Goal: Task Accomplishment & Management: Manage account settings

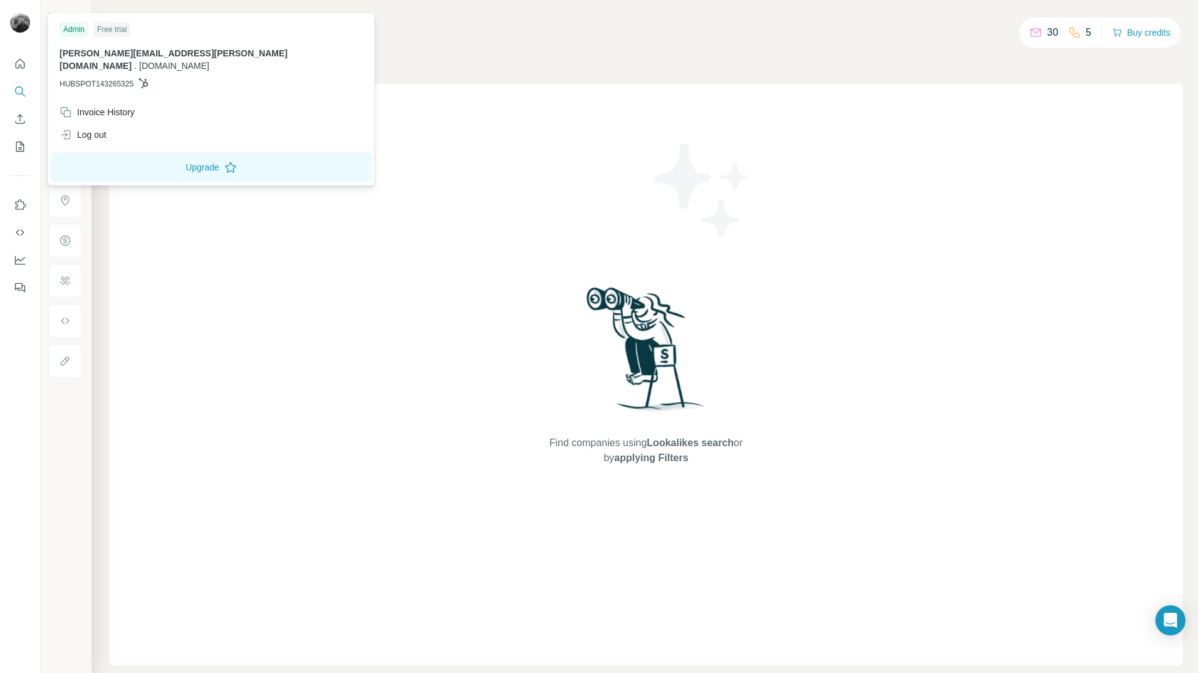
click at [17, 14] on img at bounding box center [20, 23] width 20 height 20
click at [343, 43] on div "Companies People" at bounding box center [646, 53] width 1074 height 26
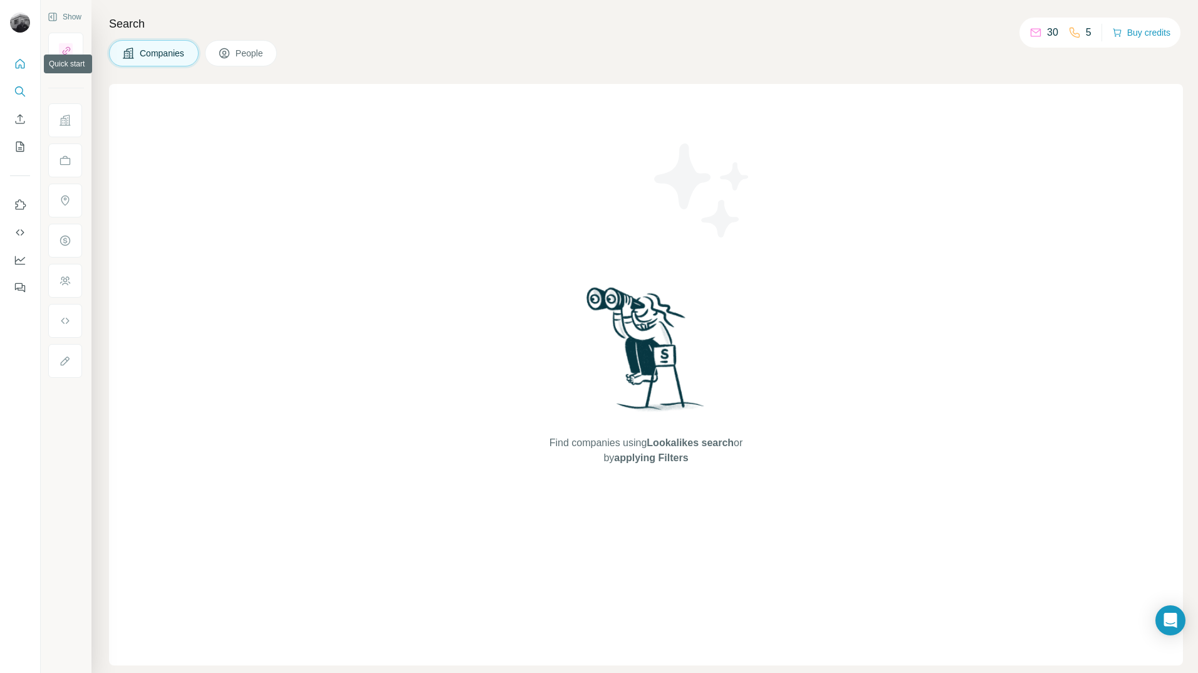
click at [25, 67] on icon "Quick start" at bounding box center [20, 64] width 13 height 13
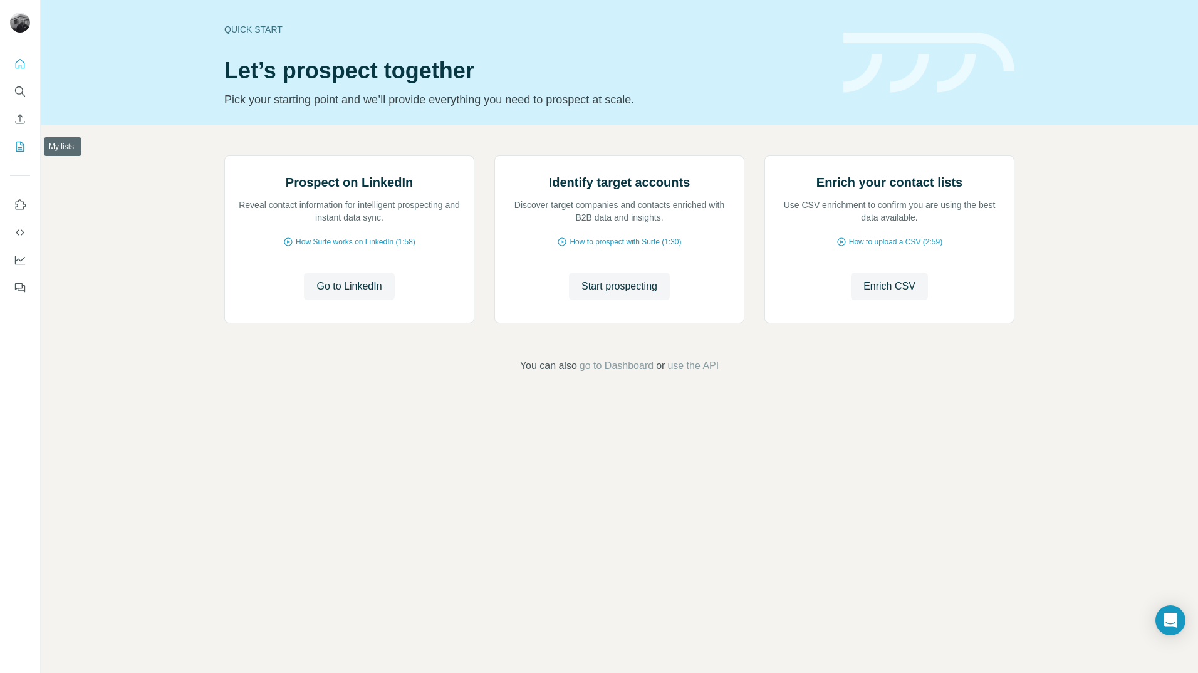
click at [22, 149] on icon "My lists" at bounding box center [20, 146] width 13 height 13
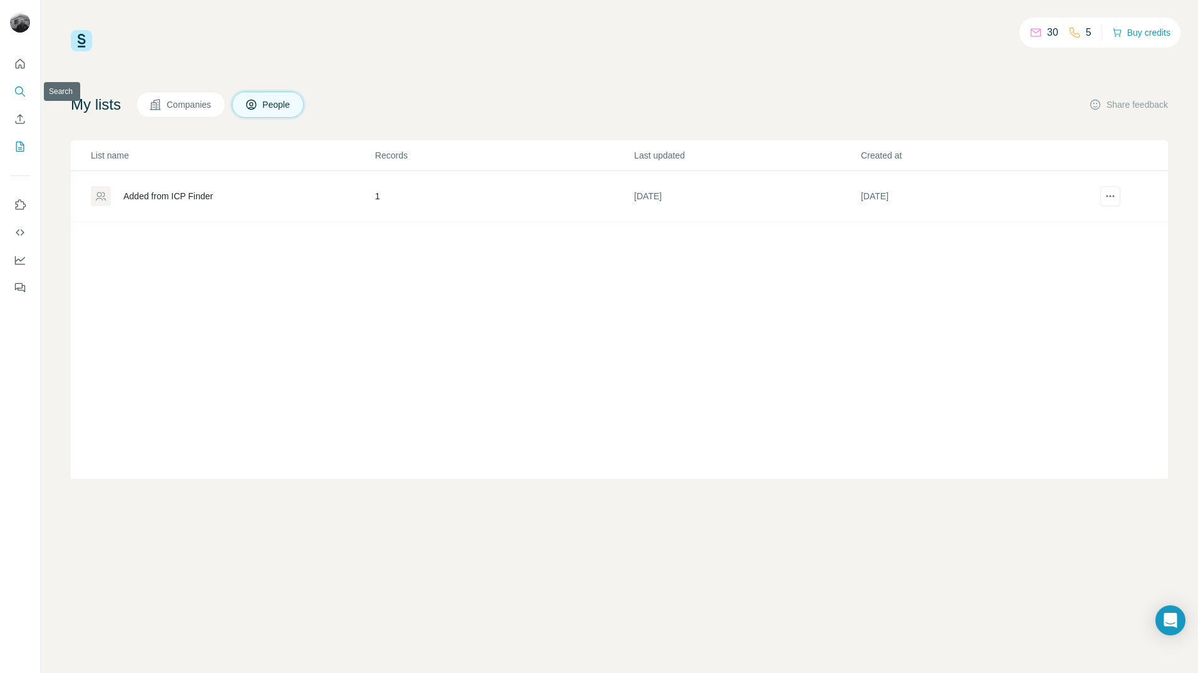
click at [20, 91] on icon "Search" at bounding box center [20, 91] width 13 height 13
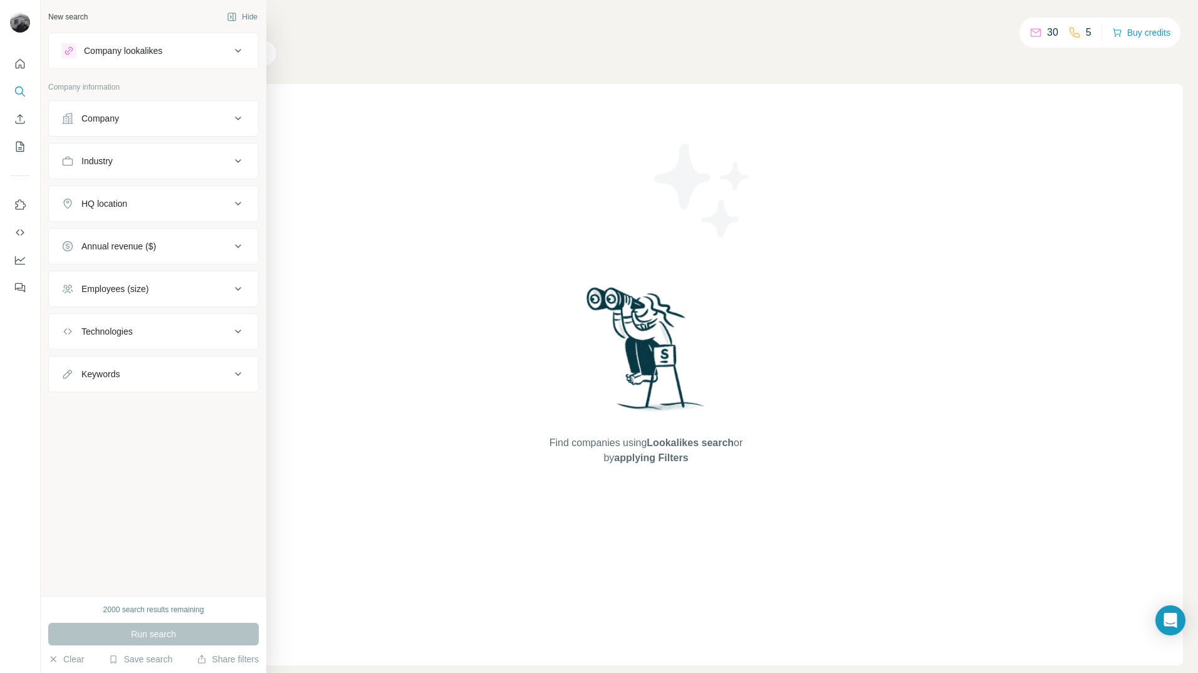
click at [207, 123] on div "Company" at bounding box center [145, 118] width 169 height 13
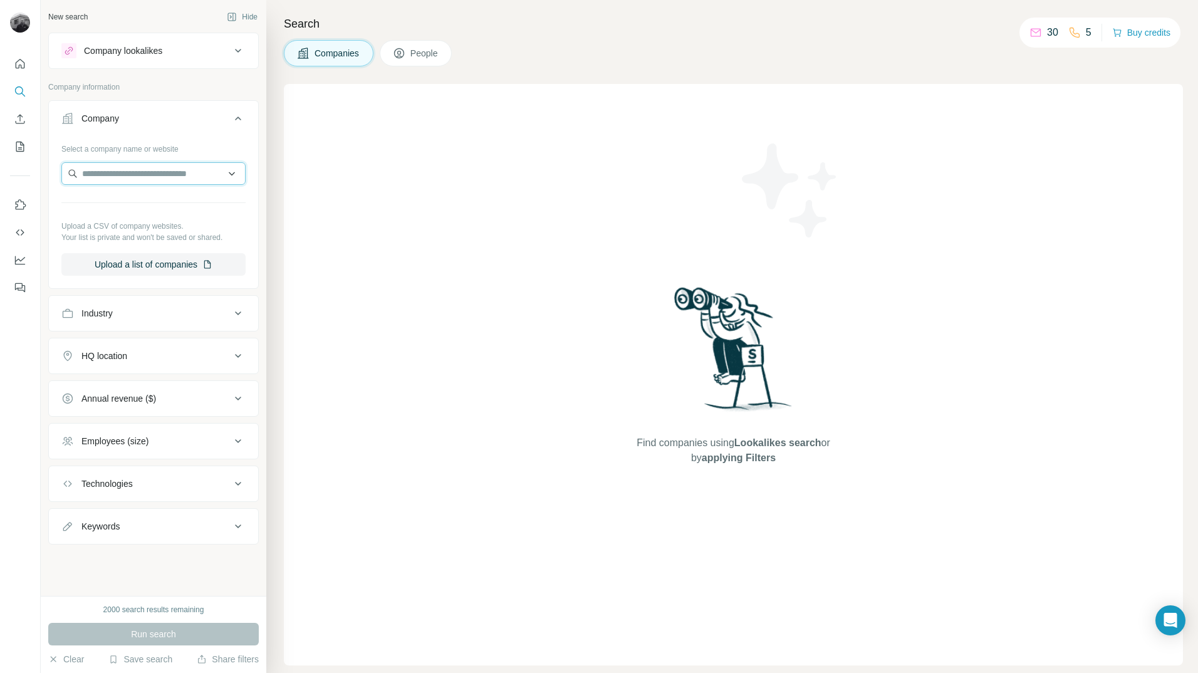
click at [158, 174] on input "text" at bounding box center [153, 173] width 184 height 23
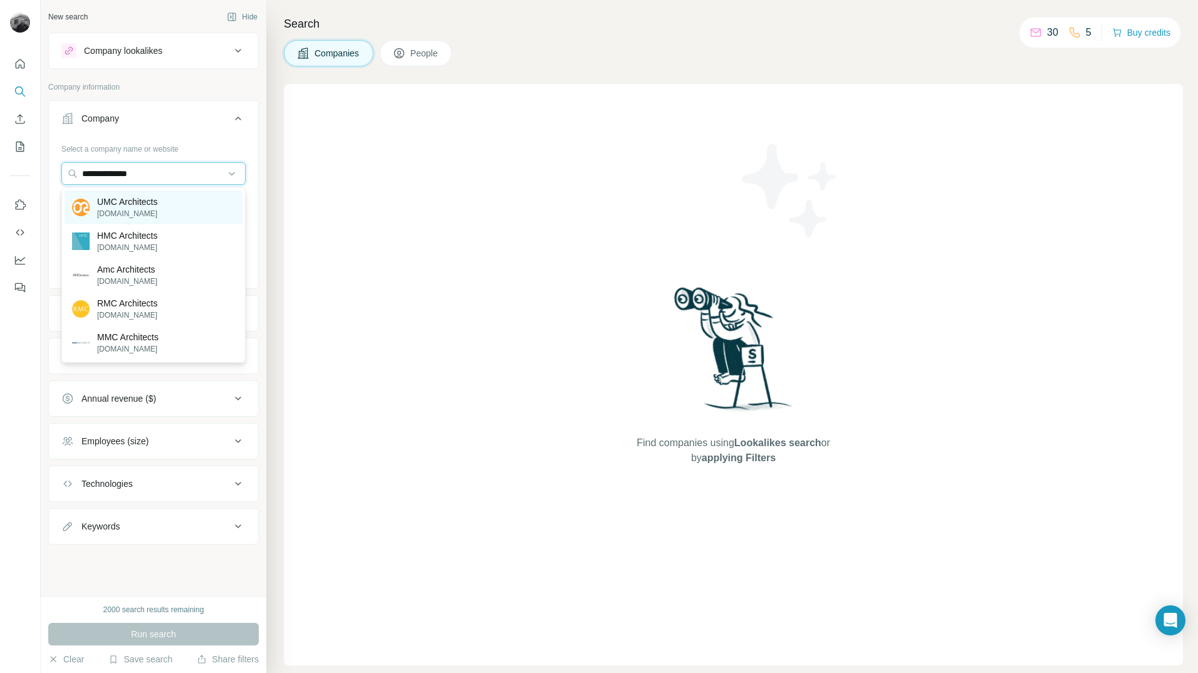
type input "**********"
click at [141, 206] on p "UMC Architects" at bounding box center [127, 202] width 60 height 13
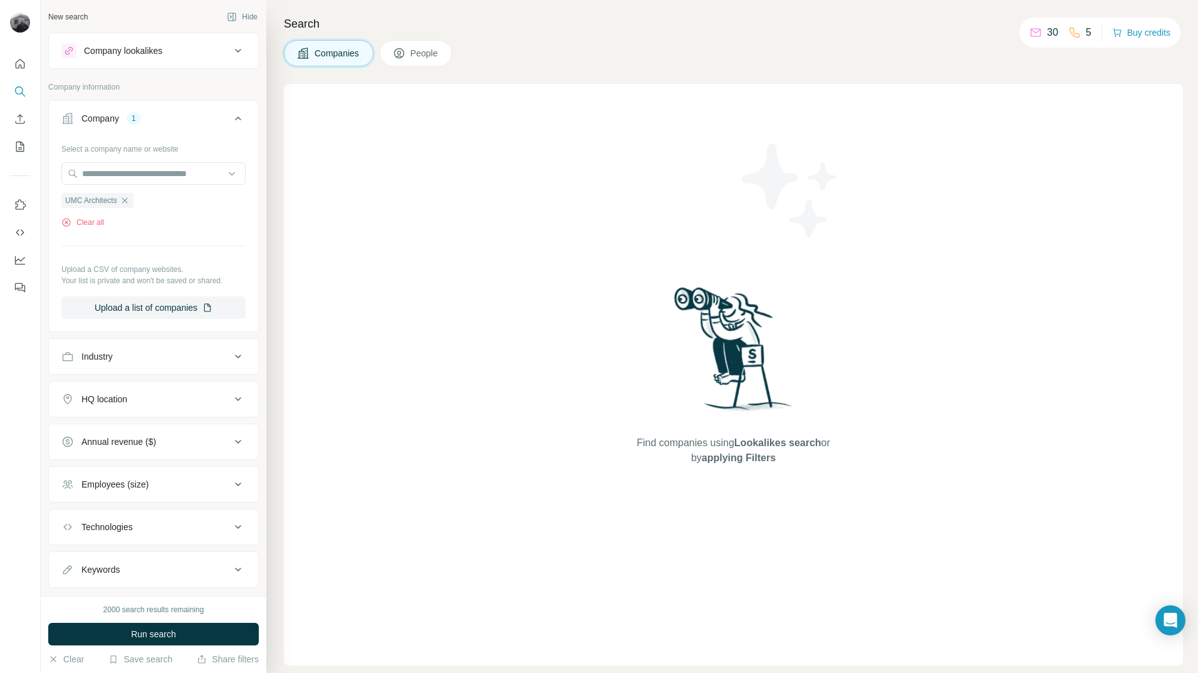
click at [180, 355] on div "Industry" at bounding box center [145, 356] width 169 height 13
click at [219, 357] on div "Industry" at bounding box center [145, 356] width 169 height 13
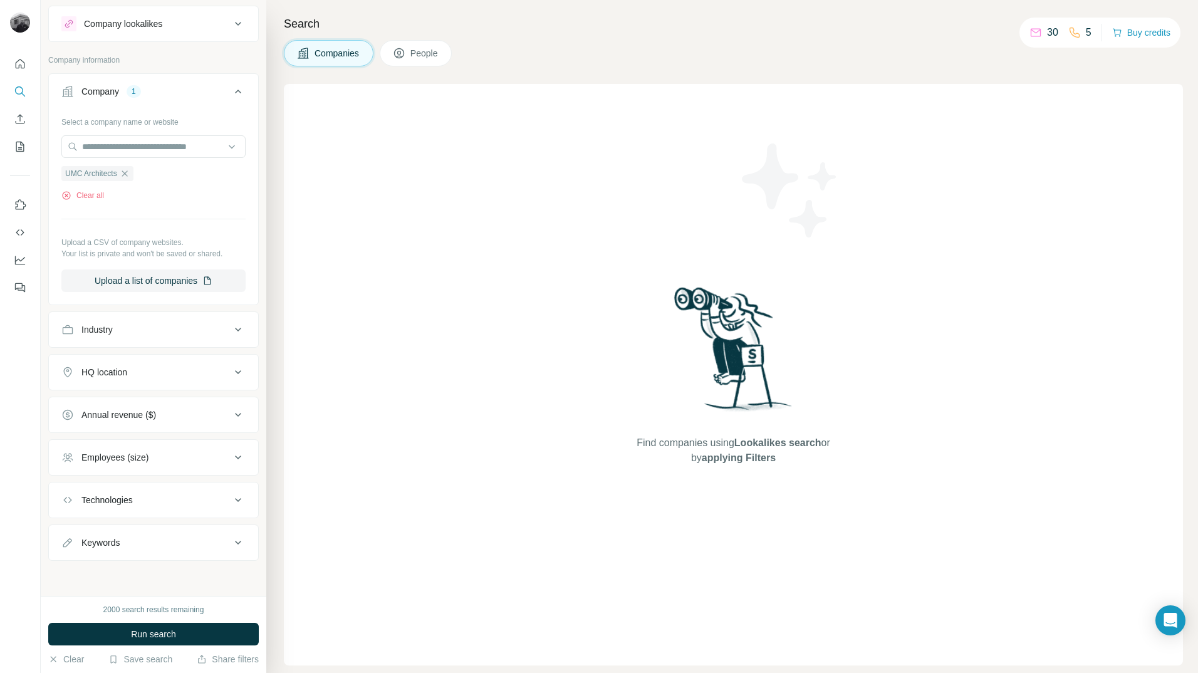
click at [173, 372] on div "HQ location" at bounding box center [145, 372] width 169 height 13
click at [152, 403] on input "text" at bounding box center [153, 403] width 184 height 23
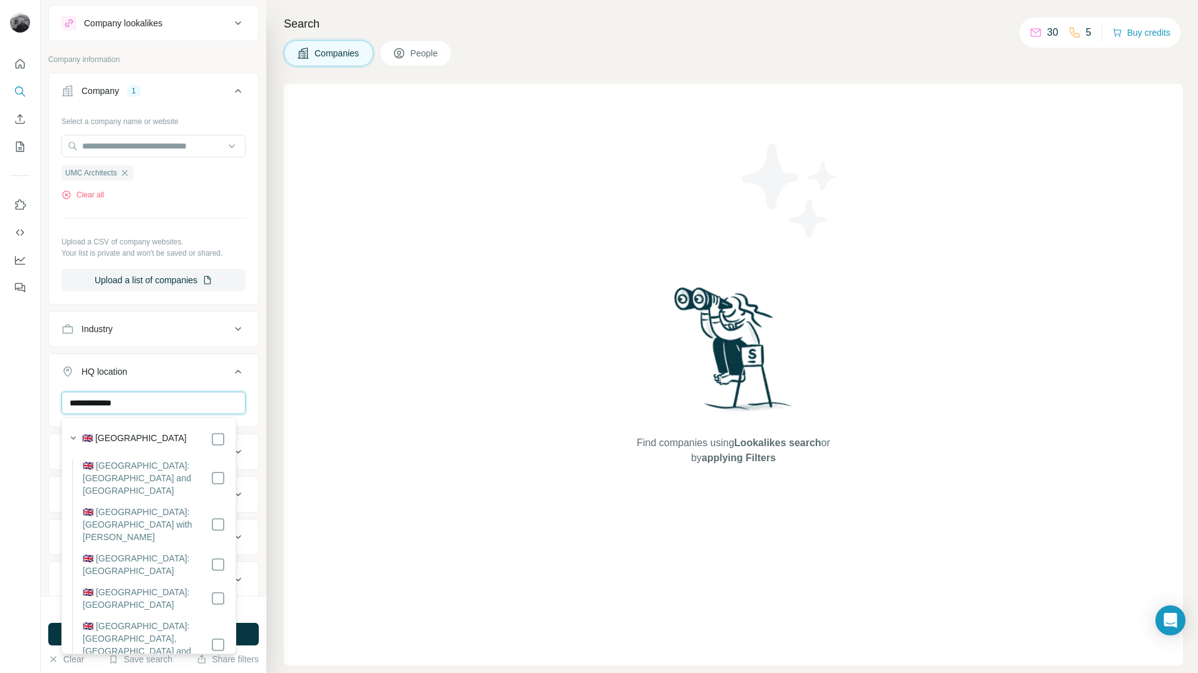
type input "**********"
click at [123, 434] on label "🇬🇧 [GEOGRAPHIC_DATA]" at bounding box center [134, 439] width 105 height 15
click at [243, 395] on div "**********" at bounding box center [153, 430] width 209 height 77
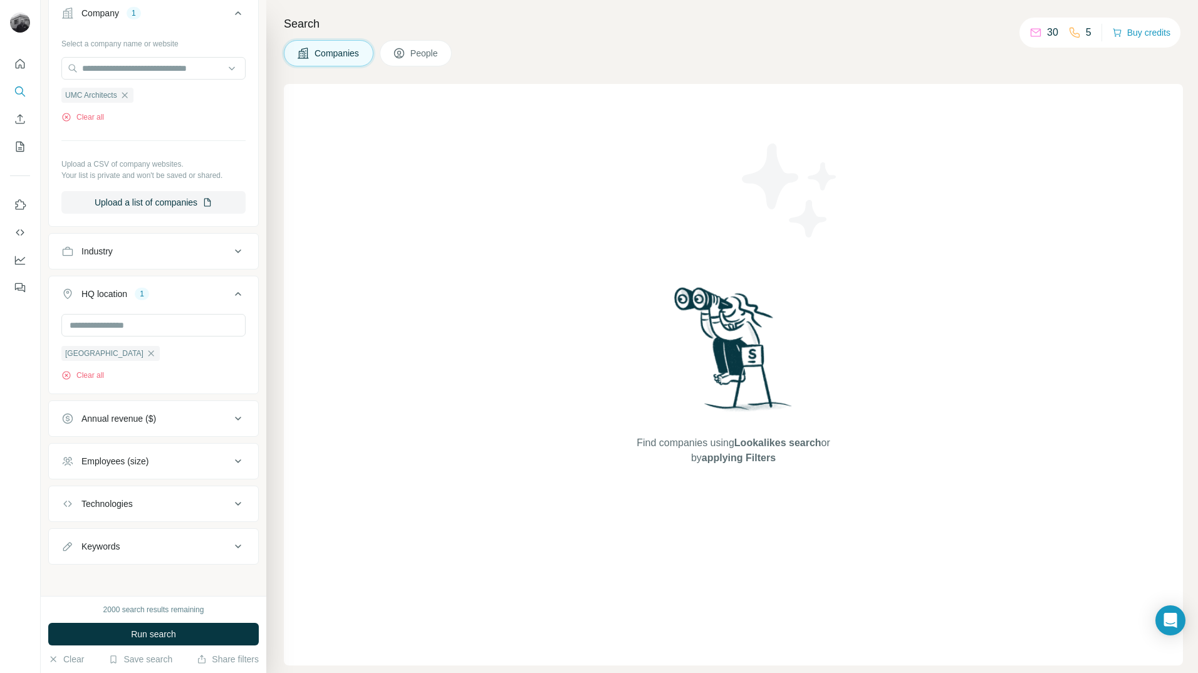
scroll to position [110, 0]
click at [185, 541] on div "Keywords" at bounding box center [145, 542] width 169 height 13
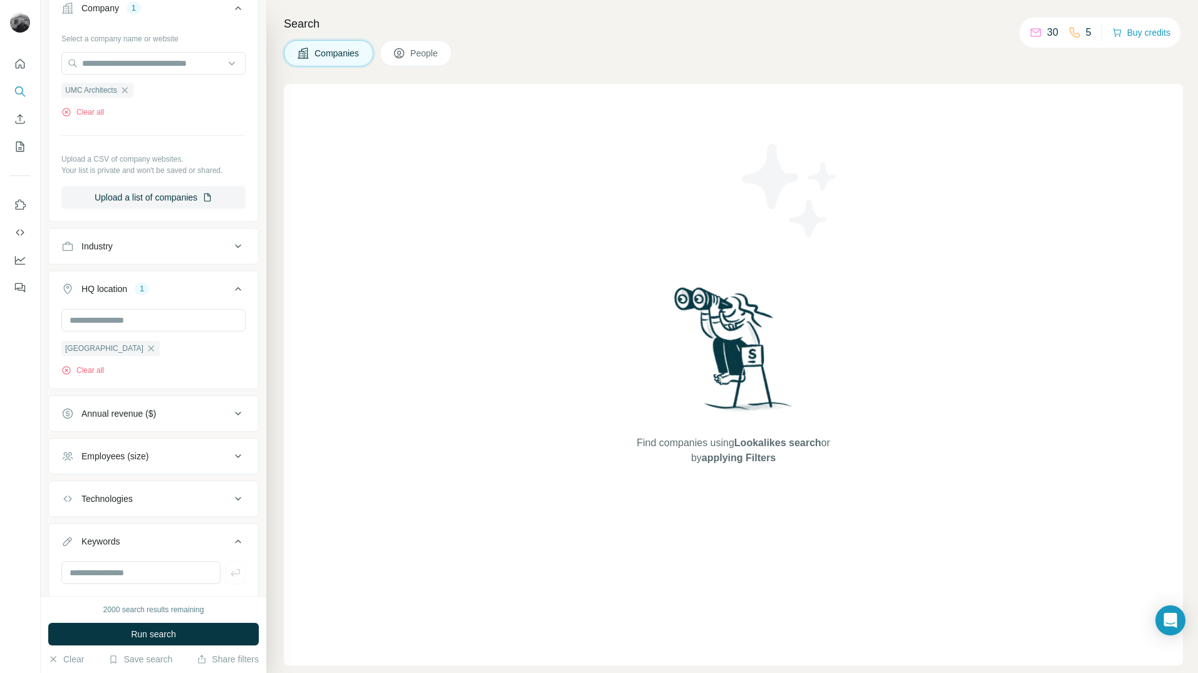
click at [185, 541] on div "Keywords" at bounding box center [145, 541] width 169 height 13
click at [167, 629] on span "Run search" at bounding box center [153, 634] width 45 height 13
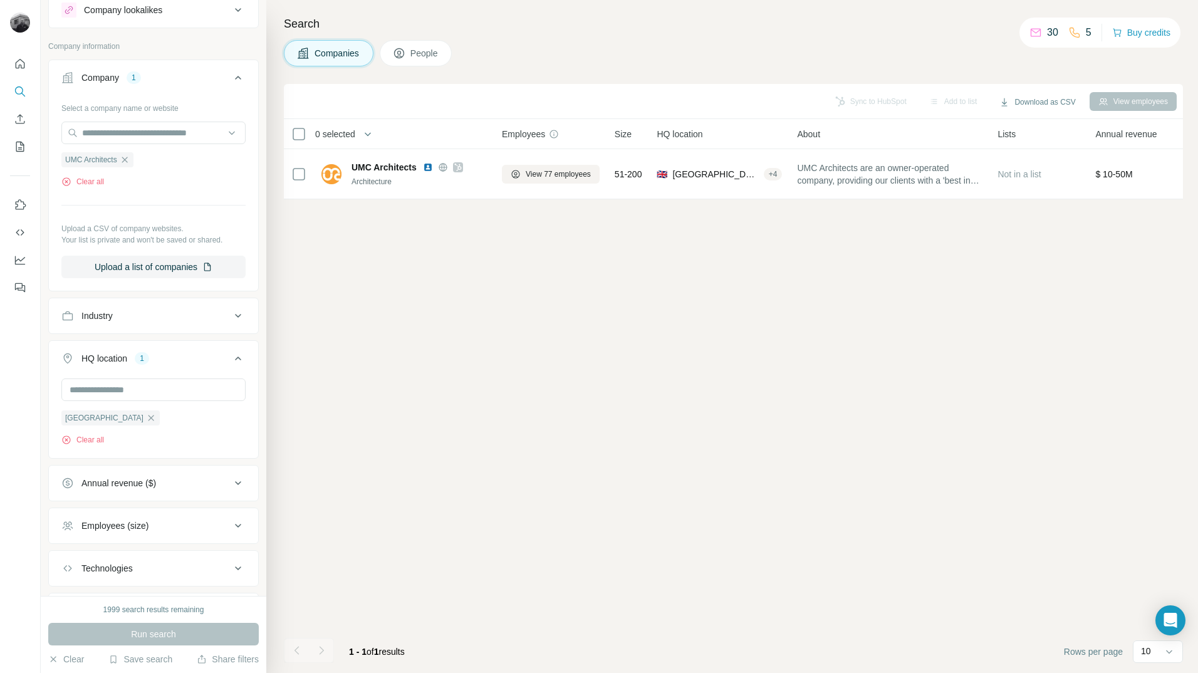
scroll to position [0, 0]
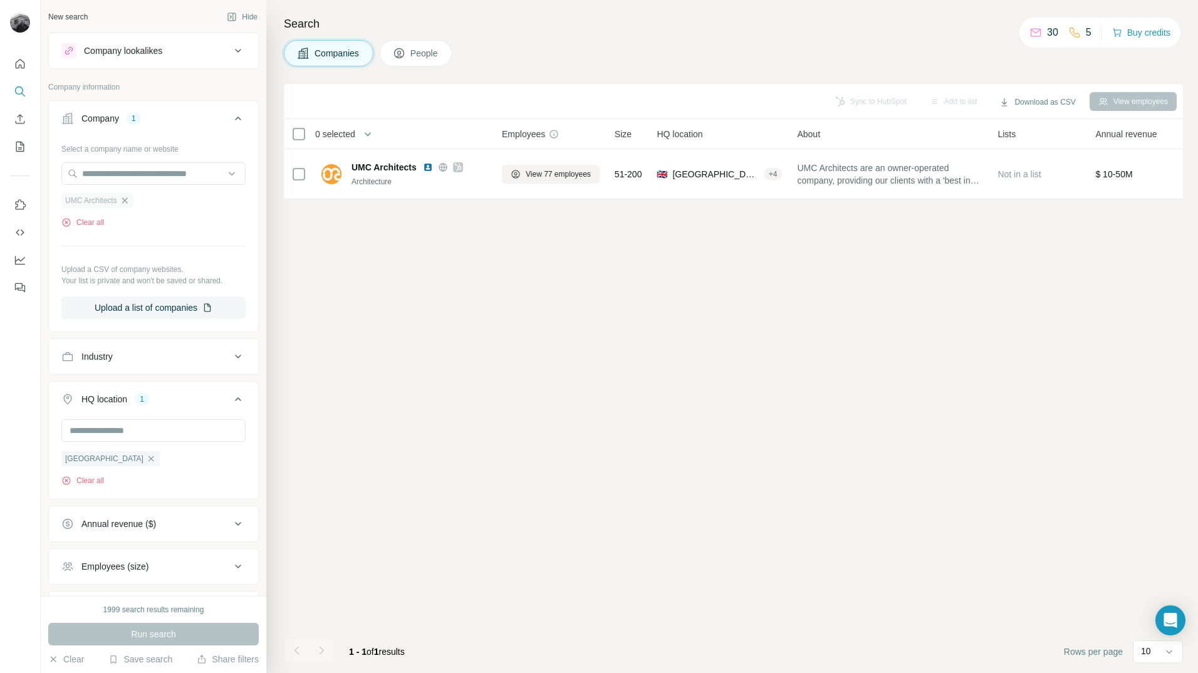
click at [130, 204] on icon "button" at bounding box center [125, 201] width 10 height 10
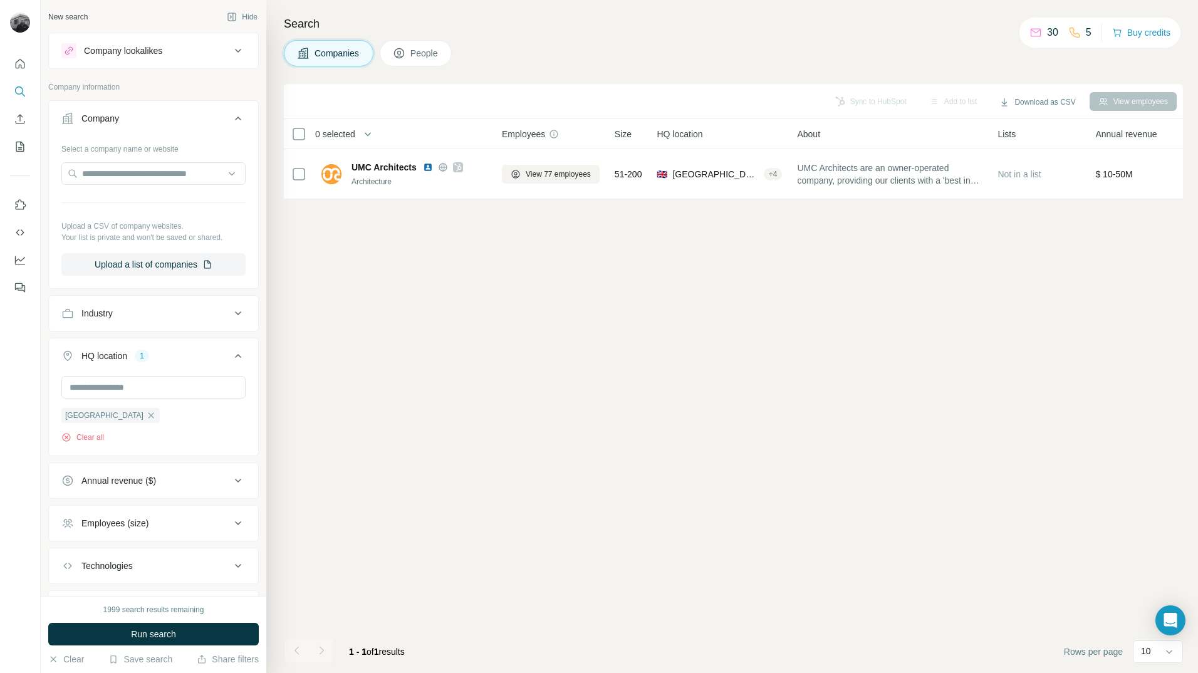
click at [188, 44] on div "Company lookalikes" at bounding box center [145, 50] width 169 height 15
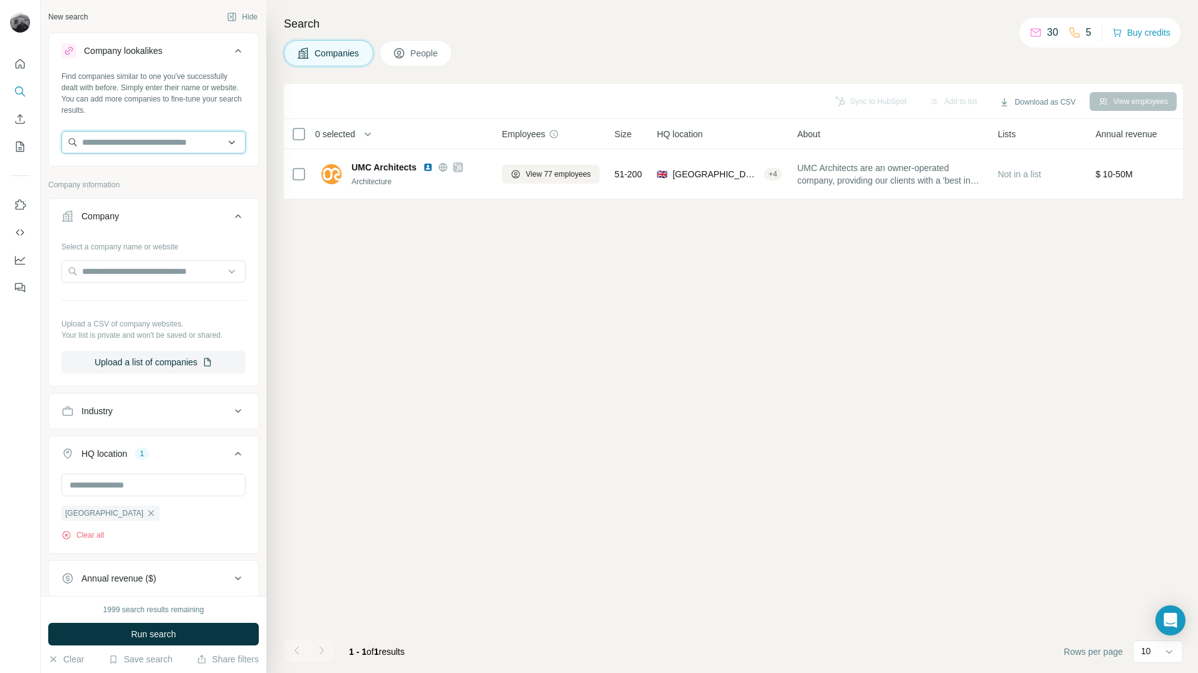
click at [135, 147] on input "text" at bounding box center [153, 142] width 184 height 23
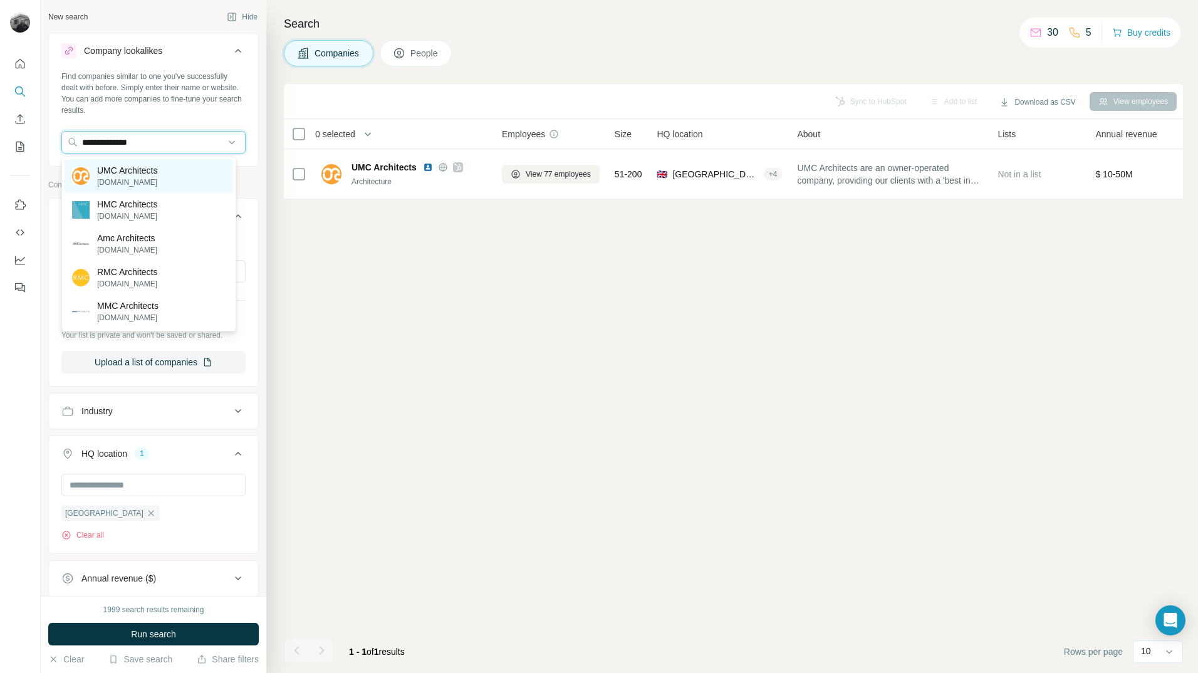
type input "**********"
click at [134, 181] on p "umcarchitects.com" at bounding box center [127, 182] width 60 height 11
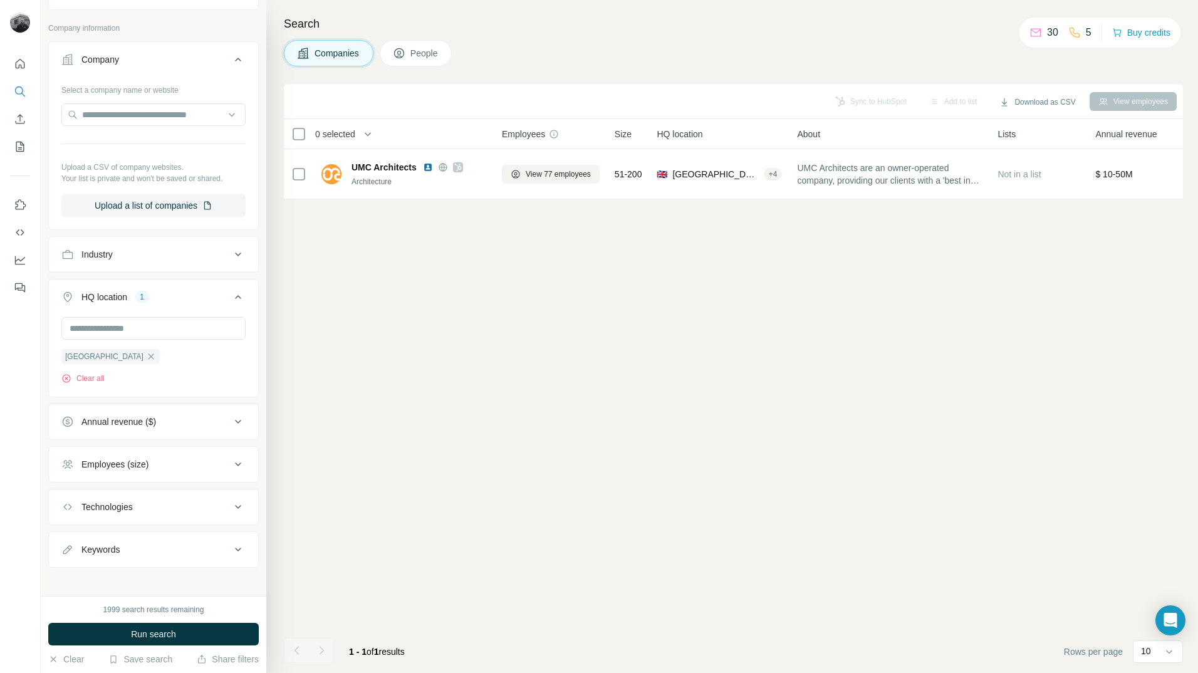
scroll to position [213, 0]
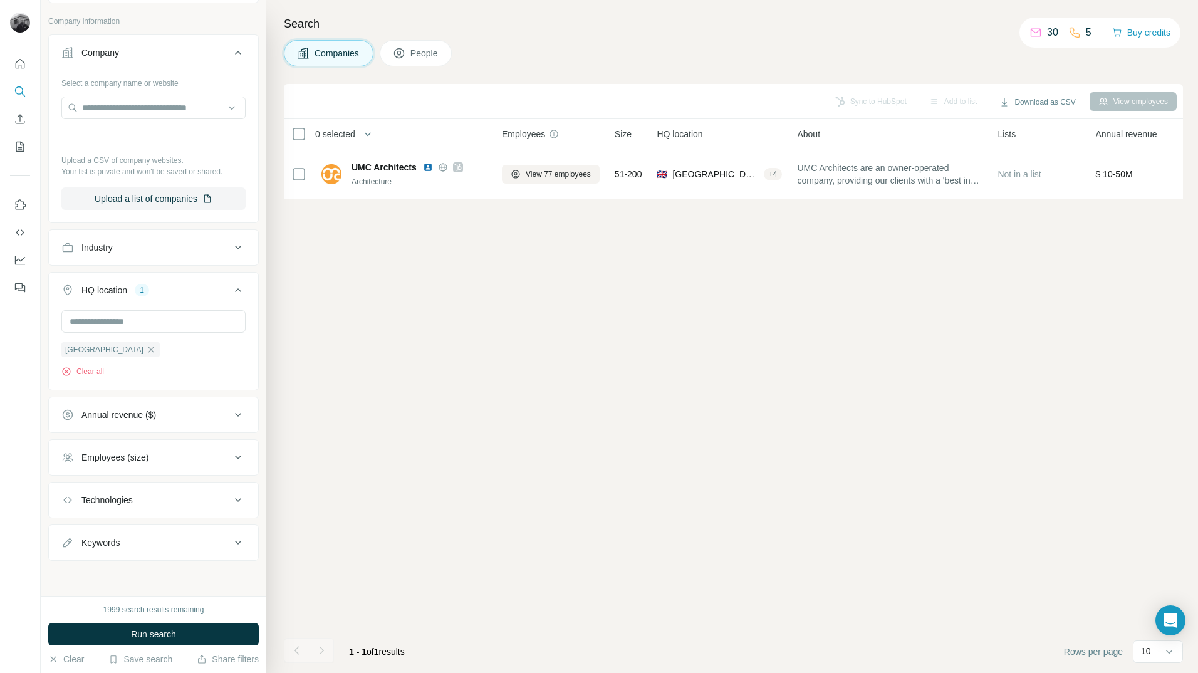
click at [161, 634] on span "Run search" at bounding box center [153, 634] width 45 height 13
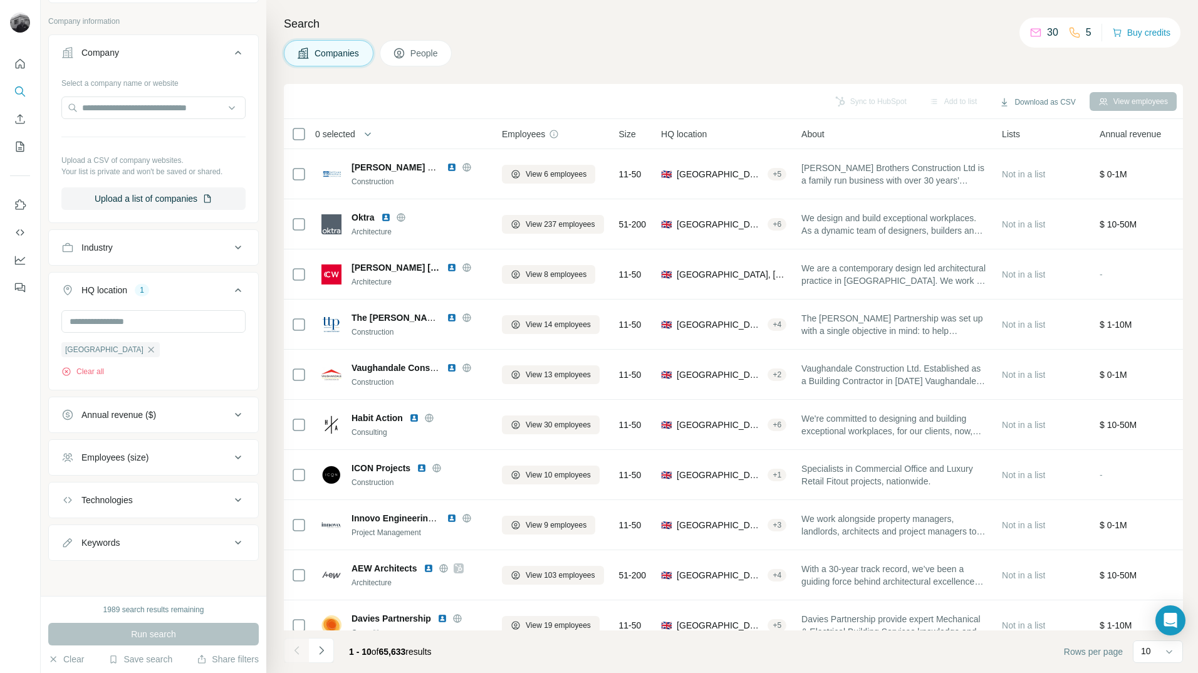
click at [422, 55] on span "People" at bounding box center [424, 53] width 29 height 13
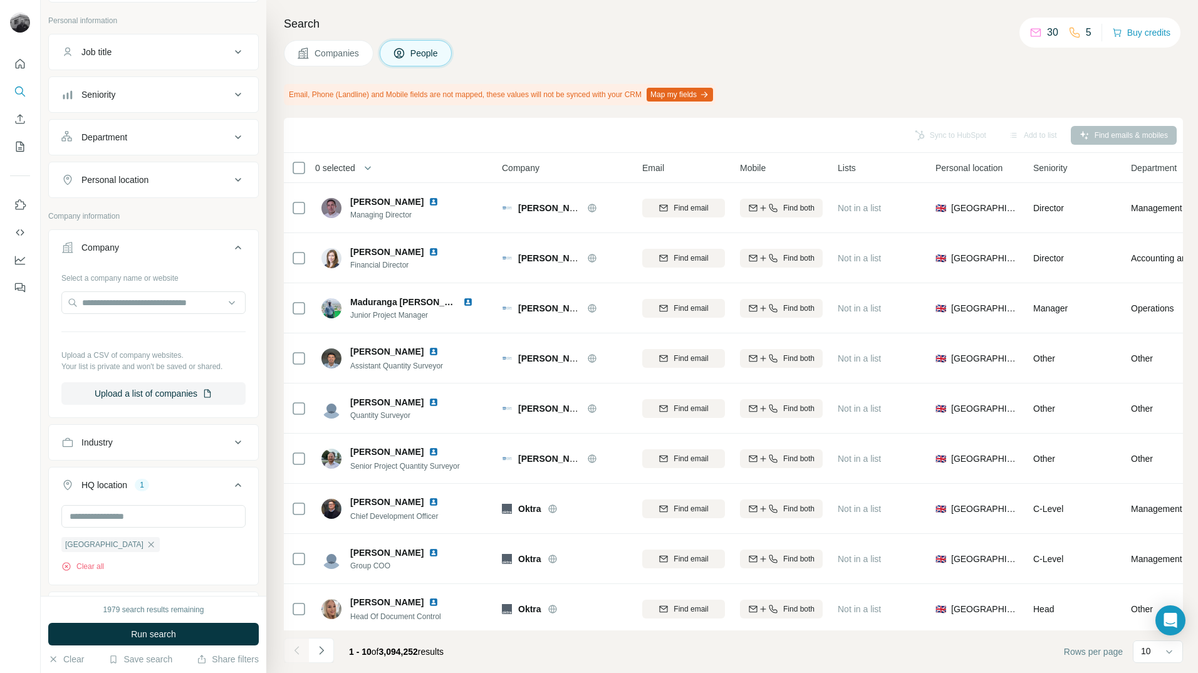
click at [1143, 136] on div "Sync to HubSpot Add to list Find emails & mobiles" at bounding box center [733, 135] width 887 height 22
click at [1079, 133] on div "Sync to HubSpot Add to list Find emails & mobiles" at bounding box center [733, 135] width 887 height 22
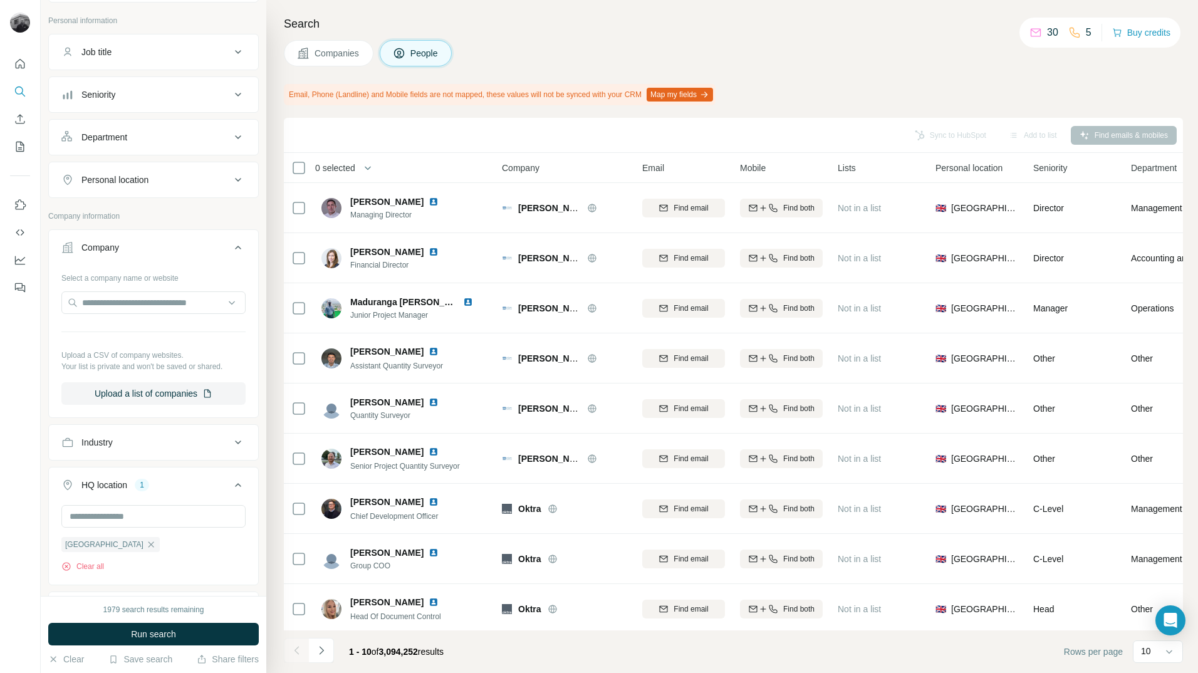
click at [1079, 133] on div "Sync to HubSpot Add to list Find emails & mobiles" at bounding box center [733, 135] width 887 height 22
click at [878, 95] on div "Email, Phone (Landline) and Mobile fields are not mapped, these values will not…" at bounding box center [733, 94] width 899 height 21
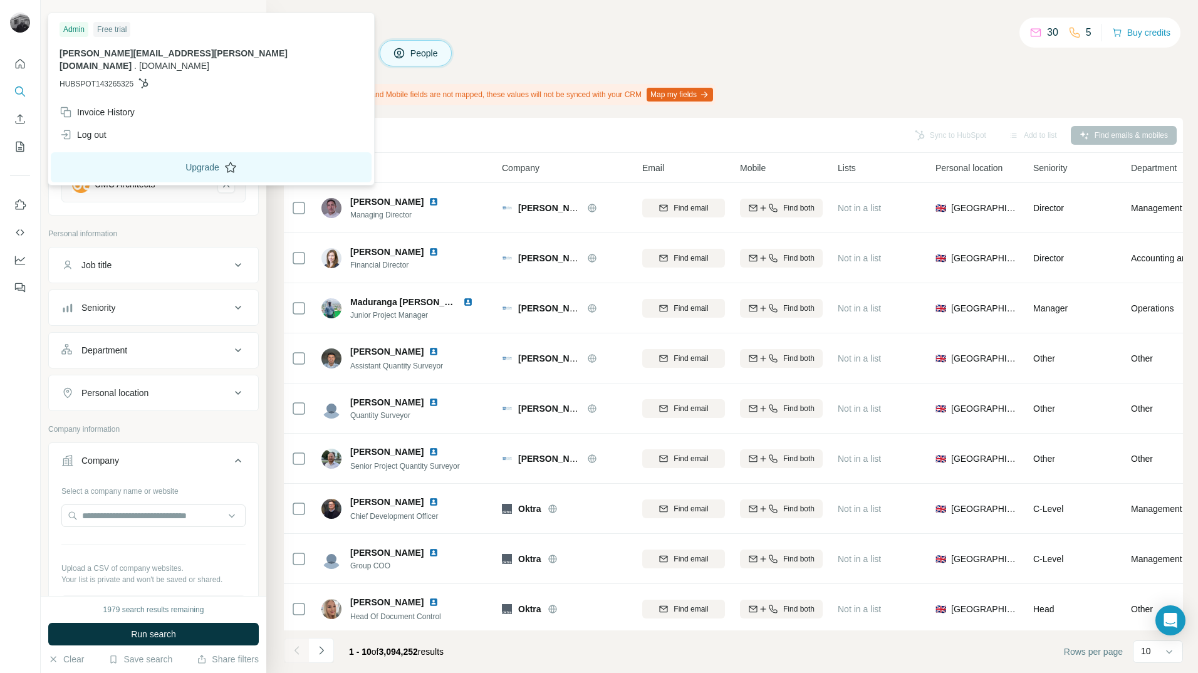
click at [163, 155] on button "Upgrade" at bounding box center [211, 167] width 321 height 30
click at [19, 25] on img at bounding box center [20, 23] width 20 height 20
click at [162, 160] on button "Upgrade" at bounding box center [211, 167] width 321 height 30
click at [531, 44] on div "Companies People" at bounding box center [733, 53] width 899 height 26
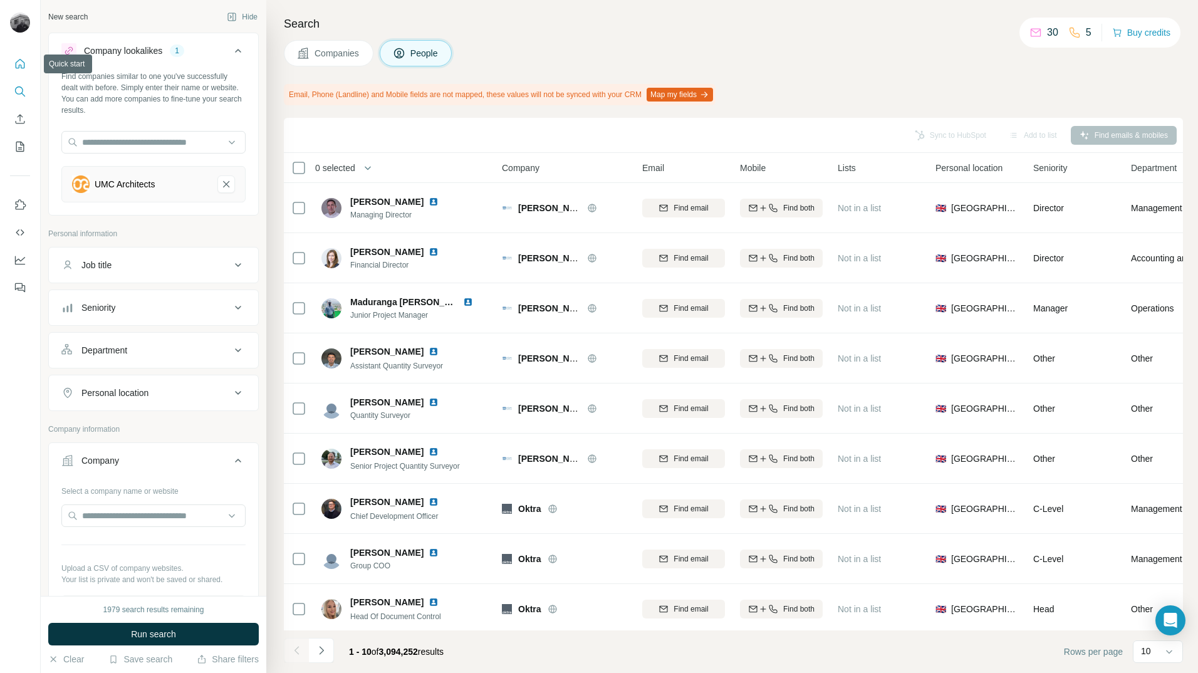
click at [22, 67] on icon "Quick start" at bounding box center [20, 64] width 13 height 13
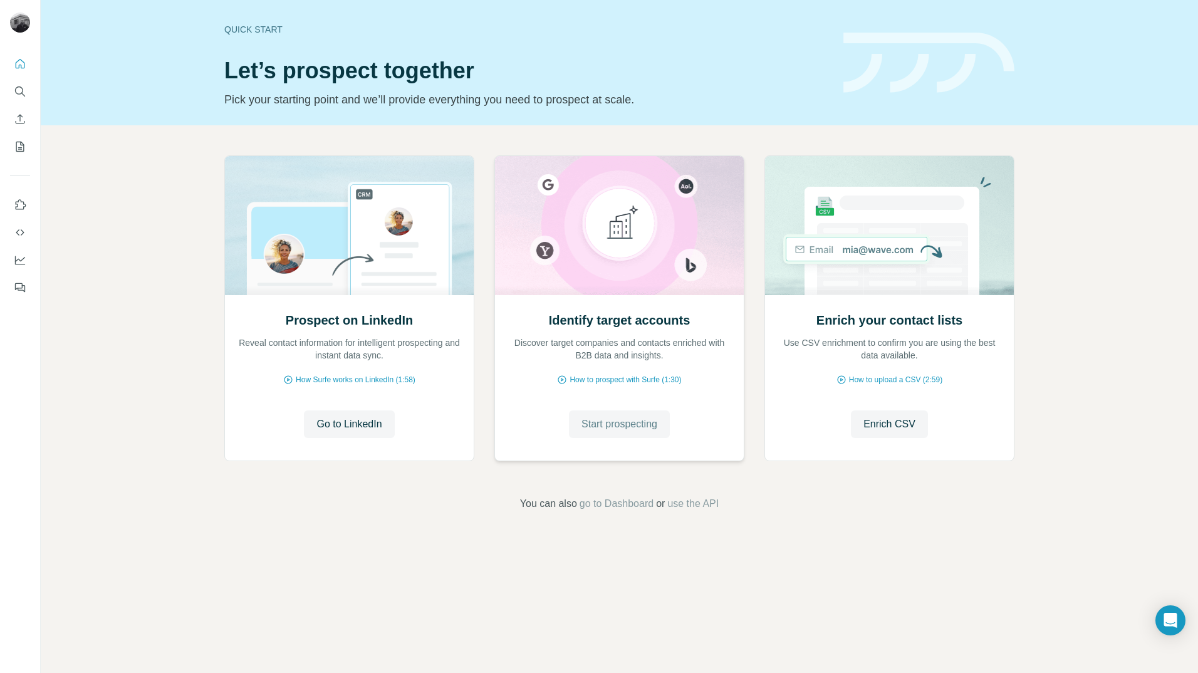
click at [620, 421] on span "Start prospecting" at bounding box center [620, 424] width 76 height 15
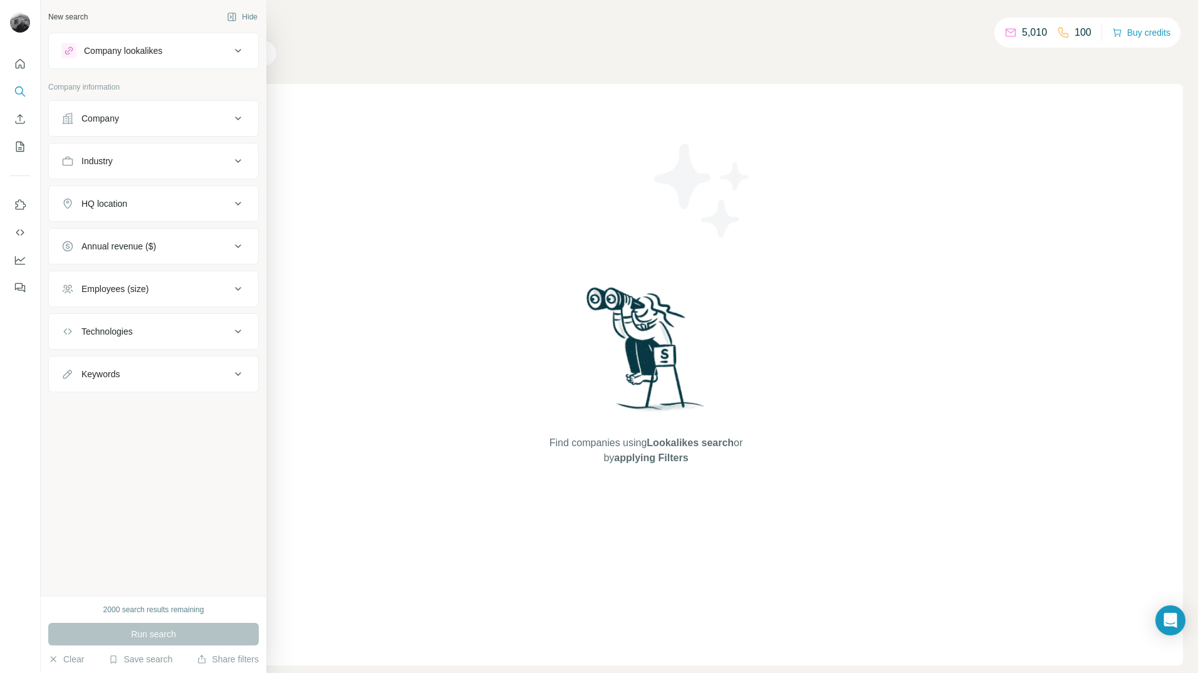
click at [167, 51] on div "Company lookalikes" at bounding box center [145, 50] width 169 height 15
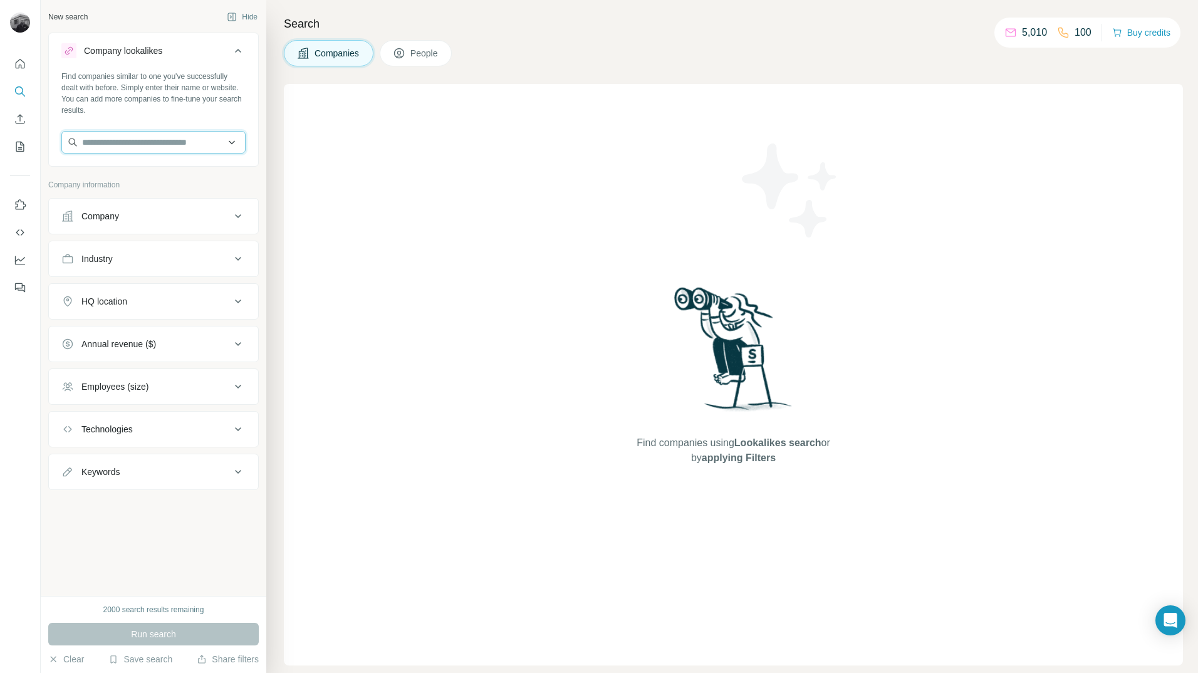
click at [125, 147] on input "text" at bounding box center [153, 142] width 184 height 23
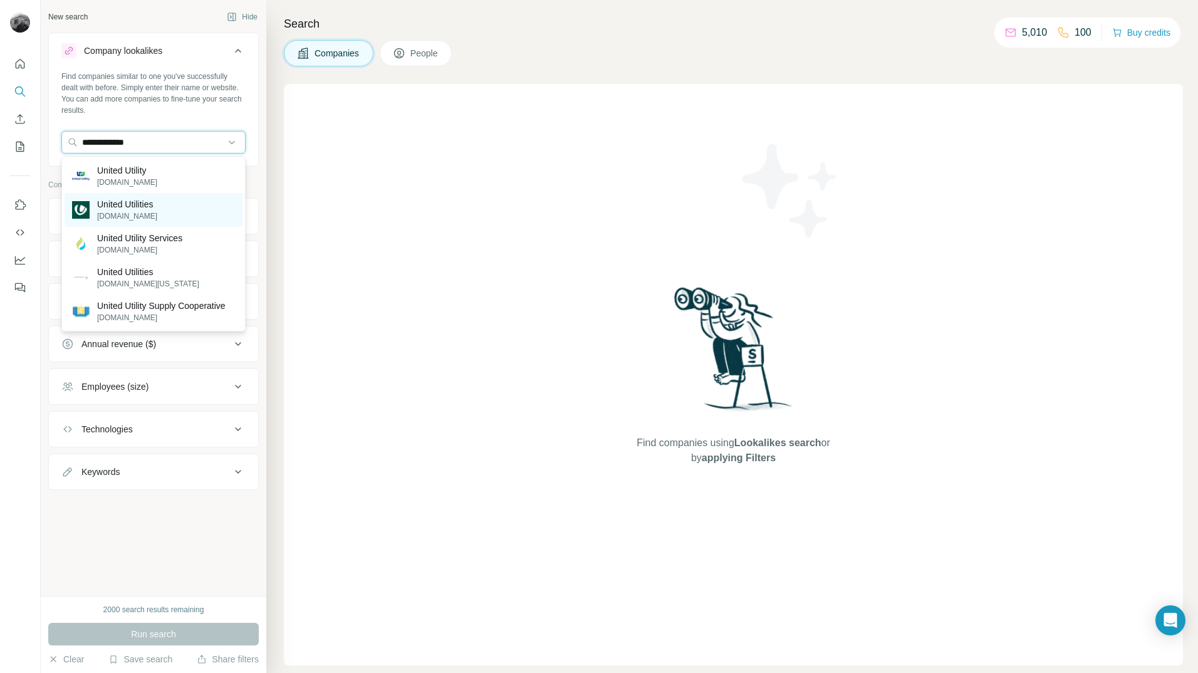
type input "**********"
click at [134, 214] on p "unitedutilities.com" at bounding box center [127, 216] width 60 height 11
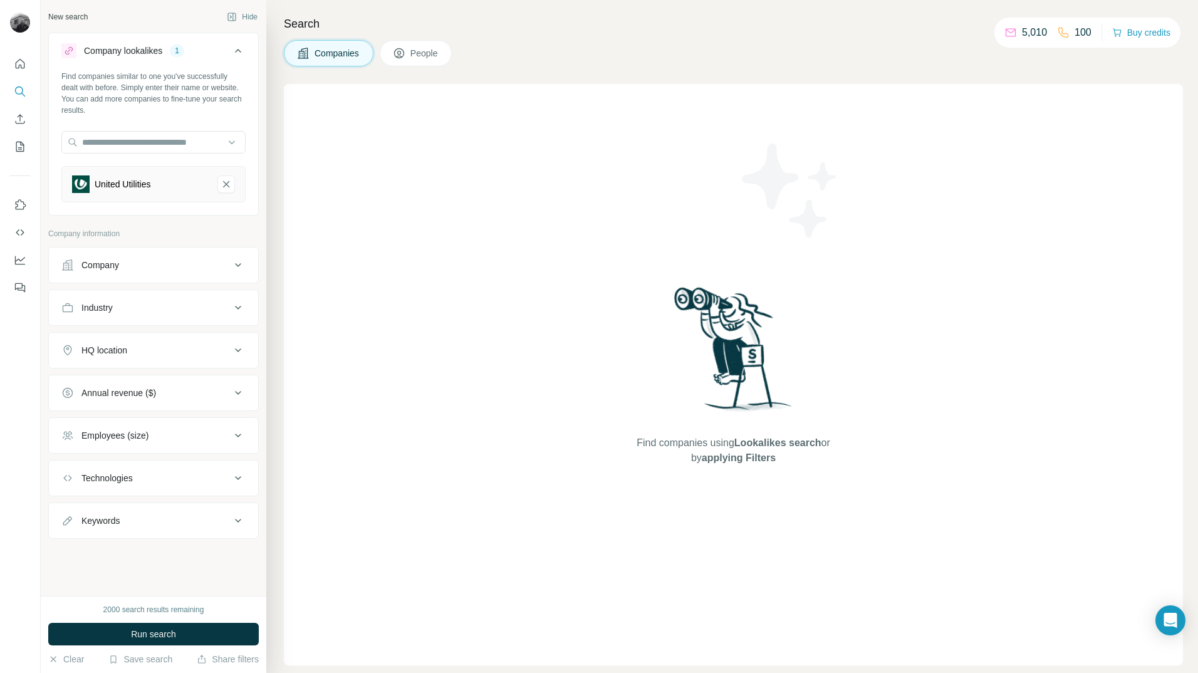
click at [189, 310] on div "Industry" at bounding box center [145, 307] width 169 height 13
click at [189, 306] on div "Industry" at bounding box center [145, 307] width 169 height 13
click at [167, 352] on div "HQ location" at bounding box center [145, 350] width 169 height 13
drag, startPoint x: 150, startPoint y: 385, endPoint x: 157, endPoint y: 387, distance: 7.0
click at [152, 386] on input "text" at bounding box center [153, 381] width 184 height 23
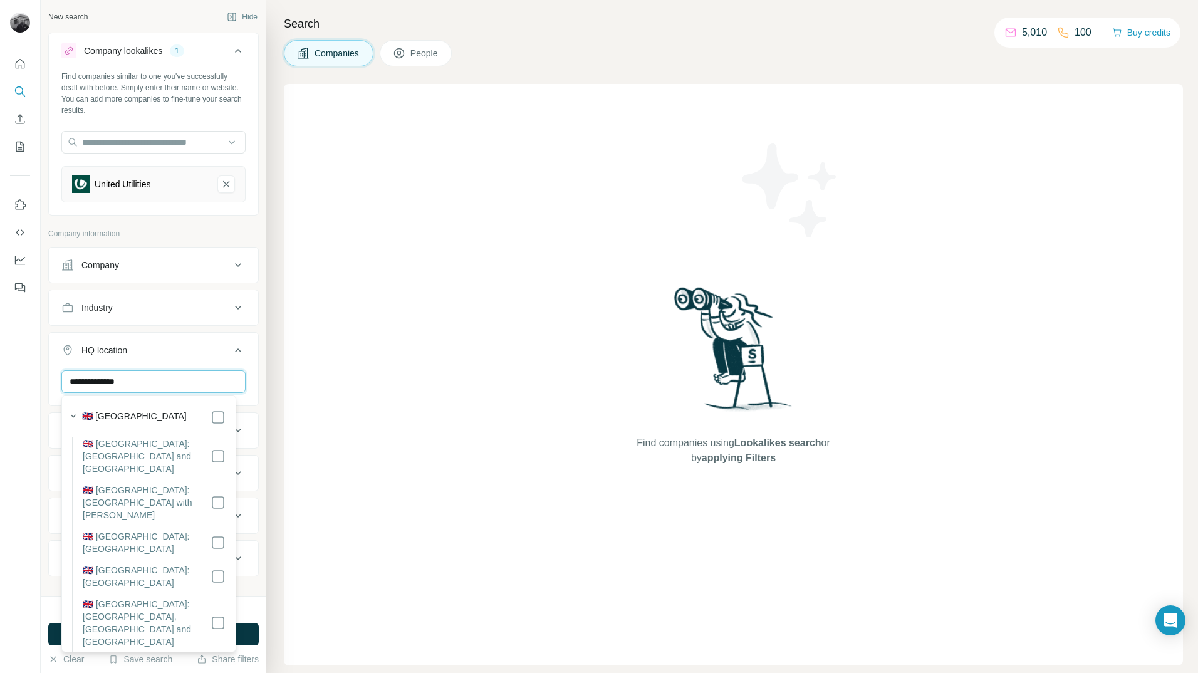
type input "**********"
click at [94, 414] on label "🇬🇧 [GEOGRAPHIC_DATA]" at bounding box center [134, 417] width 105 height 15
click at [179, 333] on div "**********" at bounding box center [153, 391] width 211 height 118
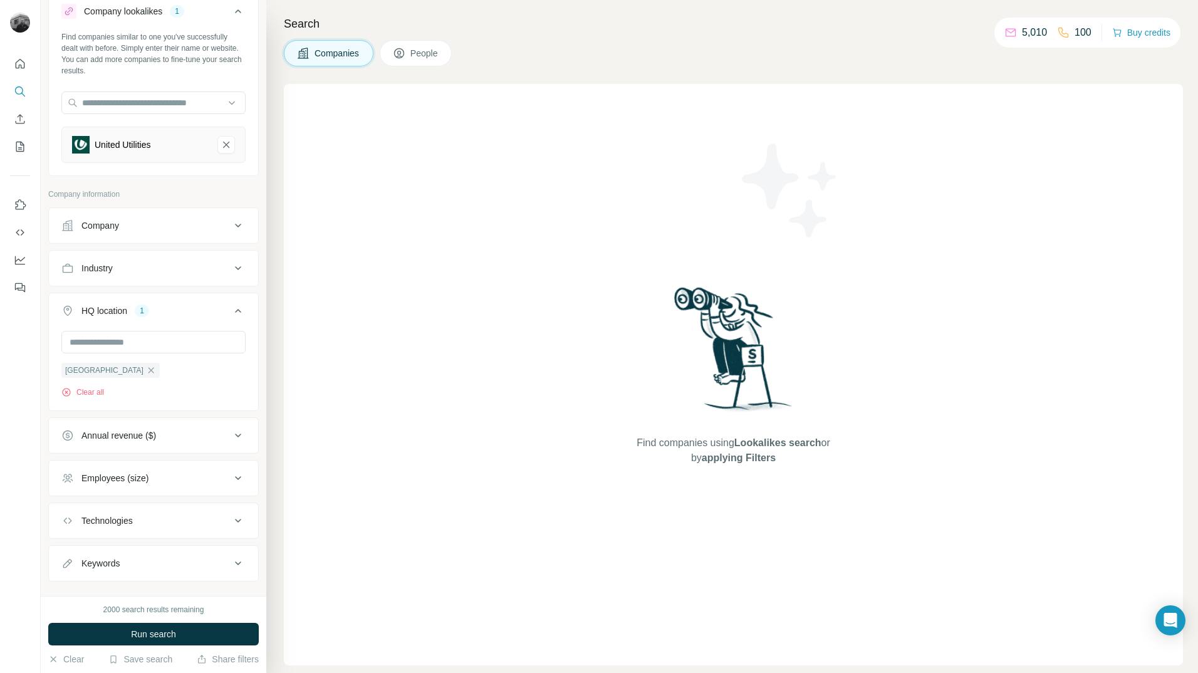
scroll to position [61, 0]
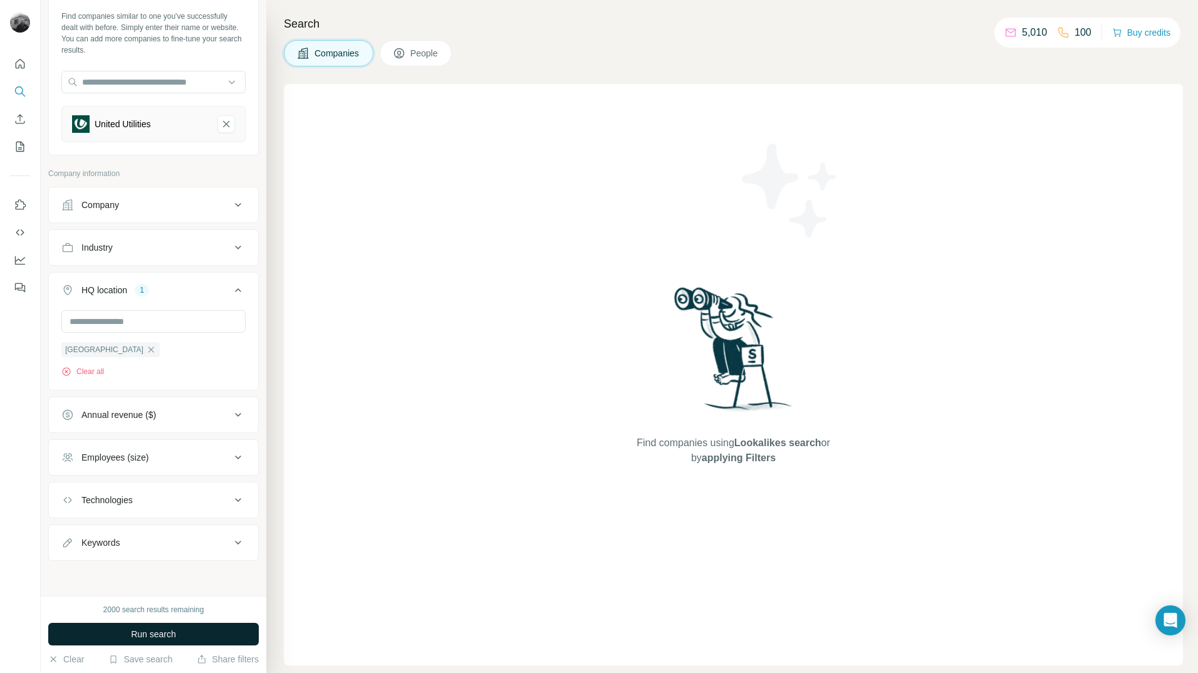
click at [176, 633] on span "Run search" at bounding box center [153, 634] width 45 height 13
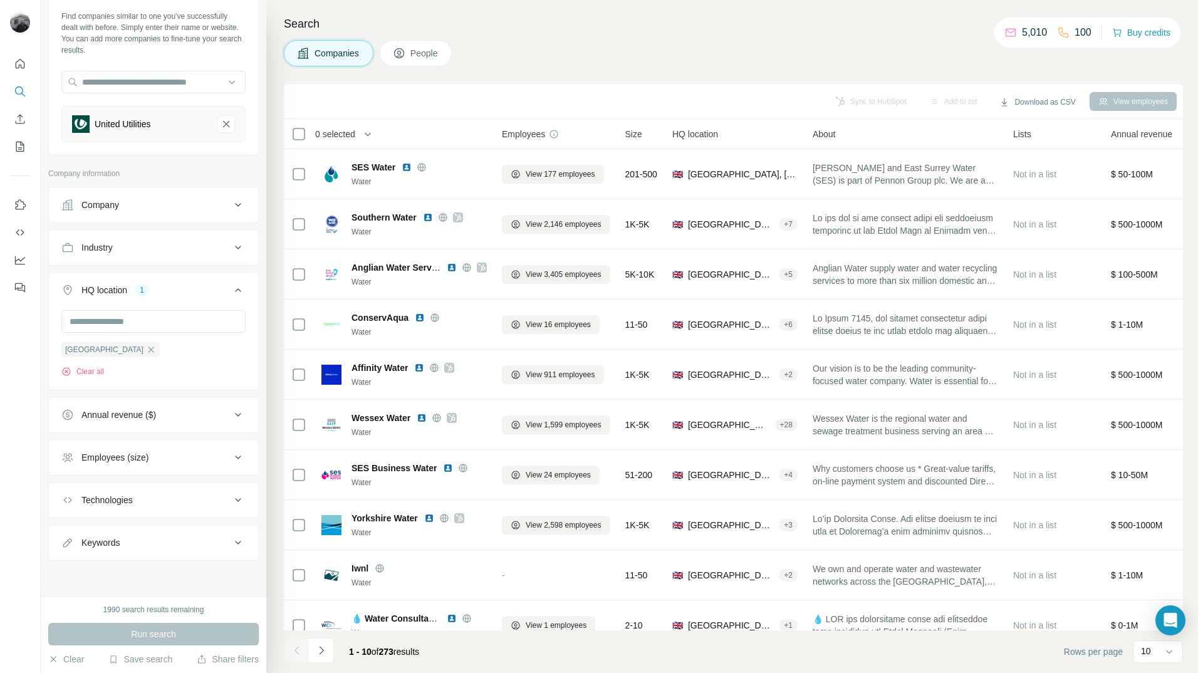
click at [427, 58] on span "People" at bounding box center [424, 53] width 29 height 13
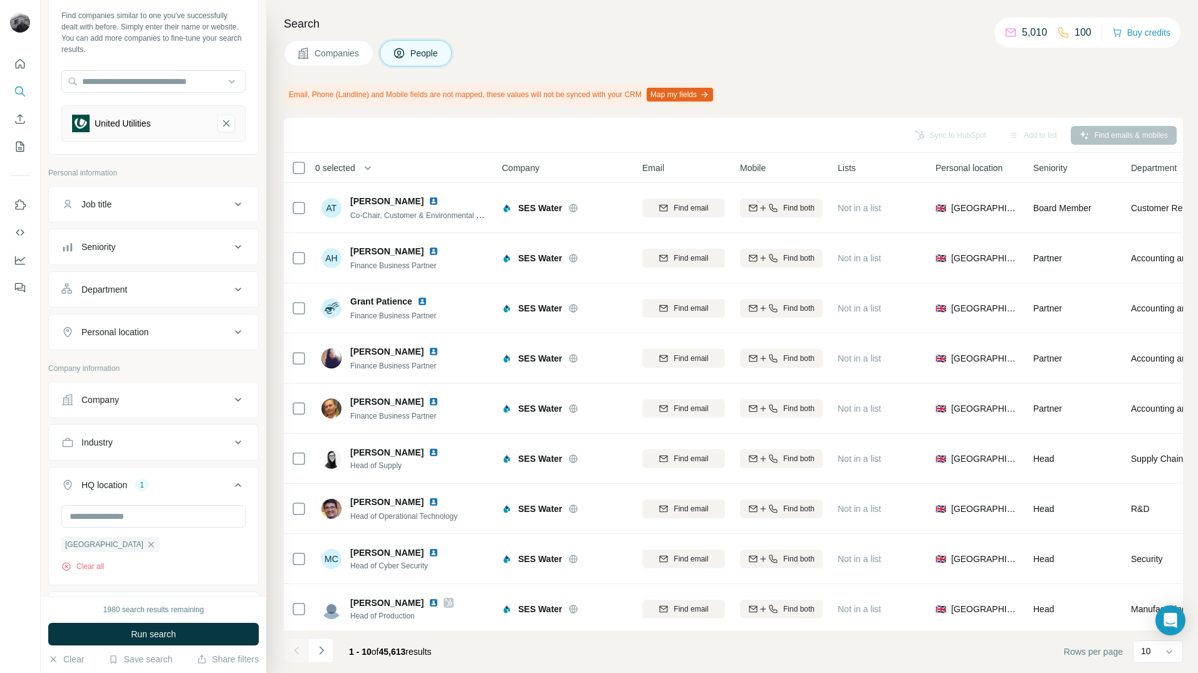
click at [1100, 134] on div "Sync to HubSpot Add to list Find emails & mobiles" at bounding box center [733, 135] width 887 height 22
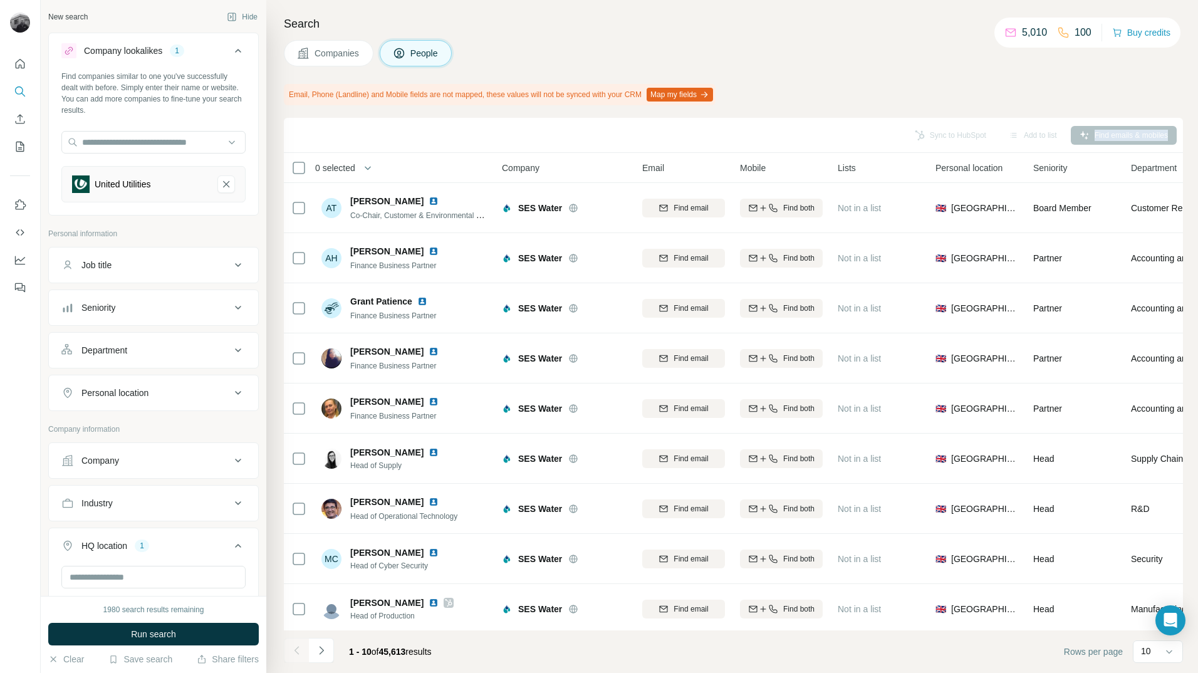
click at [161, 263] on div "Job title" at bounding box center [145, 265] width 169 height 13
click at [144, 292] on input "text" at bounding box center [140, 296] width 159 height 23
type input "*"
click at [143, 345] on div "Seniority" at bounding box center [145, 345] width 169 height 13
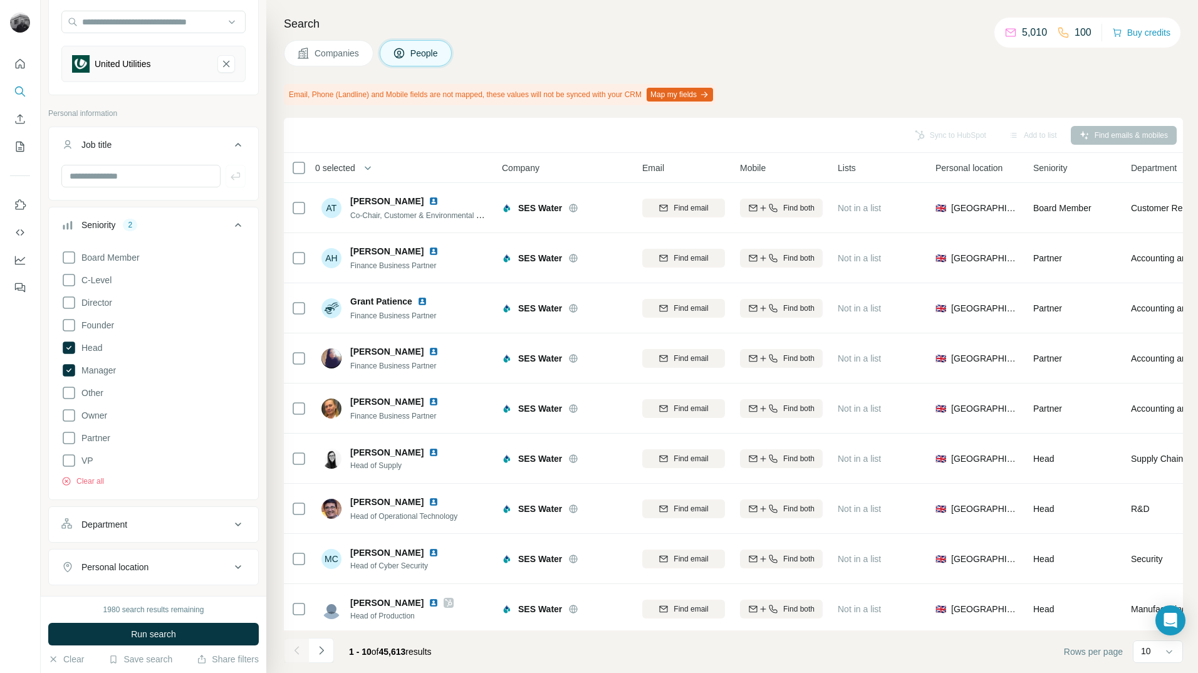
scroll to position [125, 0]
click at [101, 299] on span "Director" at bounding box center [94, 297] width 36 height 13
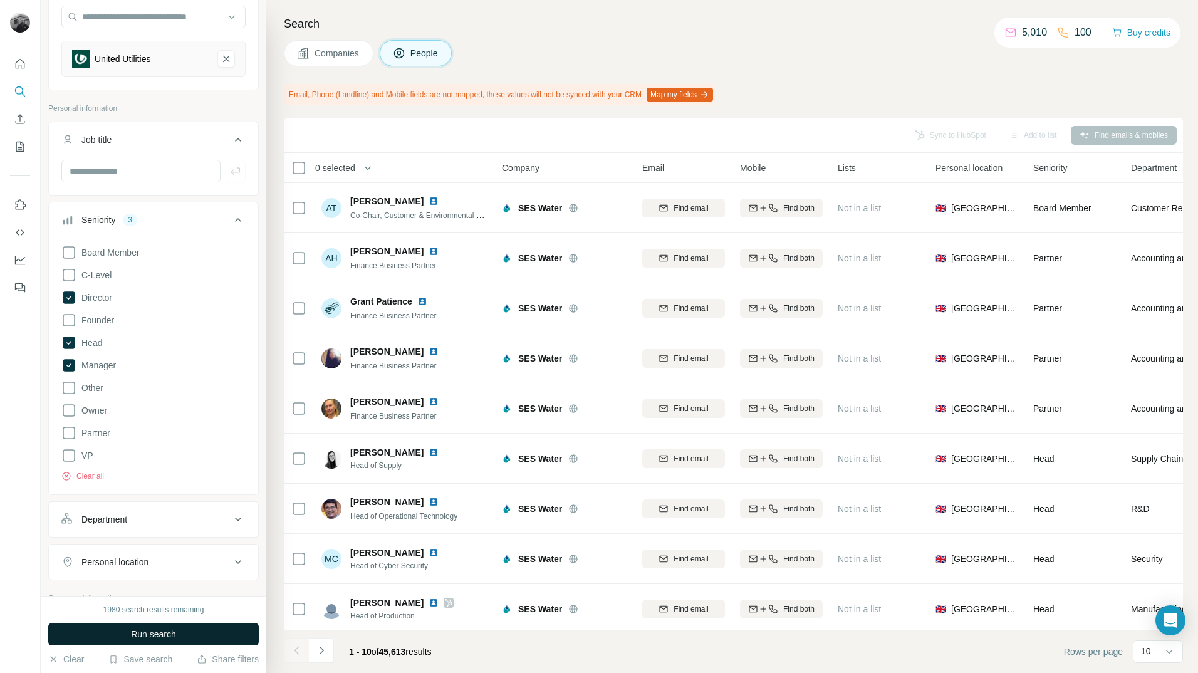
click at [150, 637] on span "Run search" at bounding box center [153, 634] width 45 height 13
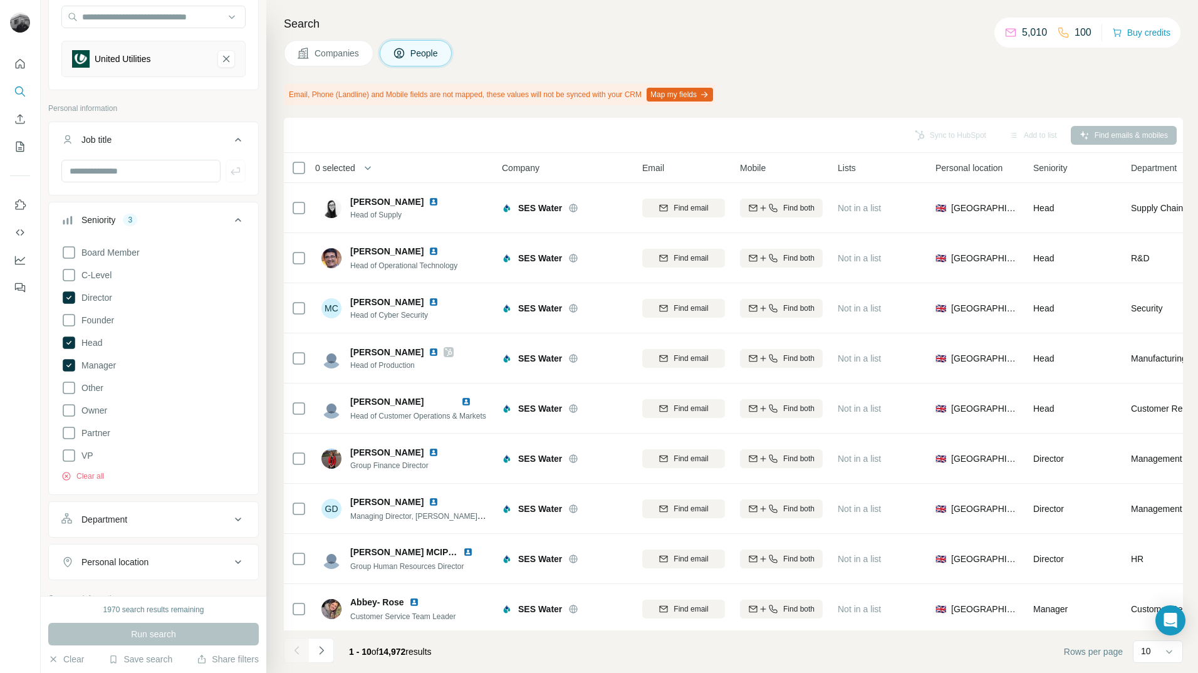
click at [231, 223] on icon at bounding box center [238, 219] width 15 height 15
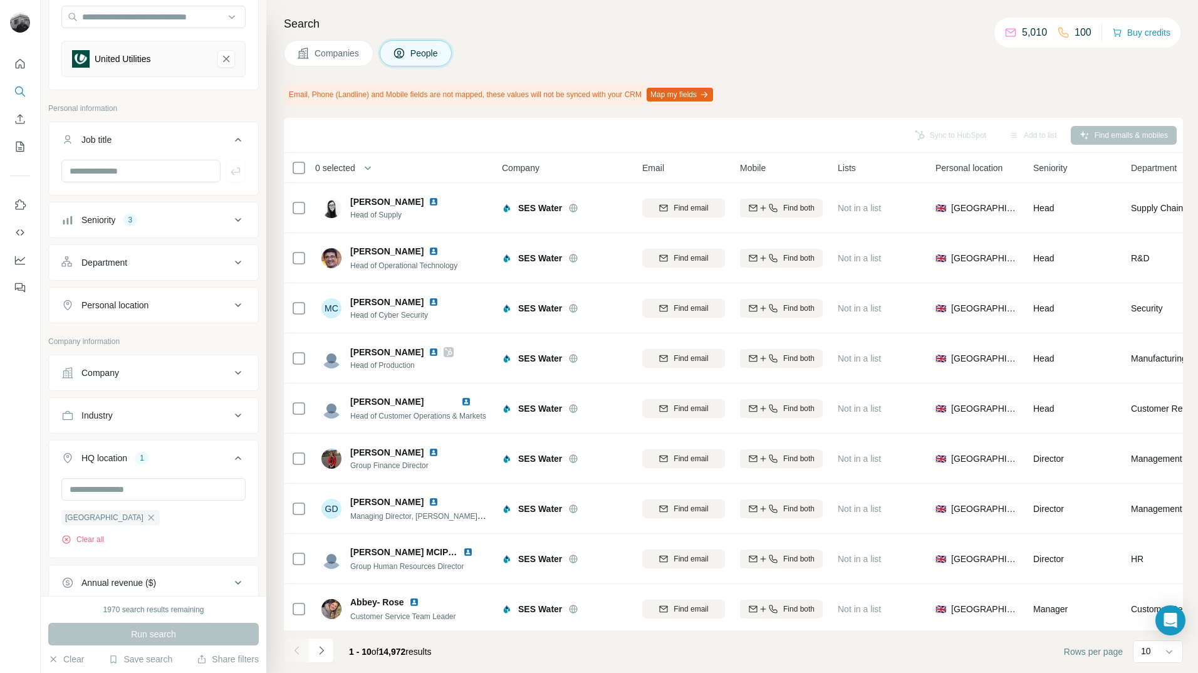
click at [219, 262] on div "Department" at bounding box center [145, 262] width 169 height 13
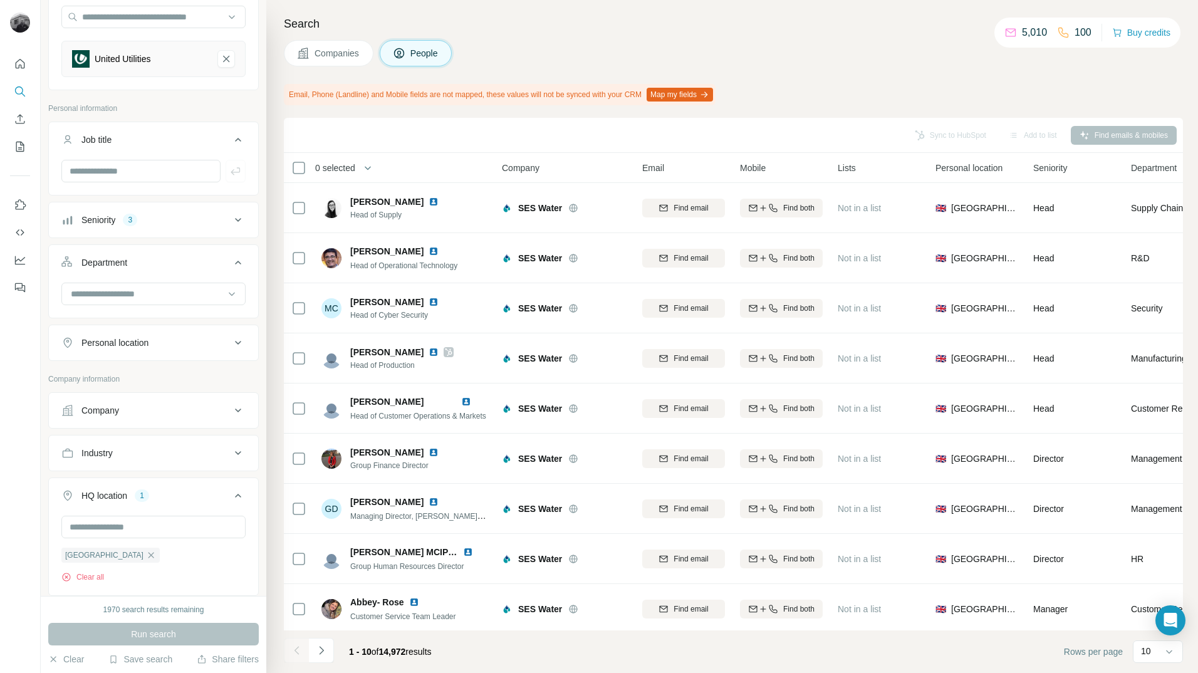
click at [231, 261] on icon at bounding box center [238, 262] width 15 height 15
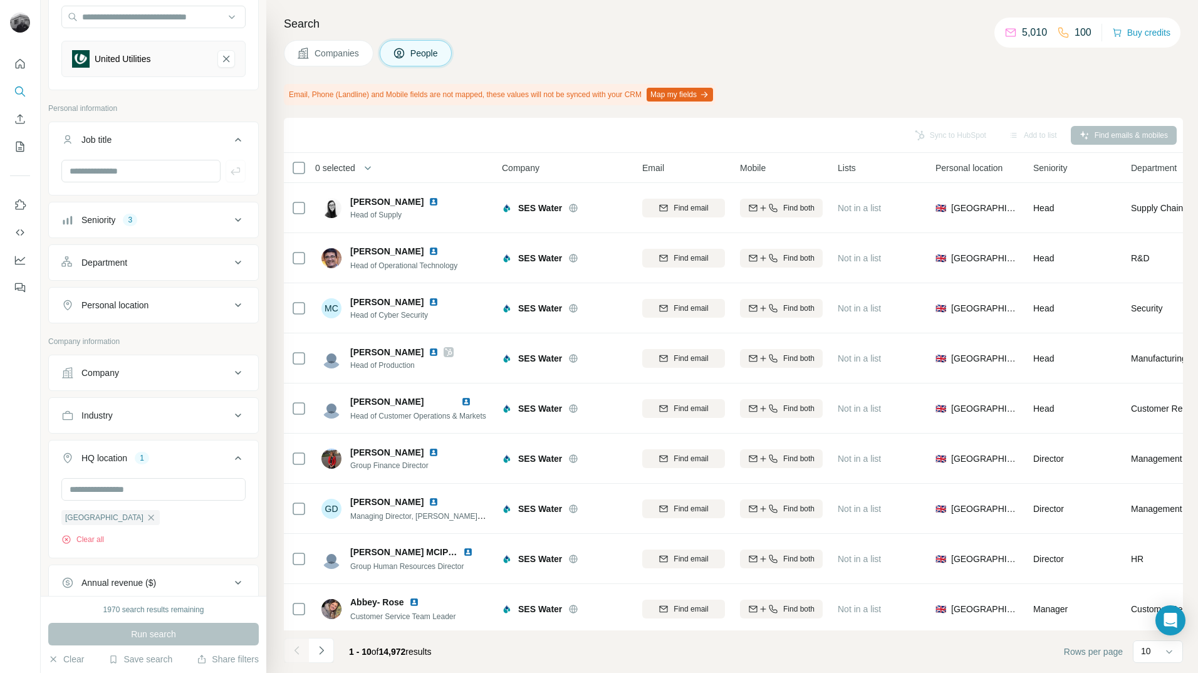
click at [211, 264] on div "Department" at bounding box center [145, 262] width 169 height 13
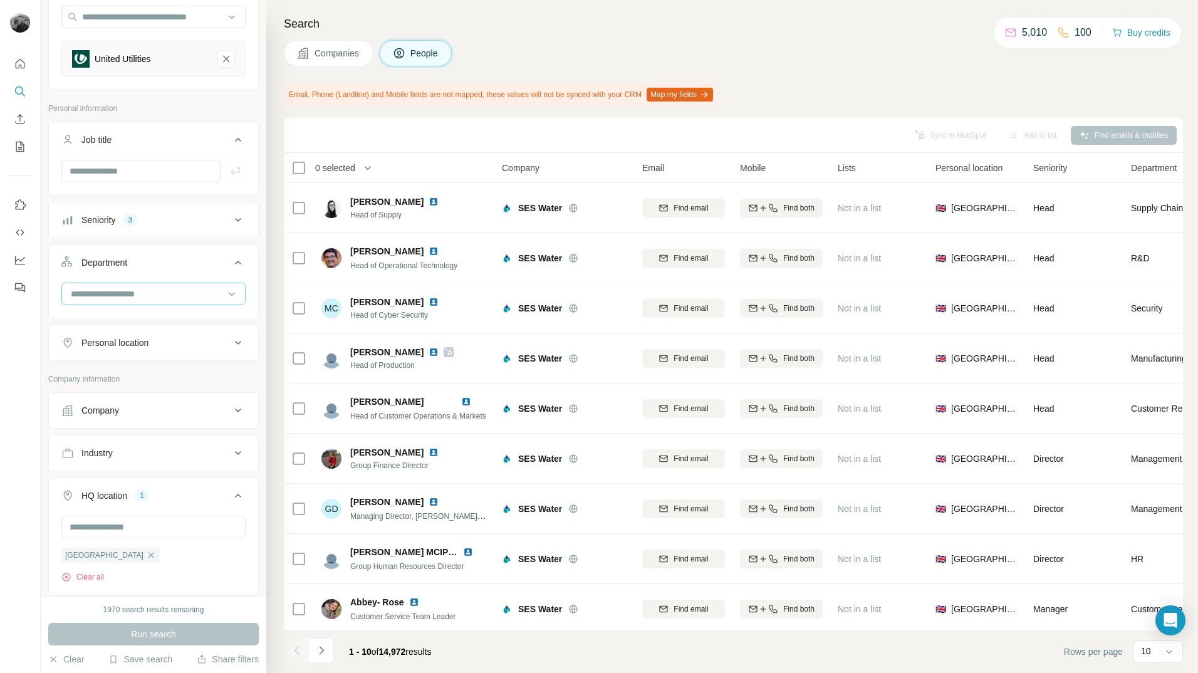
click at [176, 295] on input at bounding box center [147, 294] width 155 height 14
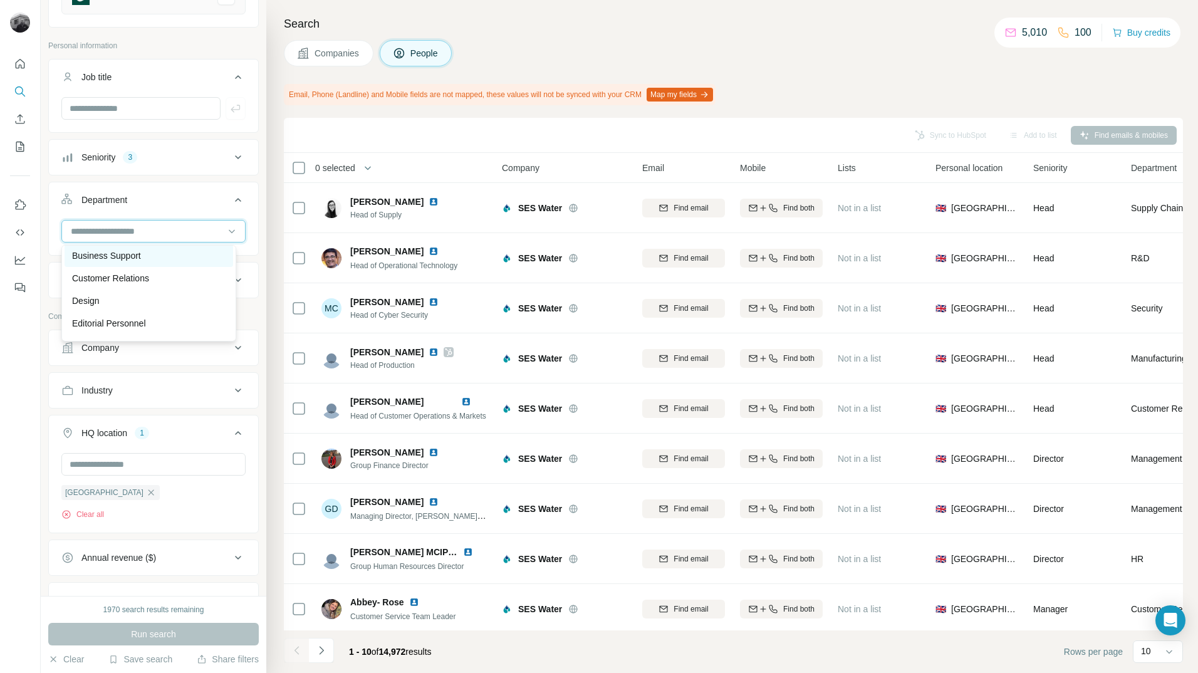
scroll to position [63, 0]
click at [135, 287] on div "Design" at bounding box center [149, 287] width 154 height 13
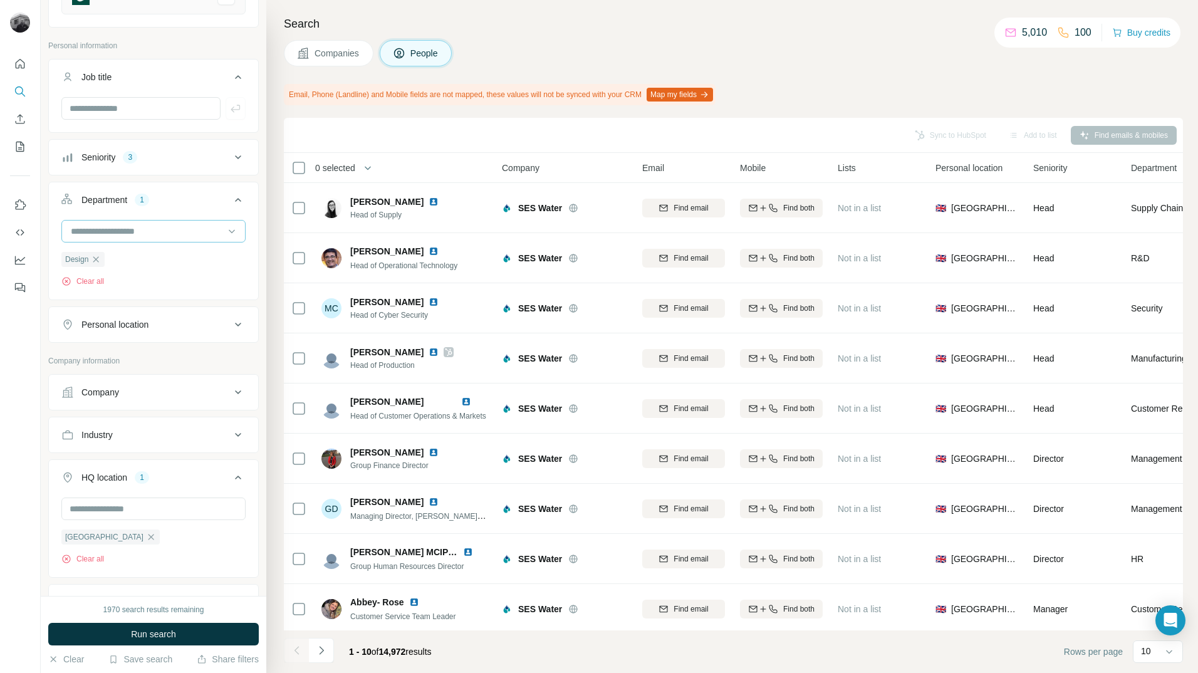
click at [168, 228] on input at bounding box center [147, 231] width 155 height 14
click at [112, 267] on p "Engineering" at bounding box center [95, 269] width 47 height 13
click at [203, 232] on input at bounding box center [147, 231] width 155 height 14
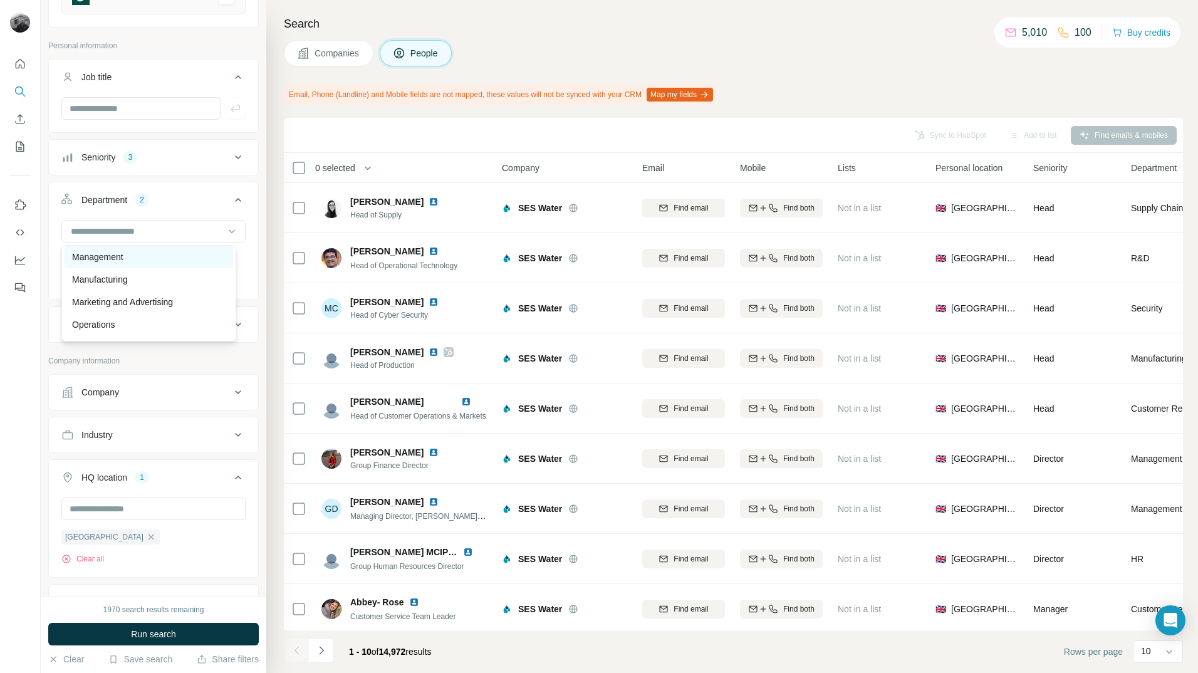
click at [118, 257] on p "Management" at bounding box center [97, 257] width 51 height 13
click at [173, 234] on input at bounding box center [147, 231] width 155 height 14
click at [119, 278] on p "Manufacturing" at bounding box center [100, 279] width 56 height 13
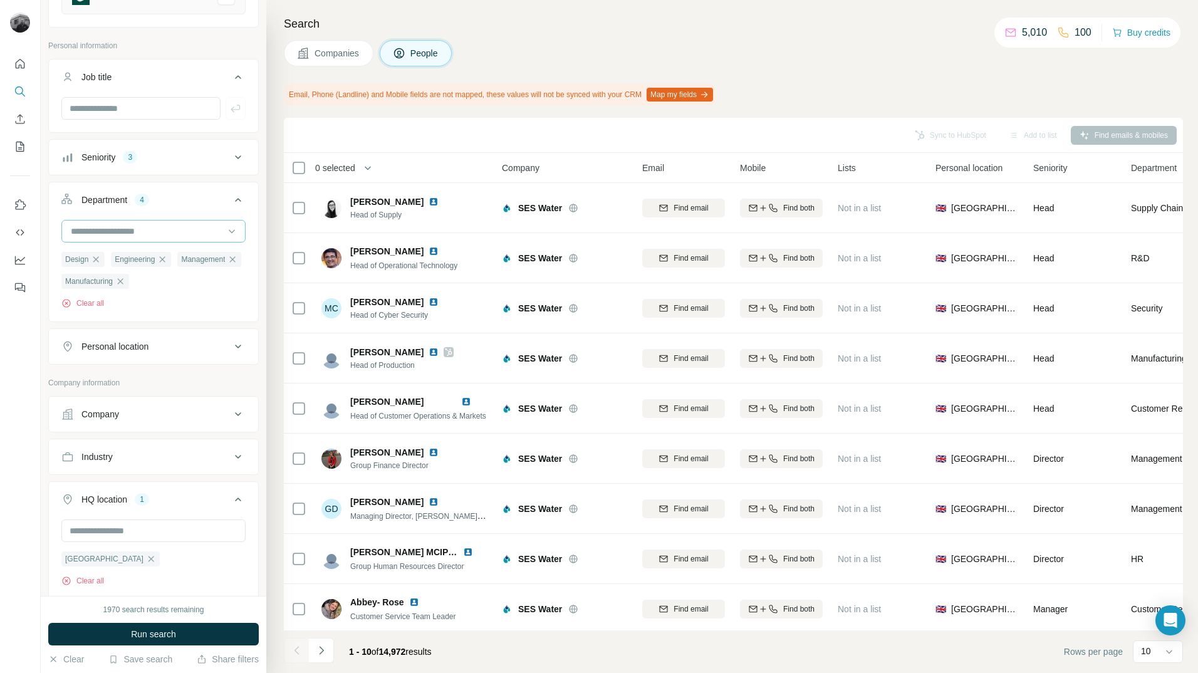
click at [182, 233] on input at bounding box center [147, 231] width 155 height 14
click at [107, 267] on p "Operations" at bounding box center [93, 262] width 43 height 13
click at [188, 231] on input at bounding box center [147, 231] width 155 height 14
click at [130, 324] on div "Procurement" at bounding box center [149, 329] width 154 height 13
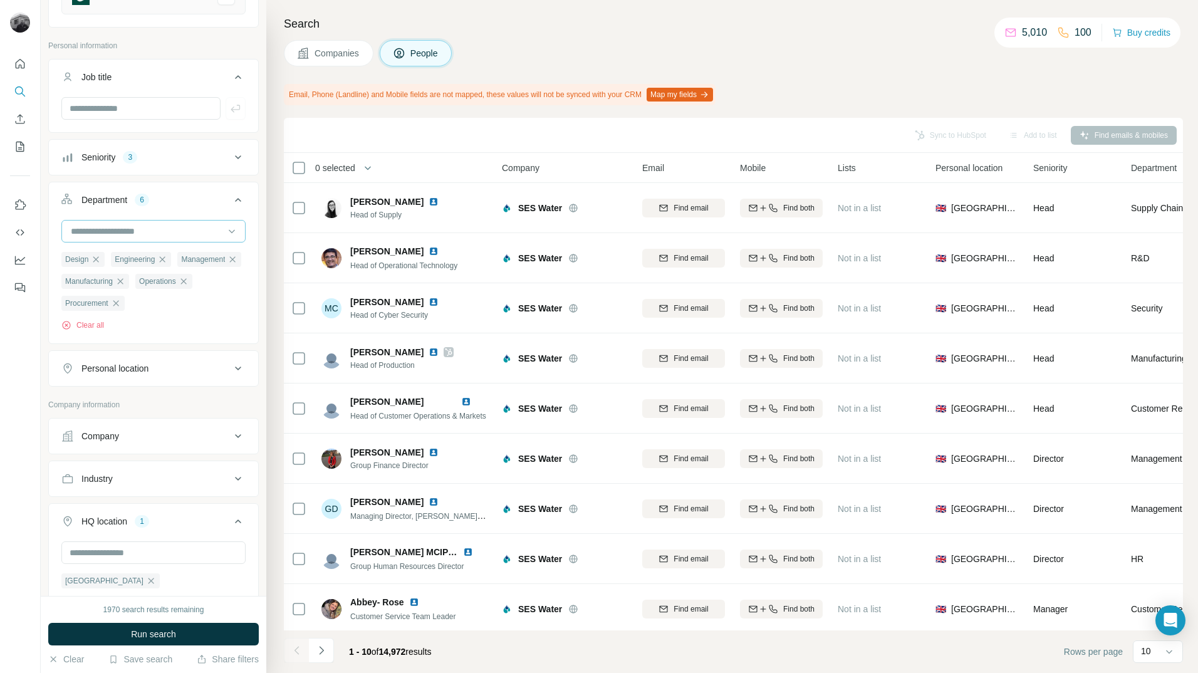
click at [189, 233] on input at bounding box center [147, 231] width 155 height 14
click at [129, 290] on div "Product" at bounding box center [149, 289] width 154 height 13
click at [194, 229] on input at bounding box center [147, 231] width 155 height 14
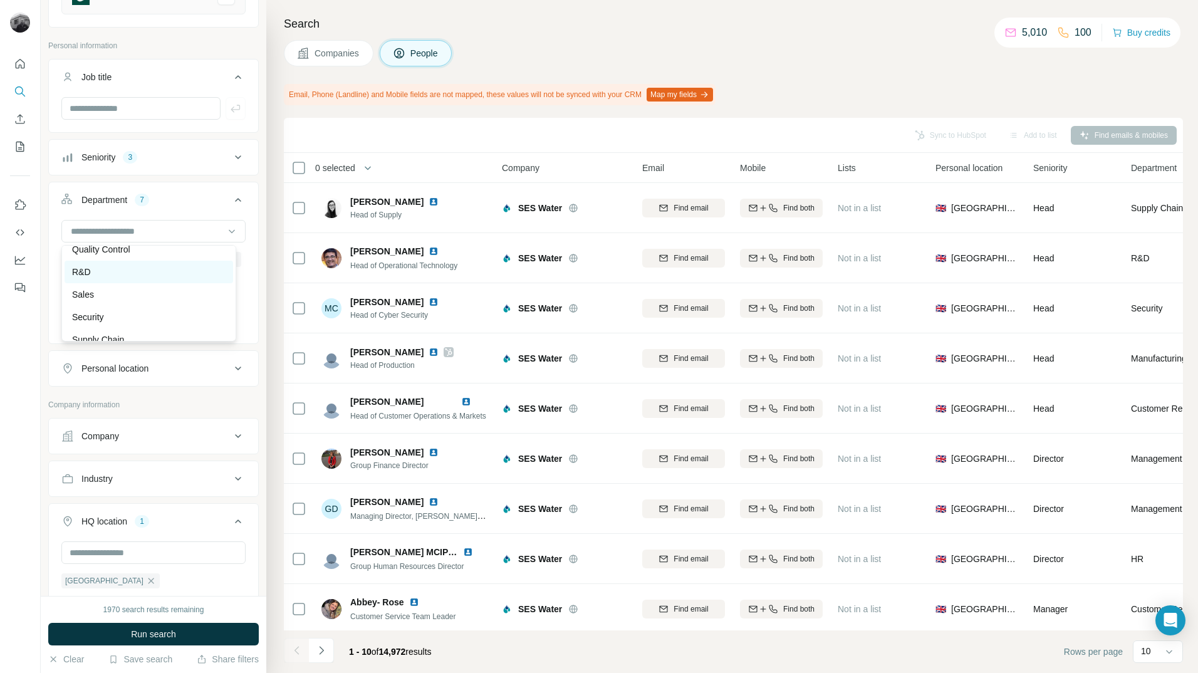
click at [107, 273] on div "R&D" at bounding box center [149, 272] width 154 height 13
click at [193, 235] on input at bounding box center [147, 231] width 155 height 14
click at [112, 327] on p "Supply Chain" at bounding box center [98, 327] width 52 height 13
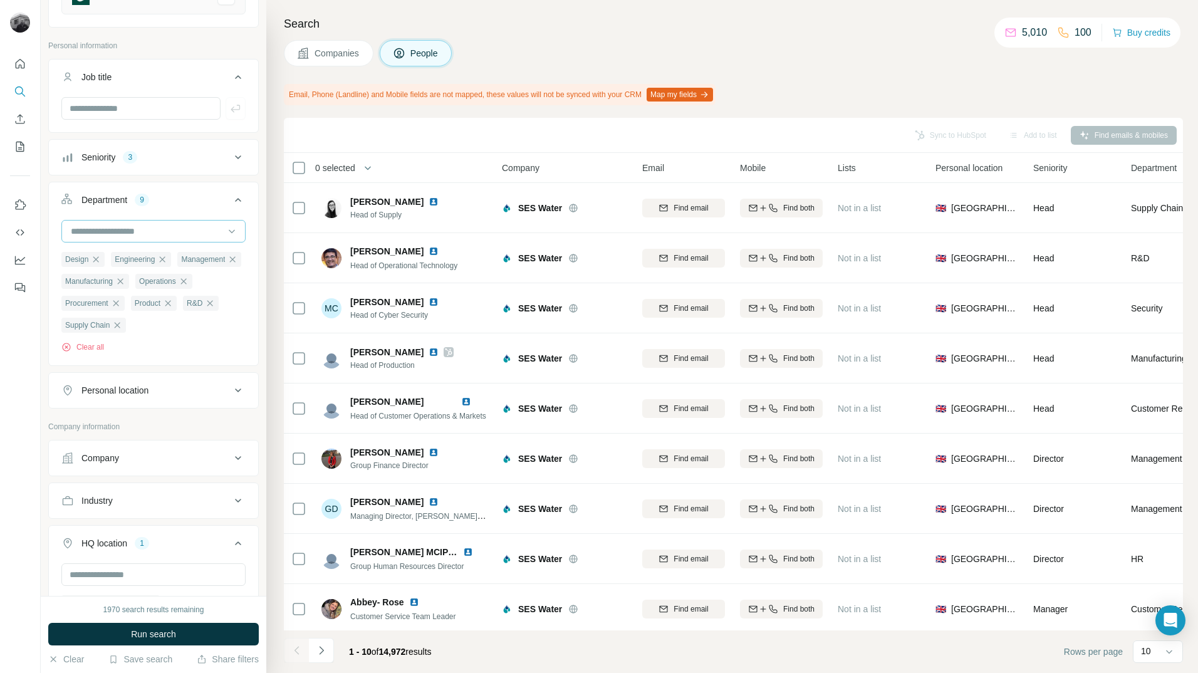
click at [209, 229] on input at bounding box center [147, 231] width 155 height 14
click at [90, 276] on p "Sales" at bounding box center [83, 282] width 22 height 13
click at [164, 631] on span "Run search" at bounding box center [153, 634] width 45 height 13
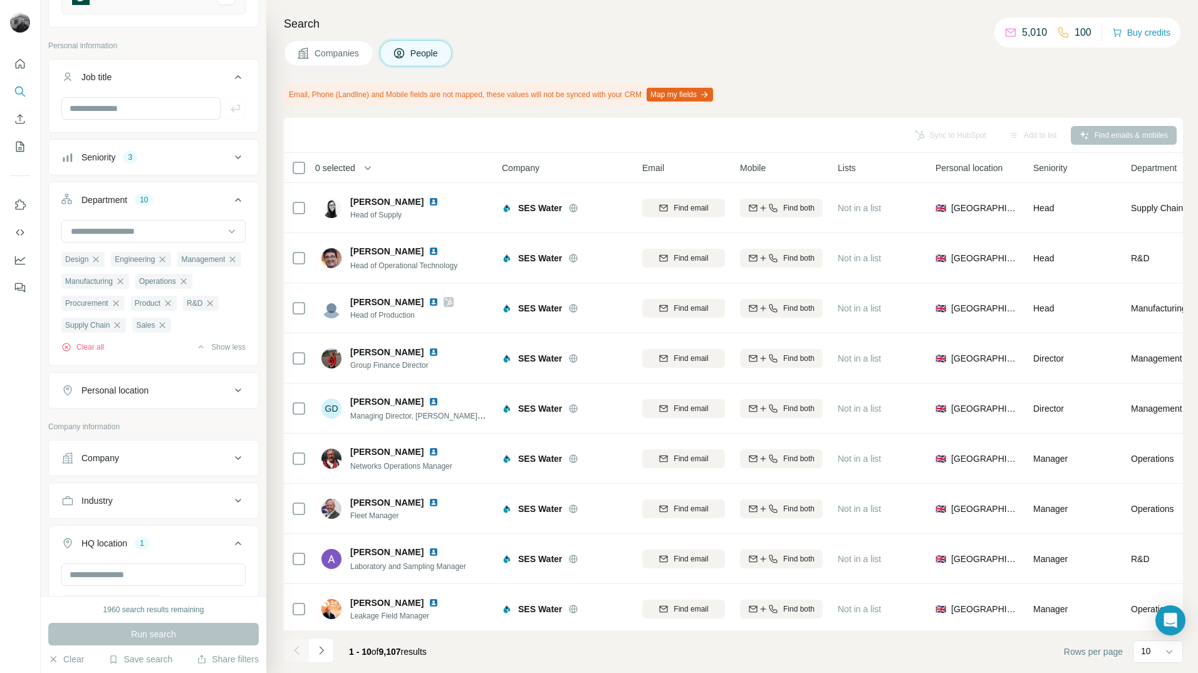
click at [713, 97] on button "Map my fields" at bounding box center [680, 95] width 66 height 14
click at [1028, 134] on div "Add to list" at bounding box center [1033, 135] width 66 height 19
click at [1109, 133] on div "Sync to HubSpot Add to list Find emails & mobiles" at bounding box center [733, 135] width 887 height 22
click at [963, 97] on div "Email, Phone (Landline) and Mobile fields are not mapped, these values will not…" at bounding box center [733, 94] width 899 height 21
click at [22, 69] on icon "Quick start" at bounding box center [20, 64] width 13 height 13
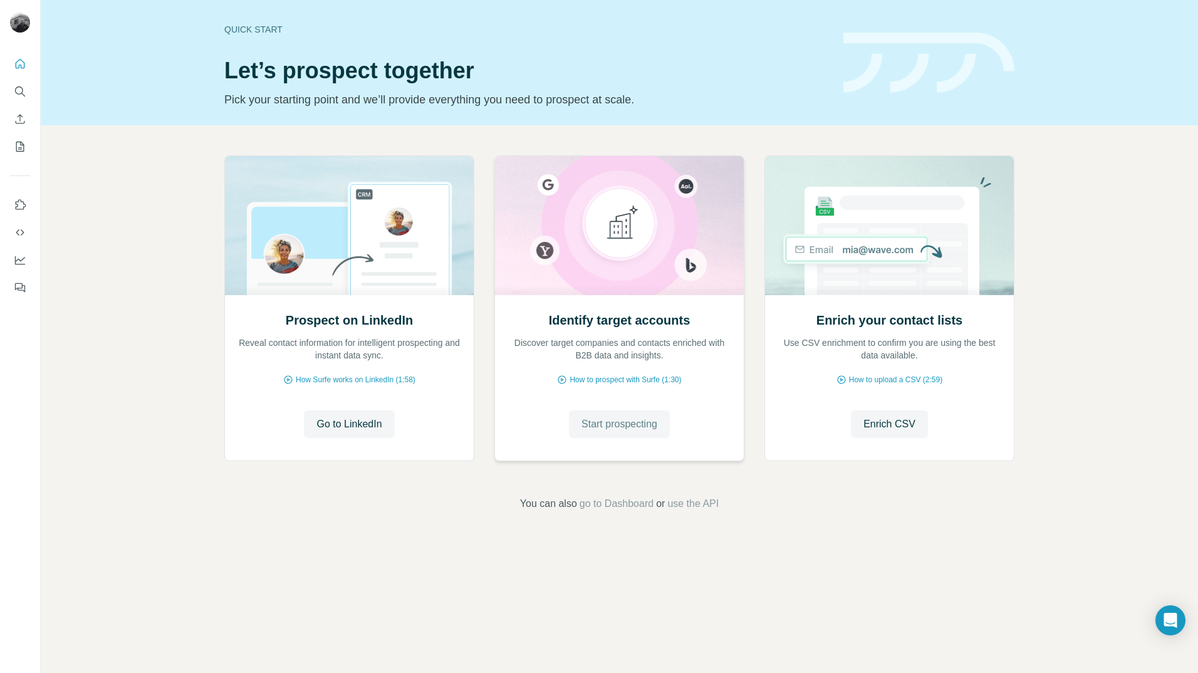
click at [625, 431] on span "Start prospecting" at bounding box center [620, 424] width 76 height 15
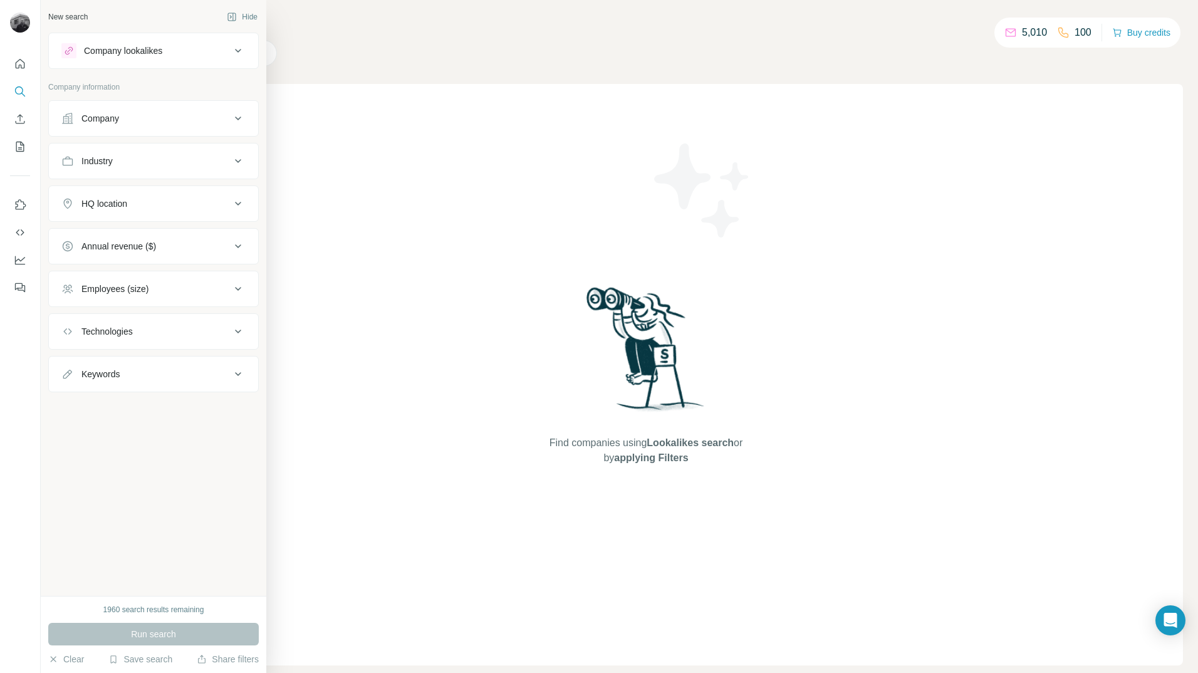
click at [172, 50] on div "Company lookalikes" at bounding box center [145, 50] width 169 height 15
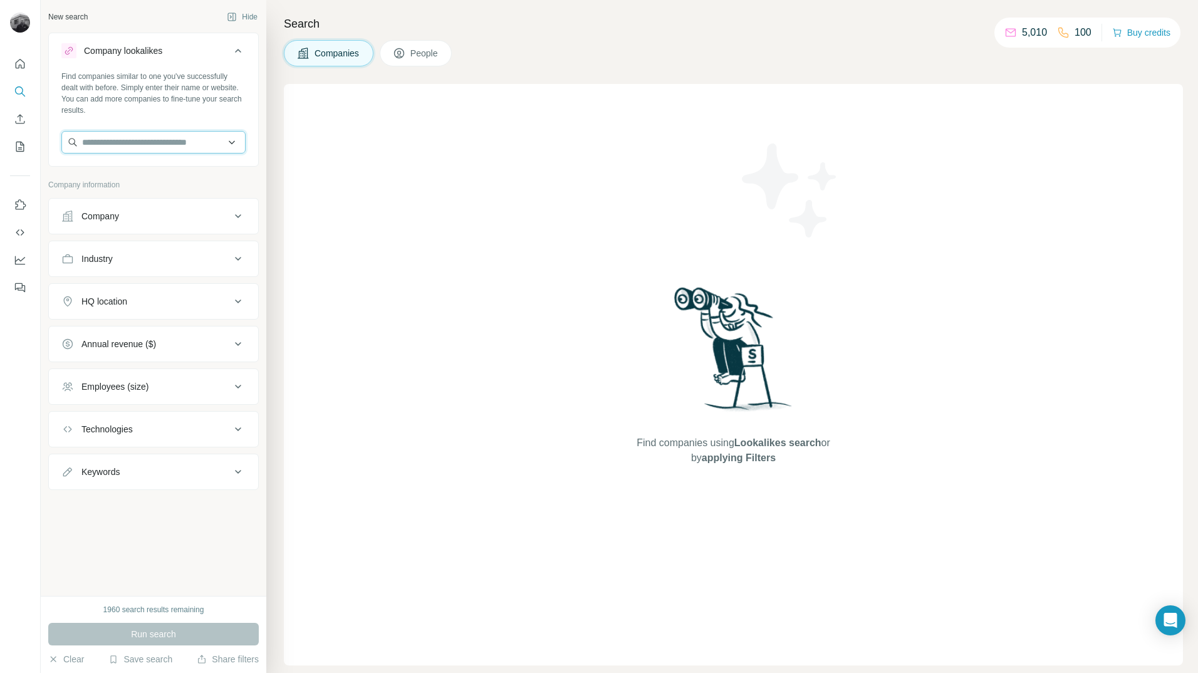
click at [136, 145] on input "text" at bounding box center [153, 142] width 184 height 23
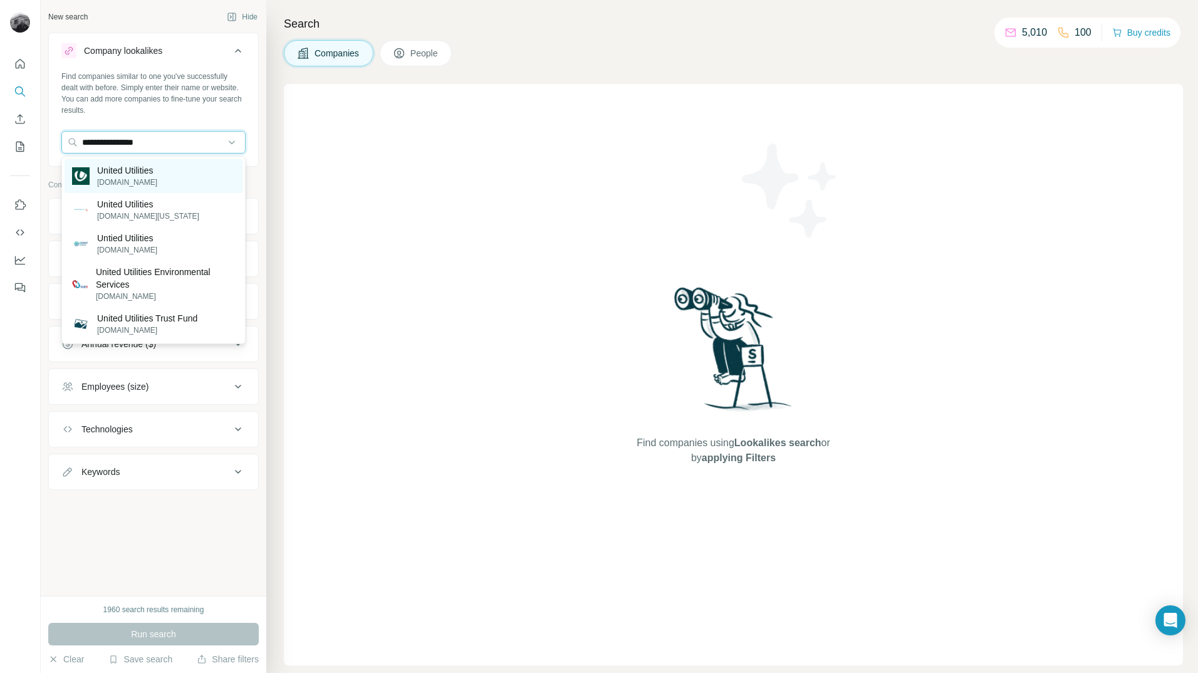
type input "**********"
click at [129, 174] on p "United Utilities" at bounding box center [127, 170] width 60 height 13
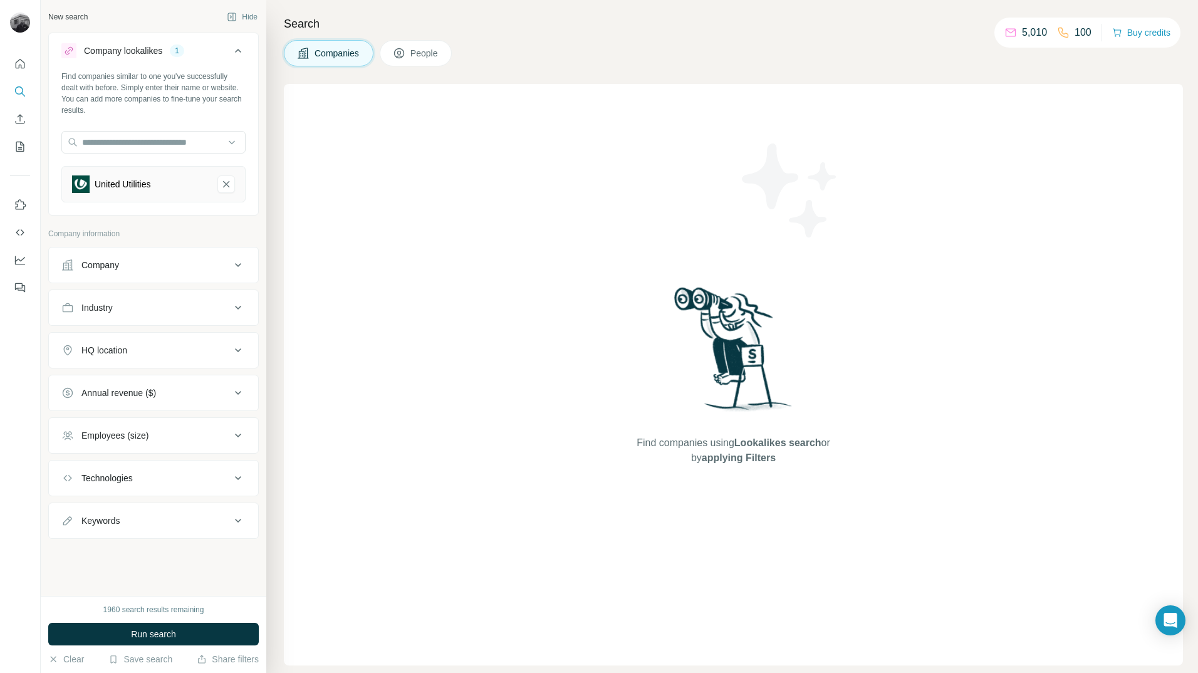
click at [165, 348] on div "HQ location" at bounding box center [145, 350] width 169 height 13
click at [134, 384] on input "text" at bounding box center [153, 381] width 184 height 23
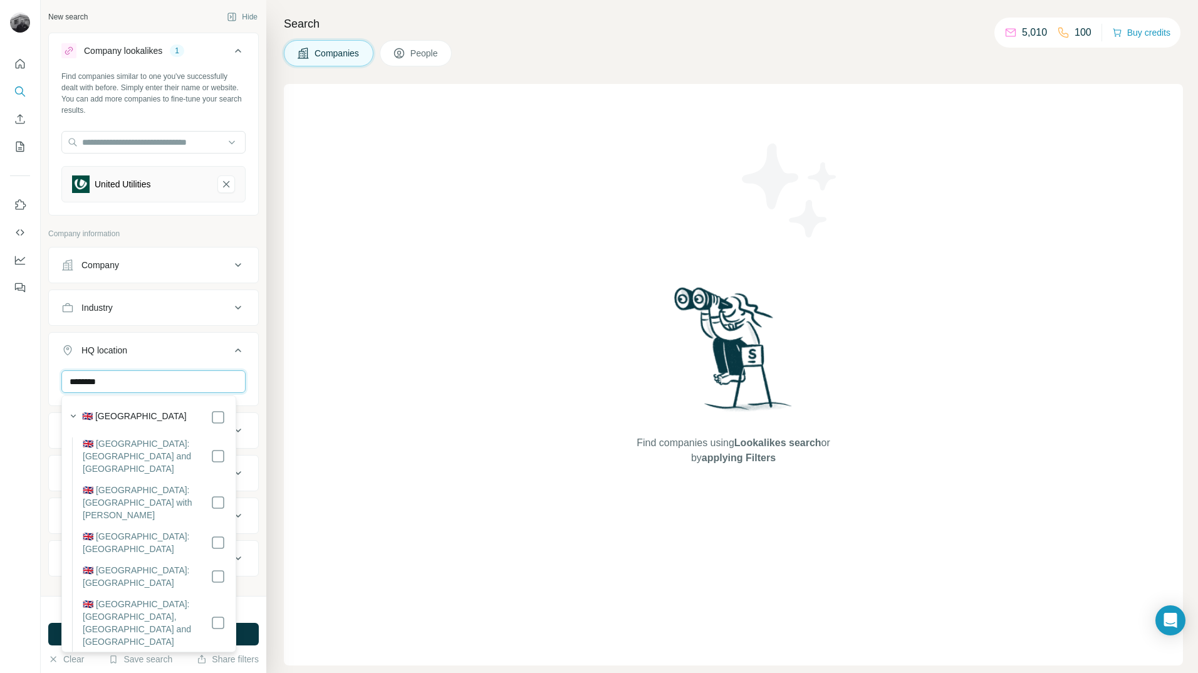
type input "********"
click at [198, 330] on ul "Company Industry HQ location 1 ******** United Kingdom Clear all Annual revenue…" at bounding box center [153, 434] width 211 height 374
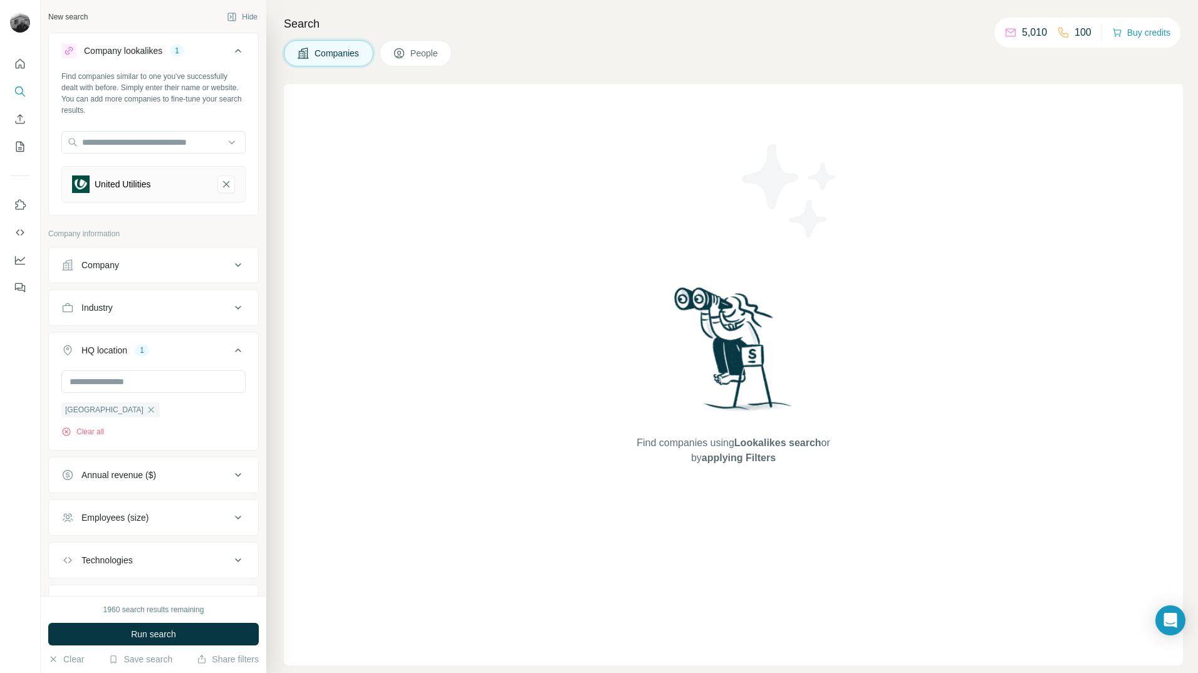
click at [170, 259] on div "Company" at bounding box center [145, 265] width 169 height 13
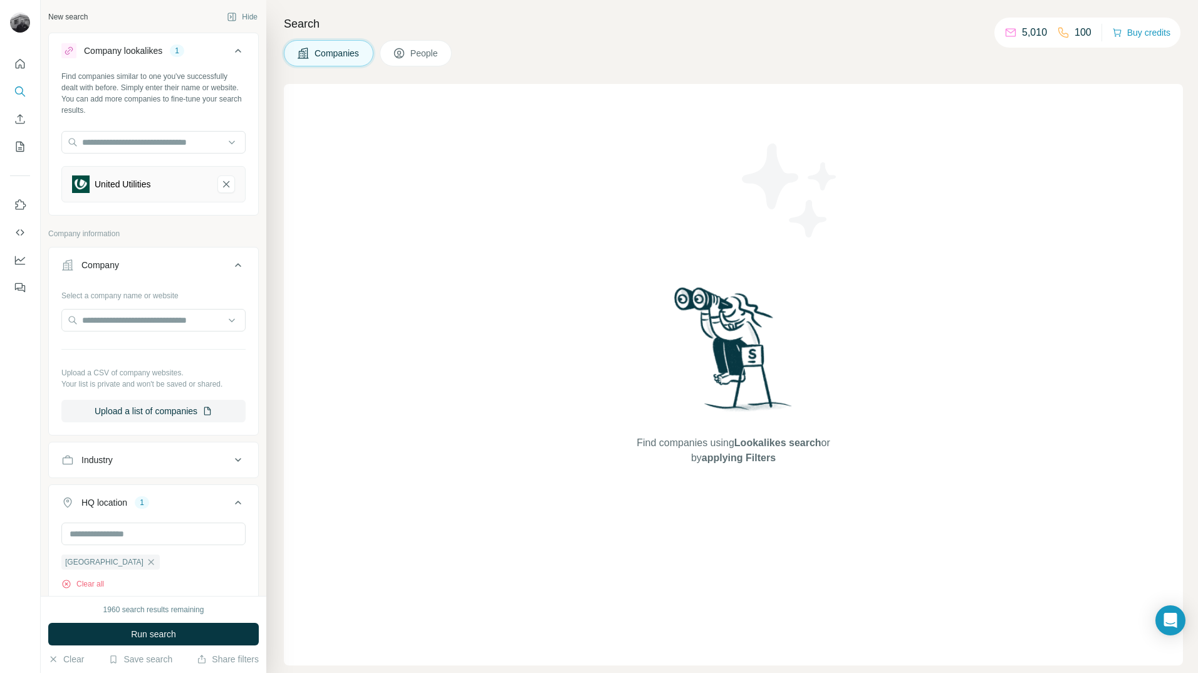
click at [170, 259] on div "Company" at bounding box center [145, 265] width 169 height 13
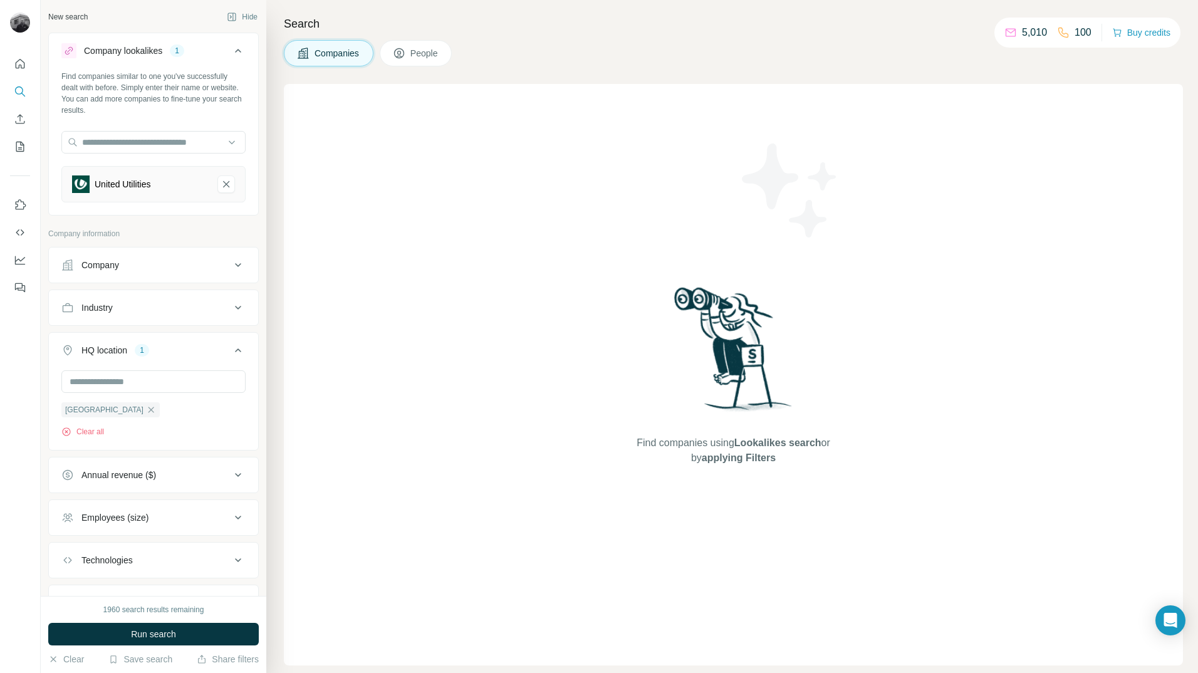
click at [172, 305] on div "Industry" at bounding box center [145, 307] width 169 height 13
click at [196, 339] on input at bounding box center [147, 339] width 155 height 14
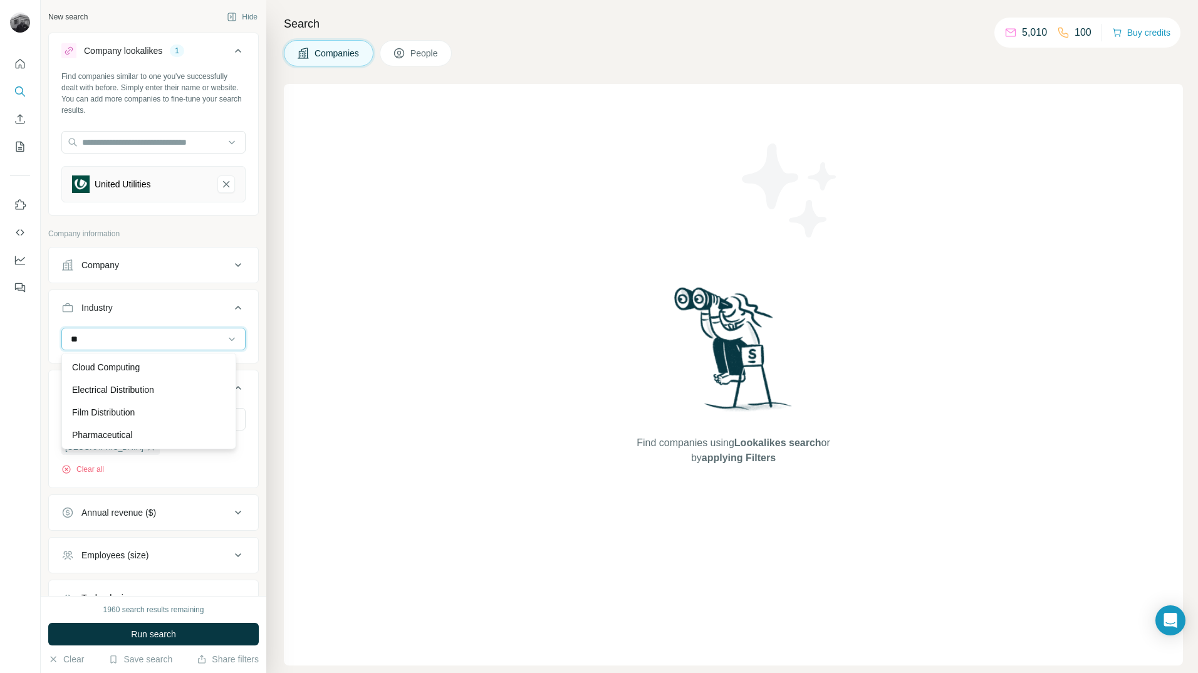
type input "*"
click at [251, 294] on div "New search Hide Company lookalikes 1 Find companies similar to one you've succe…" at bounding box center [154, 298] width 226 height 596
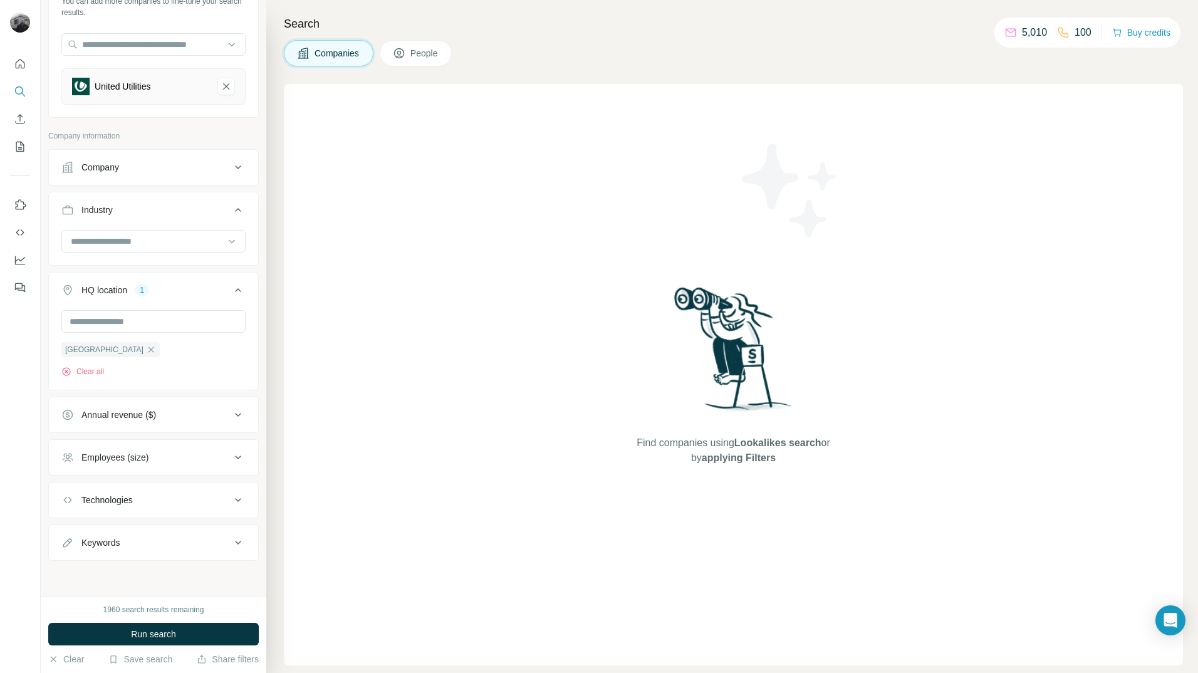
scroll to position [98, 0]
click at [231, 548] on icon at bounding box center [238, 542] width 15 height 15
click at [231, 546] on icon at bounding box center [238, 542] width 15 height 15
click at [175, 635] on span "Run search" at bounding box center [153, 634] width 45 height 13
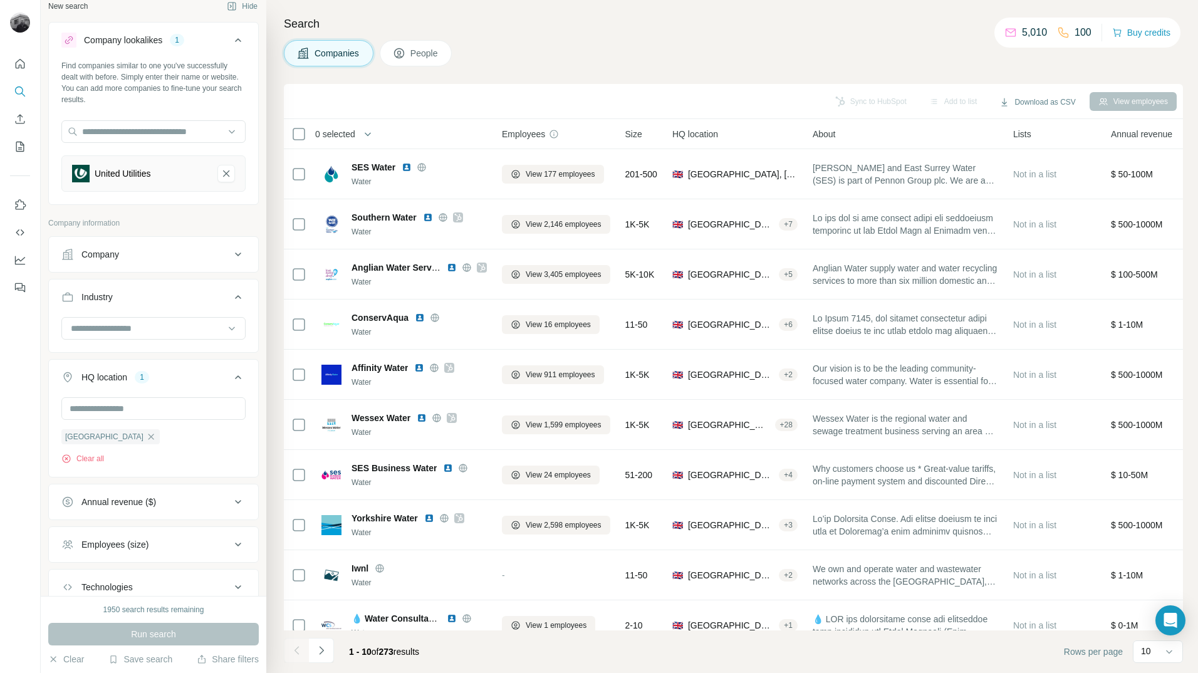
scroll to position [0, 0]
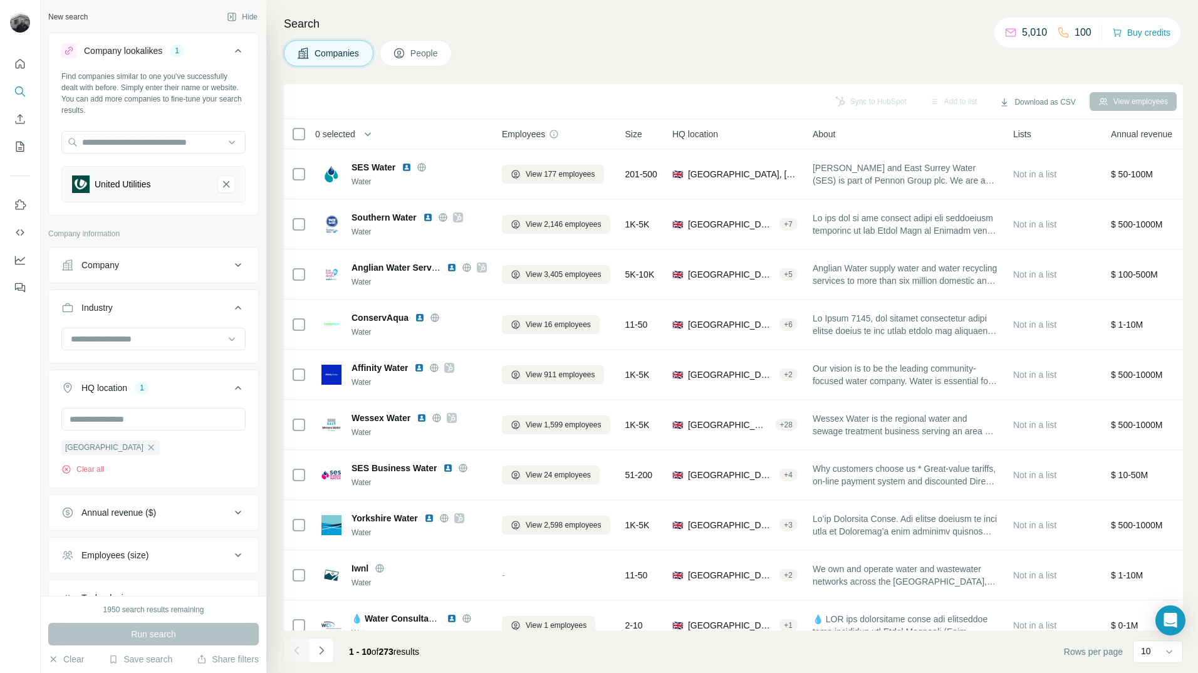
click at [431, 56] on span "People" at bounding box center [424, 53] width 29 height 13
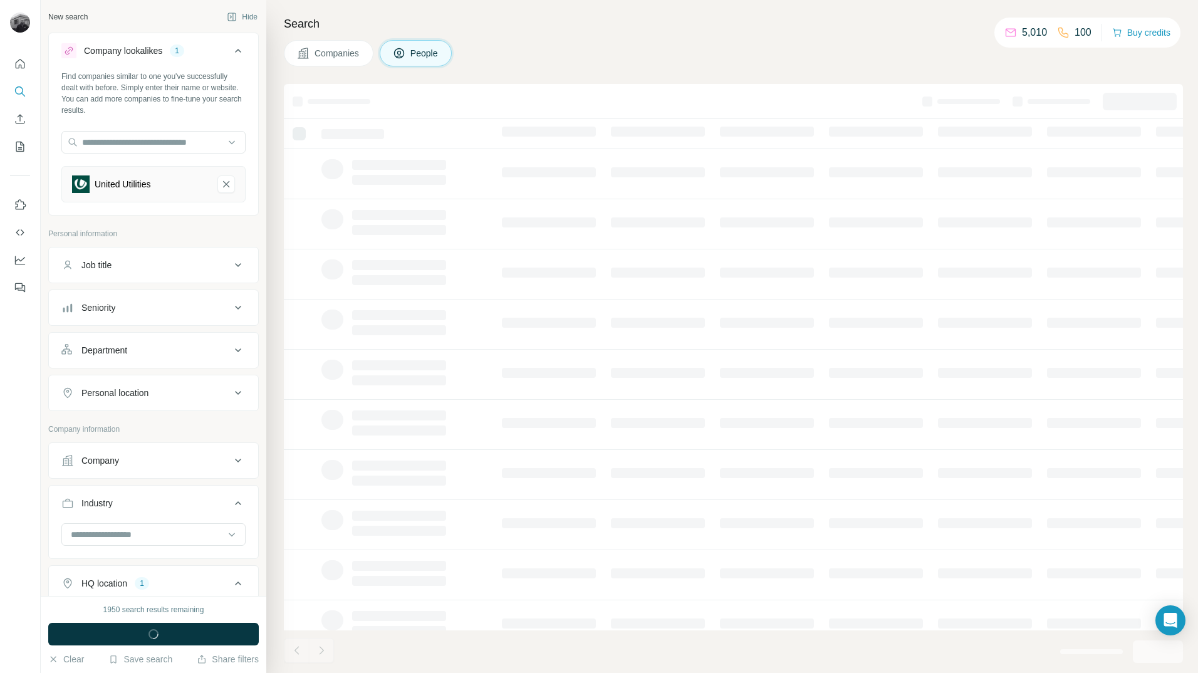
click at [207, 267] on div "Job title" at bounding box center [145, 265] width 169 height 13
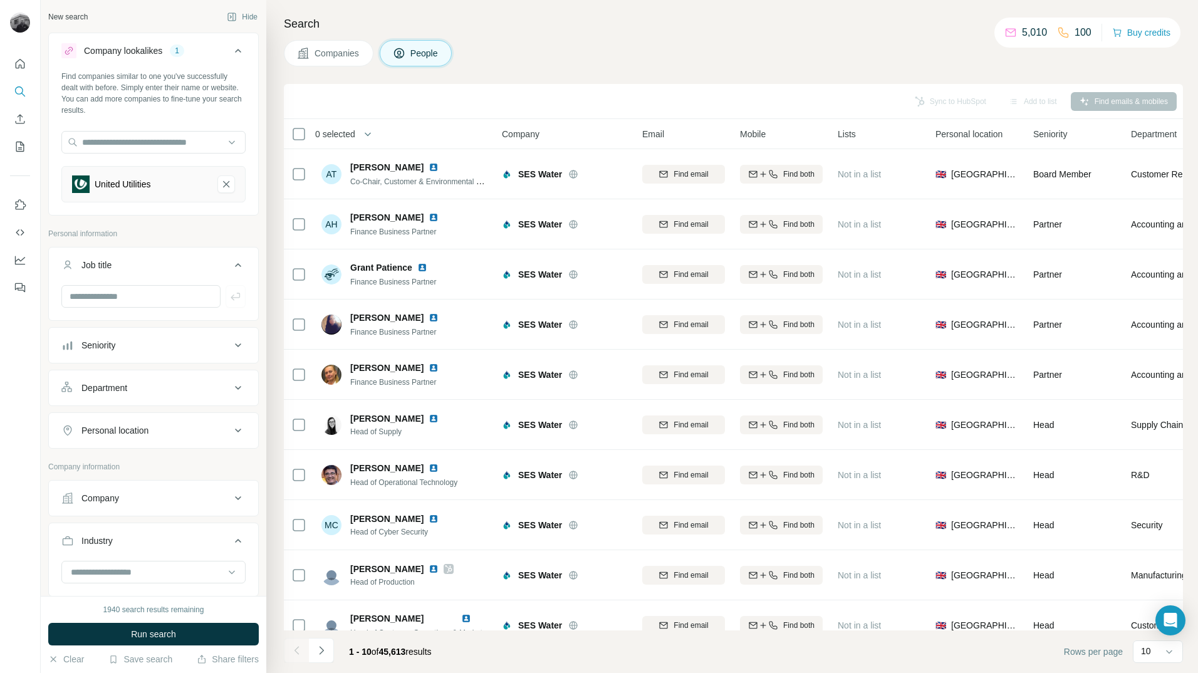
click at [231, 264] on icon at bounding box center [238, 265] width 15 height 15
click at [211, 306] on div "Seniority" at bounding box center [145, 307] width 169 height 13
click at [76, 387] on span "Director" at bounding box center [94, 385] width 36 height 13
click at [72, 428] on icon at bounding box center [68, 430] width 15 height 15
click at [70, 450] on icon at bounding box center [68, 453] width 15 height 15
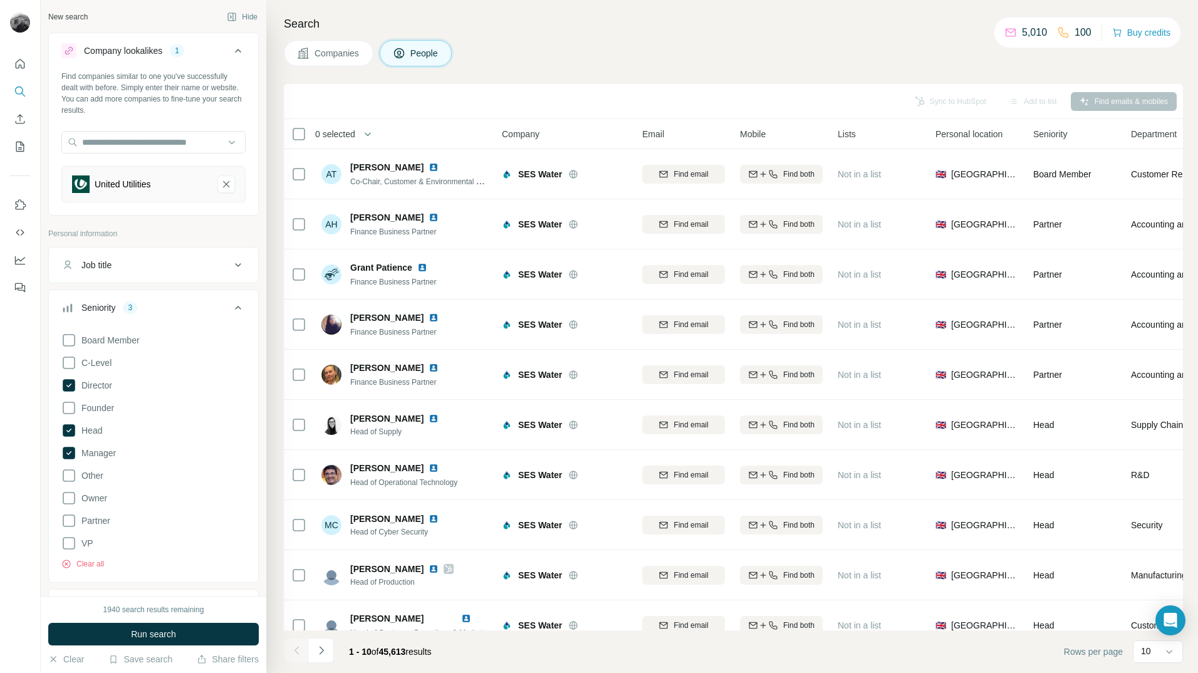
click at [218, 232] on p "Personal information" at bounding box center [153, 233] width 211 height 11
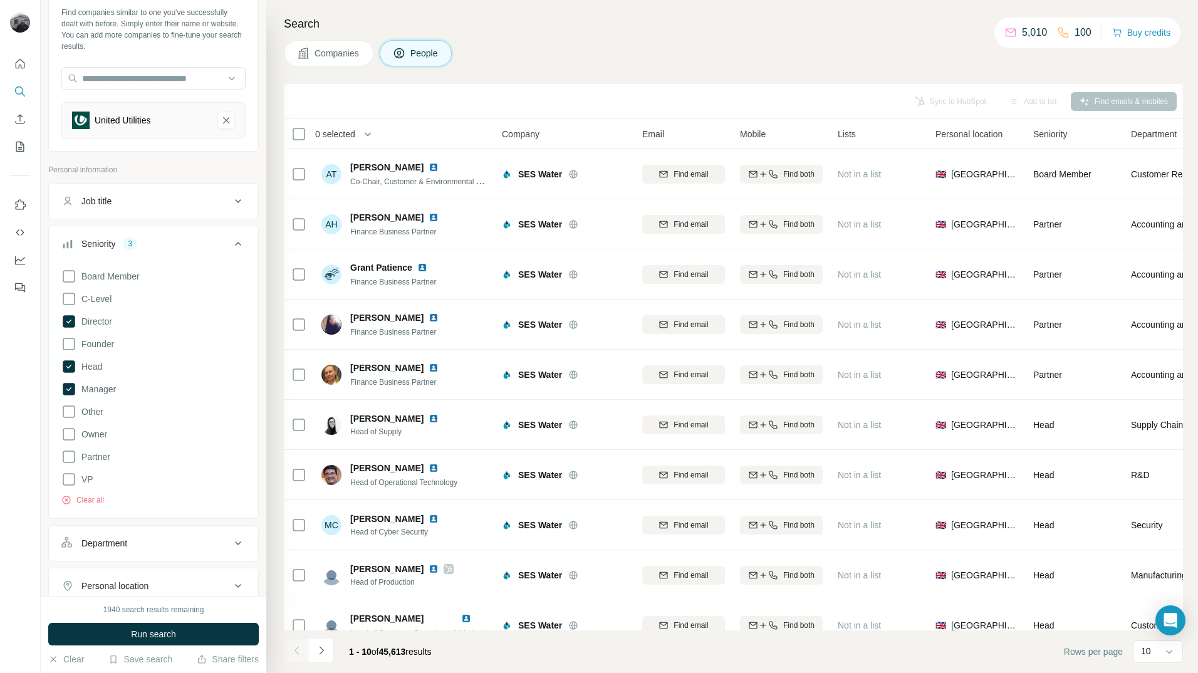
scroll to position [188, 0]
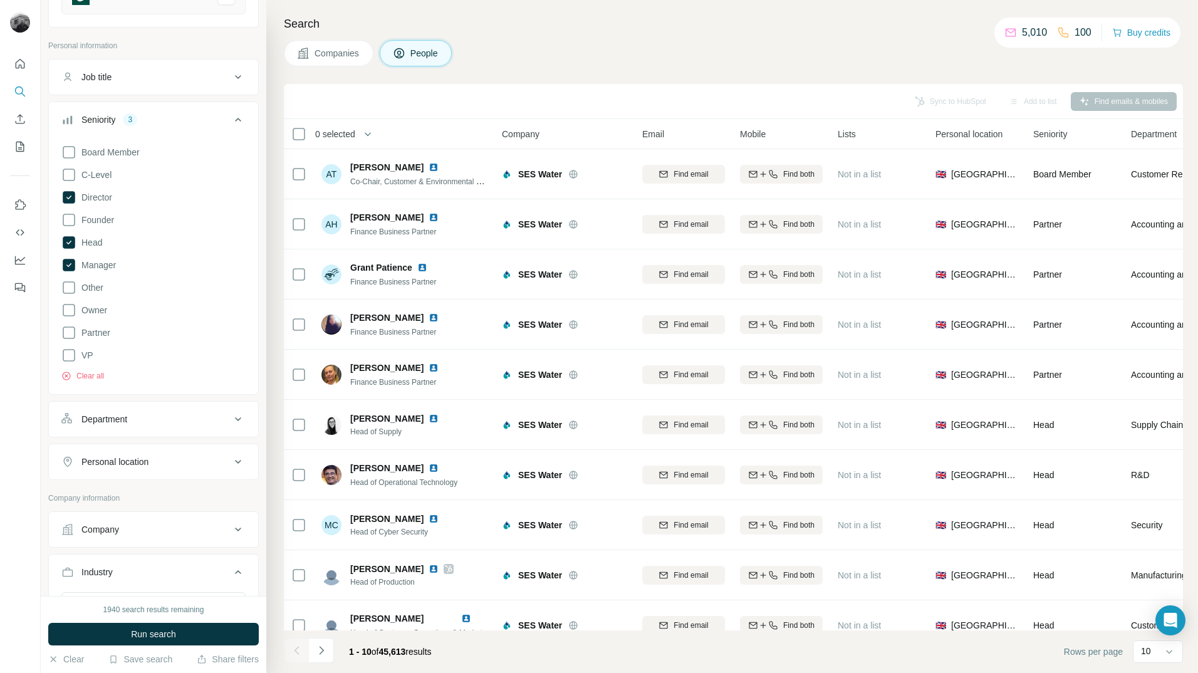
click at [231, 121] on icon at bounding box center [238, 119] width 15 height 15
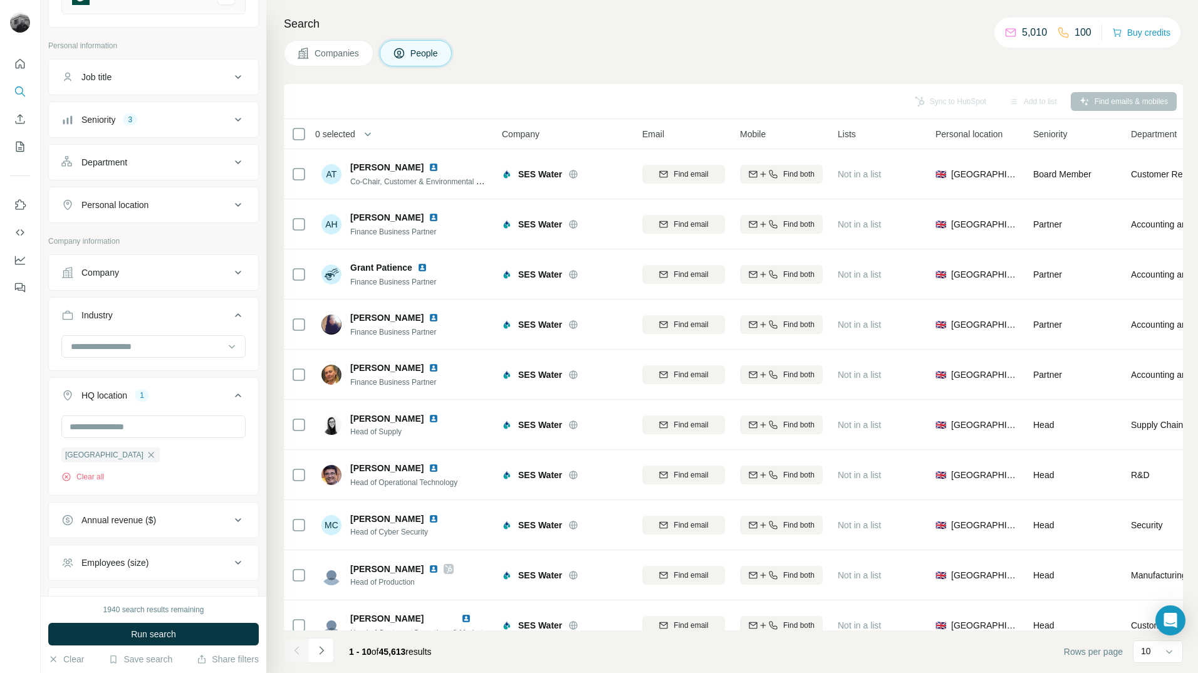
click at [214, 166] on div "Department" at bounding box center [145, 162] width 169 height 13
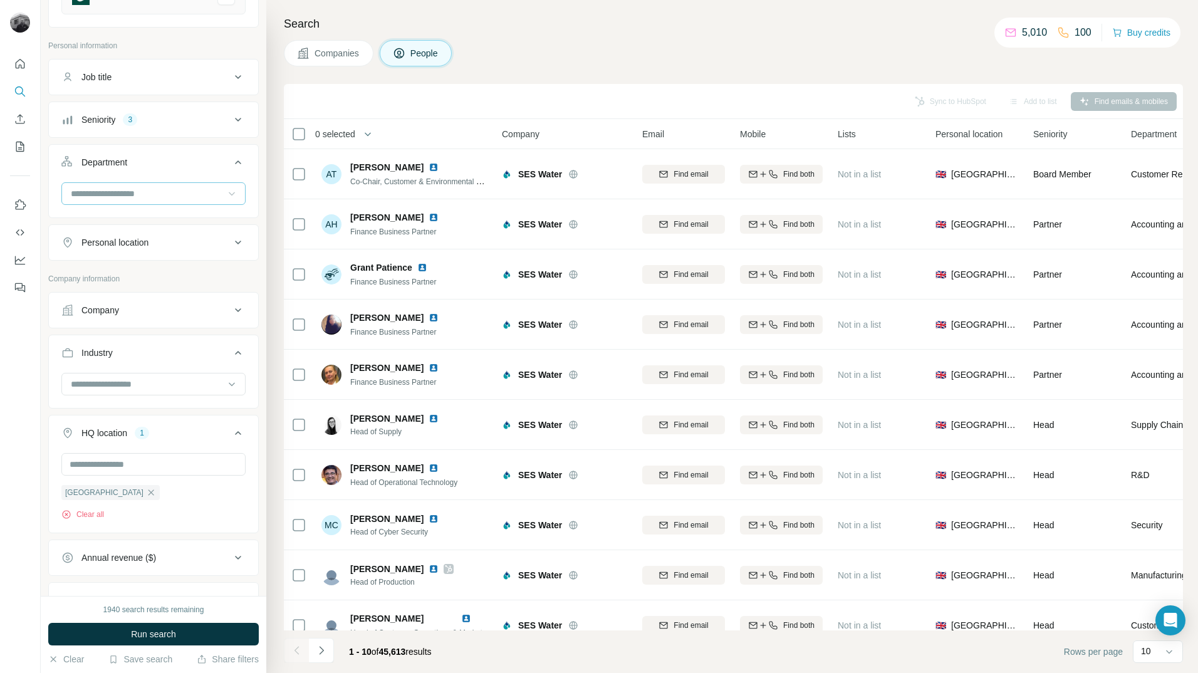
click at [226, 198] on icon at bounding box center [232, 193] width 13 height 13
click at [119, 251] on div "Design" at bounding box center [149, 249] width 154 height 13
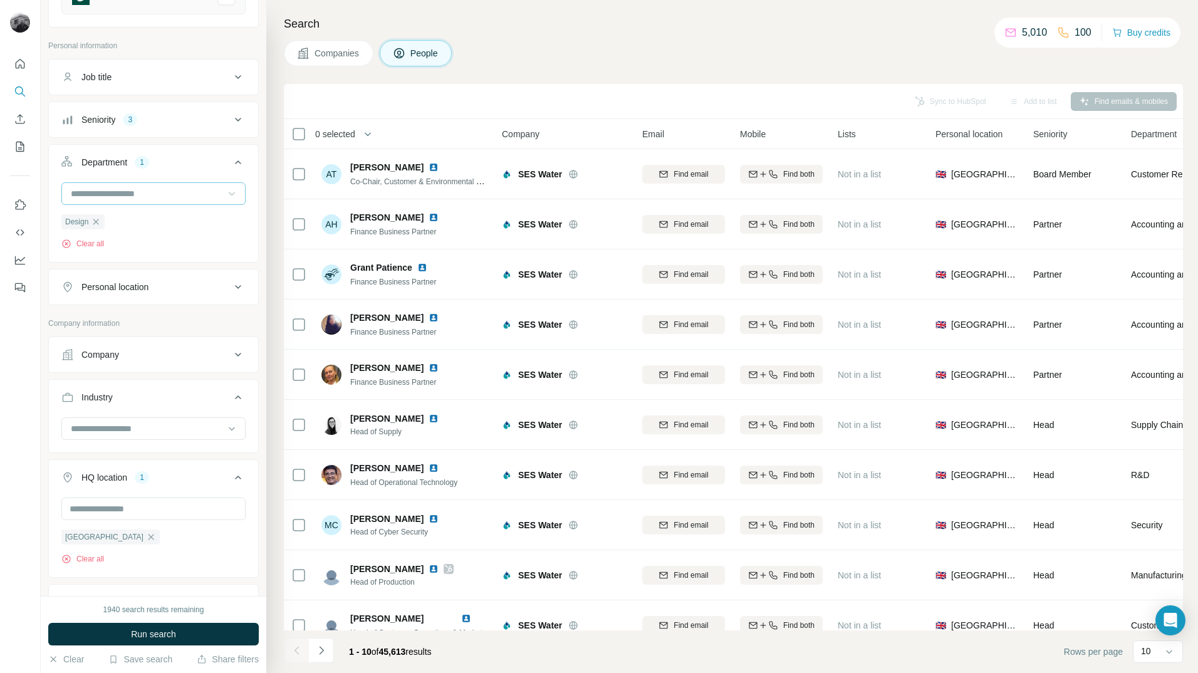
click at [162, 194] on input at bounding box center [147, 194] width 155 height 14
click at [124, 288] on div "Engineering" at bounding box center [149, 294] width 169 height 23
click at [179, 189] on input at bounding box center [147, 194] width 155 height 14
click at [117, 221] on p "Management" at bounding box center [97, 219] width 51 height 13
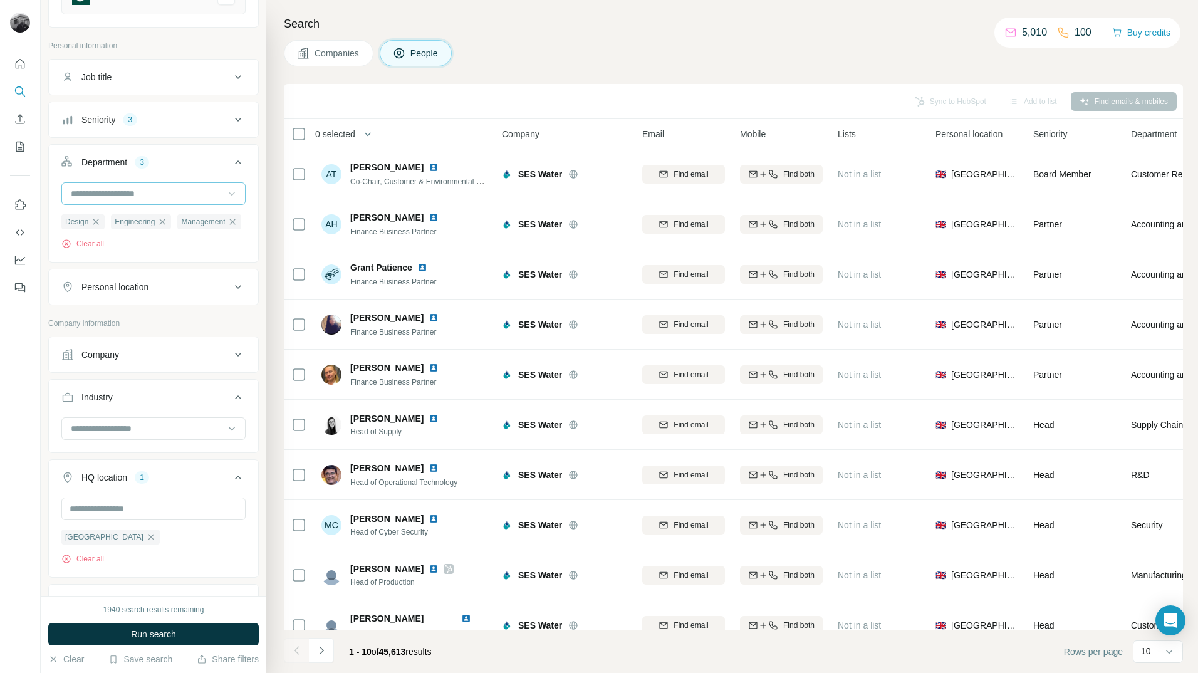
click at [200, 190] on input at bounding box center [147, 194] width 155 height 14
click at [105, 225] on p "Operations" at bounding box center [93, 224] width 43 height 13
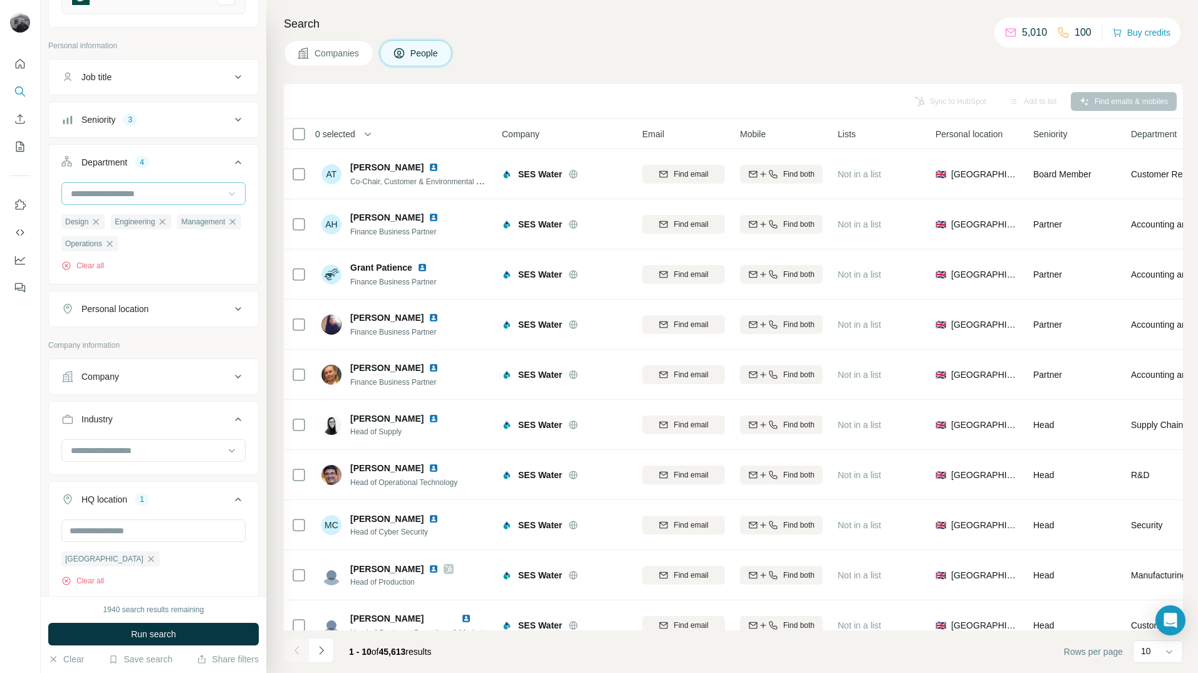
click at [204, 195] on input at bounding box center [147, 194] width 155 height 14
click at [115, 233] on p "Procurement" at bounding box center [97, 229] width 50 height 13
click at [201, 194] on input at bounding box center [147, 194] width 155 height 14
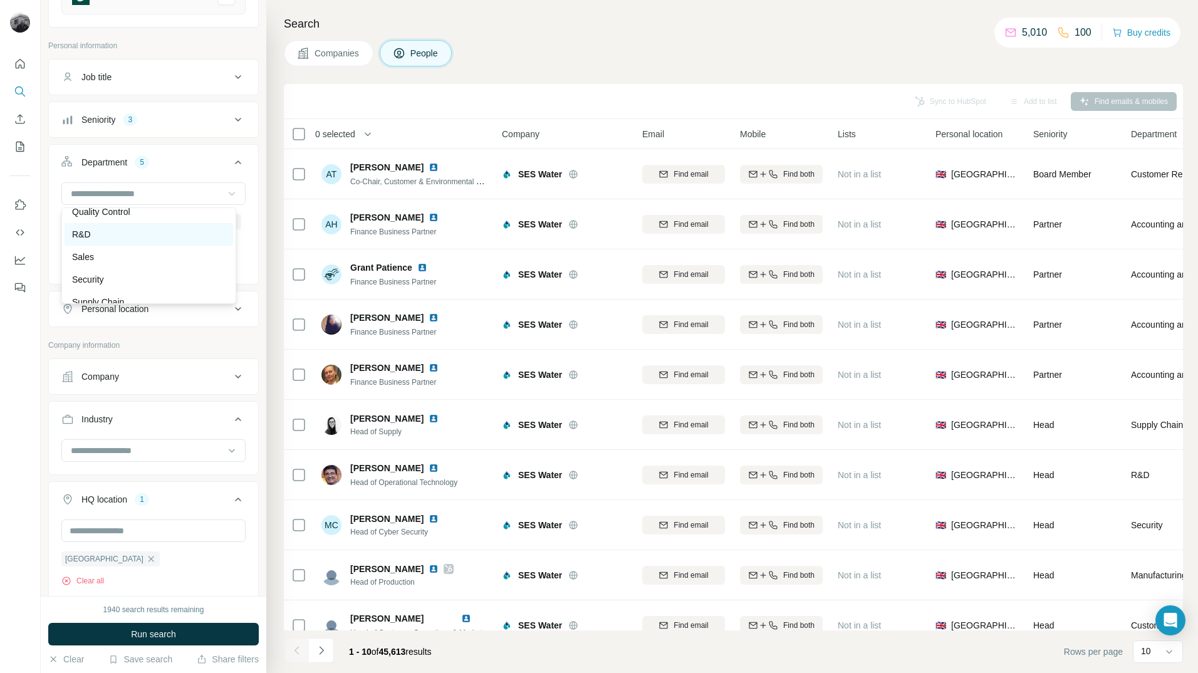
click at [103, 236] on div "R&D" at bounding box center [149, 234] width 154 height 13
click at [227, 190] on icon at bounding box center [232, 193] width 13 height 13
click at [103, 286] on p "Supply Chain" at bounding box center [98, 289] width 52 height 13
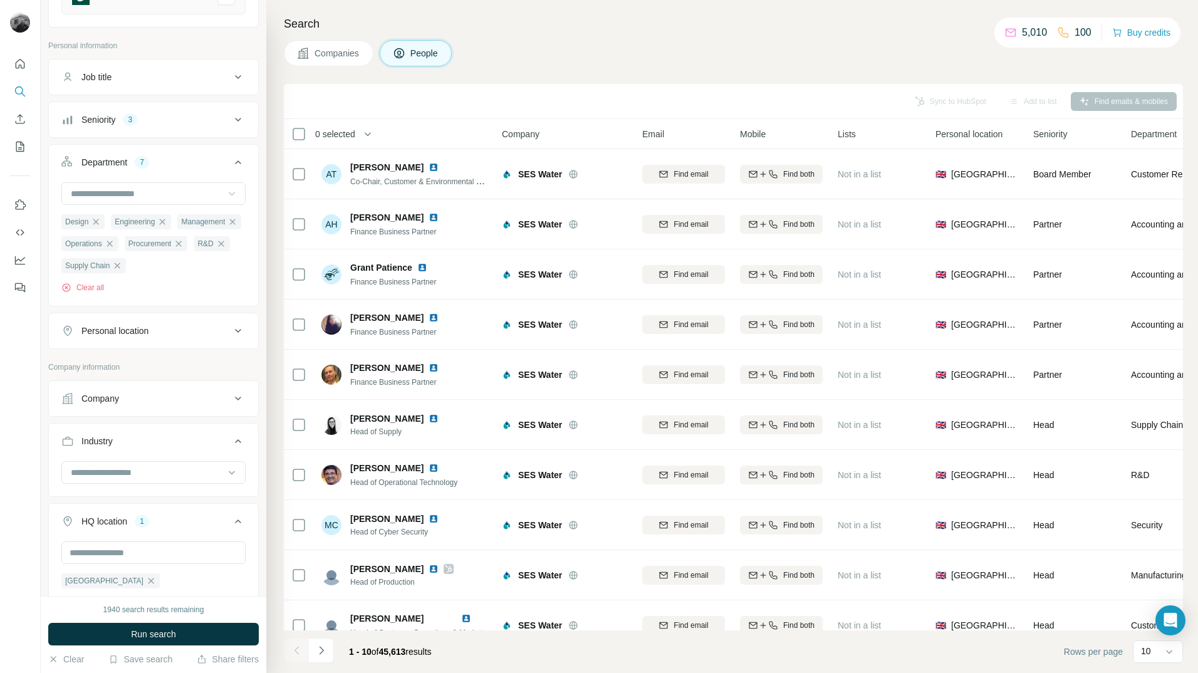
click at [191, 373] on p "Company information" at bounding box center [153, 367] width 211 height 11
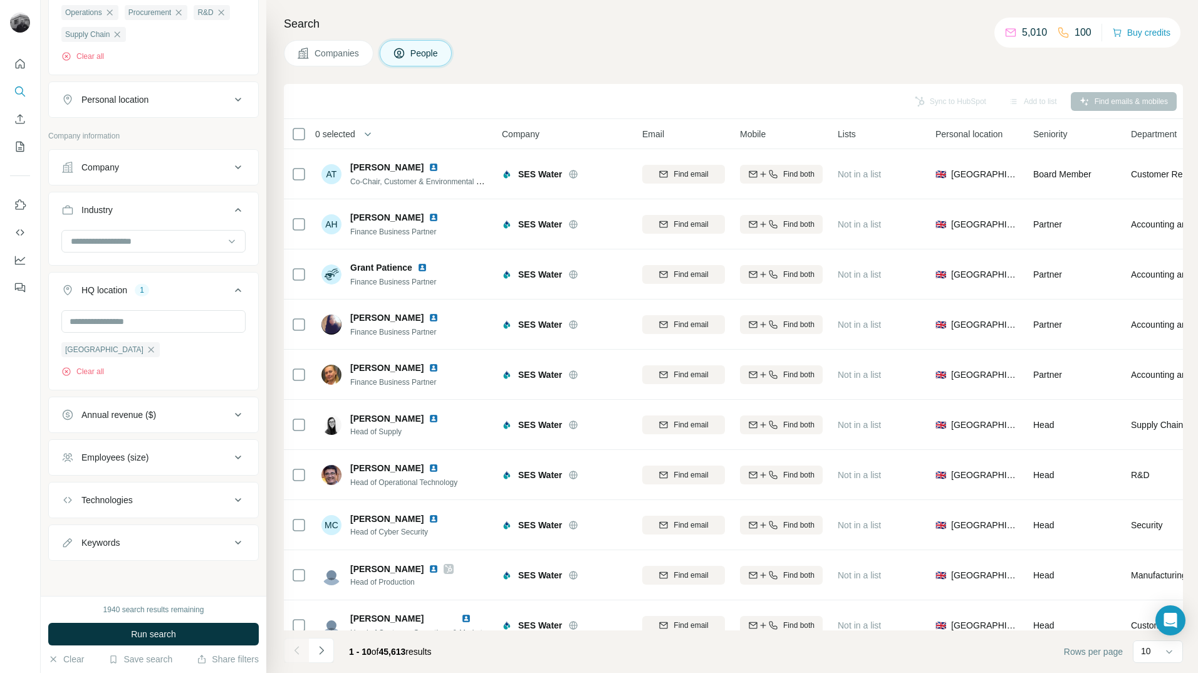
scroll to position [444, 0]
click at [181, 629] on button "Run search" at bounding box center [153, 634] width 211 height 23
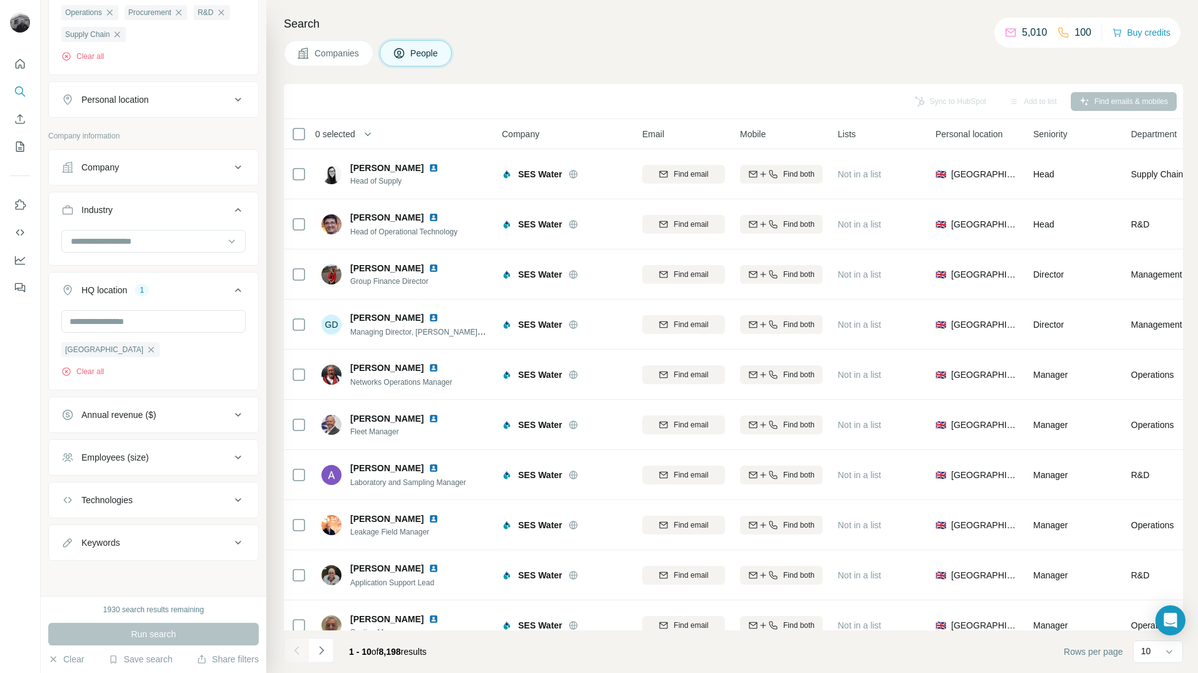
click at [1115, 100] on div "Sync to HubSpot Add to list Find emails & mobiles" at bounding box center [733, 101] width 887 height 22
click at [1085, 103] on div "Sync to HubSpot Add to list Find emails & mobiles" at bounding box center [733, 101] width 887 height 22
click at [819, 61] on div "Companies People" at bounding box center [733, 53] width 899 height 26
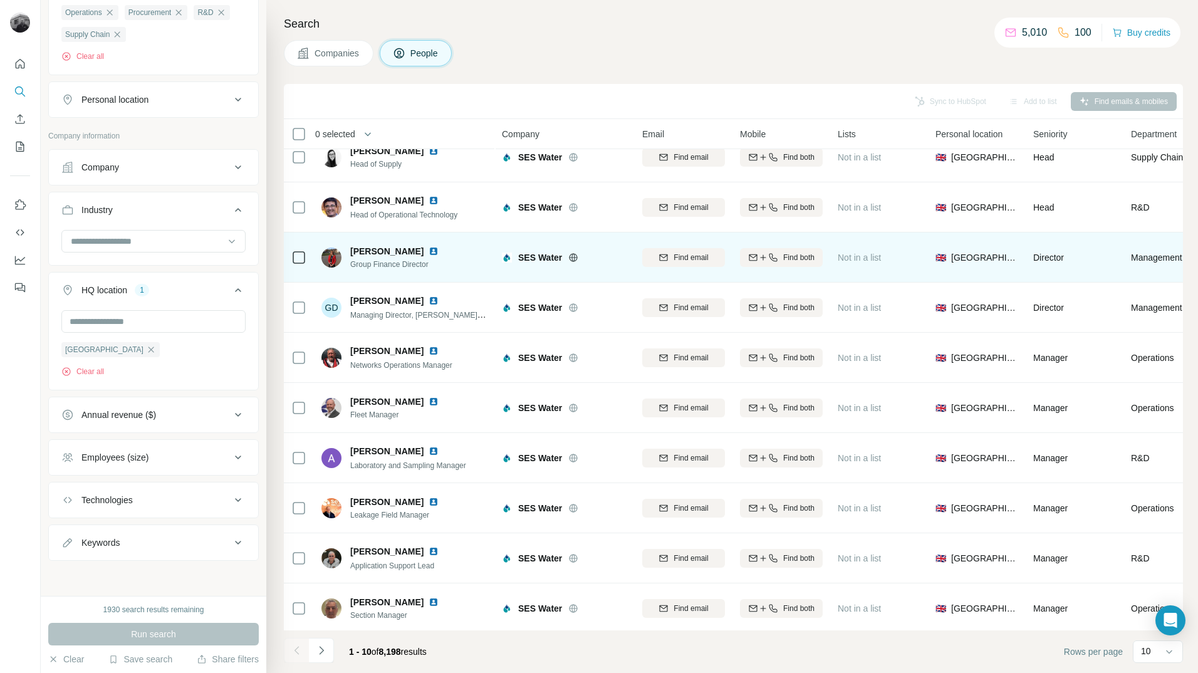
scroll to position [26, 0]
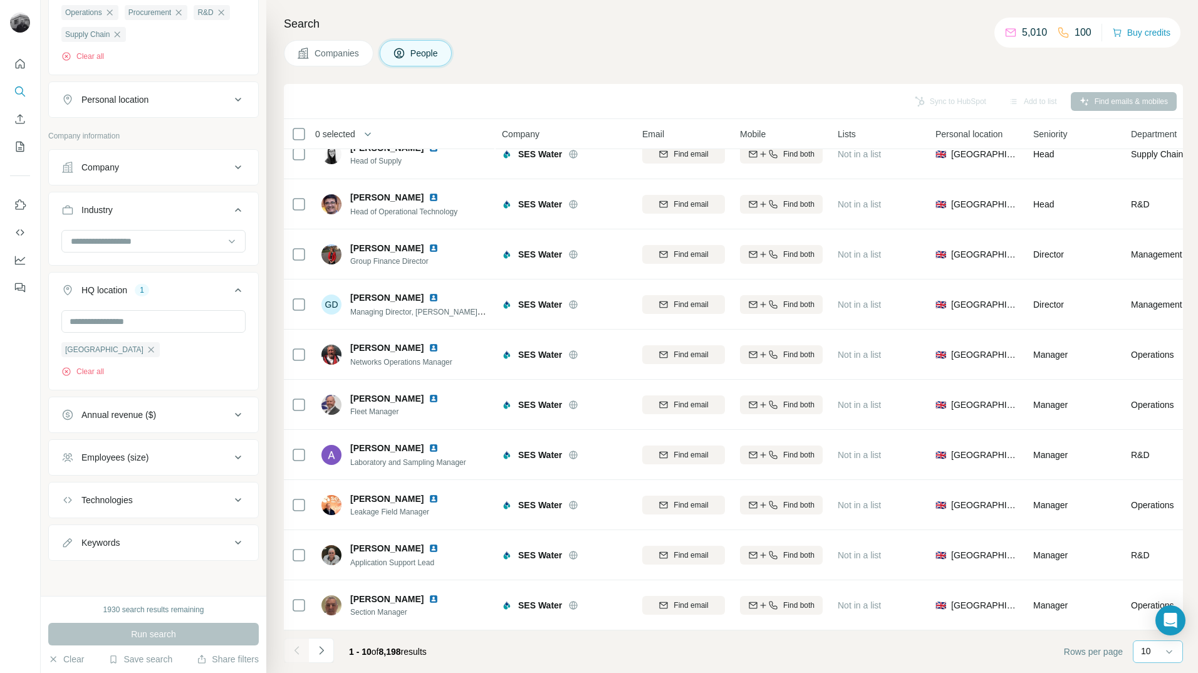
click at [1161, 652] on div "10" at bounding box center [1156, 651] width 31 height 13
click at [1150, 550] on p "60" at bounding box center [1149, 556] width 10 height 13
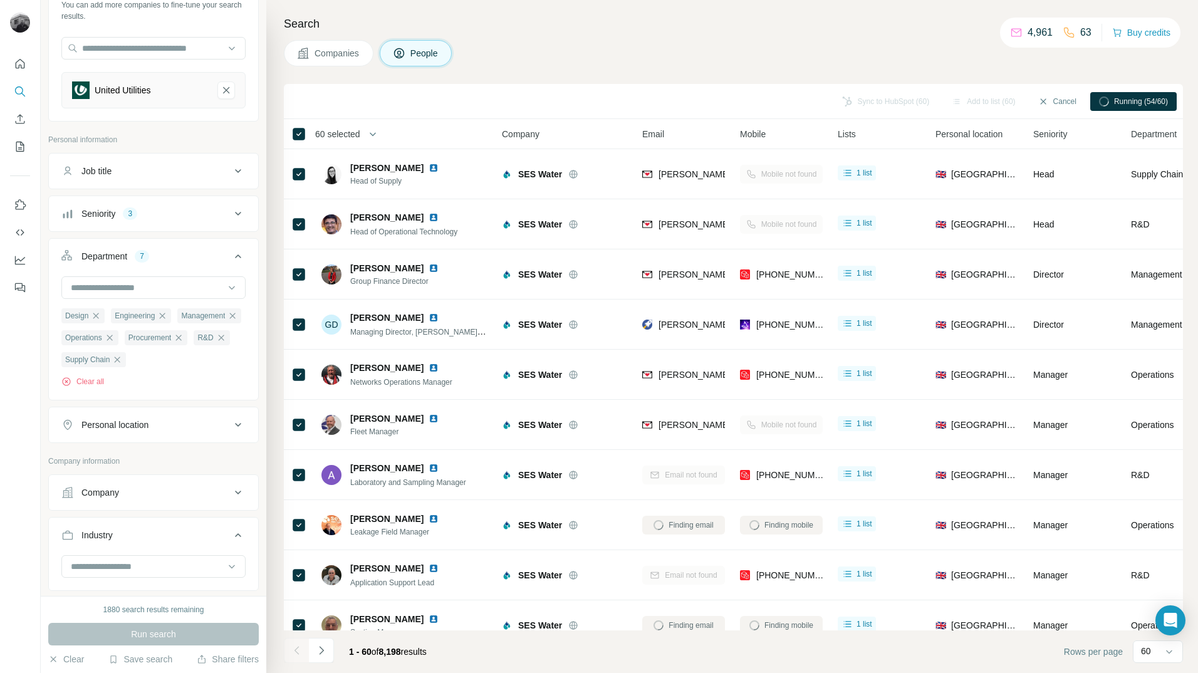
scroll to position [125, 0]
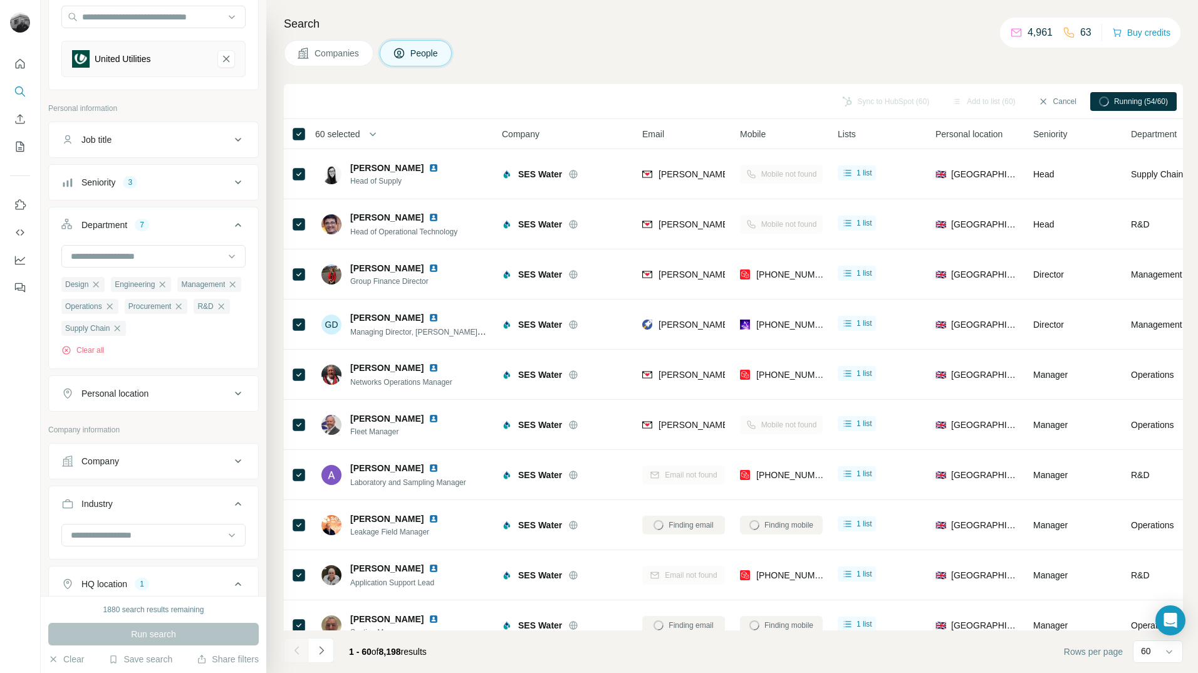
click at [231, 179] on icon at bounding box center [238, 182] width 15 height 15
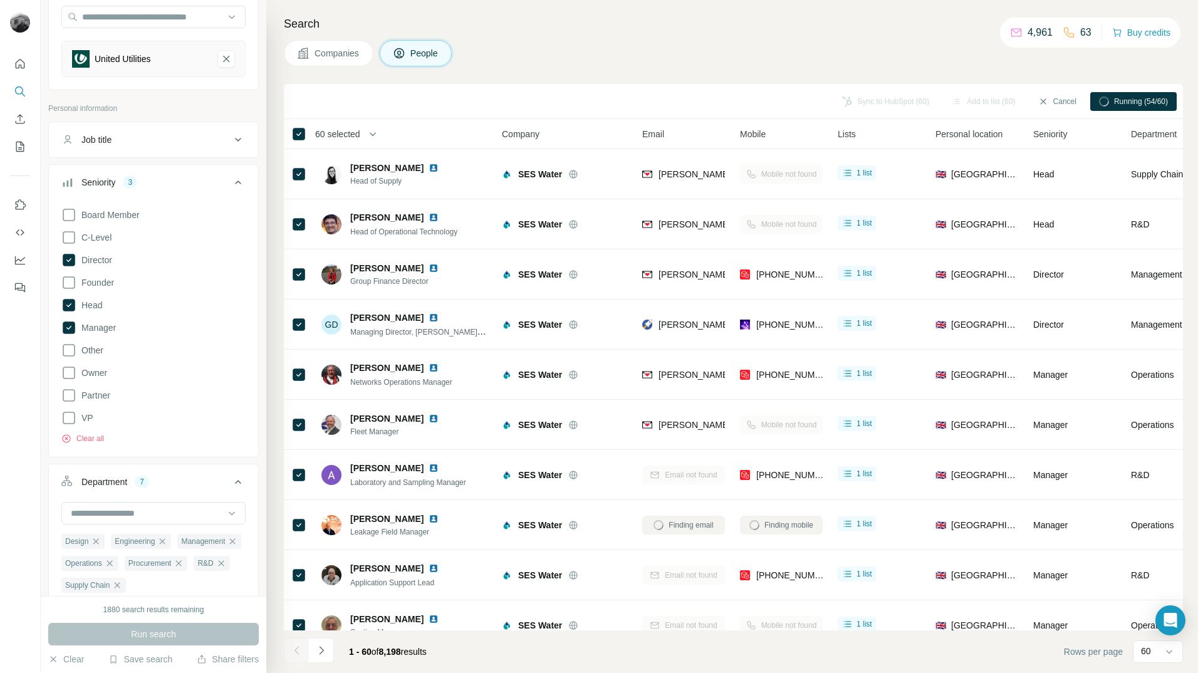
click at [231, 184] on icon at bounding box center [238, 182] width 15 height 15
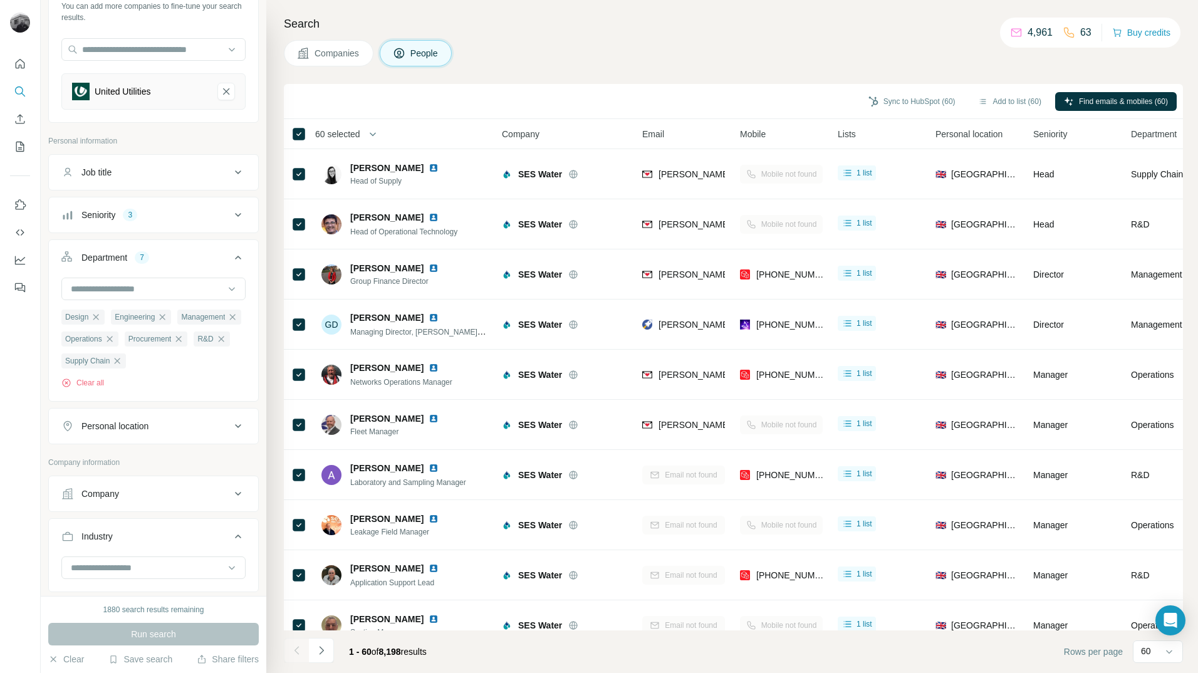
scroll to position [0, 0]
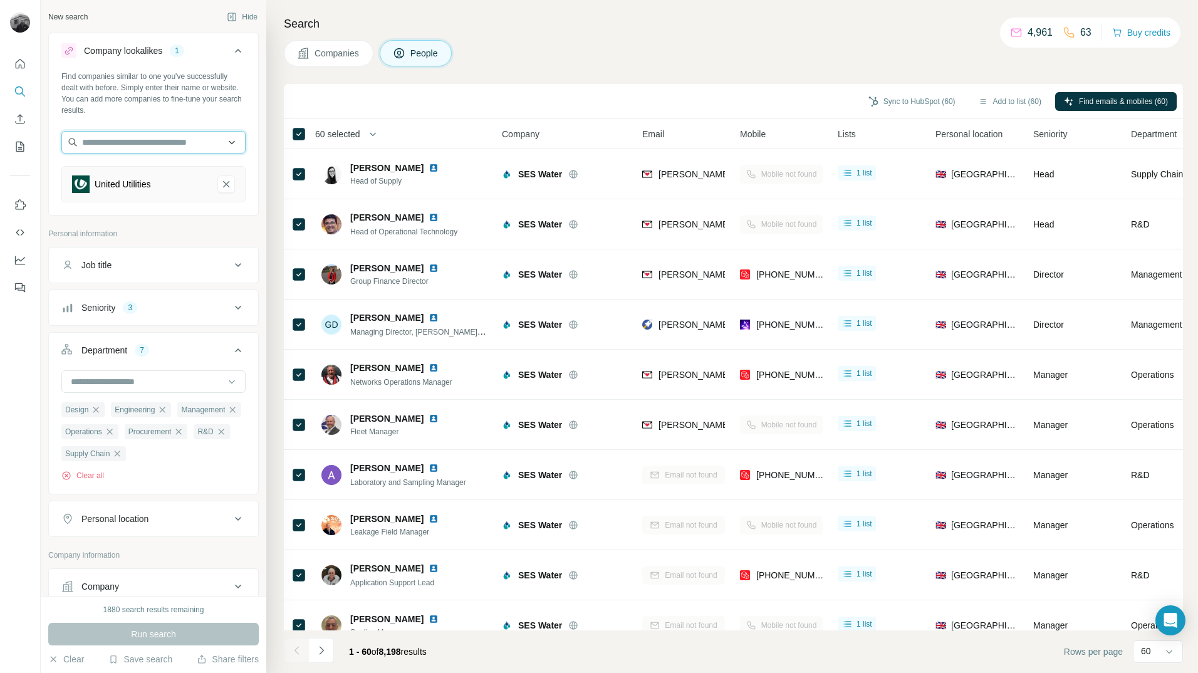
click at [180, 141] on input "text" at bounding box center [153, 142] width 184 height 23
type input "*"
click at [614, 36] on div "Search Companies People Sync to HubSpot (60) Add to list (60) Find emails & mob…" at bounding box center [732, 336] width 932 height 673
click at [151, 143] on input "text" at bounding box center [153, 142] width 184 height 23
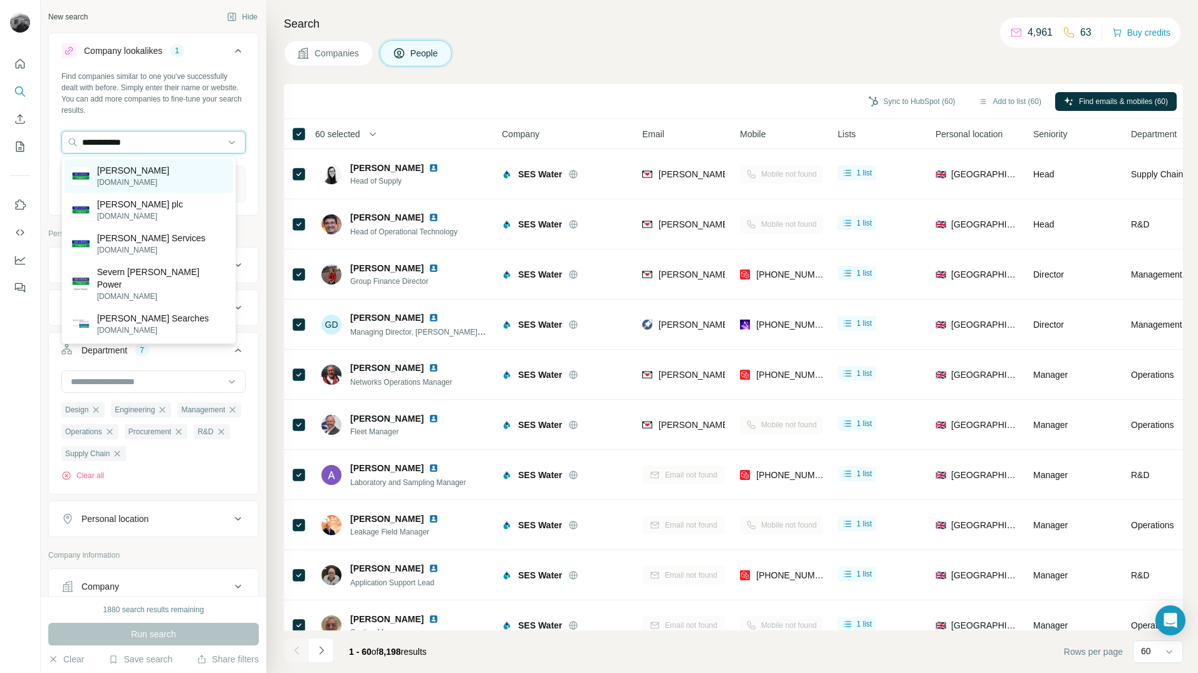
type input "**********"
click at [131, 174] on p "[PERSON_NAME]" at bounding box center [133, 170] width 72 height 13
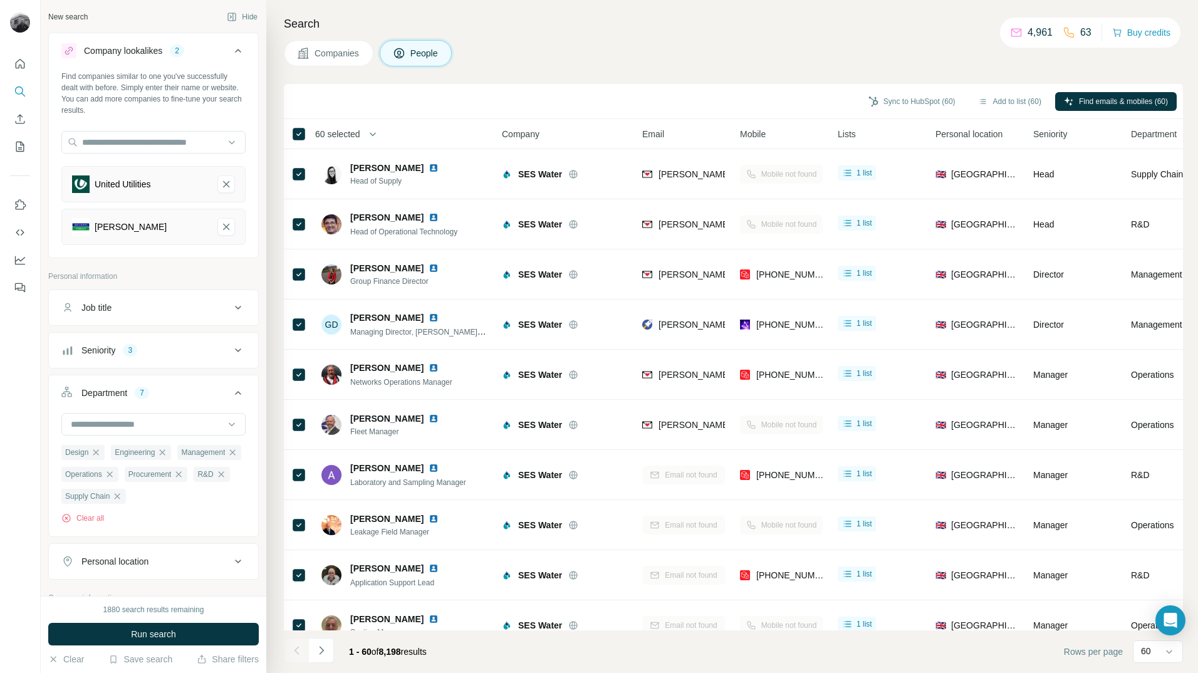
click at [223, 227] on icon "Severn Trent-remove-button" at bounding box center [226, 227] width 6 height 6
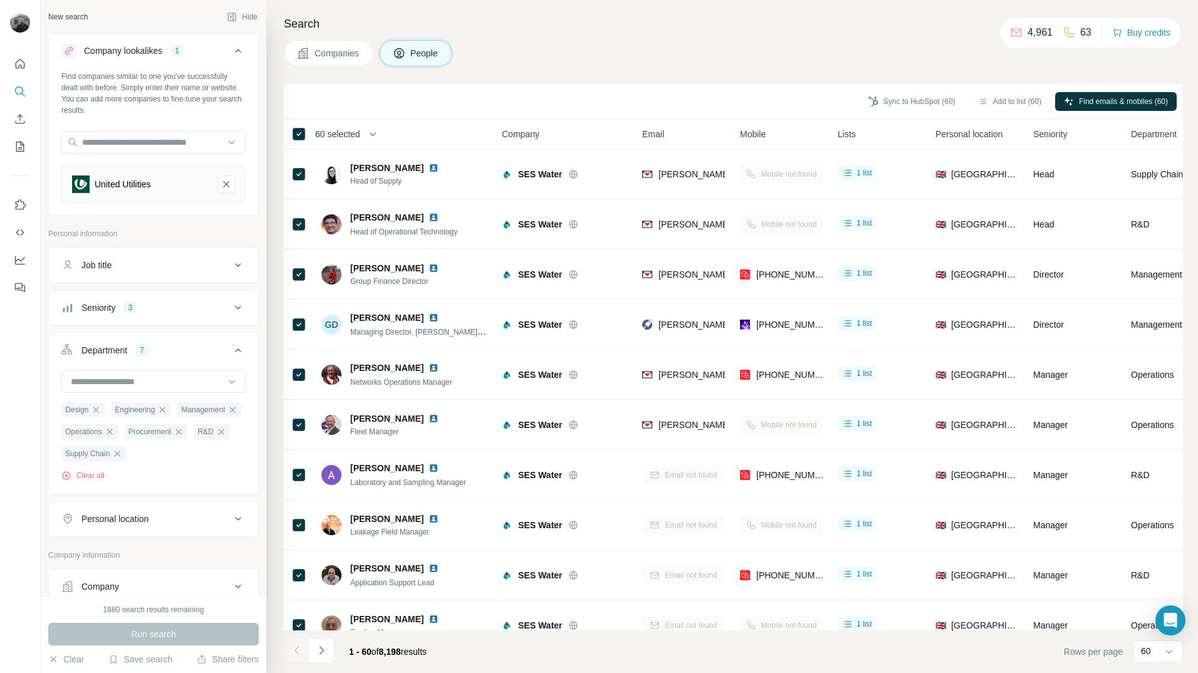
click at [734, 55] on div "Companies People" at bounding box center [733, 53] width 899 height 26
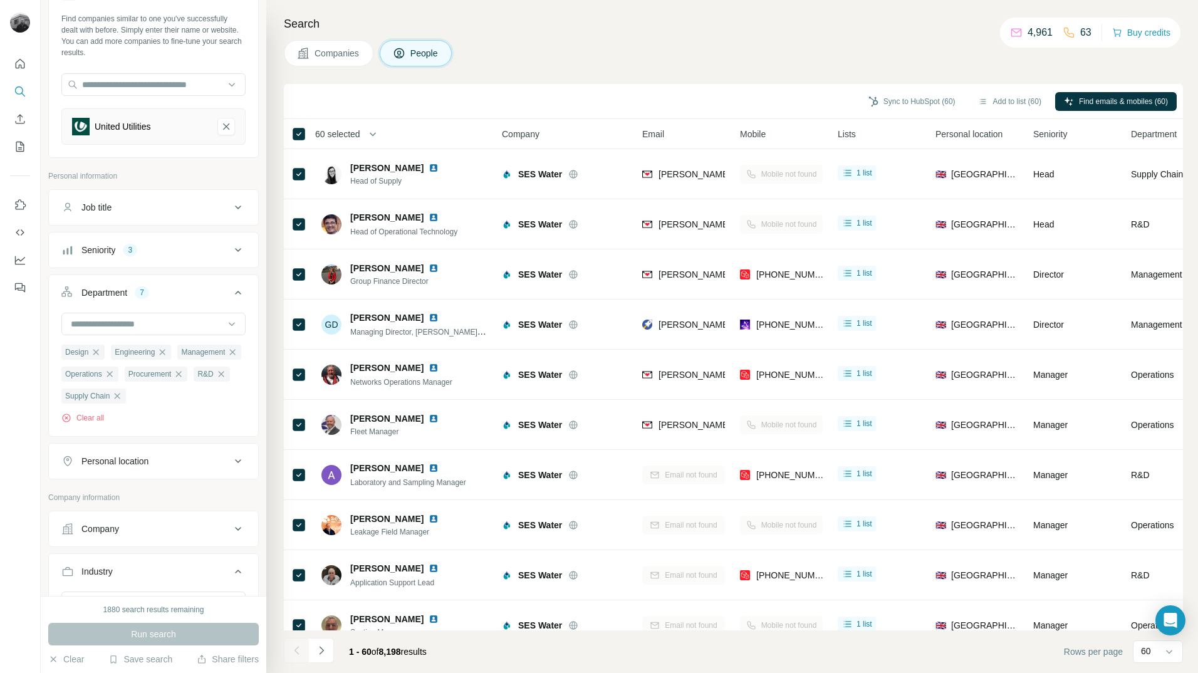
scroll to position [125, 0]
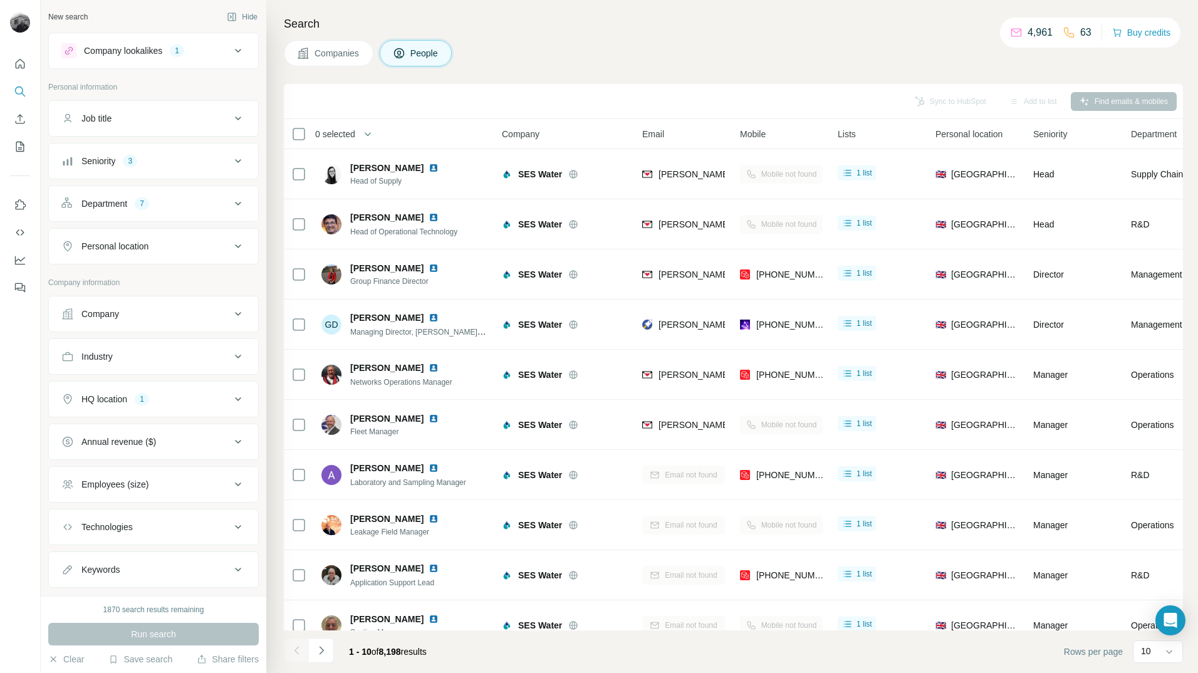
click at [557, 57] on div "Companies People" at bounding box center [733, 53] width 899 height 26
click at [531, 38] on div "Search Companies People Sync to HubSpot Add to list Find emails & mobiles 0 sel…" at bounding box center [732, 336] width 932 height 673
click at [1168, 659] on div at bounding box center [1169, 651] width 13 height 23
click at [1155, 560] on div "60" at bounding box center [1158, 556] width 29 height 13
click at [659, 137] on span "Email" at bounding box center [653, 134] width 22 height 13
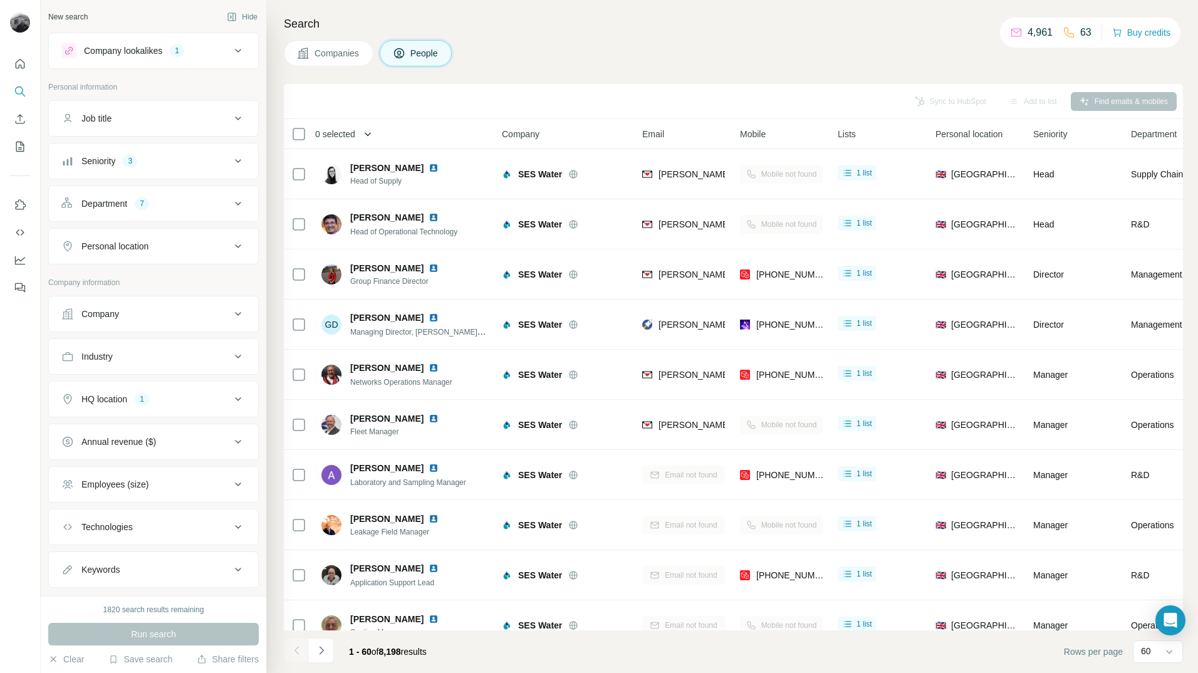
click at [366, 138] on icon "button" at bounding box center [368, 134] width 13 height 13
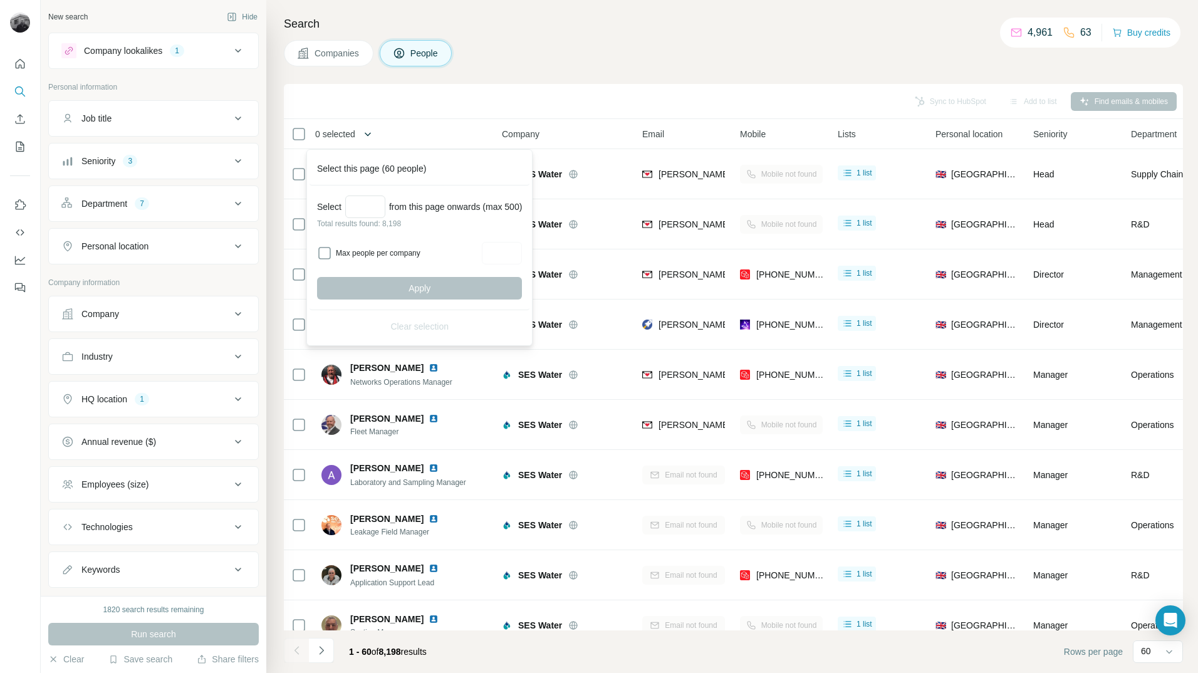
click at [366, 138] on icon "button" at bounding box center [368, 134] width 13 height 13
click at [398, 126] on th "0 selected" at bounding box center [384, 134] width 201 height 30
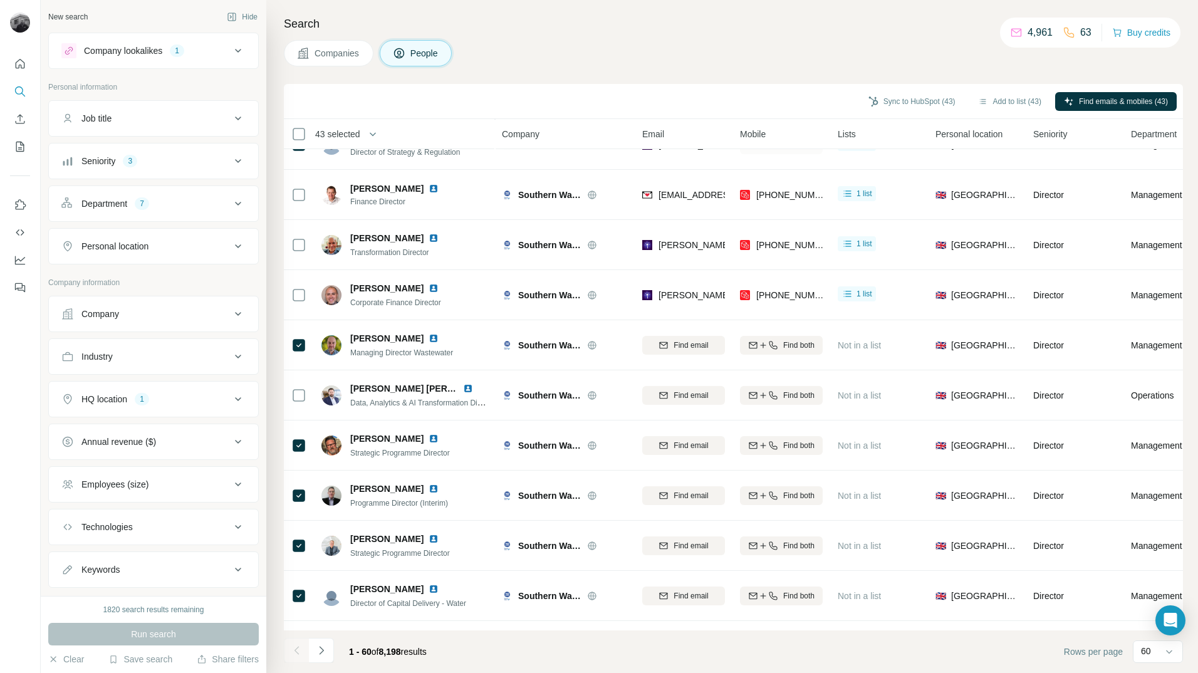
scroll to position [1906, 0]
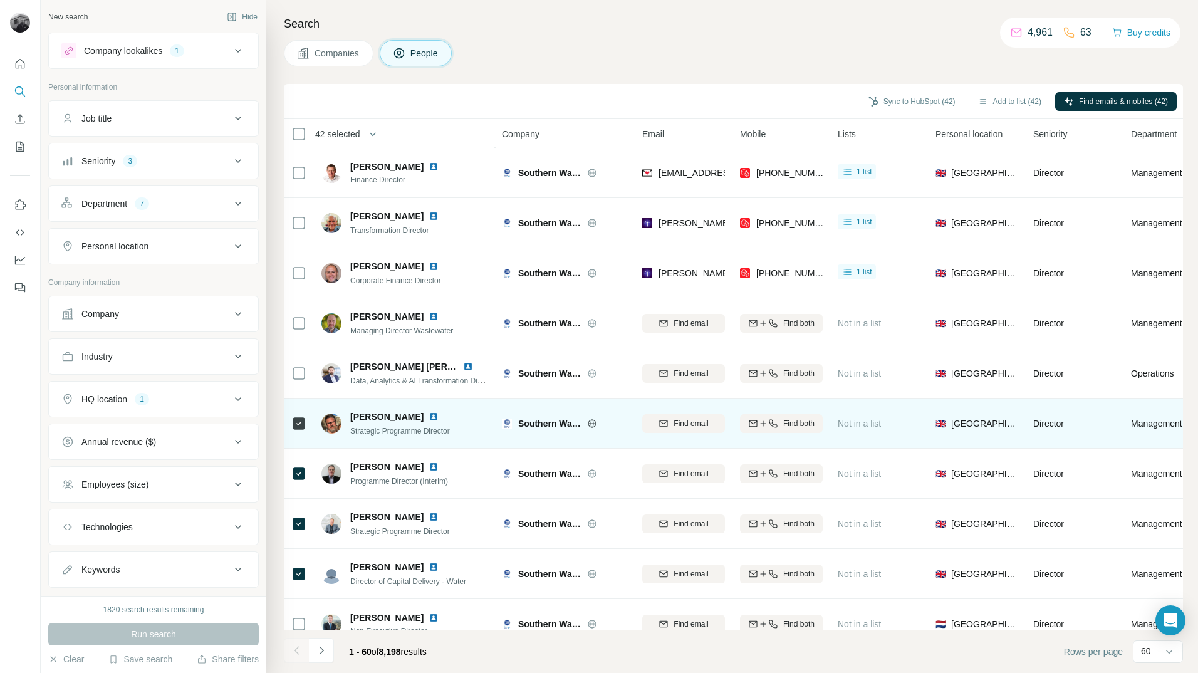
click at [305, 419] on icon at bounding box center [298, 423] width 15 height 15
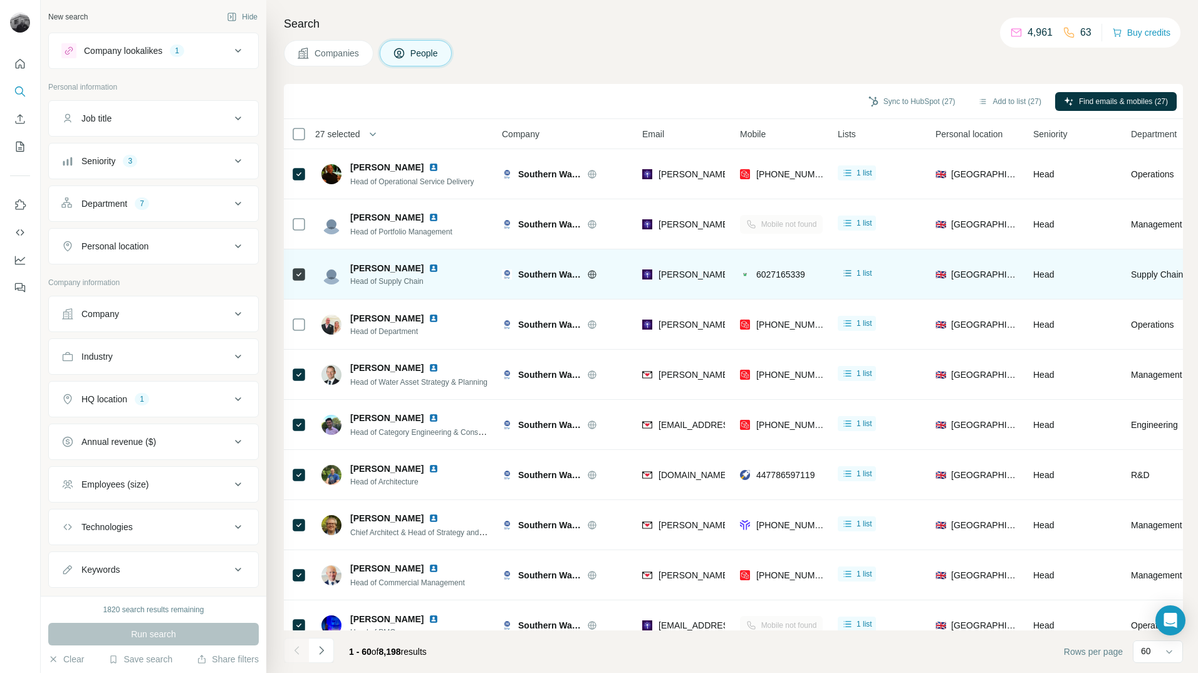
scroll to position [1092, 0]
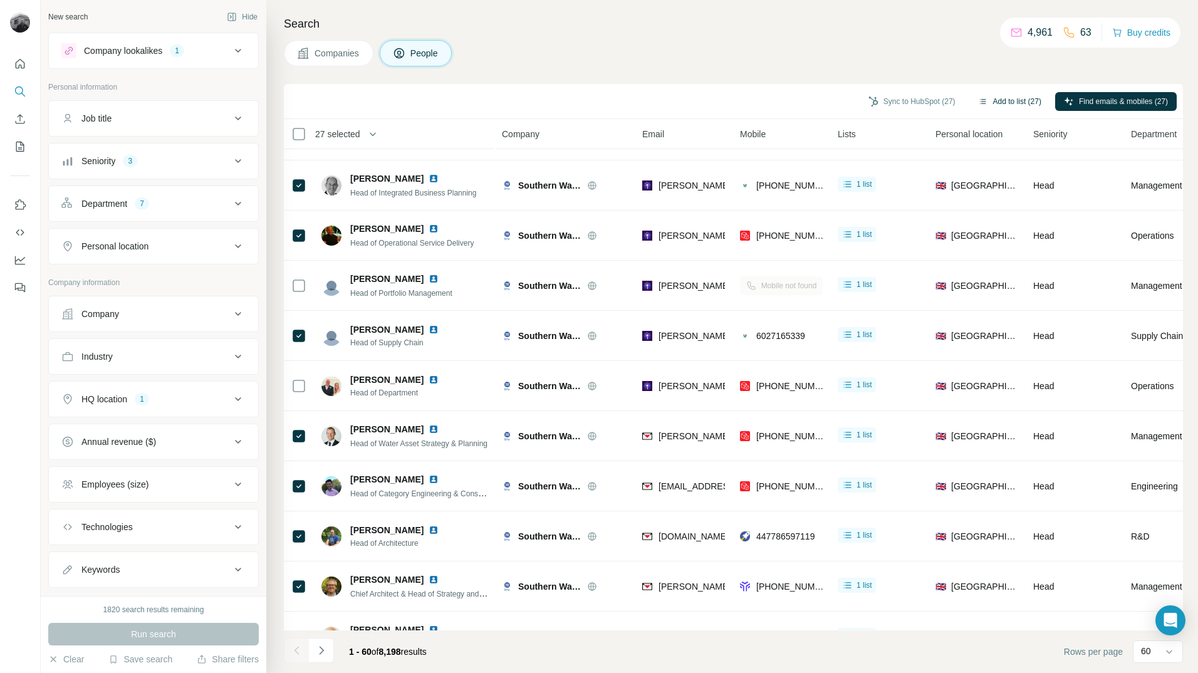
click at [1010, 101] on button "Add to list (27)" at bounding box center [1009, 101] width 81 height 19
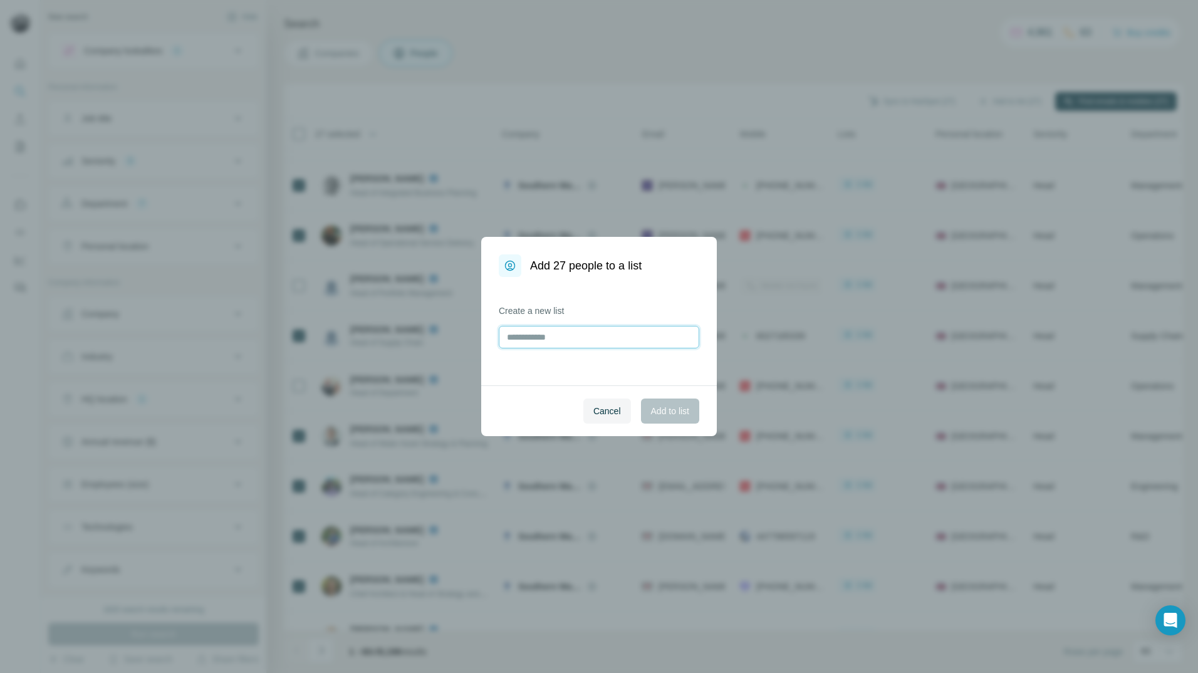
click at [543, 336] on input "text" at bounding box center [599, 337] width 201 height 23
click at [553, 335] on input "**********" at bounding box center [599, 337] width 201 height 23
type input "**********"
click at [671, 407] on span "Add to list" at bounding box center [670, 411] width 38 height 13
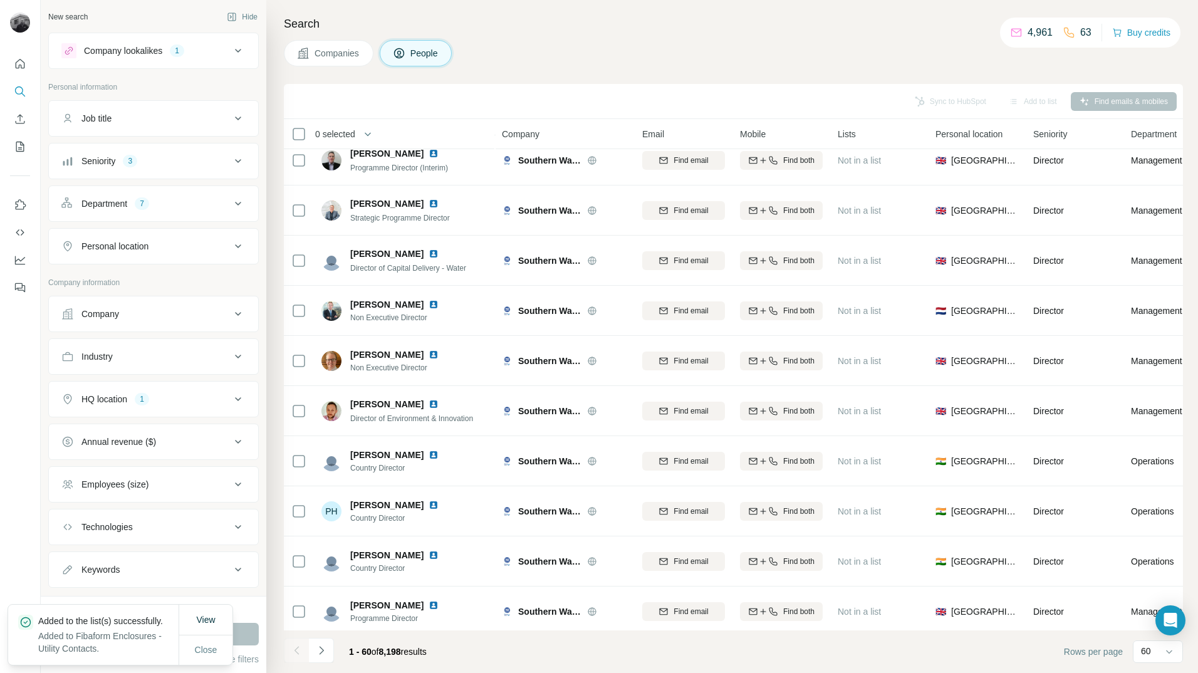
scroll to position [2533, 0]
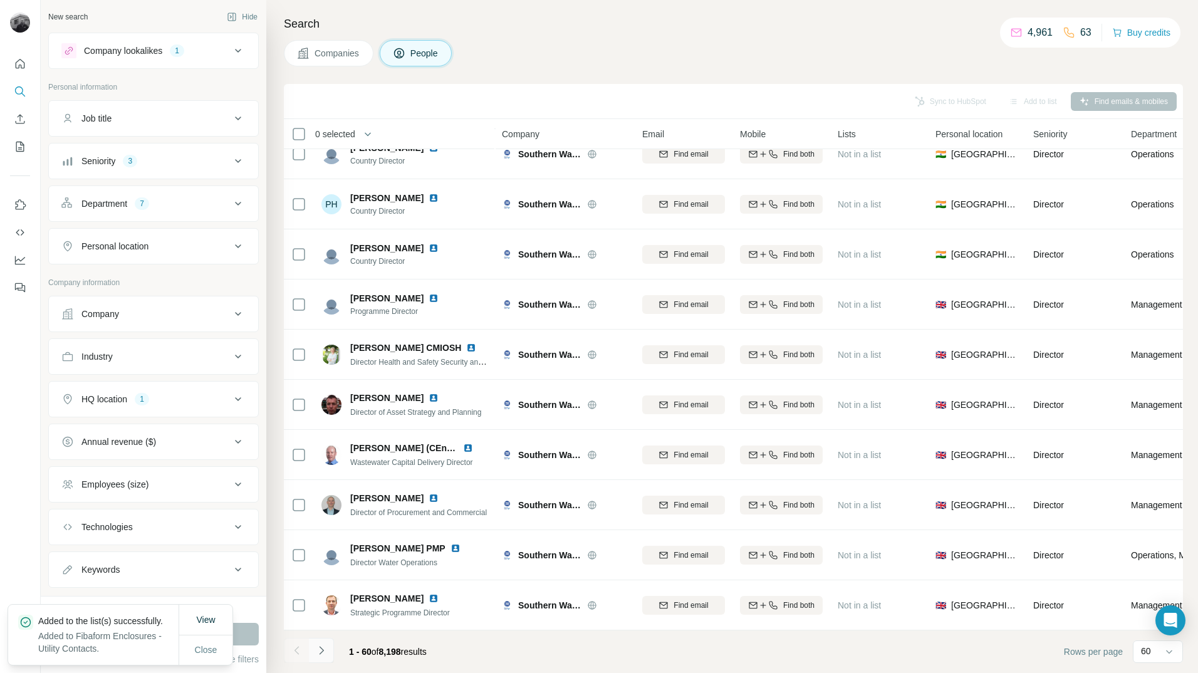
click at [328, 648] on button "Navigate to next page" at bounding box center [321, 650] width 25 height 25
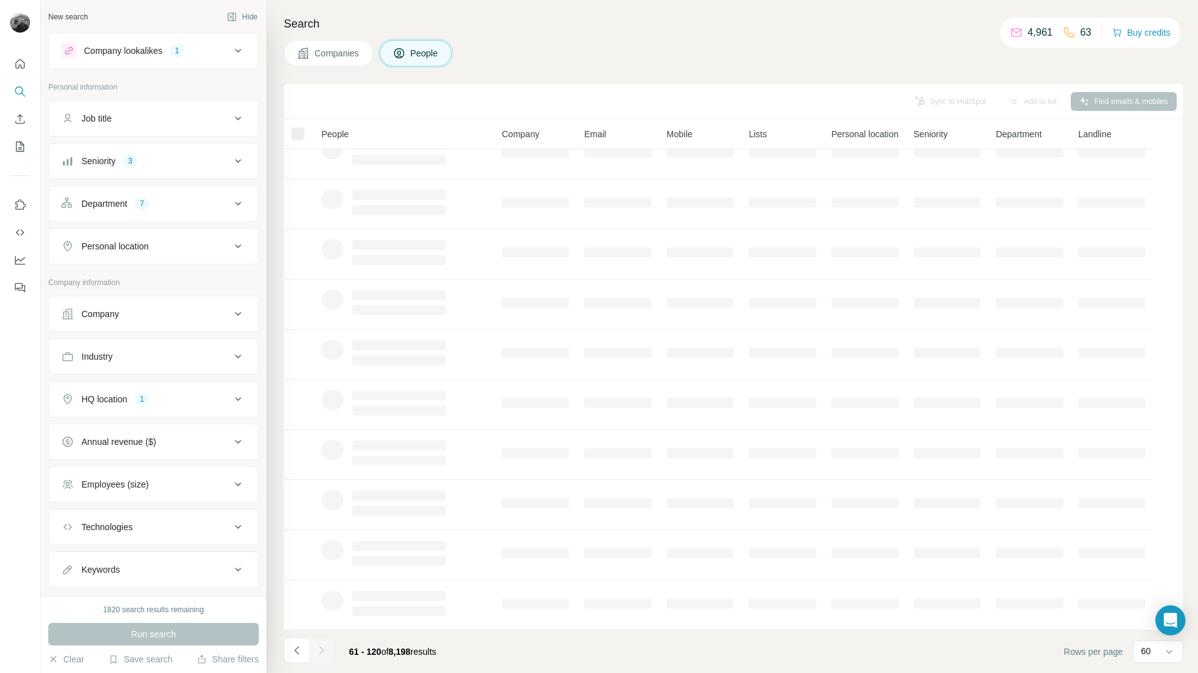
scroll to position [0, 0]
click at [570, 113] on div "Sync to HubSpot Add to list Find emails & mobiles" at bounding box center [733, 101] width 899 height 35
click at [346, 60] on button "Companies" at bounding box center [329, 53] width 90 height 26
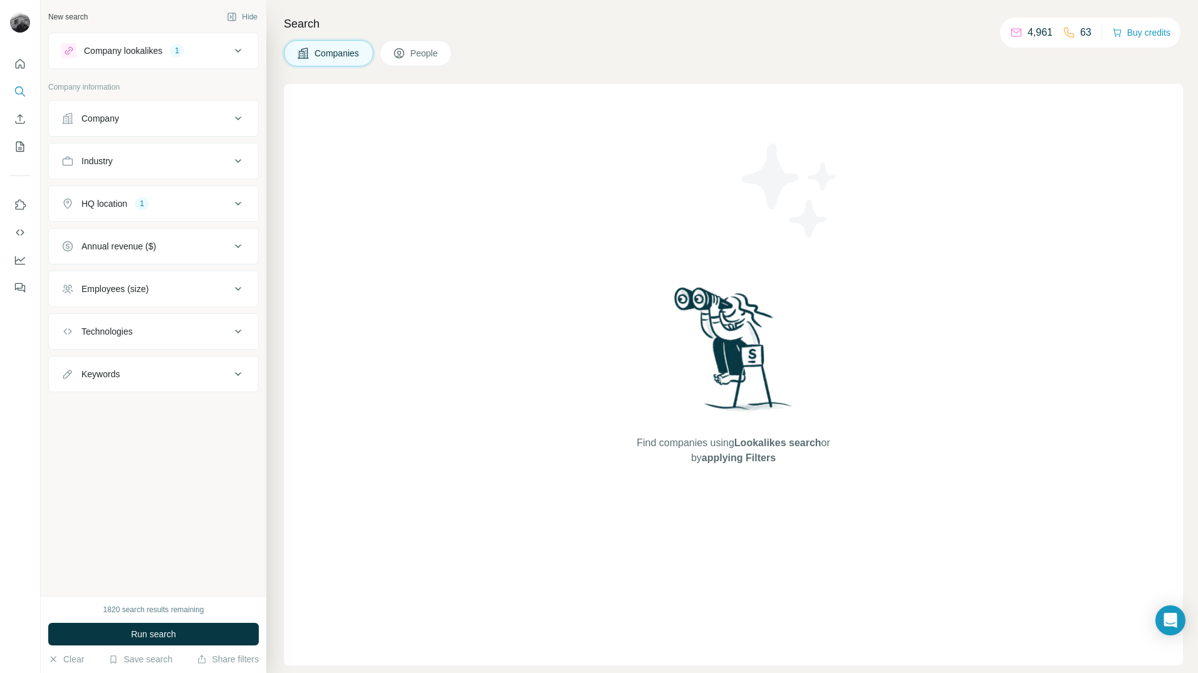
click at [410, 53] on button "People" at bounding box center [416, 53] width 73 height 26
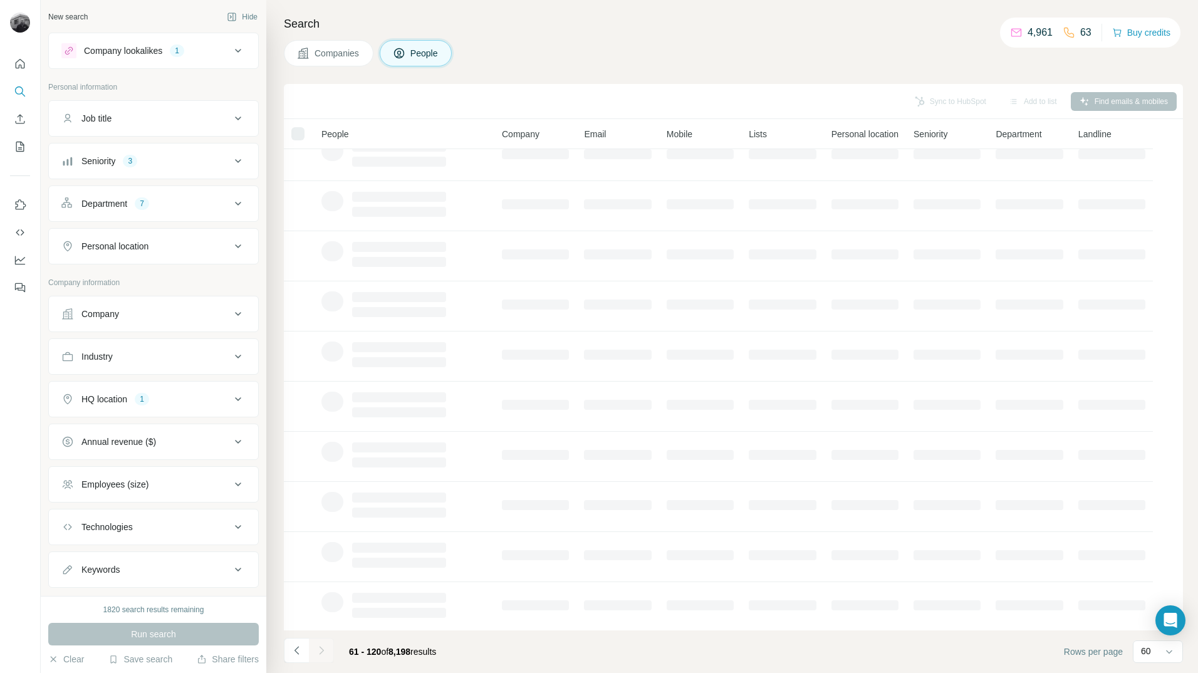
scroll to position [26, 0]
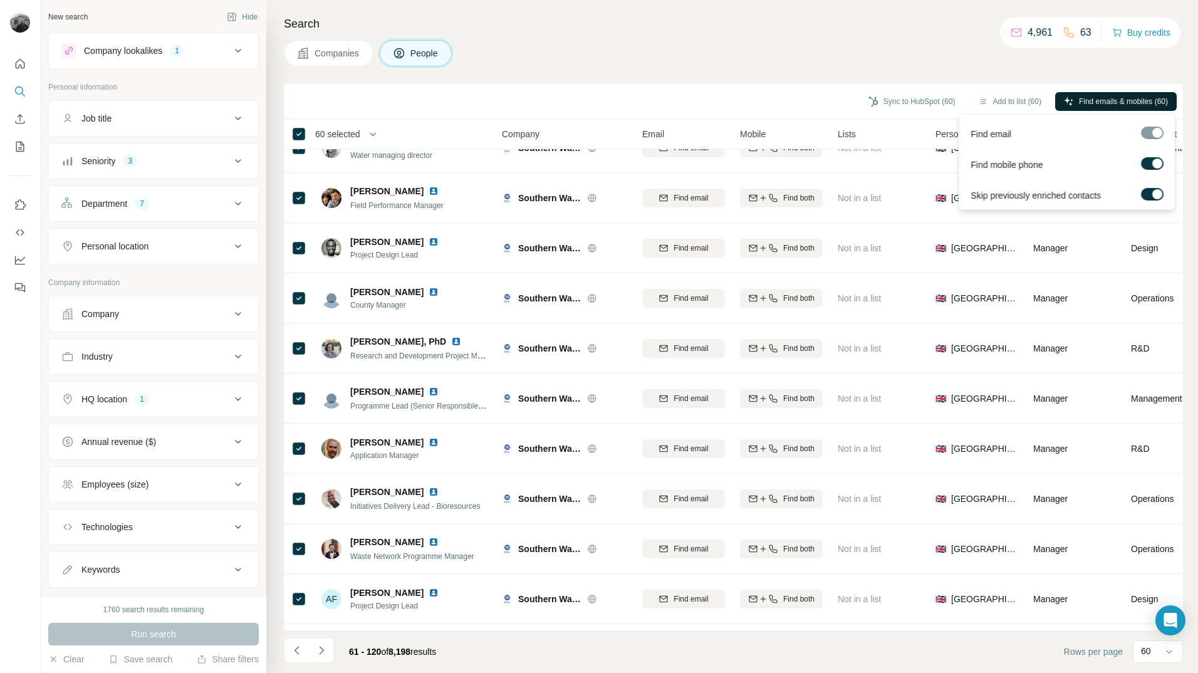
click at [1110, 96] on span "Find emails & mobiles (60)" at bounding box center [1123, 101] width 89 height 11
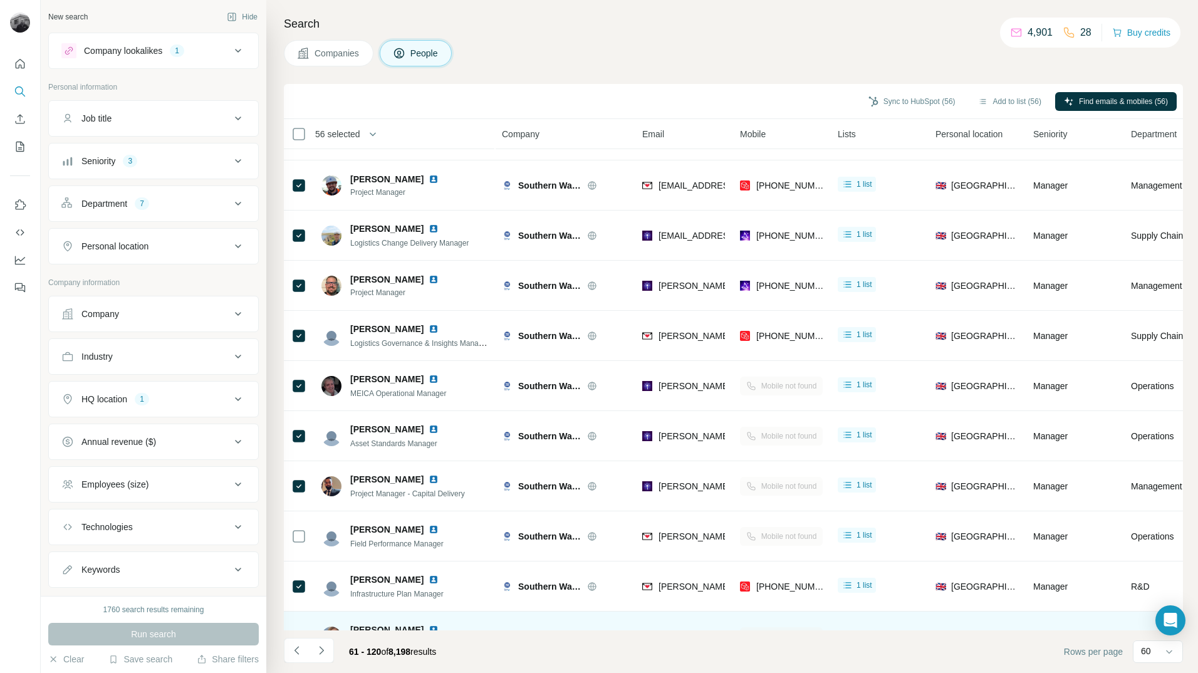
scroll to position [2282, 0]
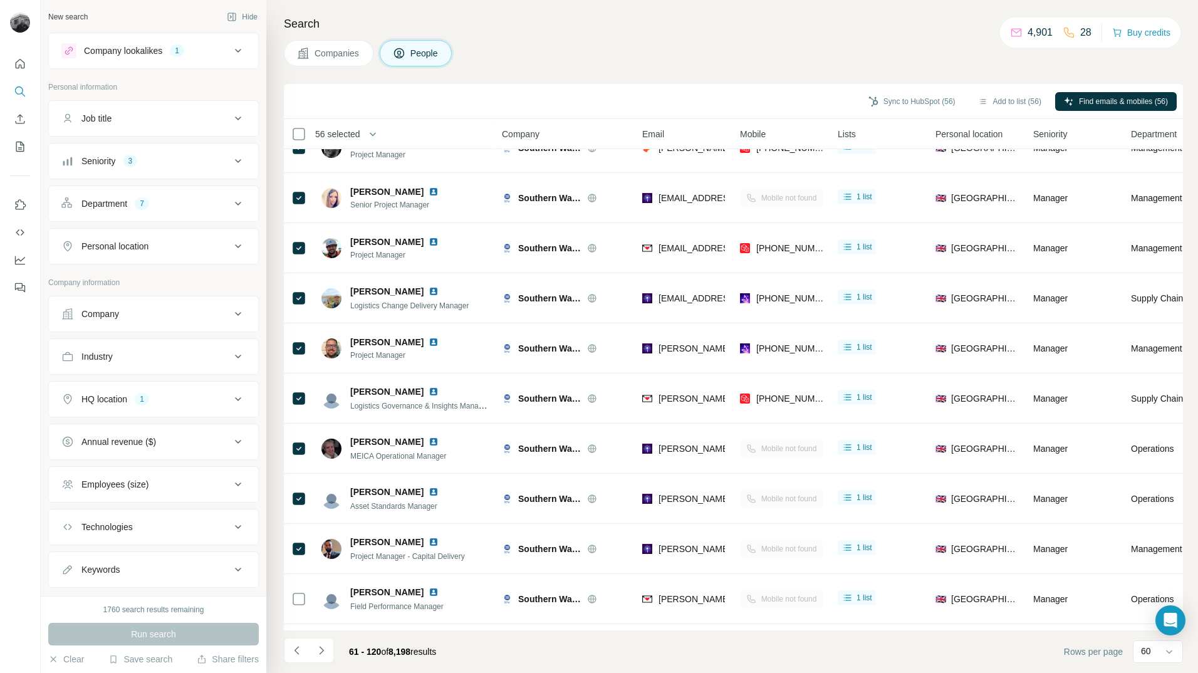
click at [209, 207] on div "Department 7" at bounding box center [145, 203] width 169 height 13
click at [97, 266] on icon "button" at bounding box center [96, 263] width 10 height 10
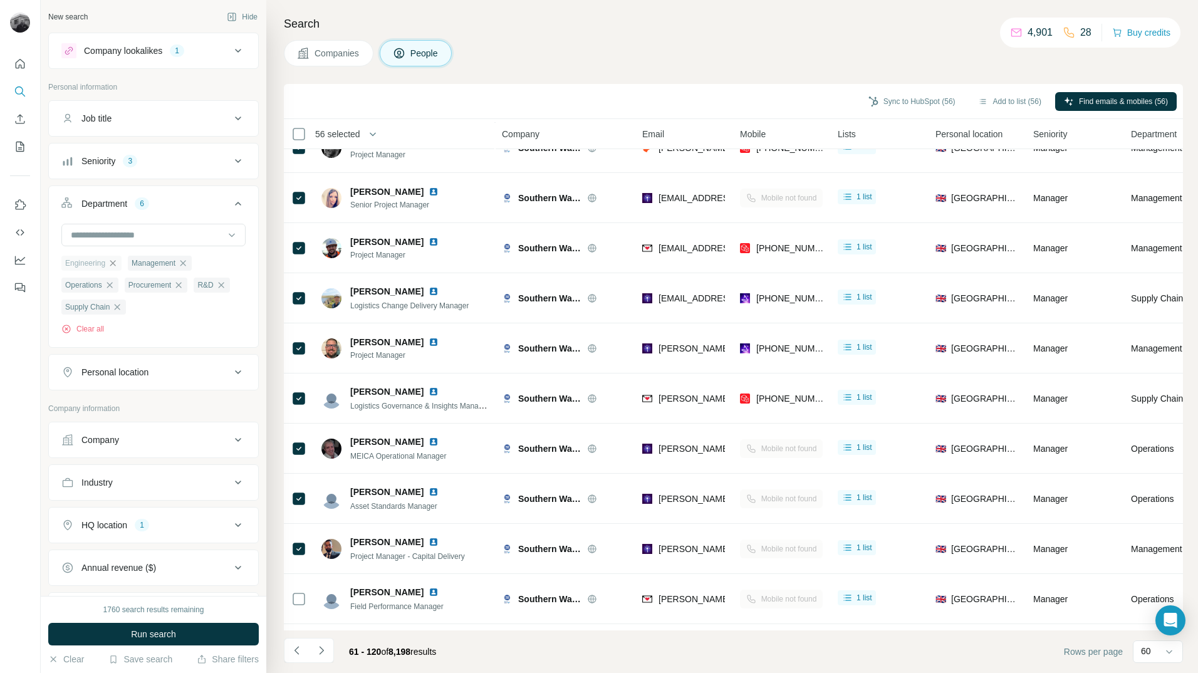
click at [112, 266] on icon "button" at bounding box center [113, 263] width 10 height 10
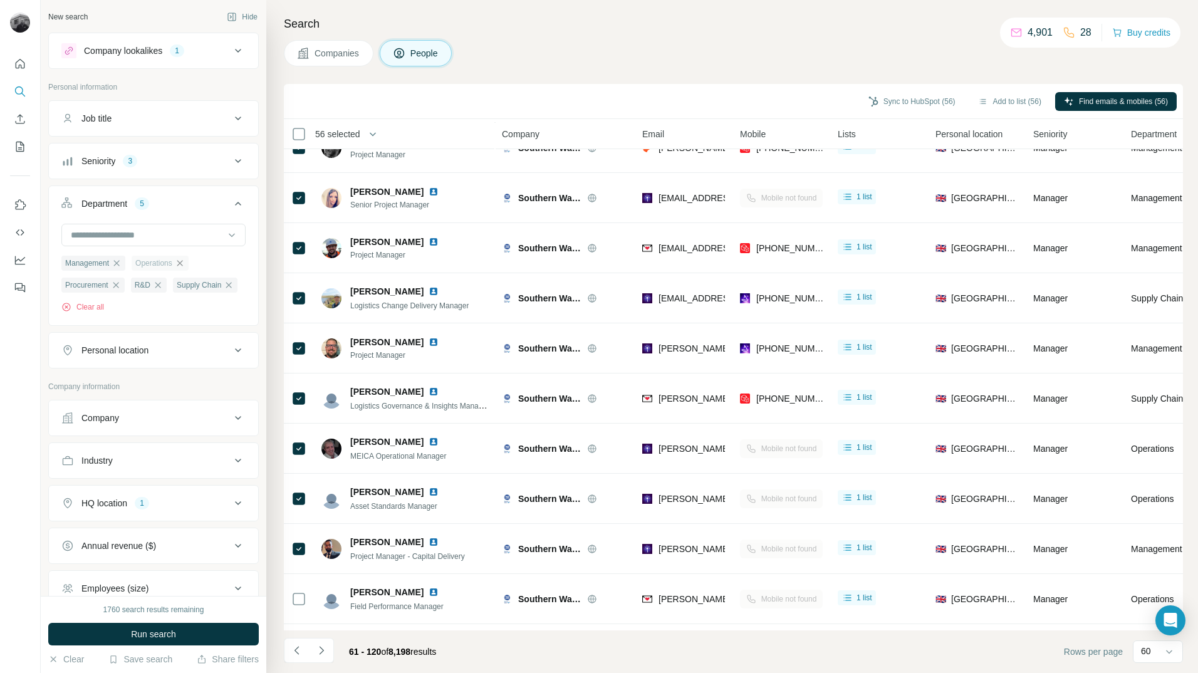
click at [185, 263] on icon "button" at bounding box center [180, 263] width 10 height 10
click at [120, 261] on icon "button" at bounding box center [117, 263] width 10 height 10
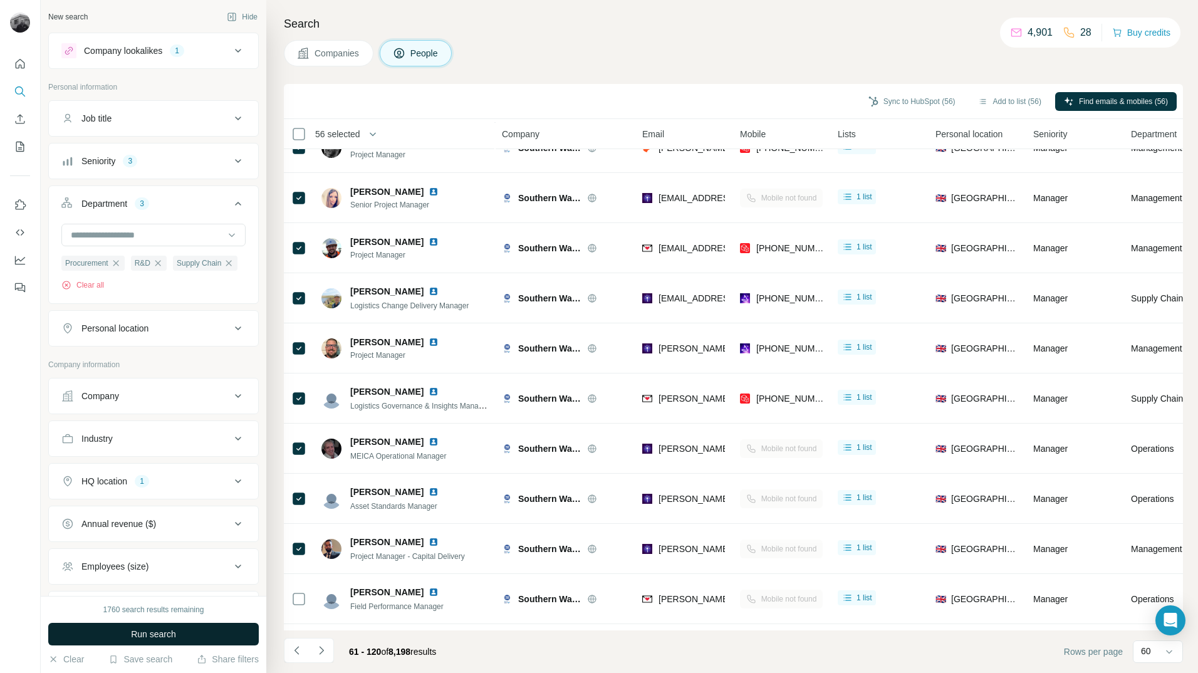
click at [165, 631] on span "Run search" at bounding box center [153, 634] width 45 height 13
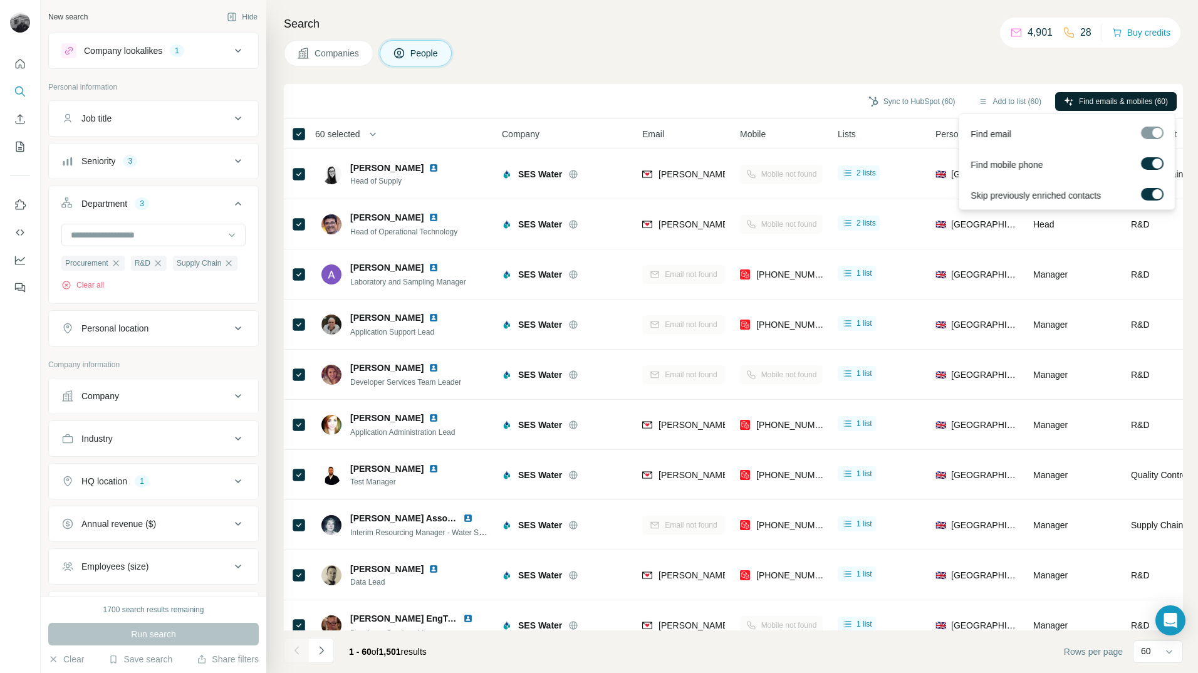
click at [1122, 96] on span "Find emails & mobiles (60)" at bounding box center [1123, 101] width 89 height 11
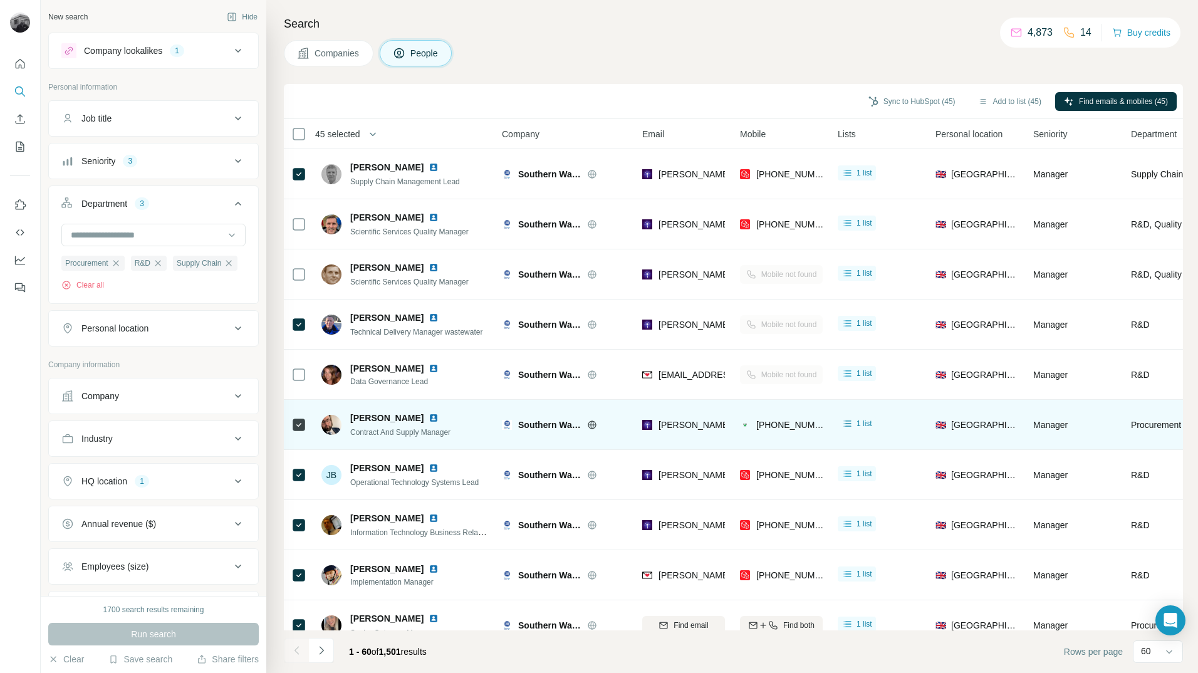
scroll to position [2533, 0]
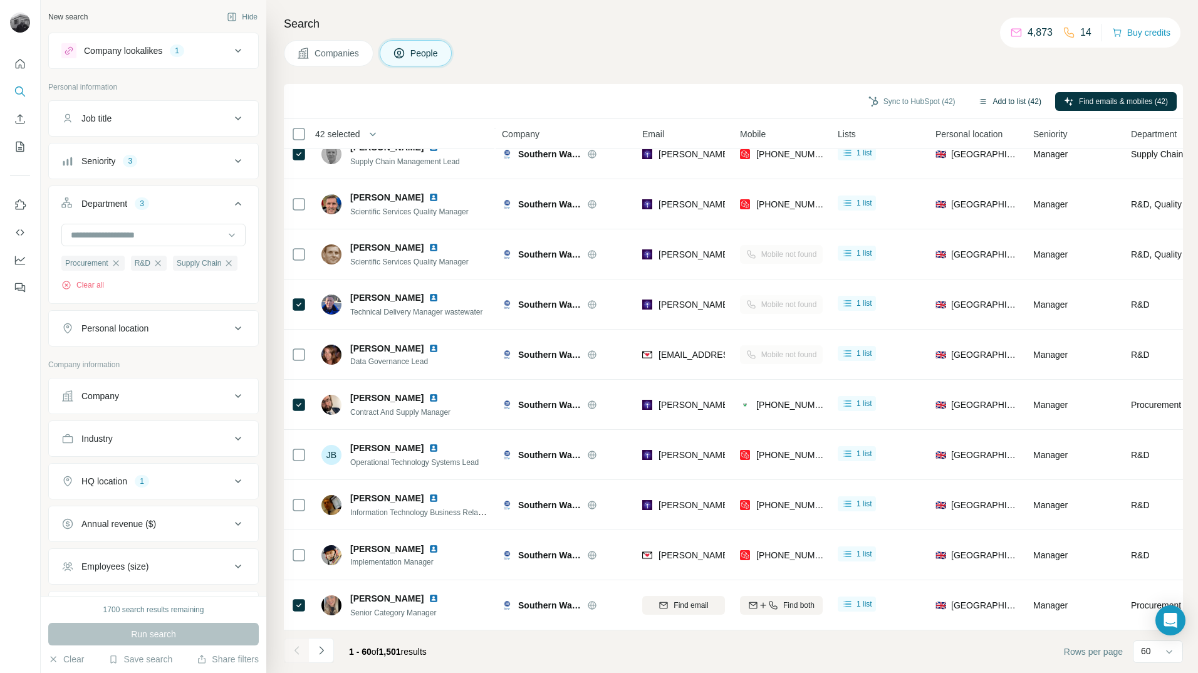
click at [998, 101] on button "Add to list (42)" at bounding box center [1009, 101] width 81 height 19
click at [1001, 102] on button "Add to list (41)" at bounding box center [1009, 101] width 81 height 19
click at [978, 101] on icon "button" at bounding box center [983, 102] width 10 height 10
click at [1021, 98] on button "Add to list (41)" at bounding box center [1009, 101] width 81 height 19
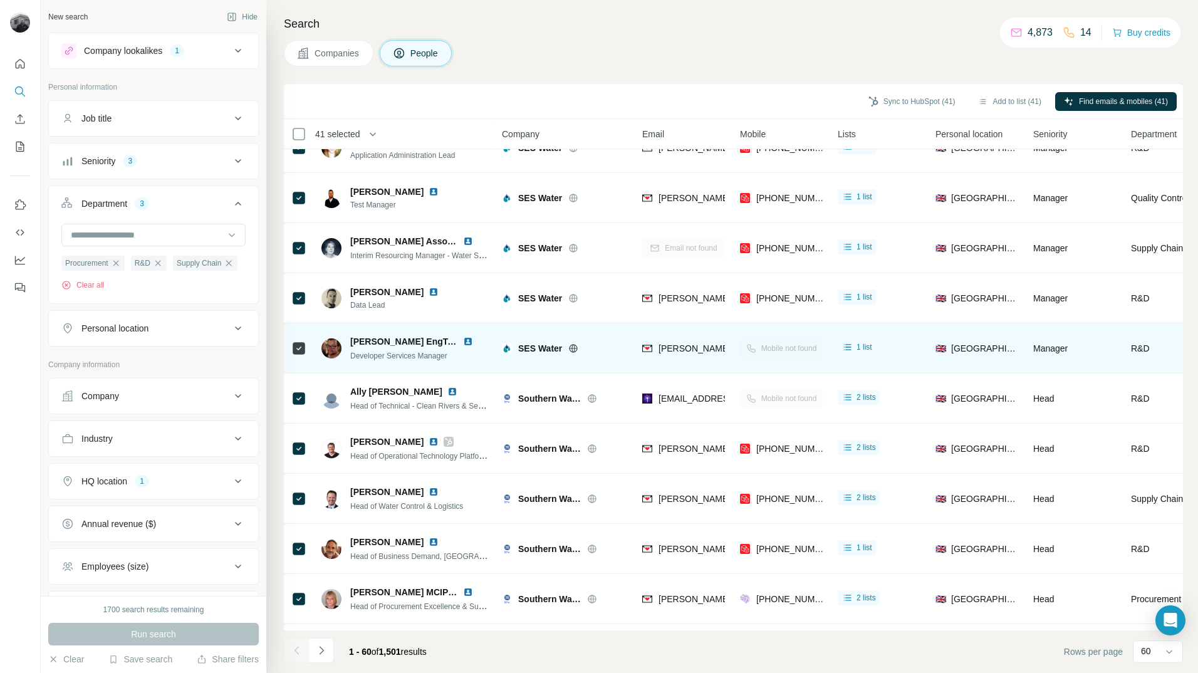
scroll to position [0, 0]
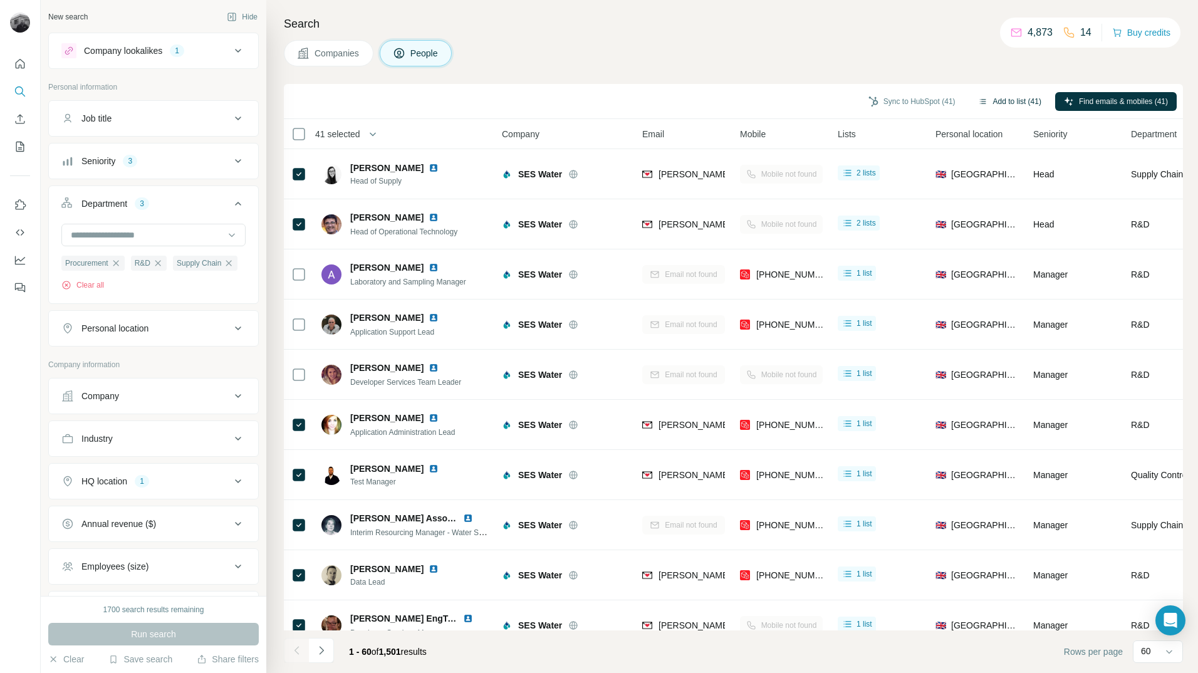
click at [979, 102] on icon "button" at bounding box center [982, 101] width 6 height 5
click at [991, 102] on button "Add to list (41)" at bounding box center [1009, 101] width 81 height 19
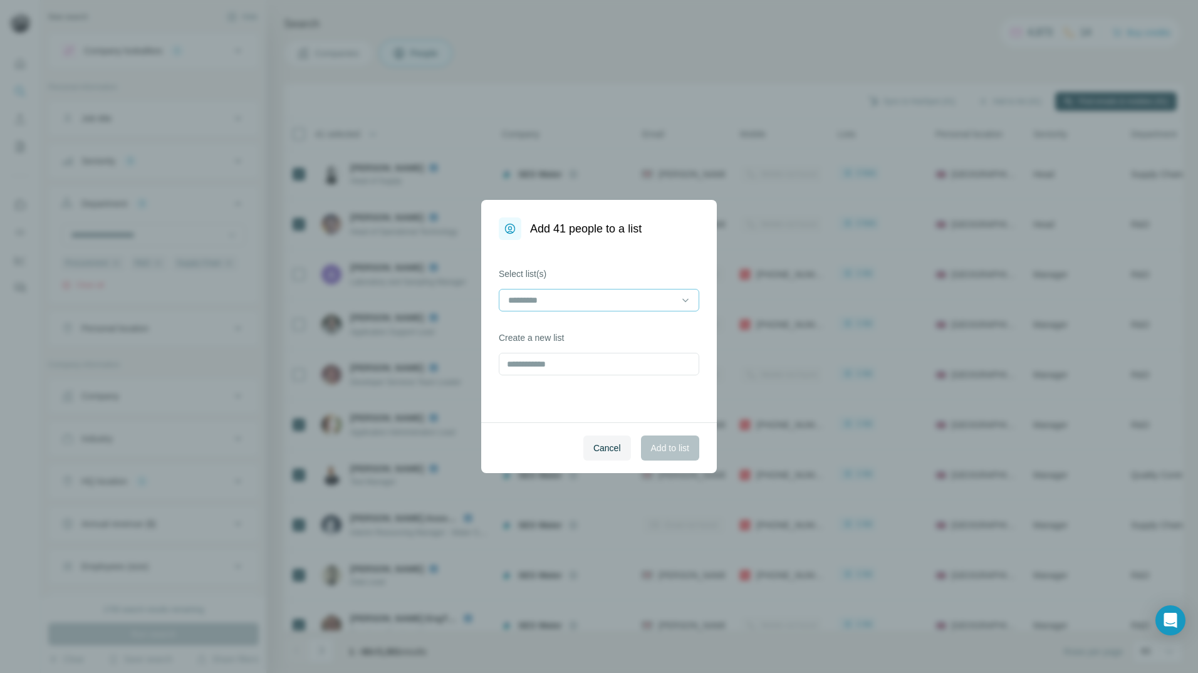
click at [617, 298] on input at bounding box center [591, 300] width 169 height 14
click at [612, 323] on p "Fibaform Enclosures - Utility Contacts" at bounding box center [582, 328] width 147 height 13
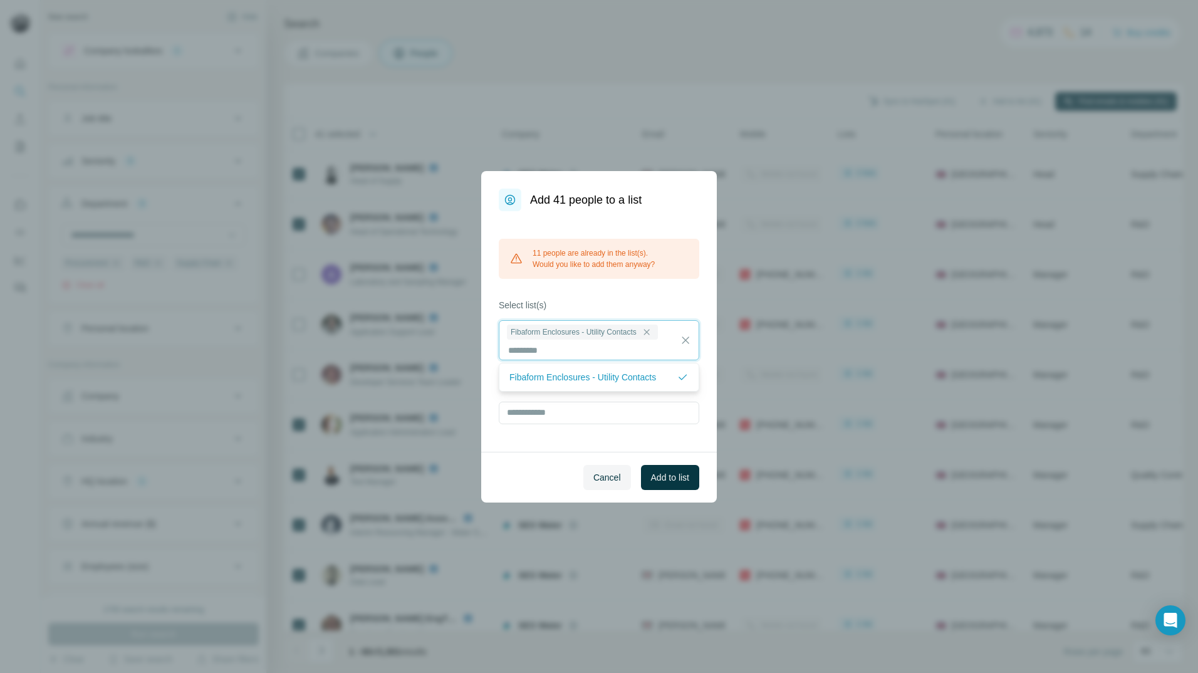
scroll to position [1, 0]
click at [640, 287] on div "11 people are already in the list(s). Would you like to add them anyway? Select…" at bounding box center [599, 331] width 236 height 241
click at [678, 481] on span "Add to list" at bounding box center [670, 477] width 38 height 13
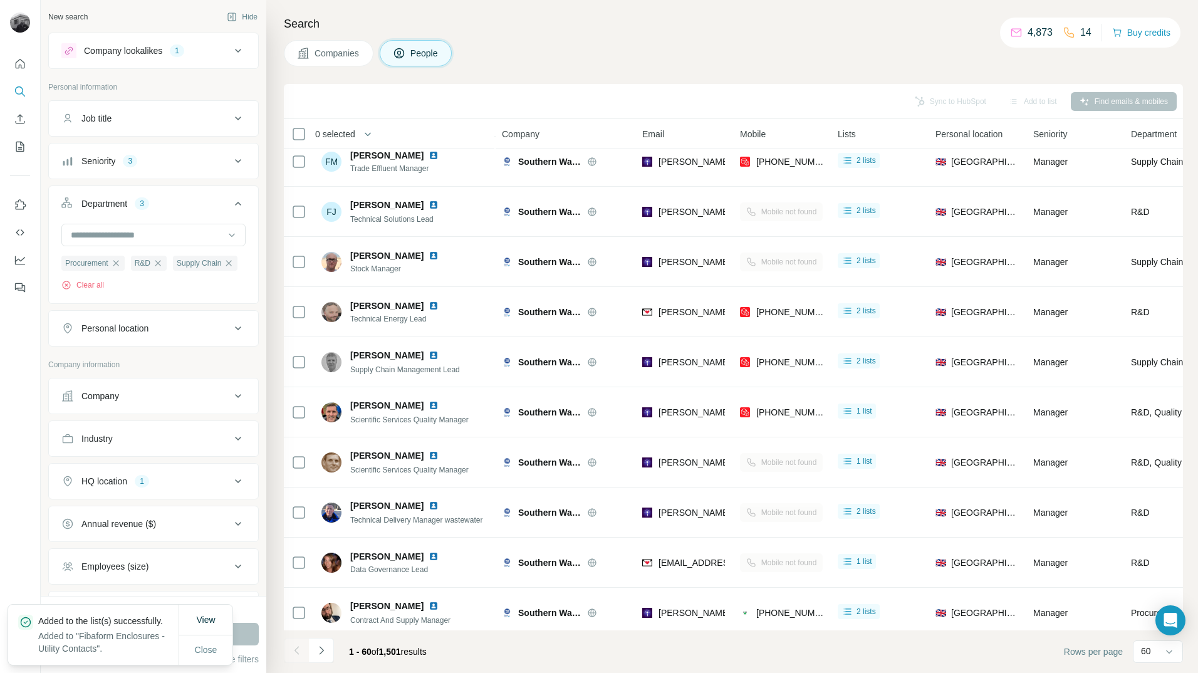
scroll to position [2533, 0]
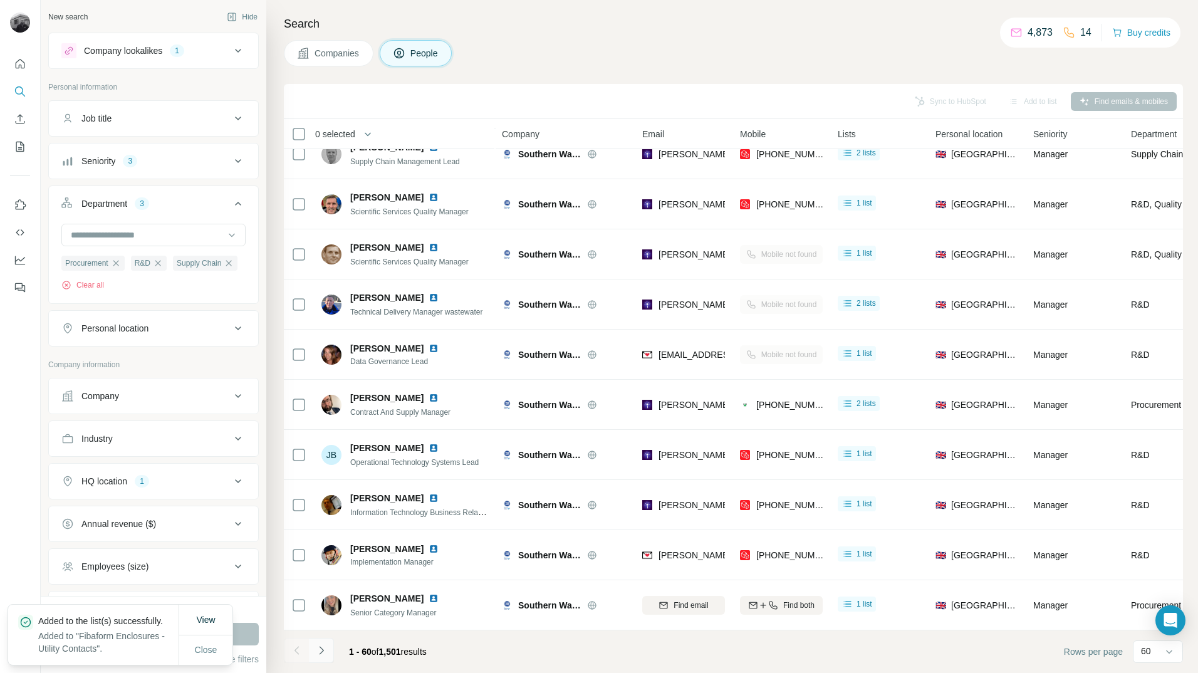
click at [319, 649] on icon "Navigate to next page" at bounding box center [321, 650] width 13 height 13
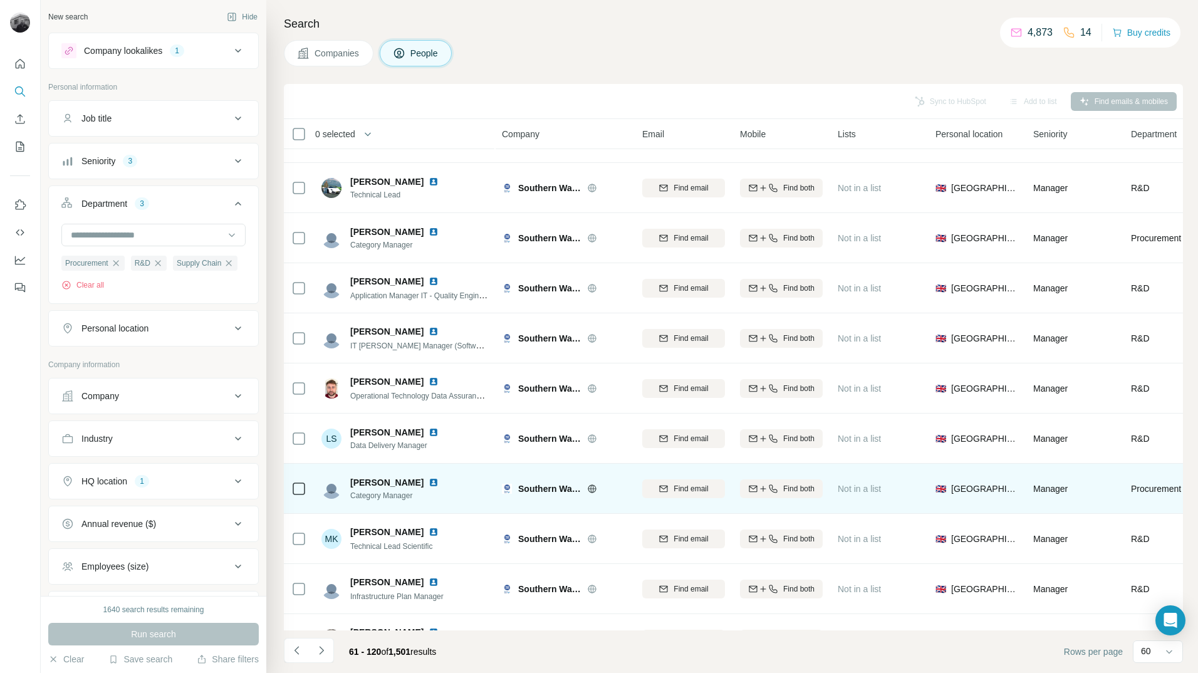
scroll to position [0, 0]
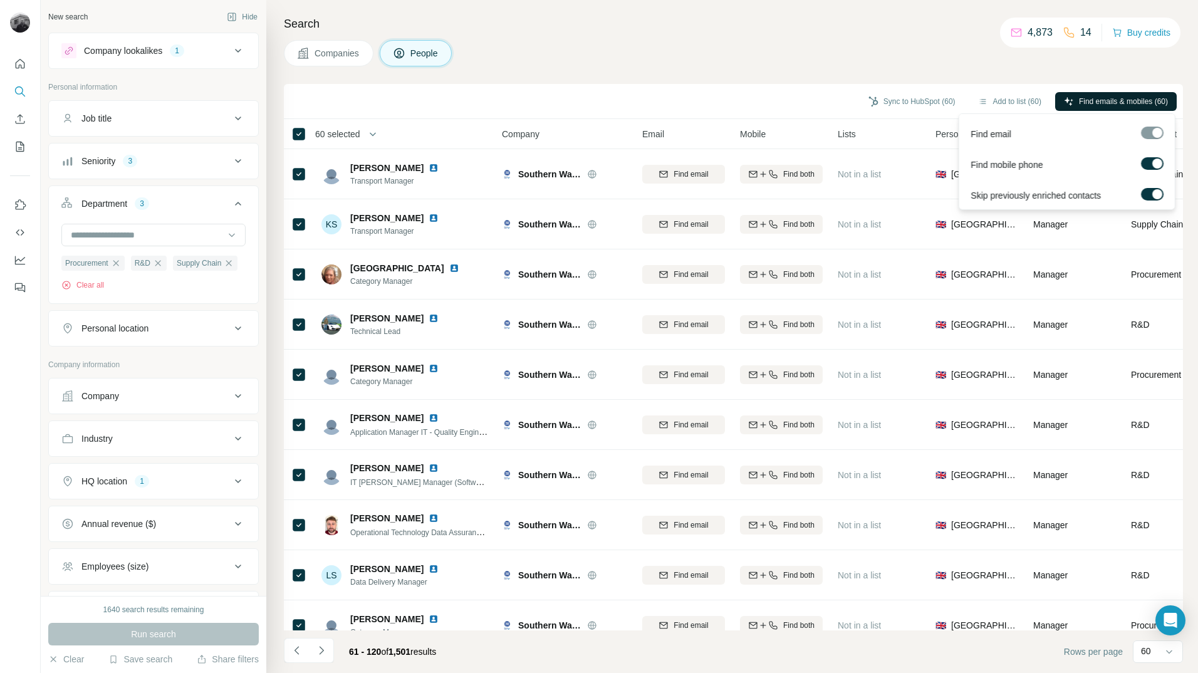
click at [1090, 98] on span "Find emails & mobiles (60)" at bounding box center [1123, 101] width 89 height 11
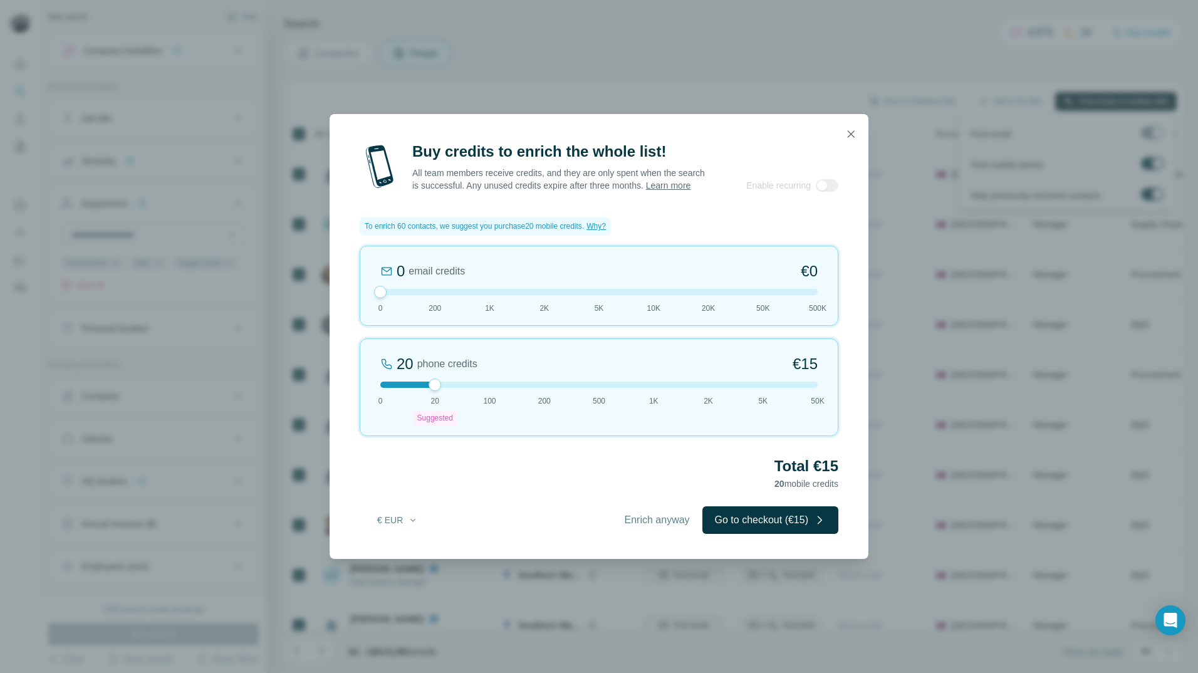
drag, startPoint x: 380, startPoint y: 301, endPoint x: 367, endPoint y: 318, distance: 21.4
click at [367, 318] on div "0 email credits €0 0 200 1K 2K 5K 10K 20K 50K 500K" at bounding box center [599, 286] width 479 height 80
click at [647, 528] on span "Enrich anyway" at bounding box center [657, 520] width 65 height 15
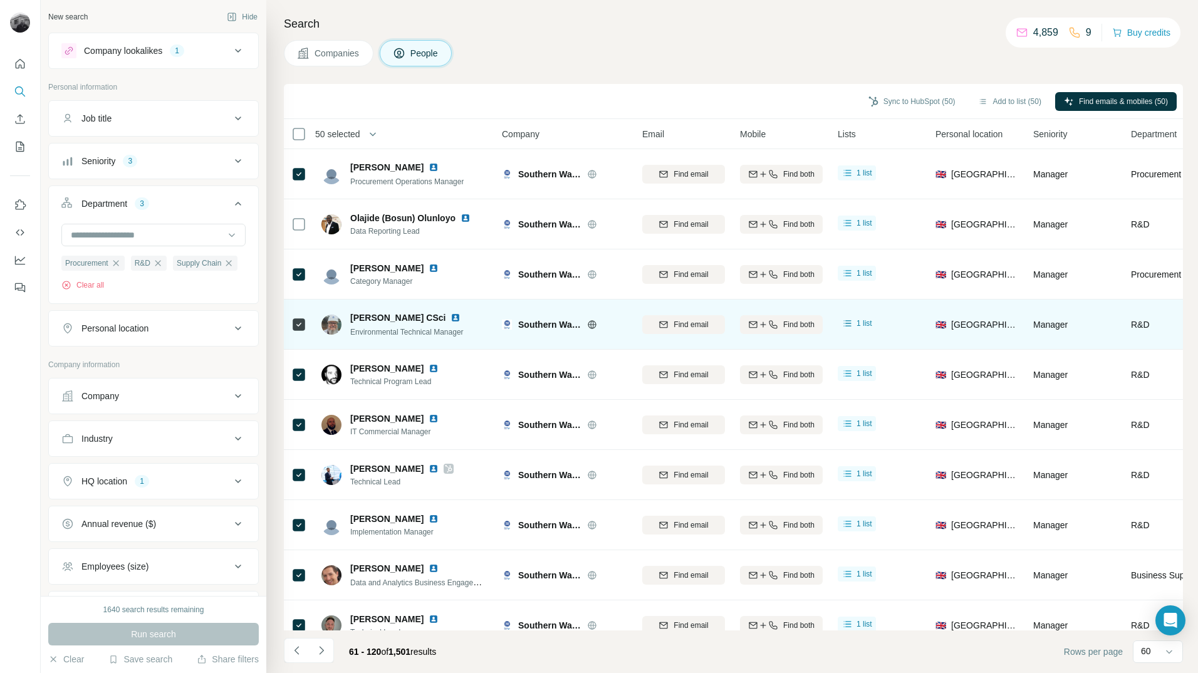
scroll to position [815, 0]
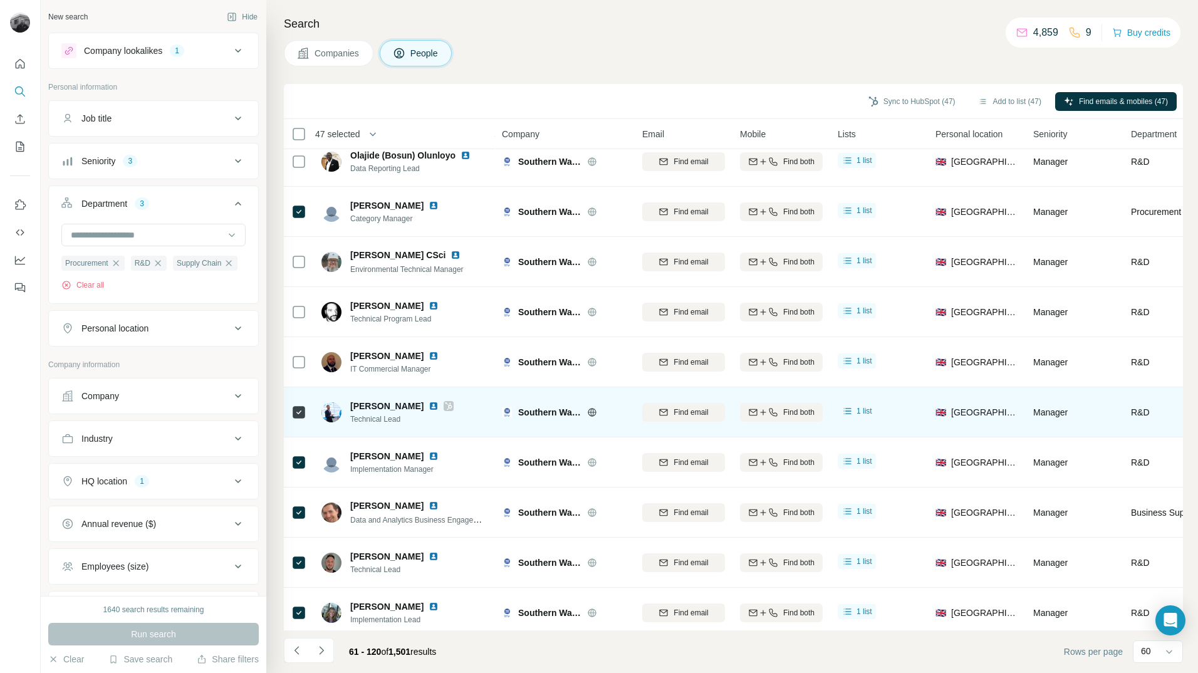
click at [296, 405] on icon at bounding box center [298, 412] width 15 height 15
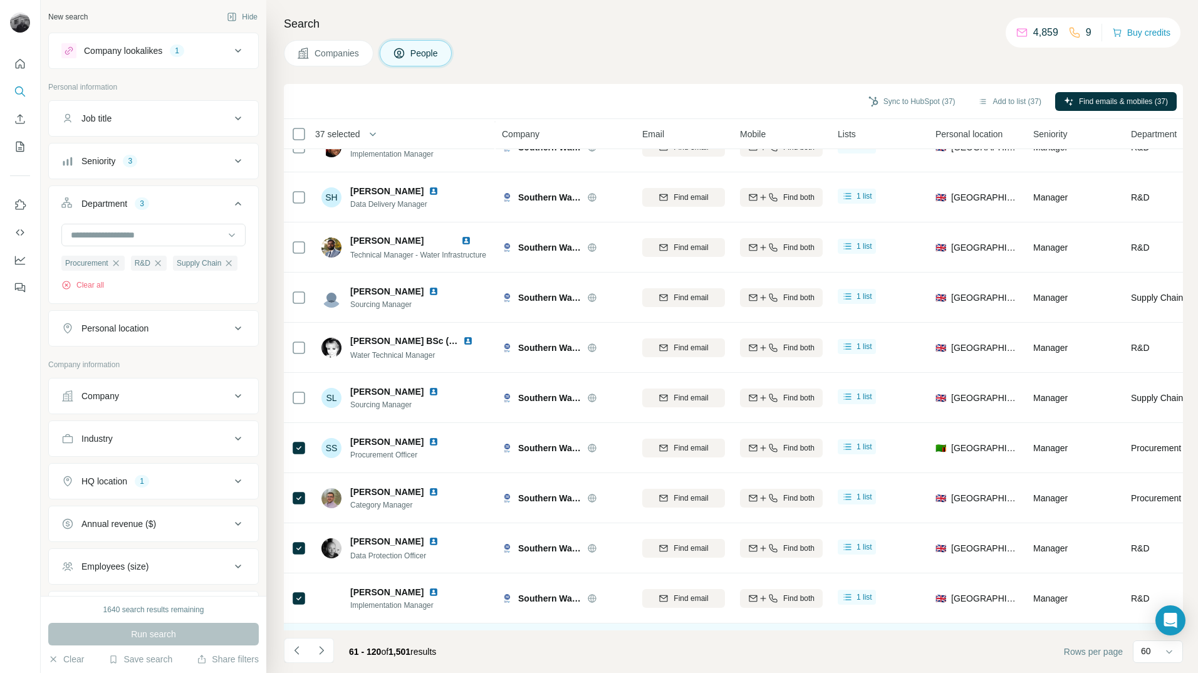
scroll to position [1567, 0]
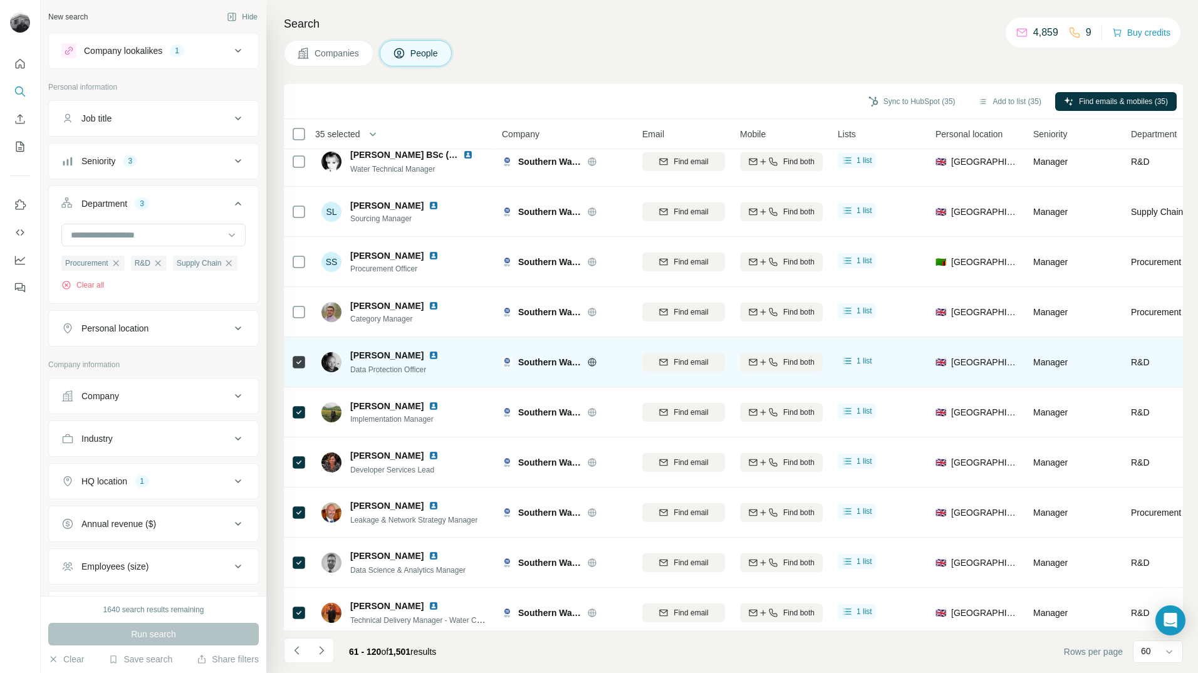
click at [305, 362] on icon at bounding box center [298, 362] width 15 height 15
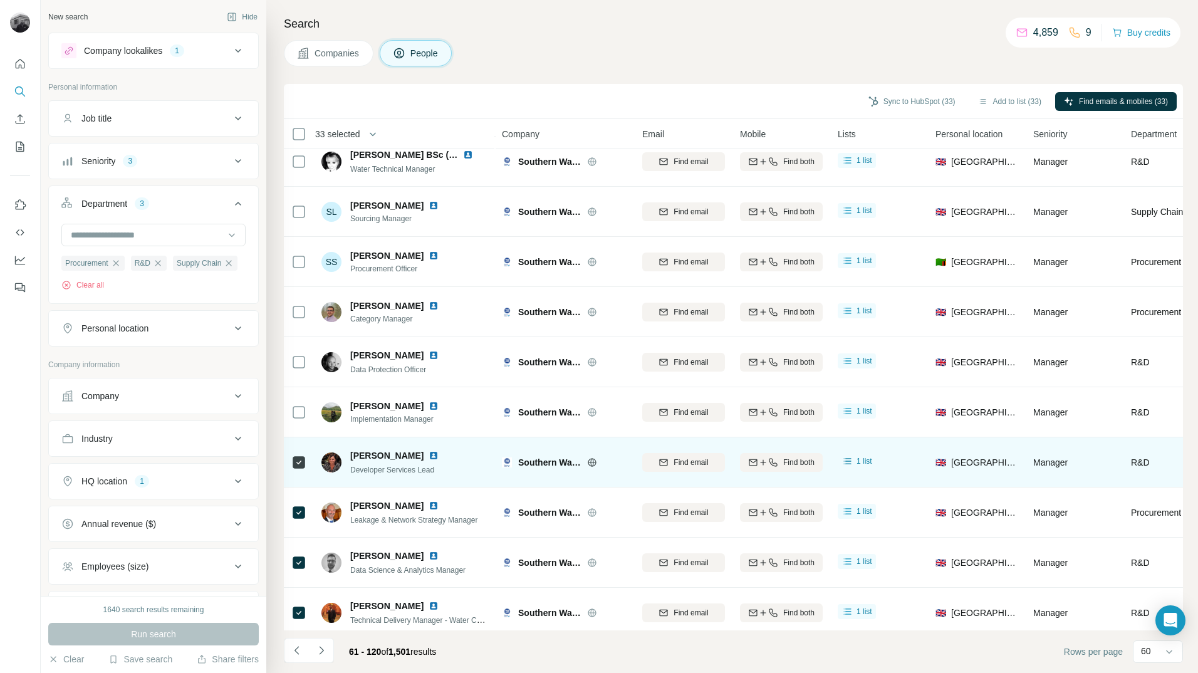
click at [305, 461] on icon at bounding box center [298, 462] width 15 height 15
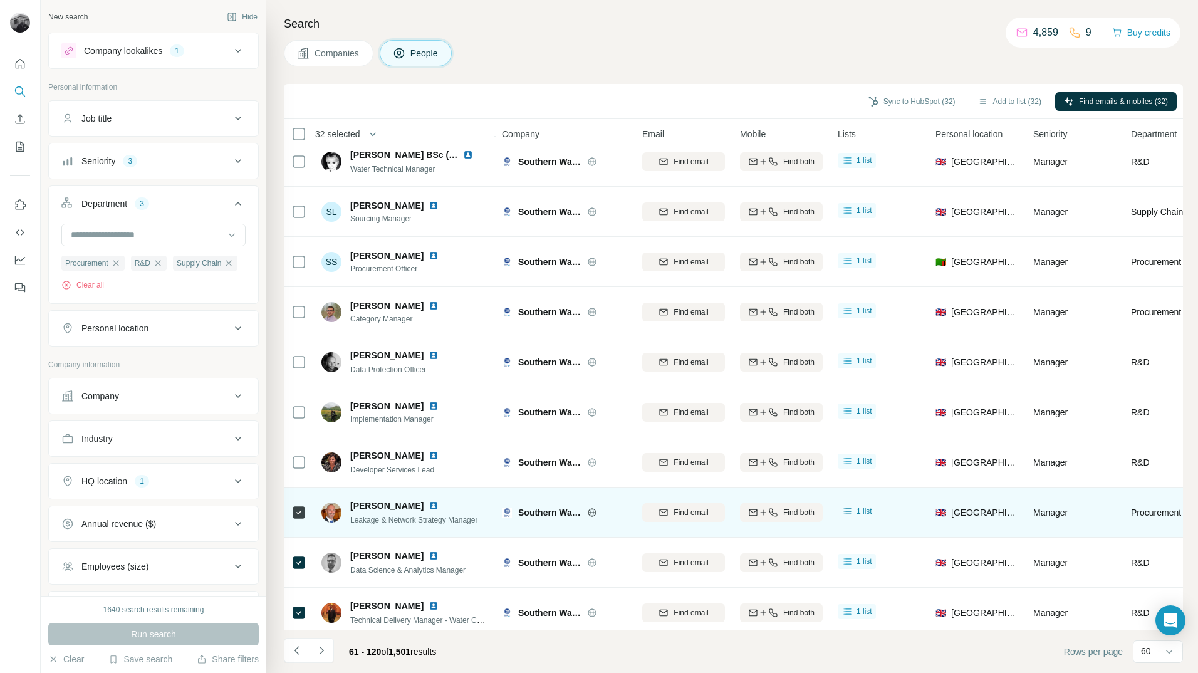
click at [306, 504] on div at bounding box center [298, 512] width 15 height 34
click at [306, 515] on icon at bounding box center [298, 512] width 15 height 15
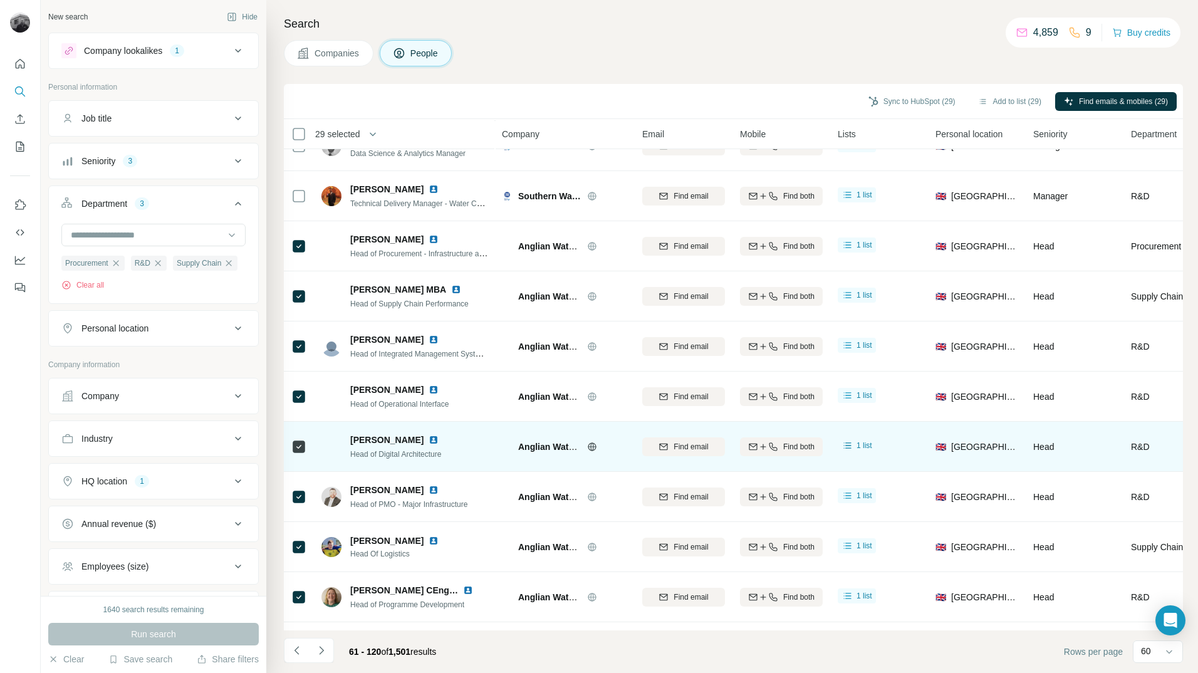
scroll to position [2005, 0]
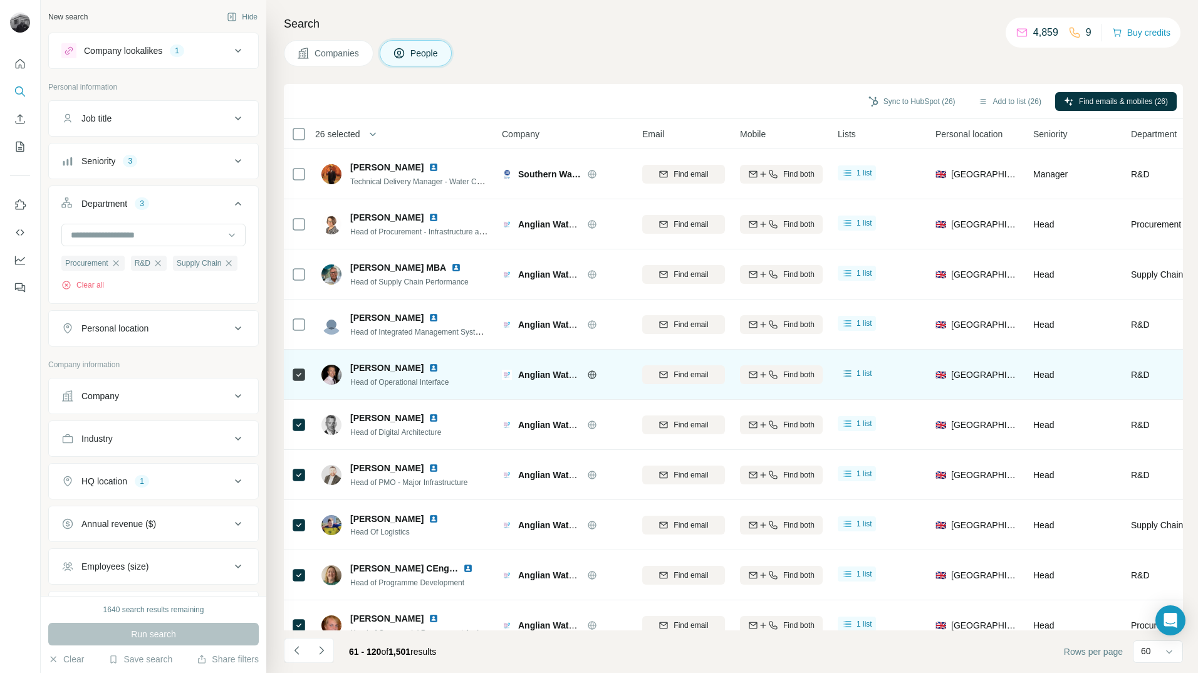
click at [298, 385] on div at bounding box center [298, 374] width 15 height 34
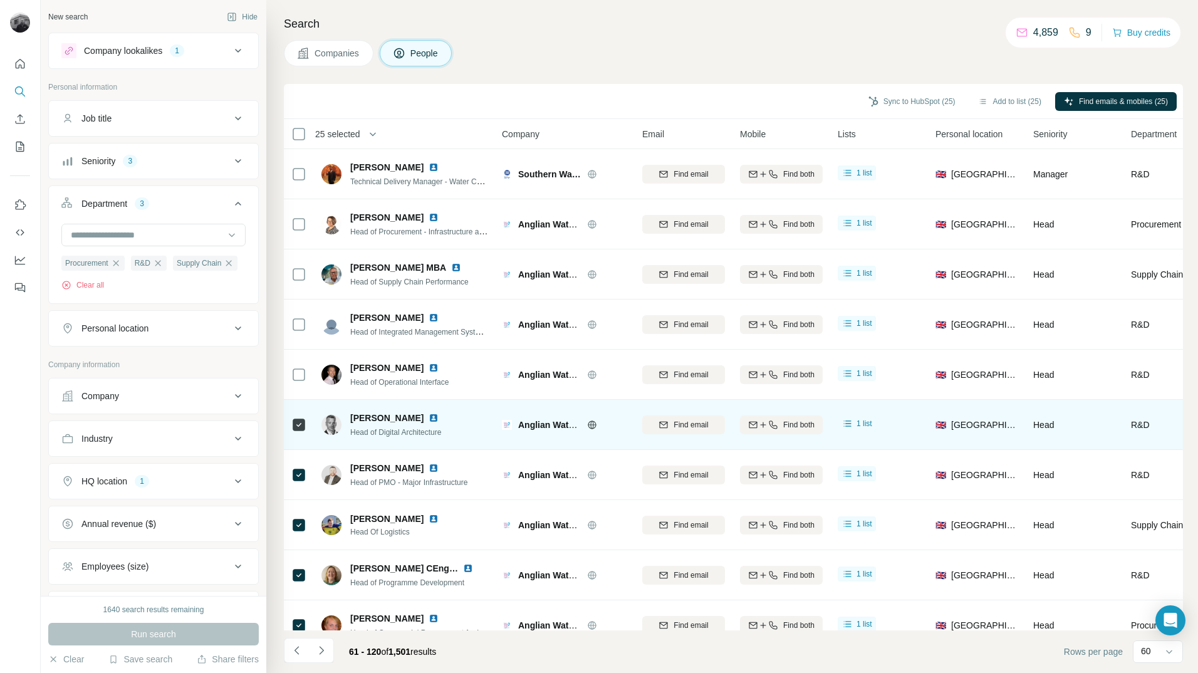
click at [294, 416] on div at bounding box center [298, 424] width 15 height 34
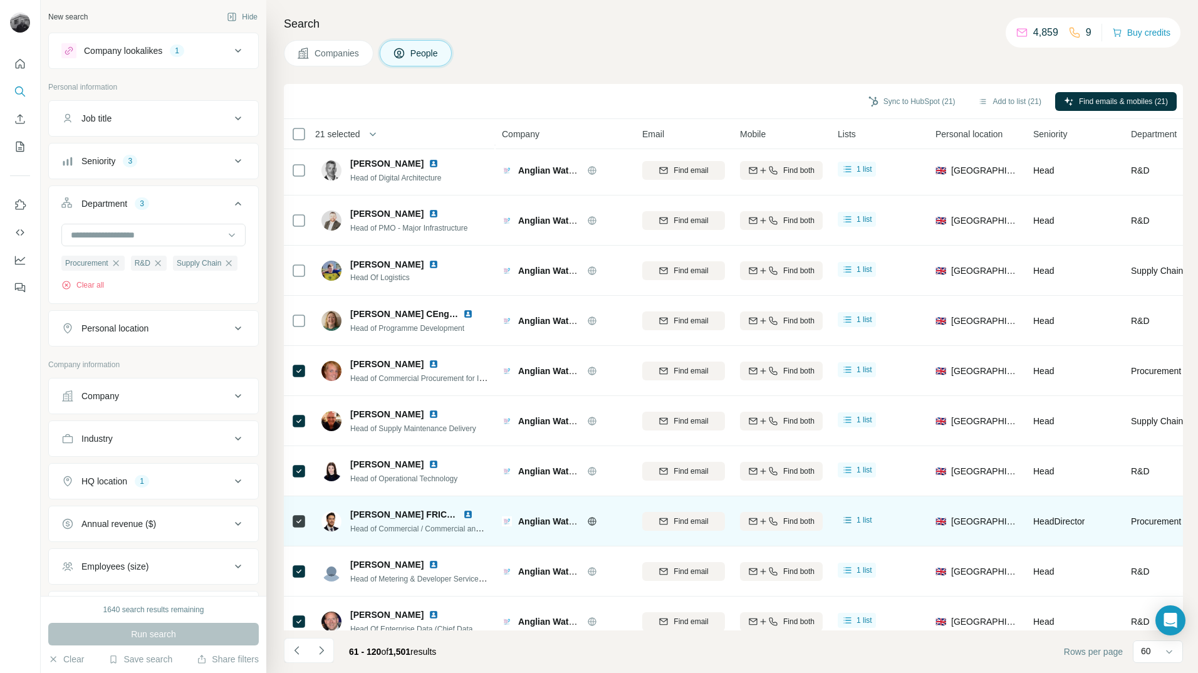
scroll to position [2444, 0]
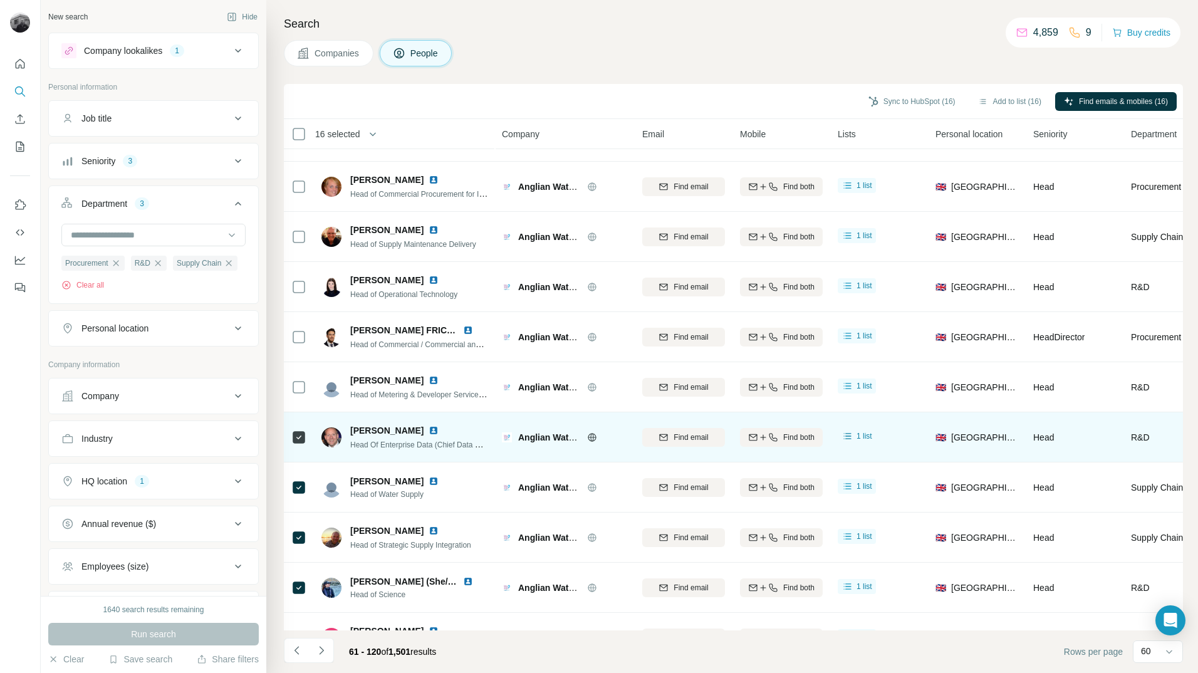
click at [300, 429] on div at bounding box center [298, 437] width 15 height 34
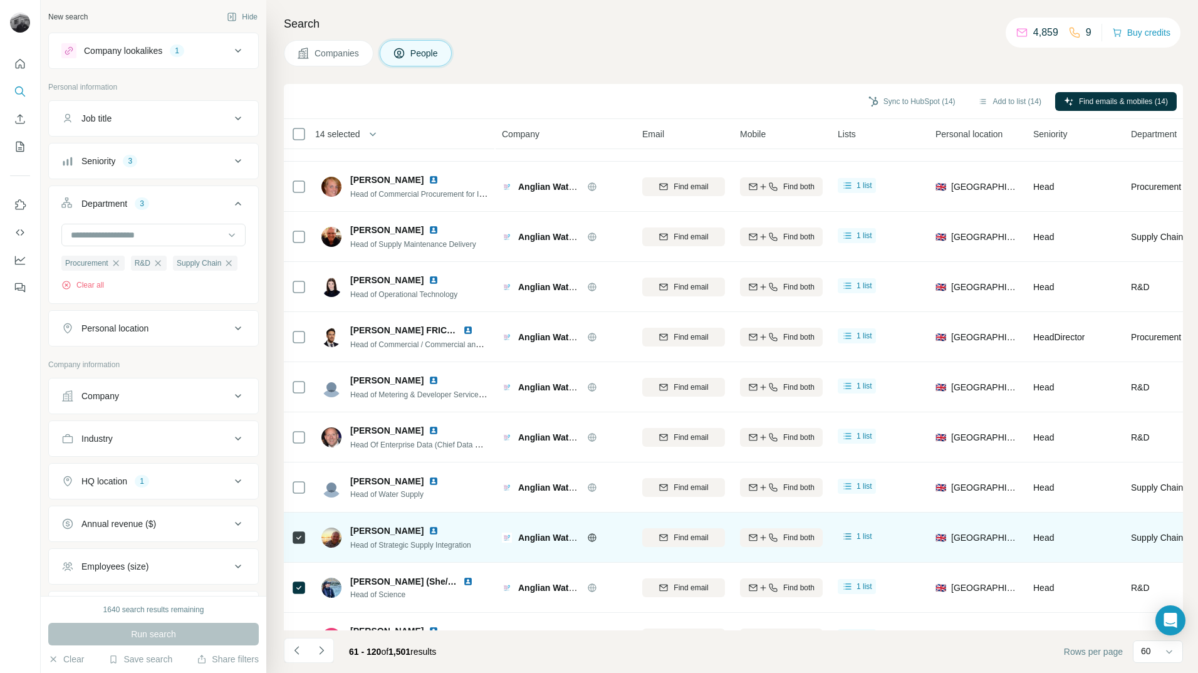
click at [293, 546] on div at bounding box center [298, 537] width 15 height 34
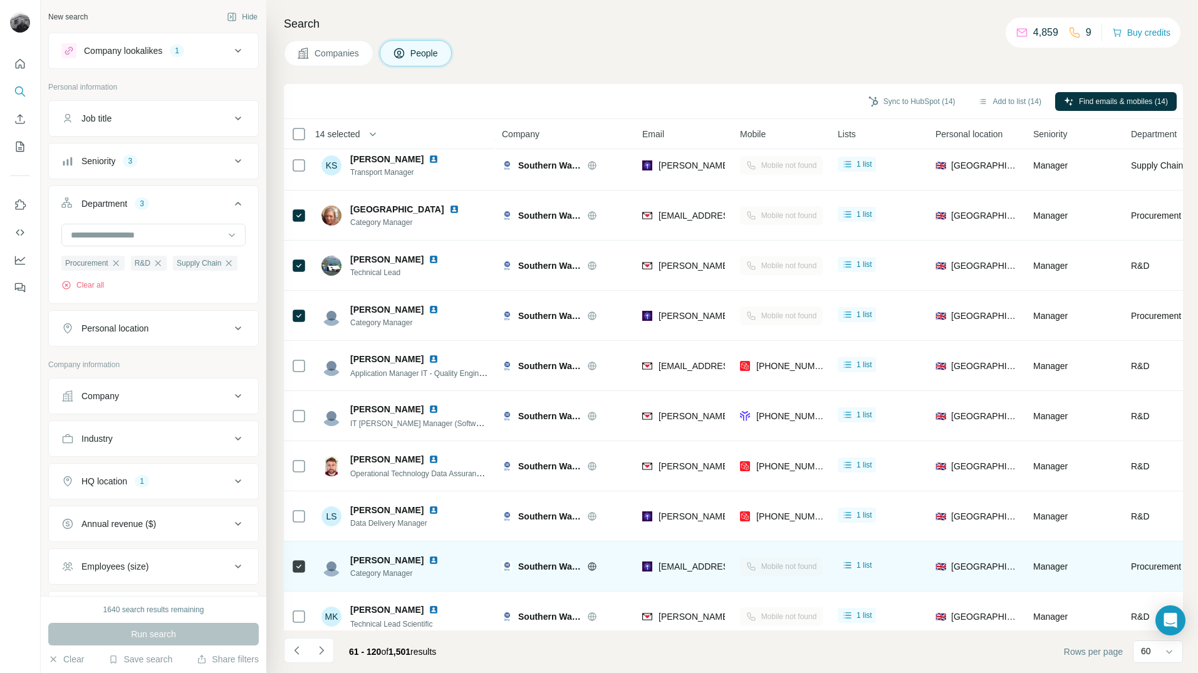
scroll to position [0, 0]
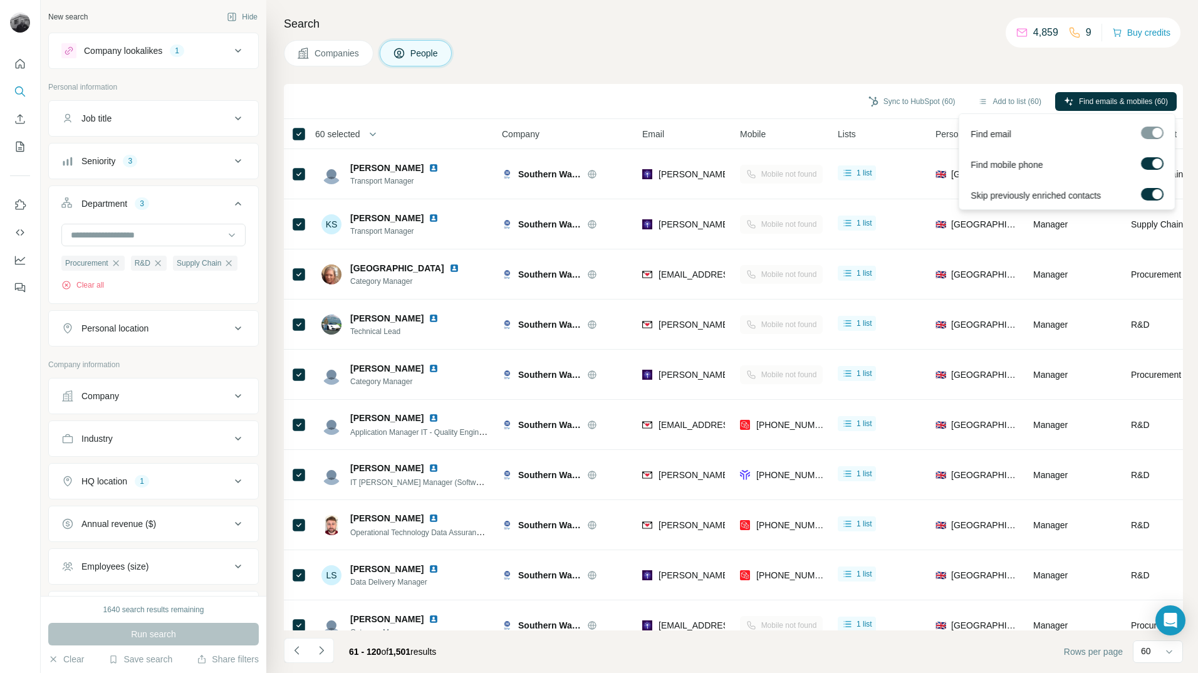
click at [1151, 167] on label at bounding box center [1152, 163] width 23 height 13
click at [1117, 96] on span "Find emails (60)" at bounding box center [1141, 101] width 54 height 11
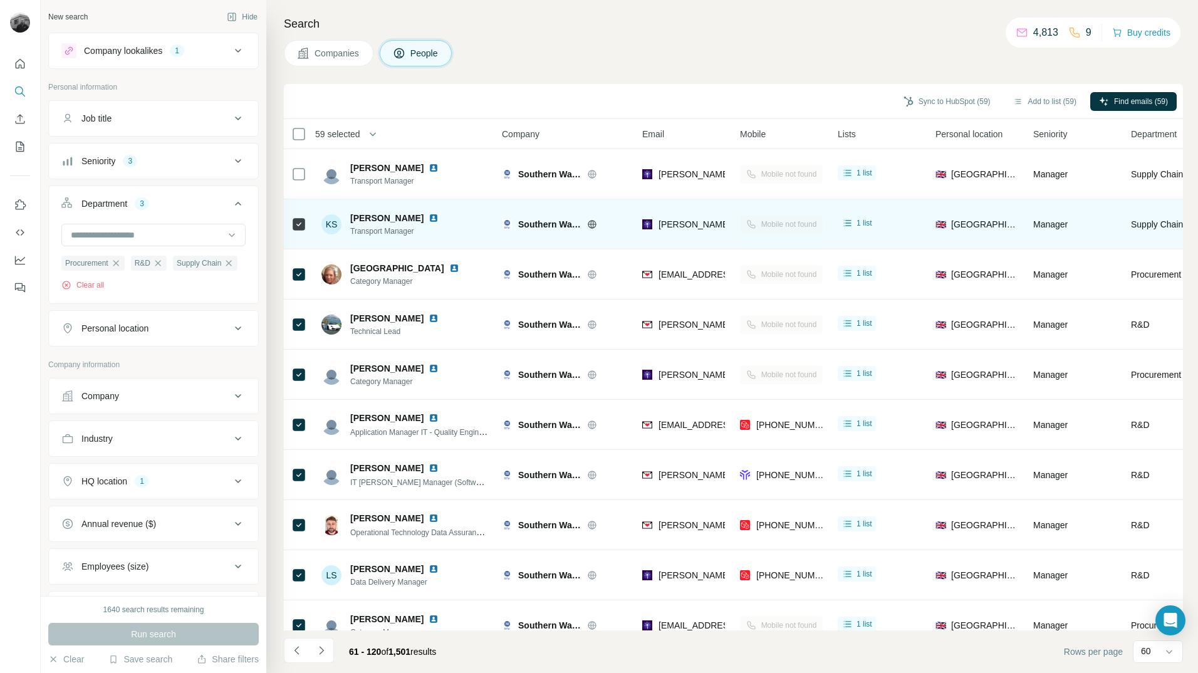
click at [296, 208] on div at bounding box center [298, 224] width 15 height 34
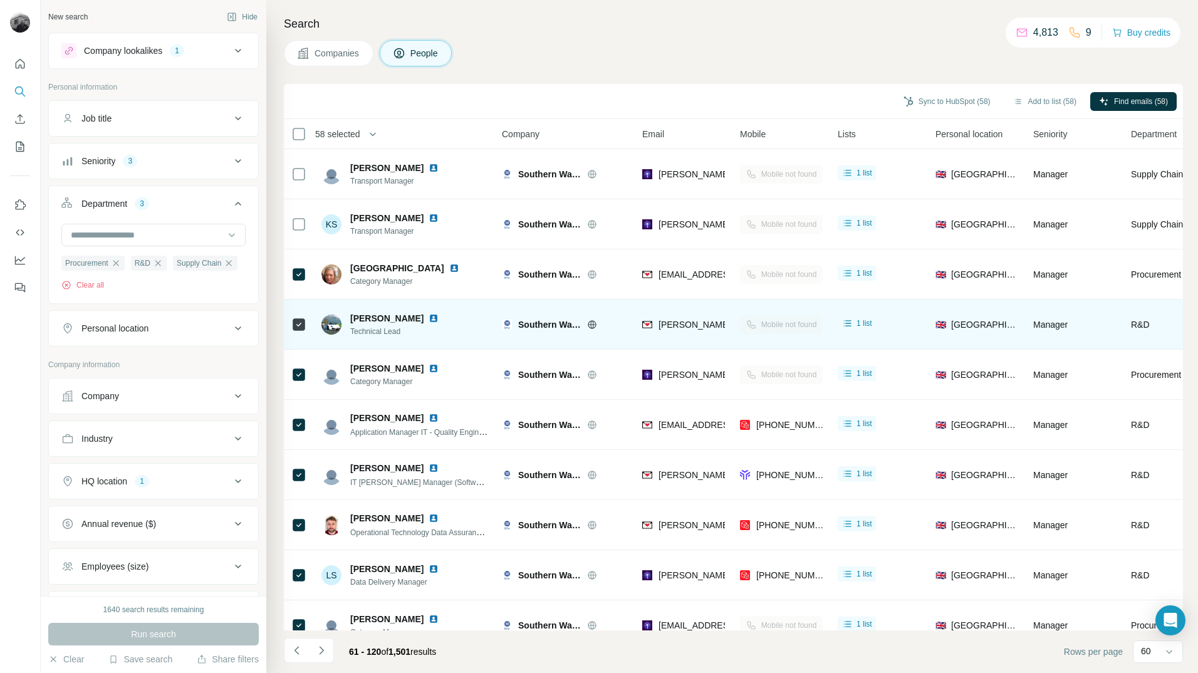
click at [301, 332] on div at bounding box center [298, 324] width 15 height 34
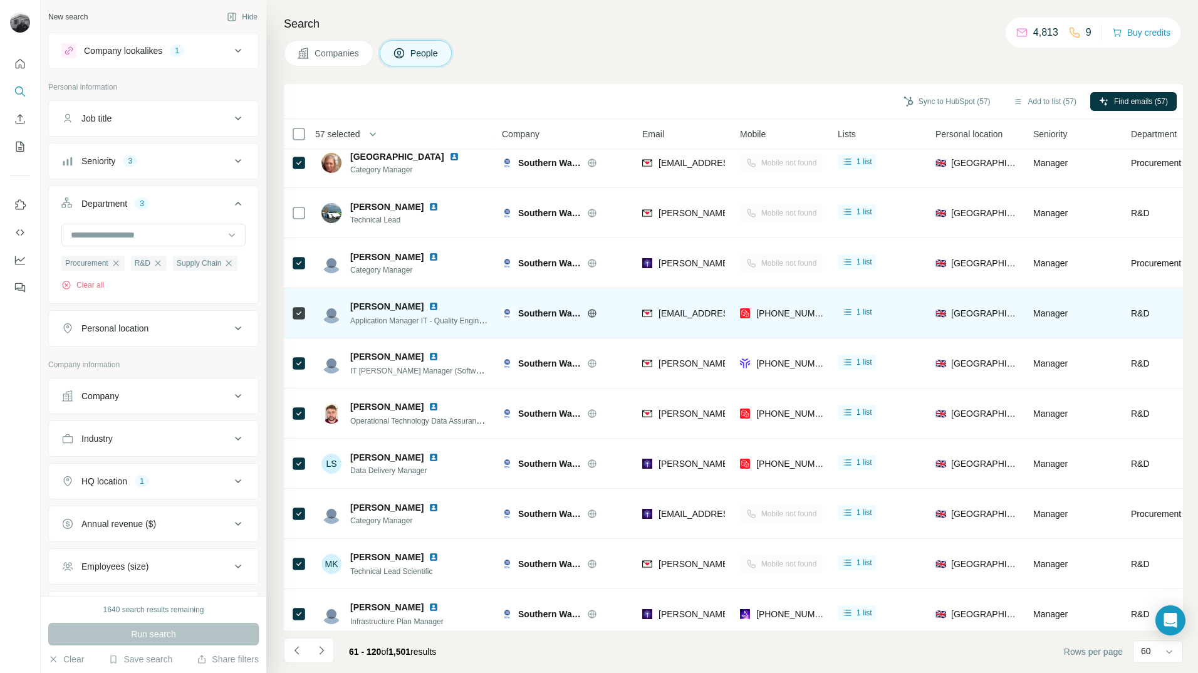
scroll to position [125, 0]
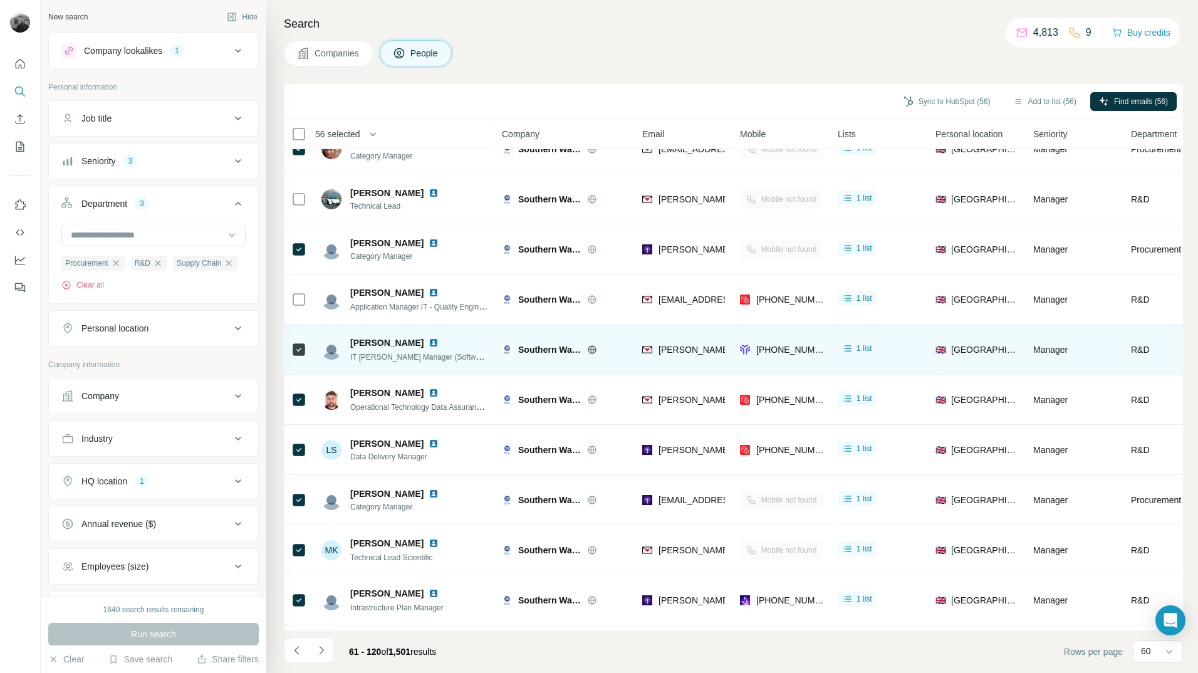
click at [290, 352] on td at bounding box center [299, 350] width 30 height 50
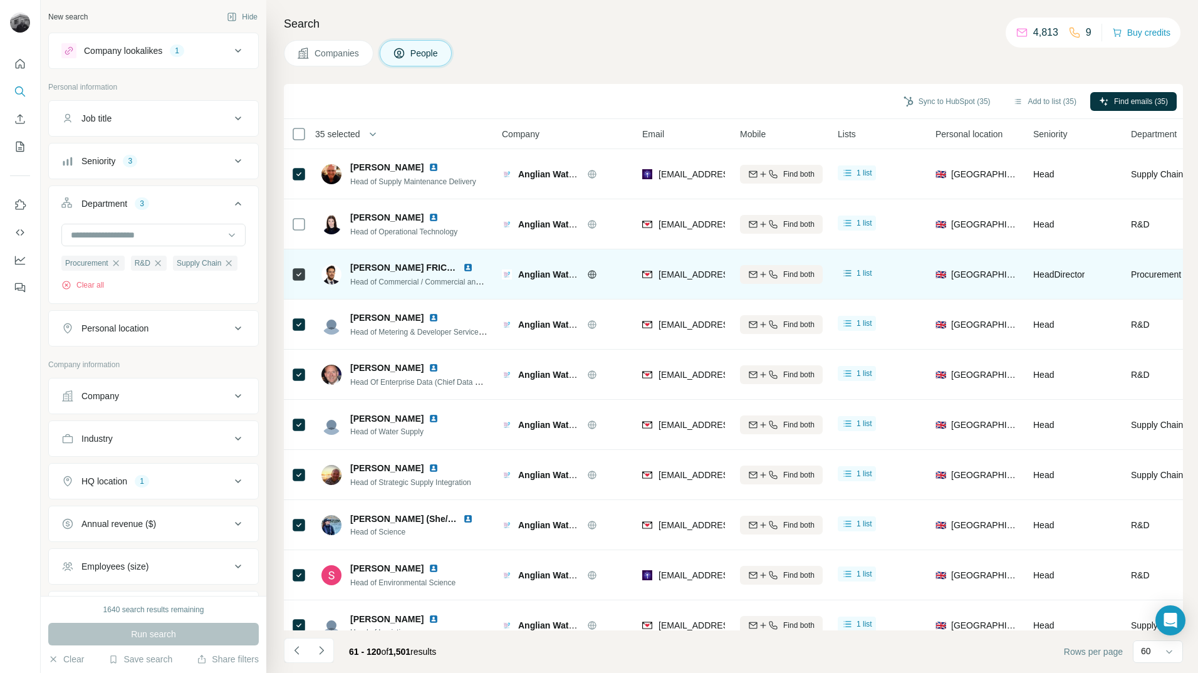
scroll to position [2533, 0]
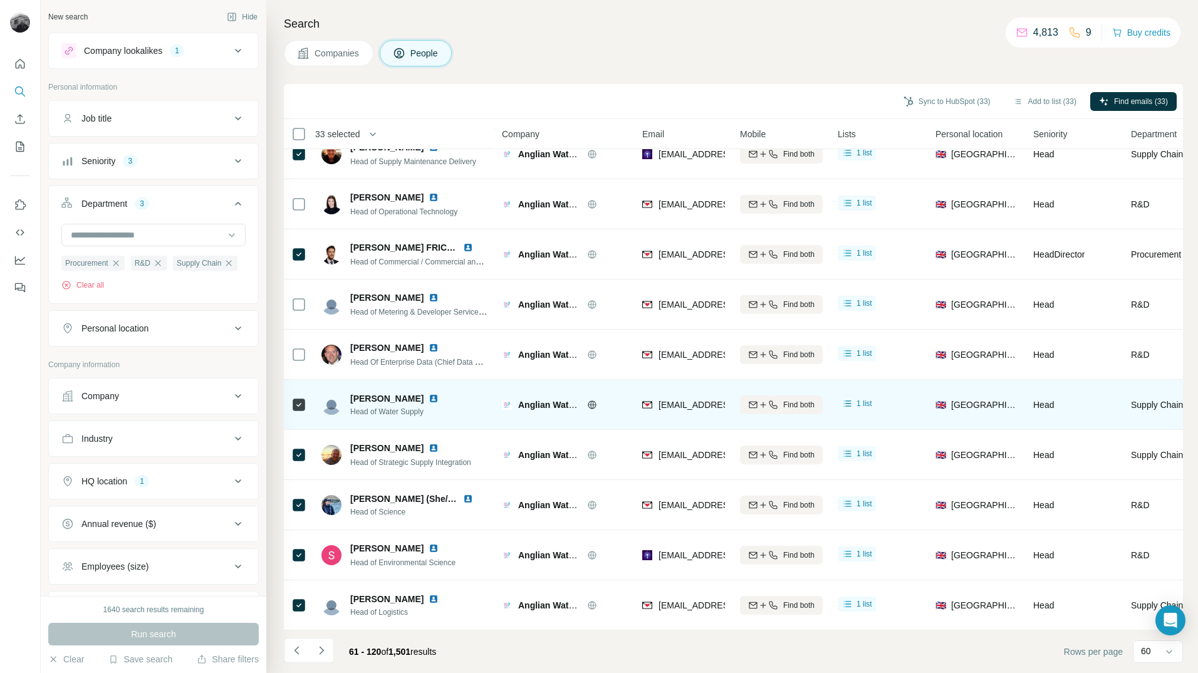
click at [300, 405] on icon at bounding box center [298, 404] width 15 height 15
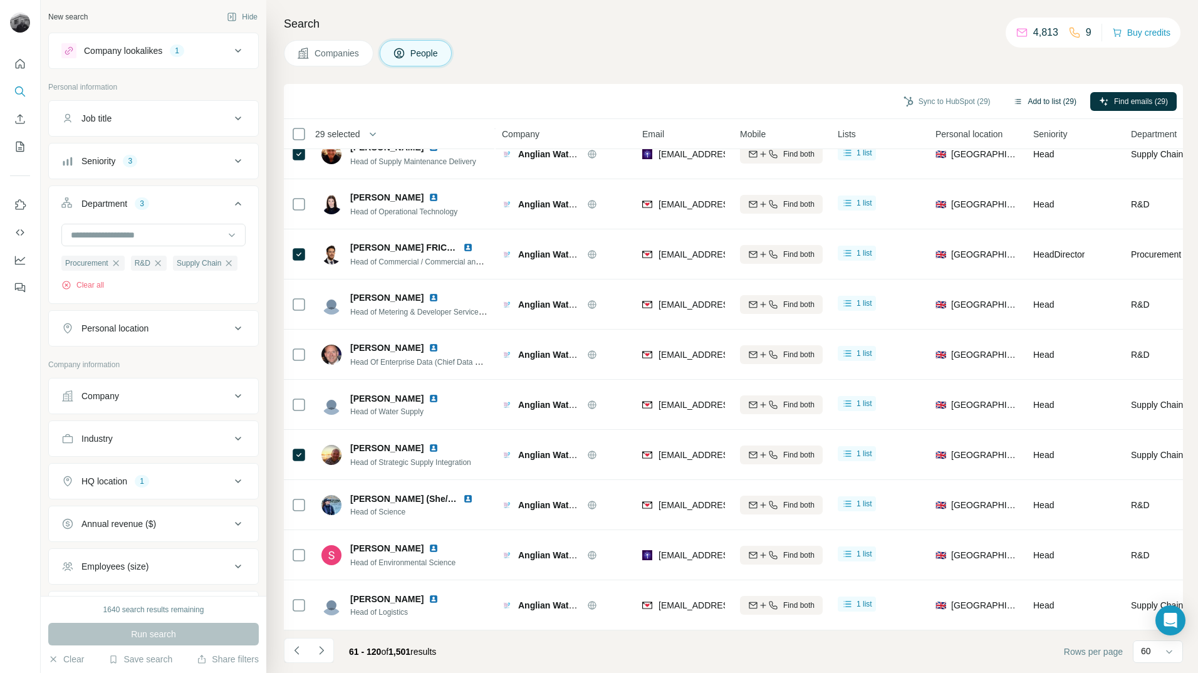
click at [1038, 100] on button "Add to list (29)" at bounding box center [1045, 101] width 81 height 19
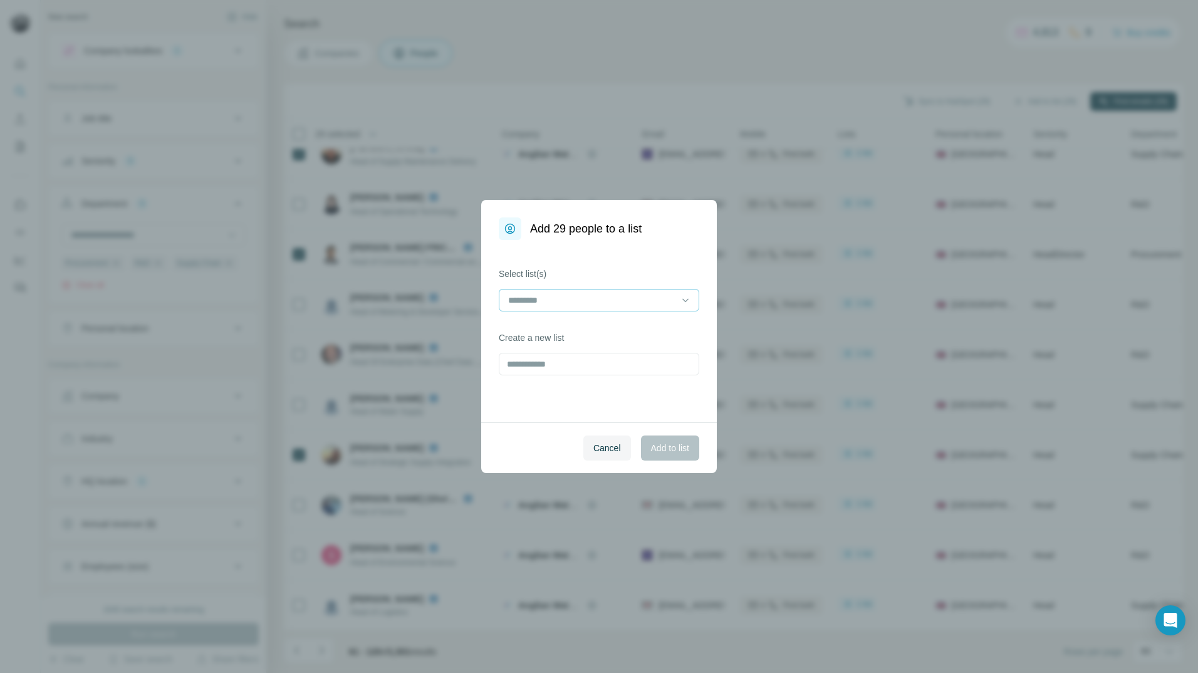
click at [676, 303] on input at bounding box center [591, 300] width 169 height 14
click at [639, 329] on p "Fibaform Enclosures - Utility Contacts" at bounding box center [582, 328] width 147 height 13
click at [678, 447] on span "Add to list" at bounding box center [670, 448] width 38 height 13
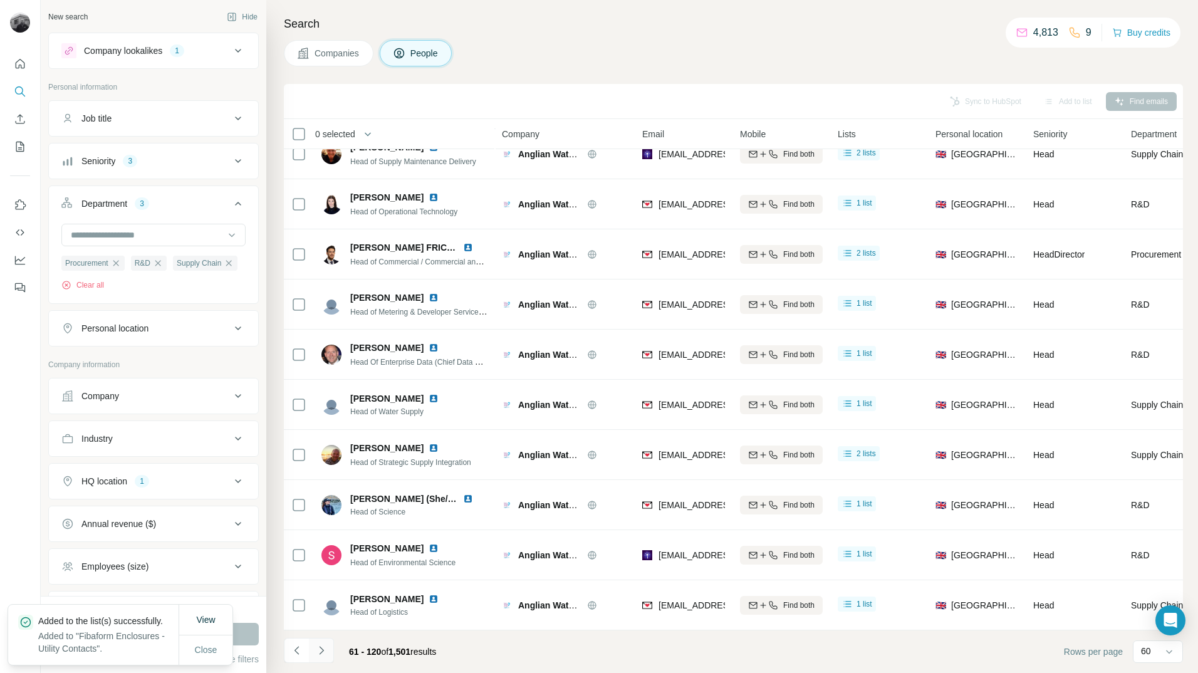
click at [325, 652] on icon "Navigate to next page" at bounding box center [321, 650] width 13 height 13
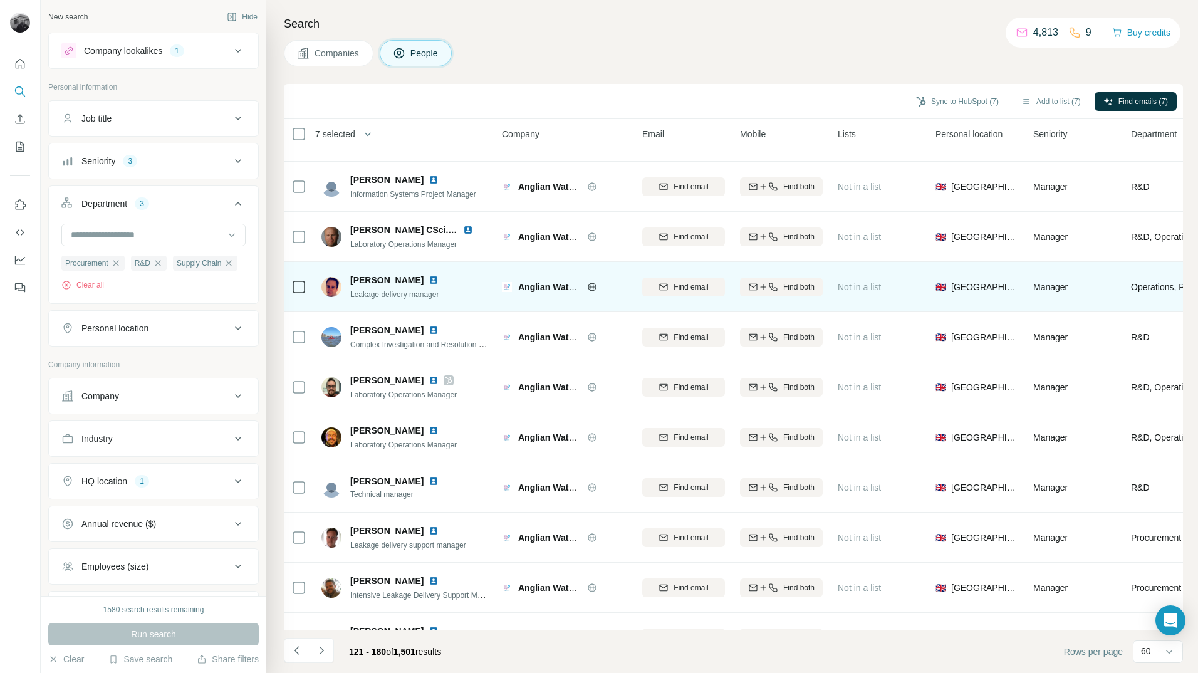
scroll to position [1065, 0]
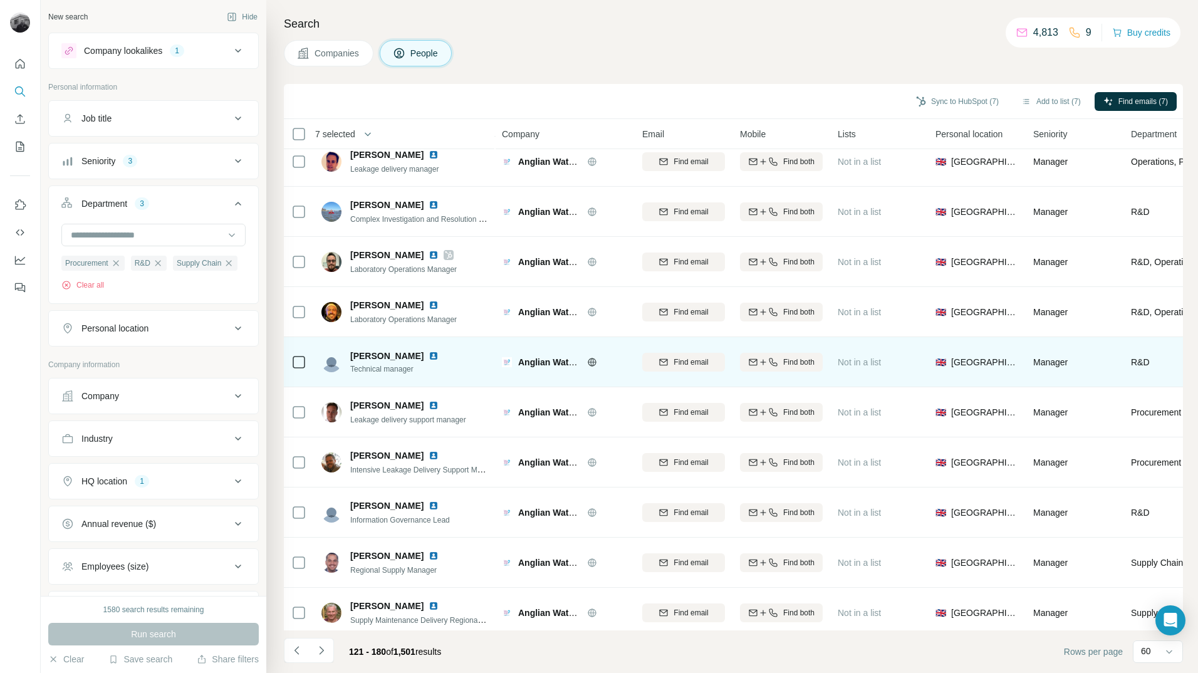
click at [305, 361] on icon at bounding box center [298, 362] width 15 height 15
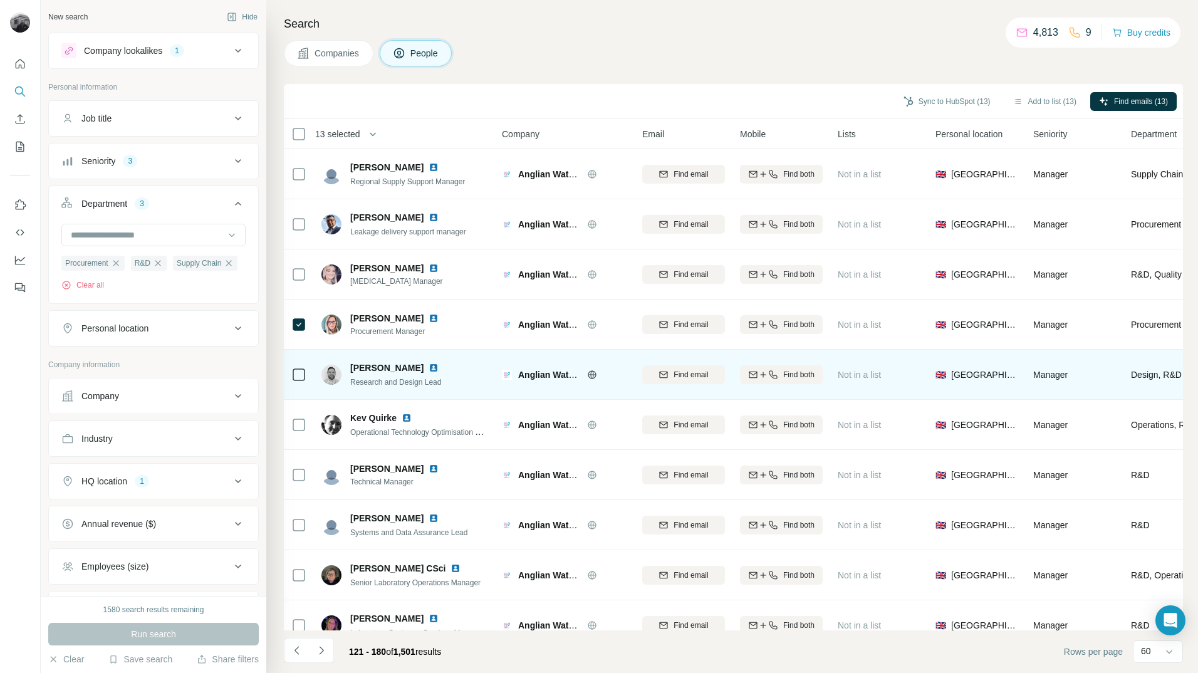
scroll to position [2533, 0]
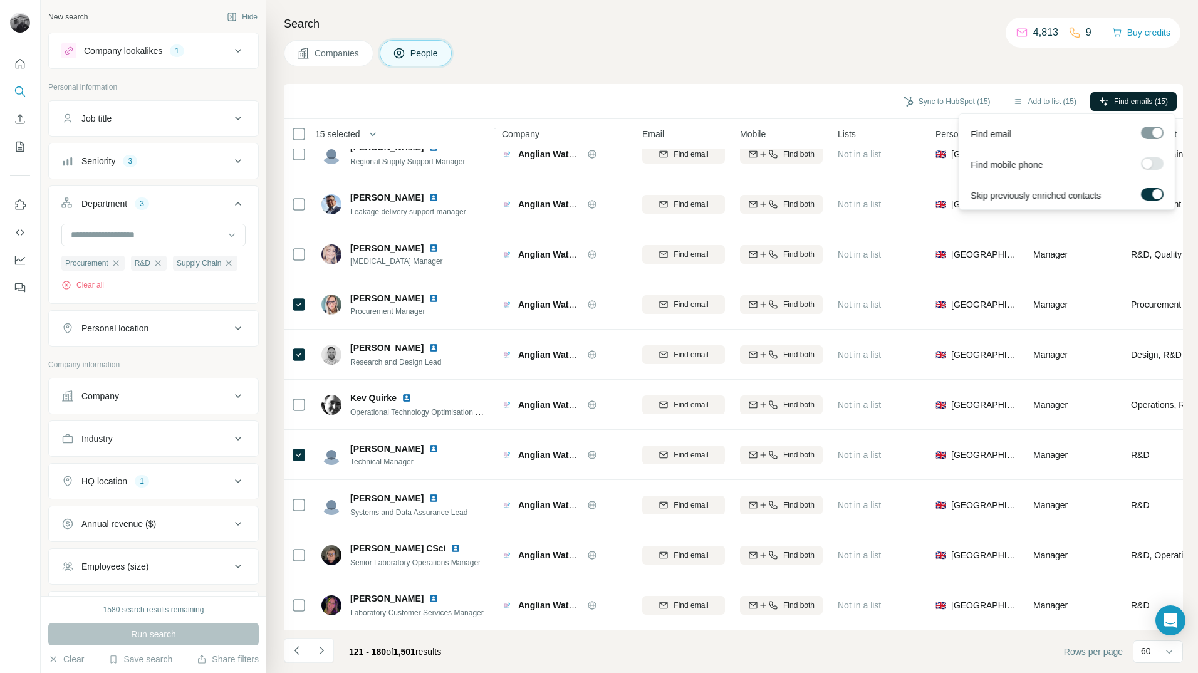
click at [1128, 100] on span "Find emails (15)" at bounding box center [1141, 101] width 54 height 11
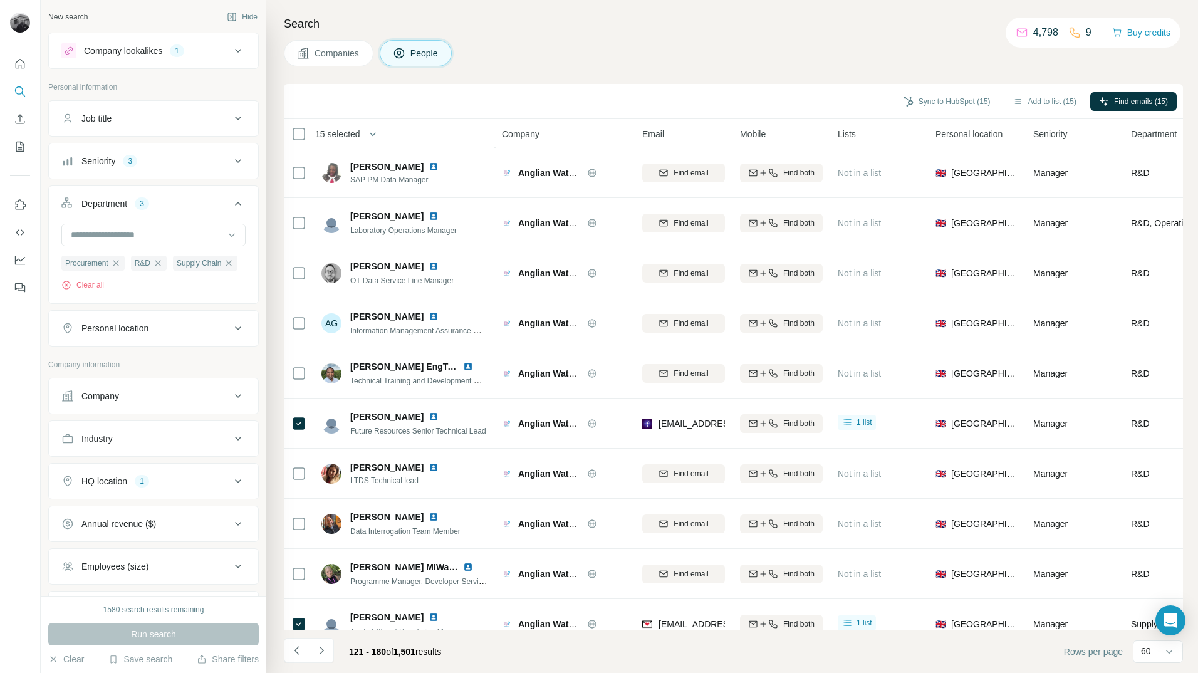
scroll to position [0, 0]
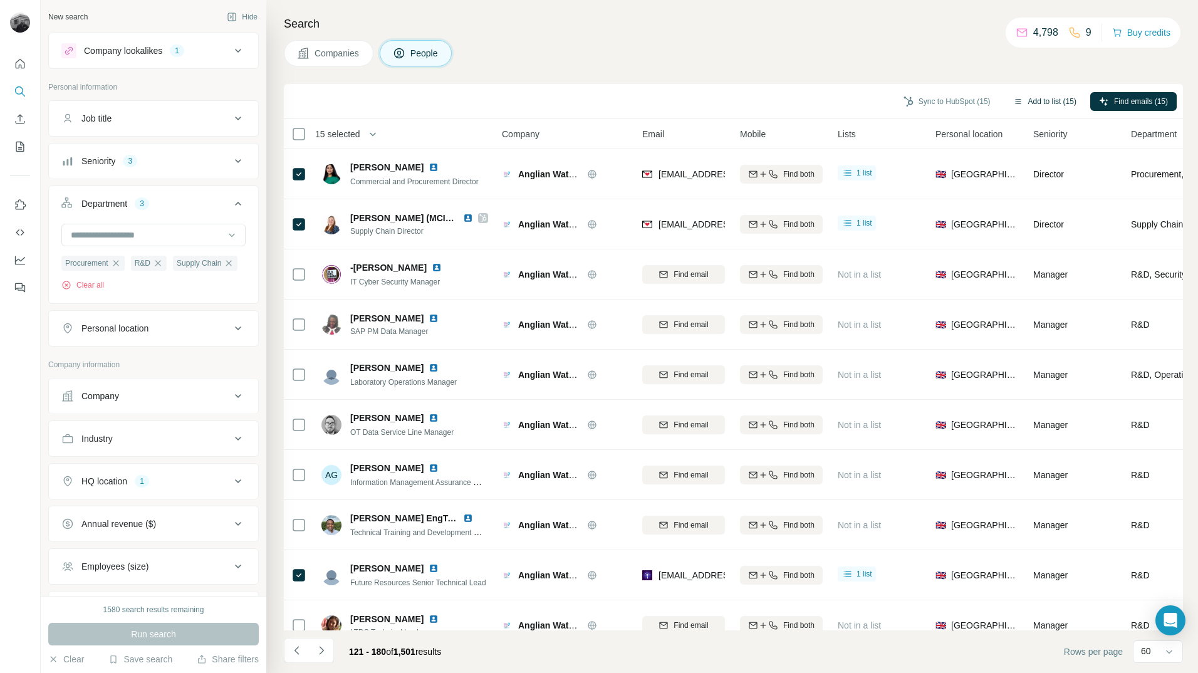
click at [1042, 97] on button "Add to list (15)" at bounding box center [1045, 101] width 81 height 19
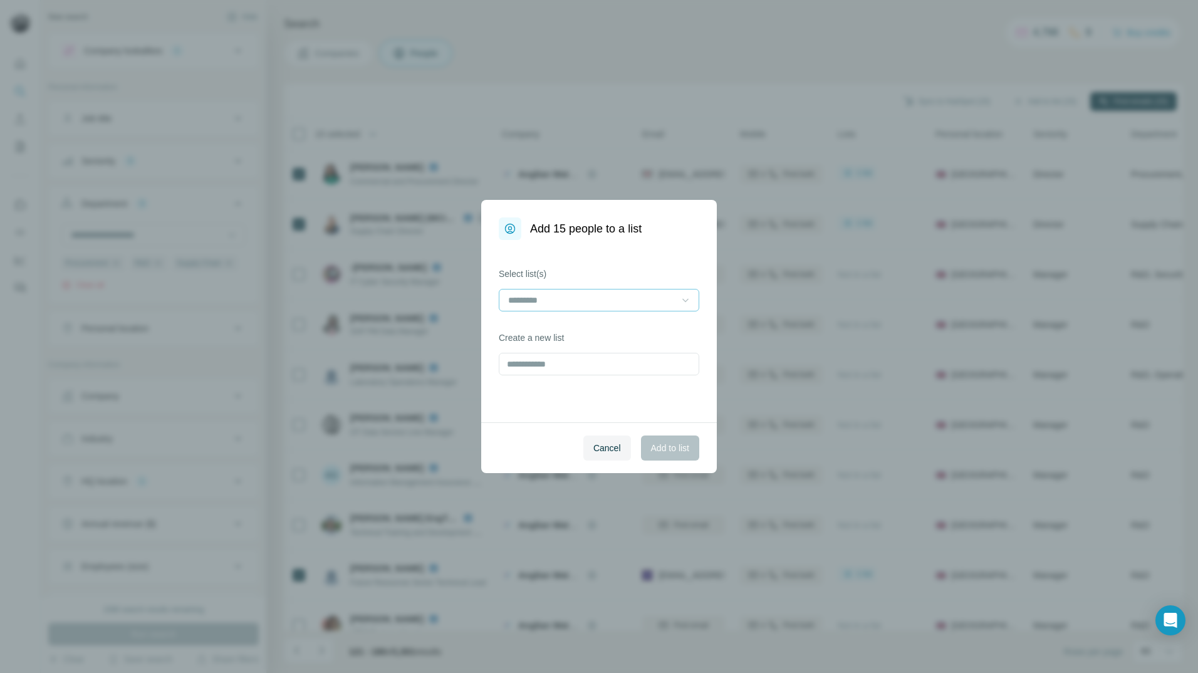
click at [690, 301] on icon at bounding box center [685, 300] width 13 height 13
click at [623, 328] on p "Fibaform Enclosures - Utility Contacts" at bounding box center [582, 328] width 147 height 13
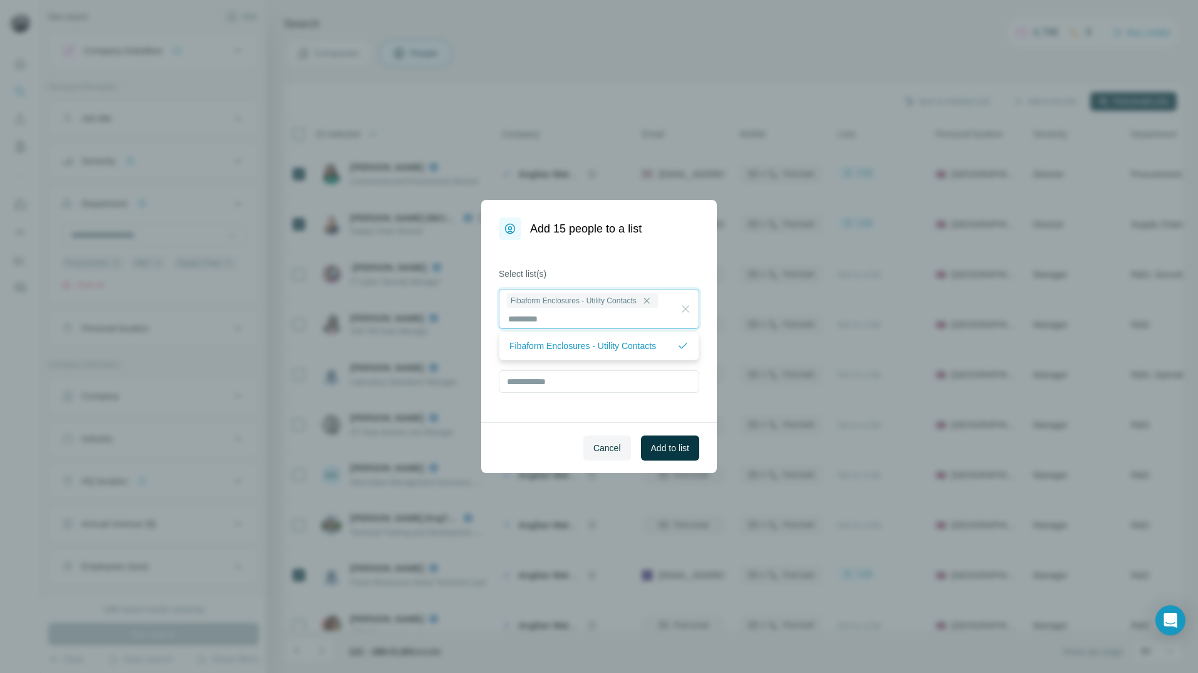
scroll to position [1, 0]
click at [676, 449] on span "Add to list" at bounding box center [670, 448] width 38 height 13
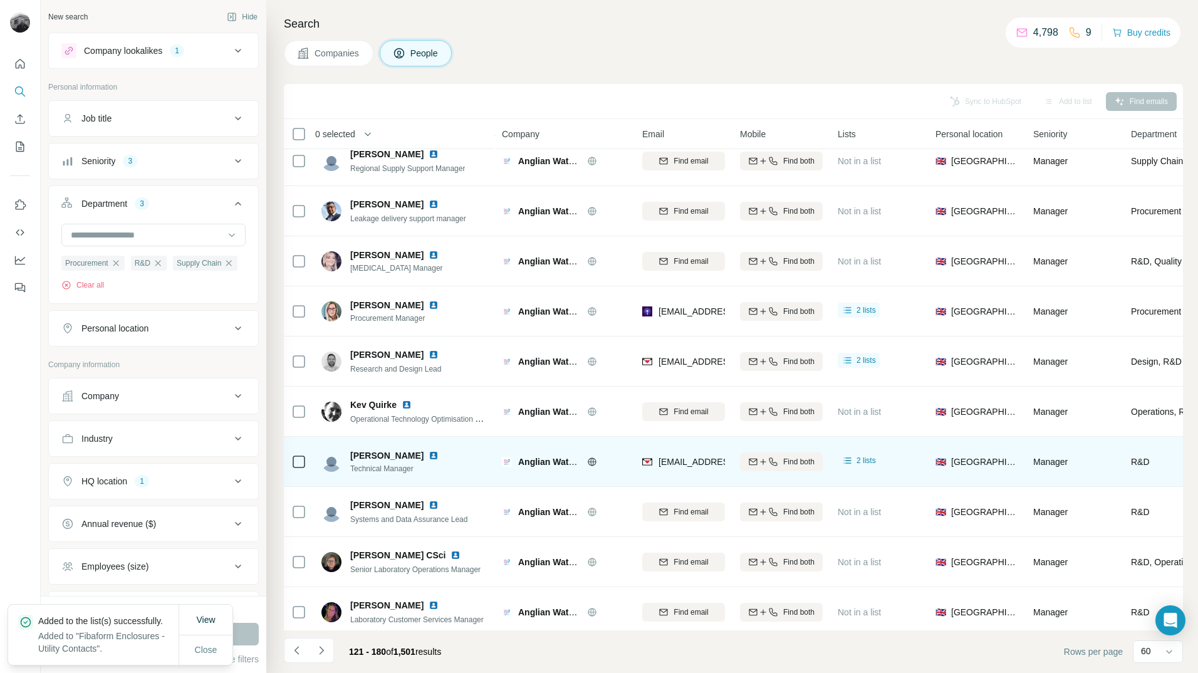
scroll to position [2533, 0]
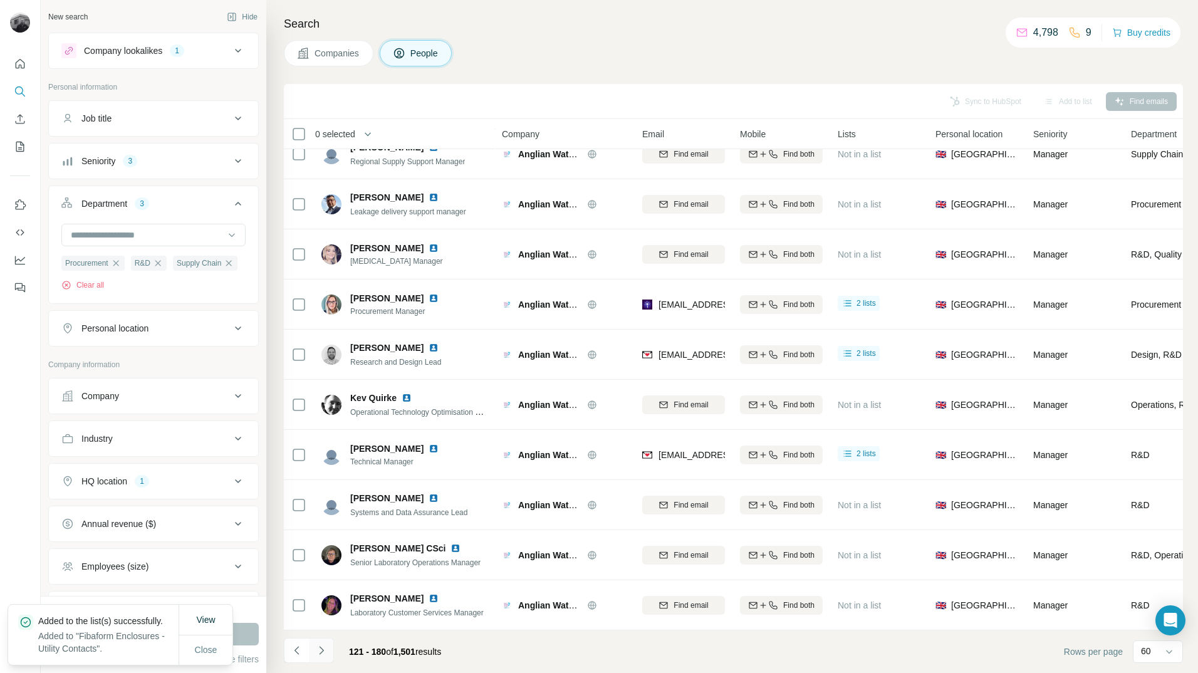
click at [324, 652] on icon "Navigate to next page" at bounding box center [321, 650] width 13 height 13
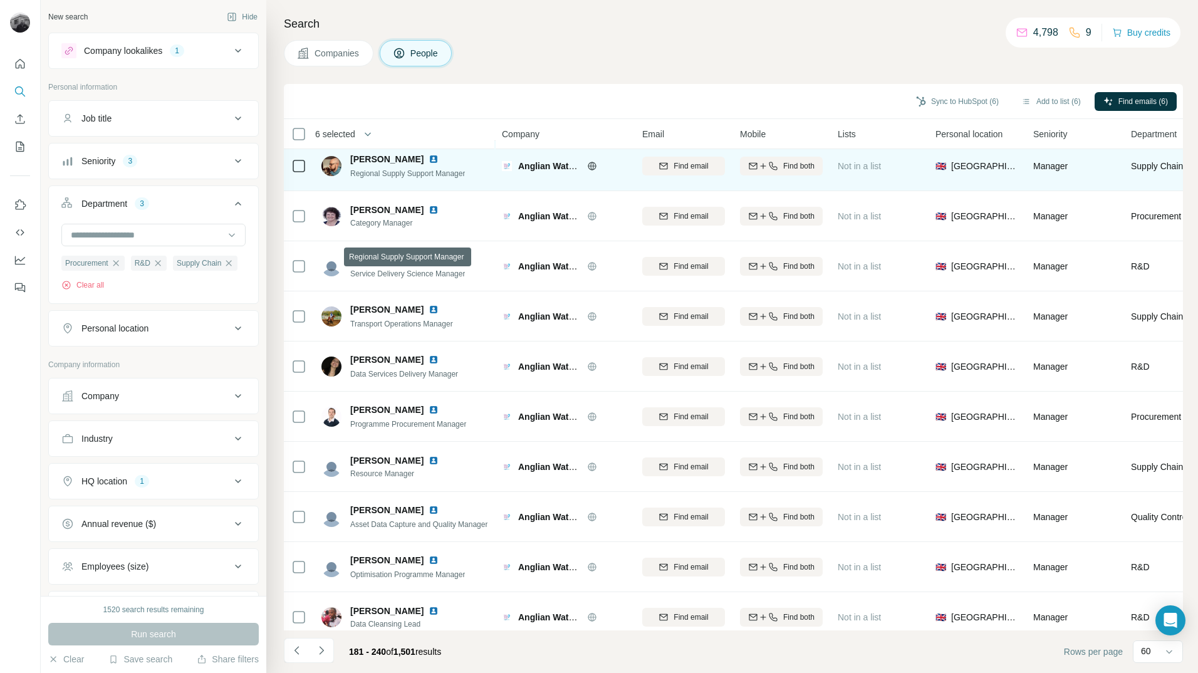
scroll to position [1379, 0]
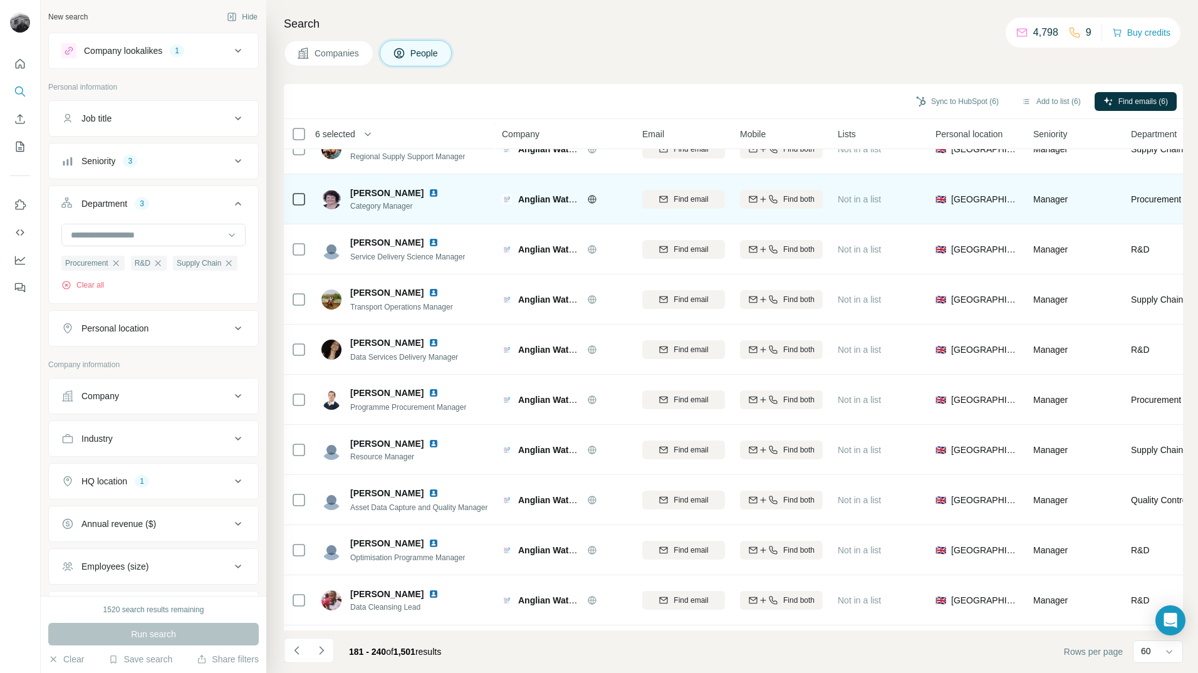
click at [305, 205] on icon at bounding box center [298, 199] width 15 height 15
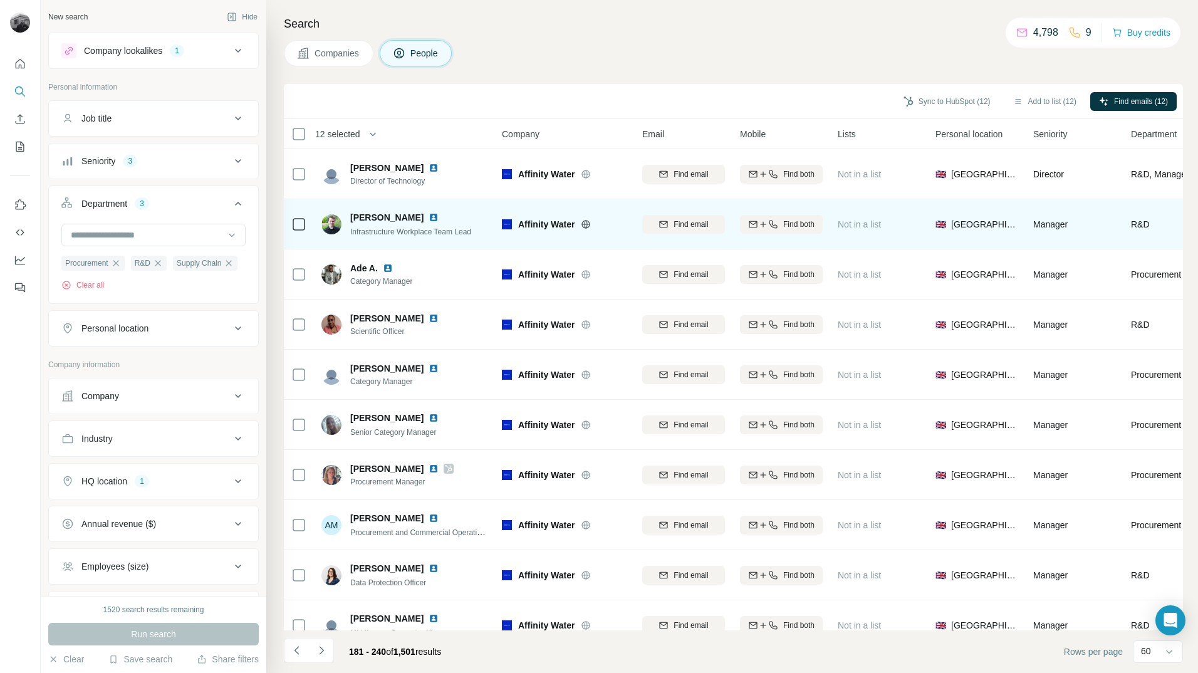
scroll to position [2533, 0]
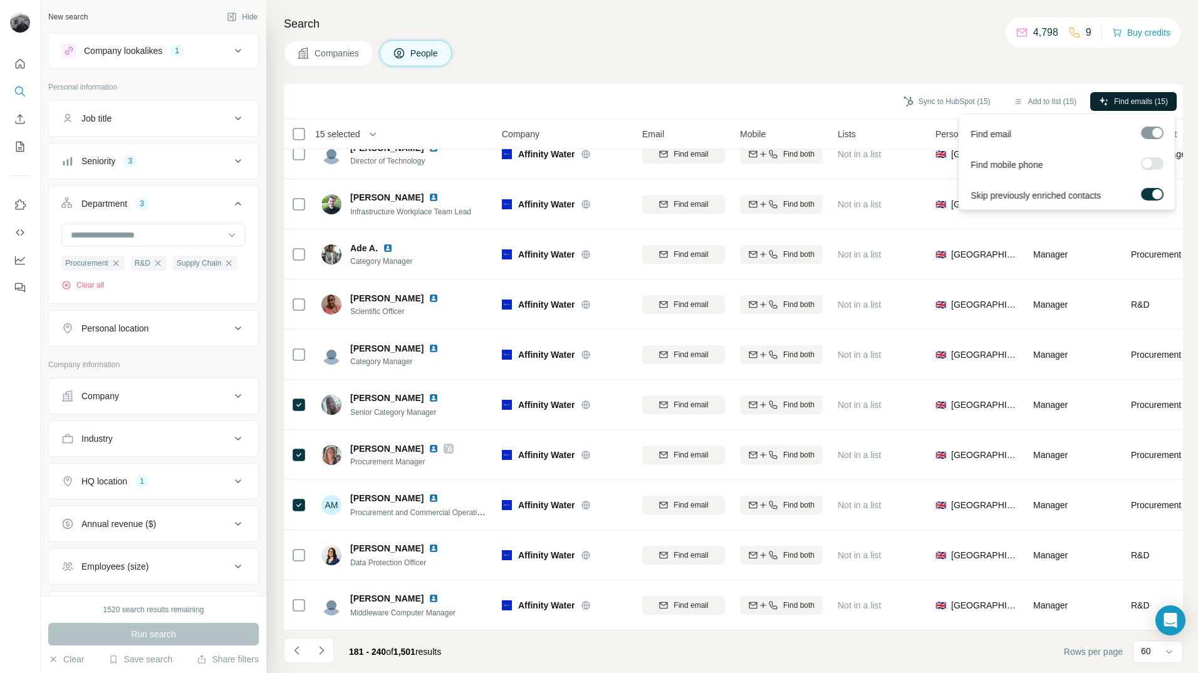
click at [1114, 96] on span "Find emails (15)" at bounding box center [1141, 101] width 54 height 11
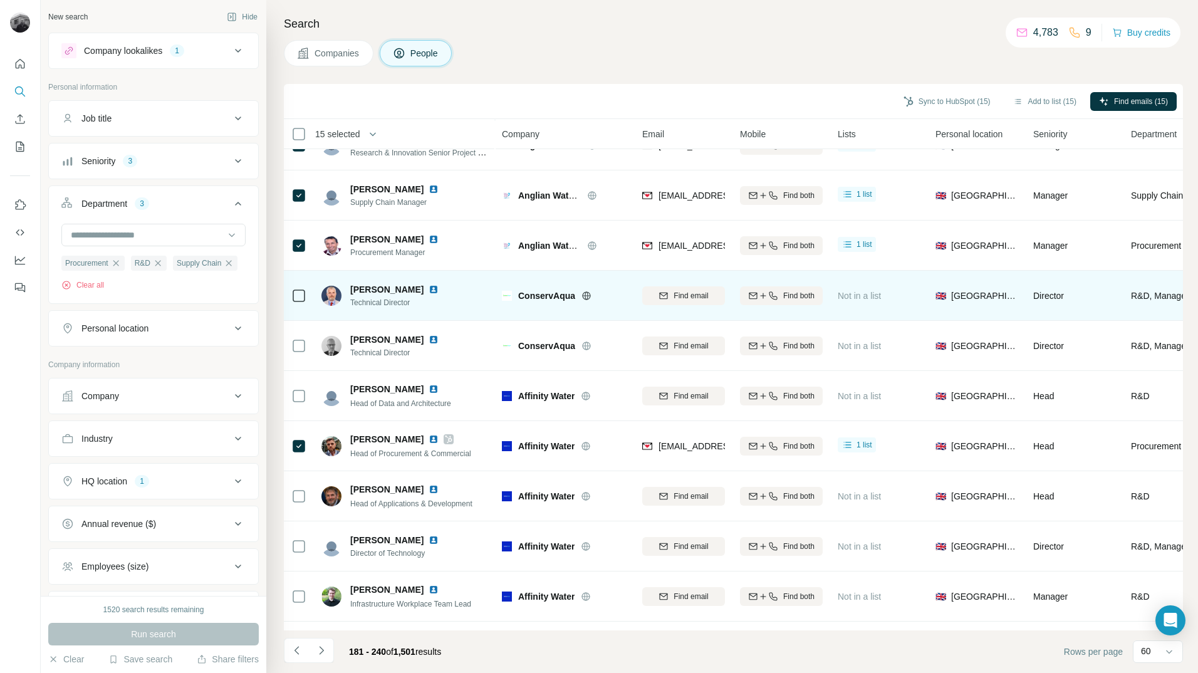
scroll to position [2094, 0]
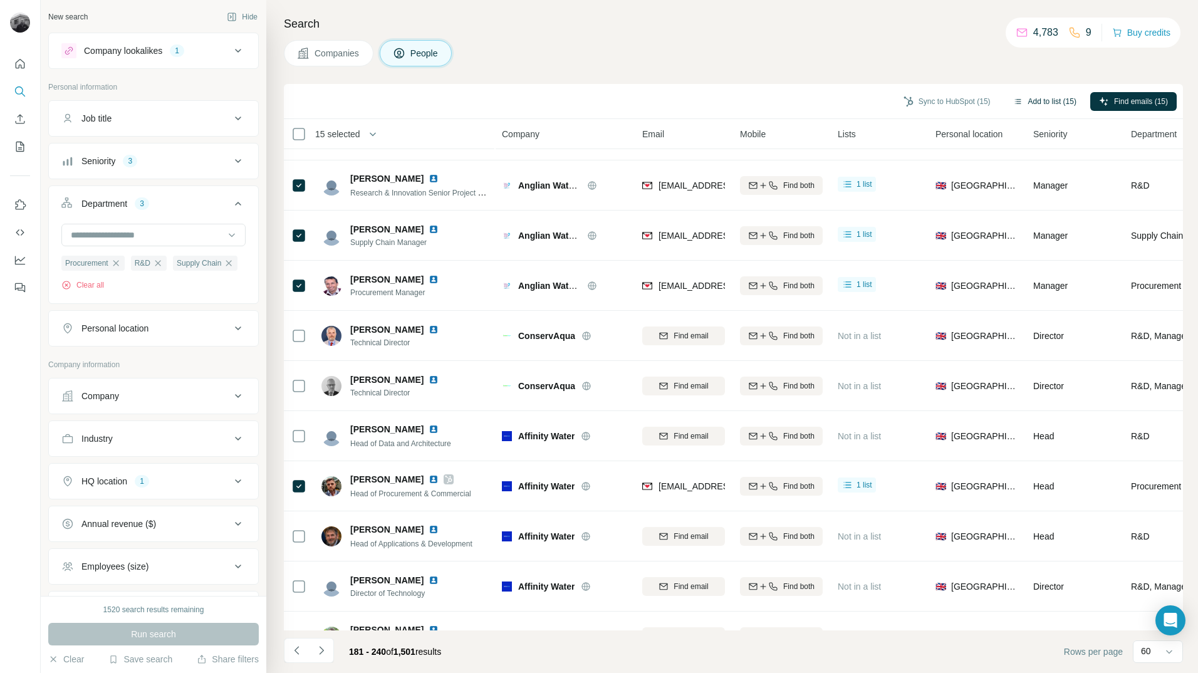
click at [1032, 101] on button "Add to list (15)" at bounding box center [1045, 101] width 81 height 19
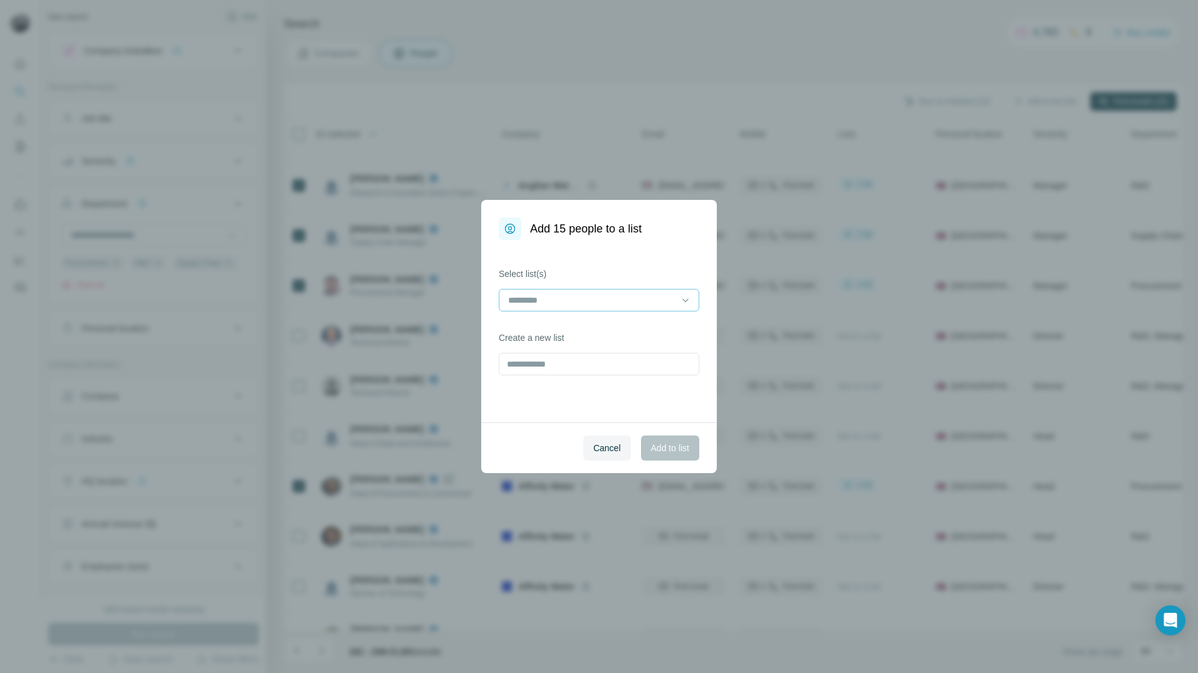
click at [610, 304] on input at bounding box center [591, 300] width 169 height 14
click at [592, 330] on p "Fibaform Enclosures - Utility Contacts" at bounding box center [582, 328] width 147 height 13
click at [667, 444] on span "Add to list" at bounding box center [670, 448] width 38 height 13
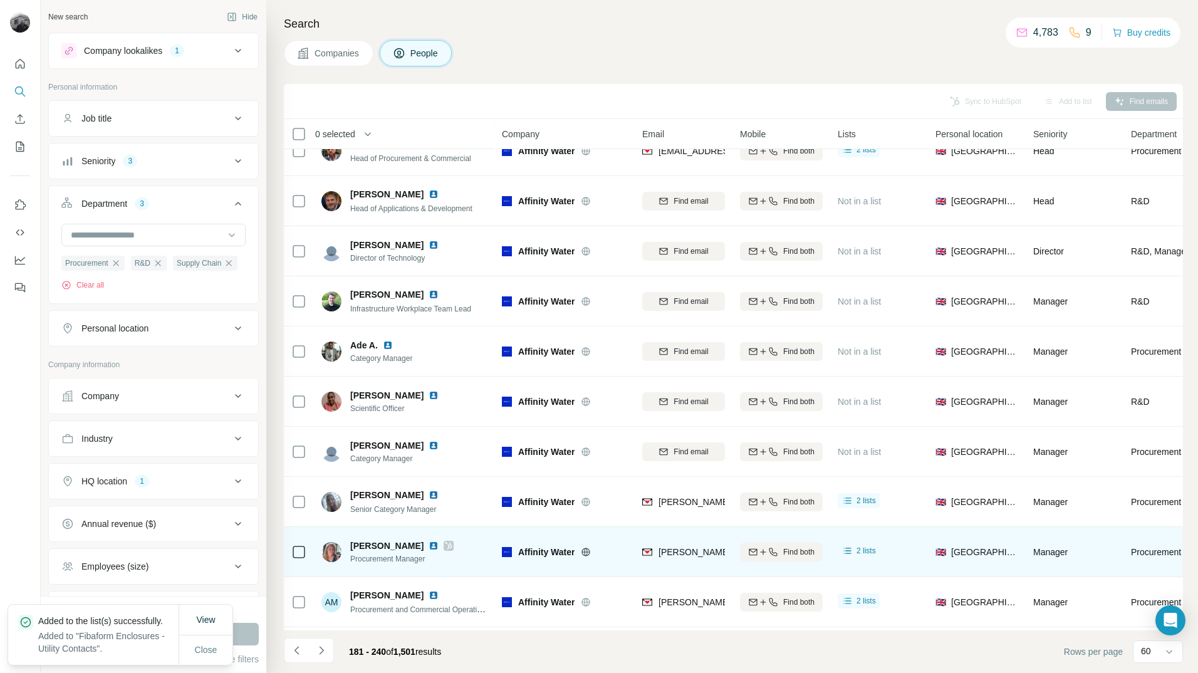
scroll to position [2533, 0]
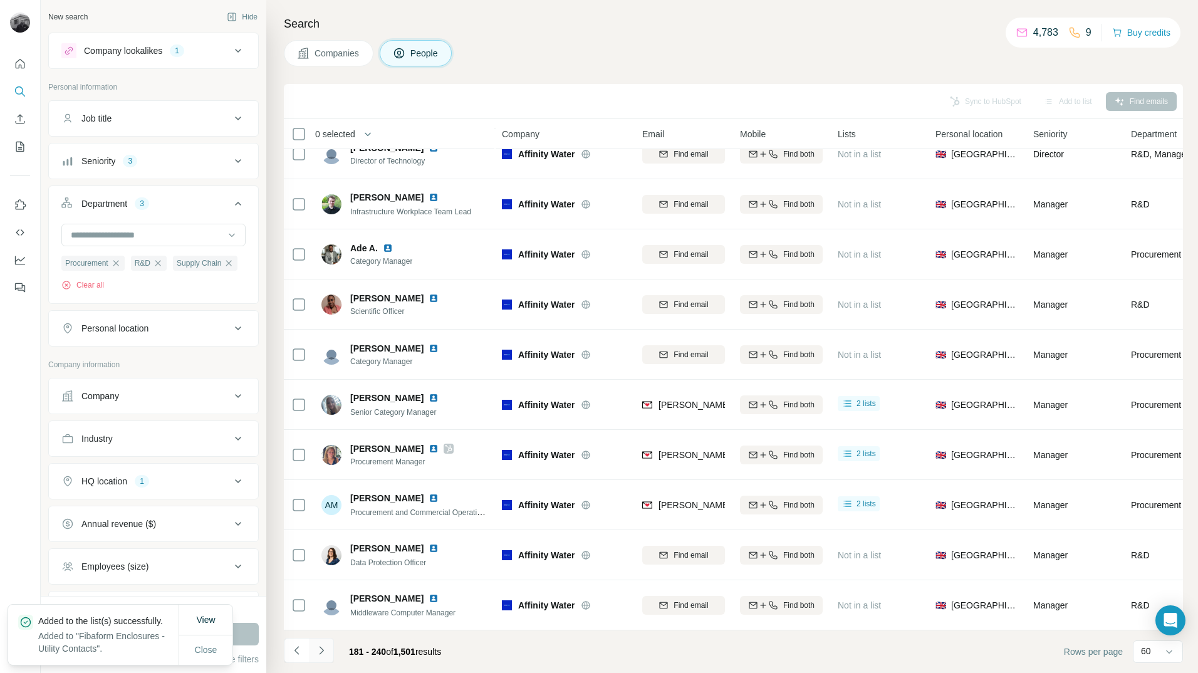
click at [323, 657] on button "Navigate to next page" at bounding box center [321, 650] width 25 height 25
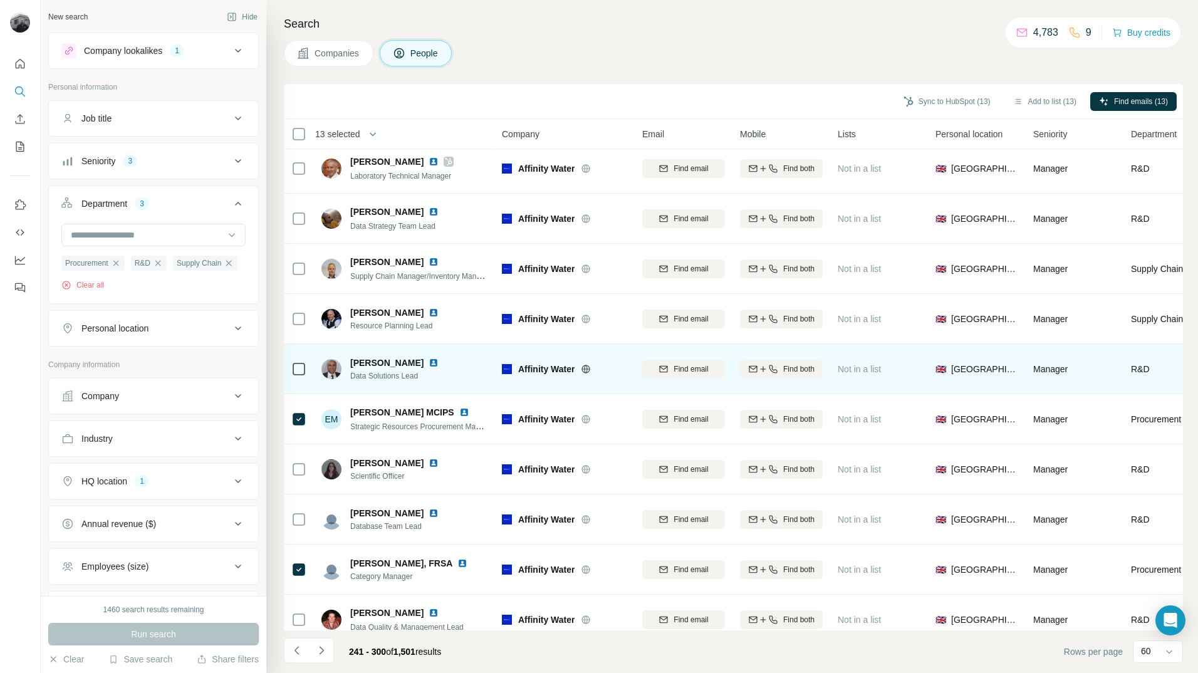
scroll to position [0, 0]
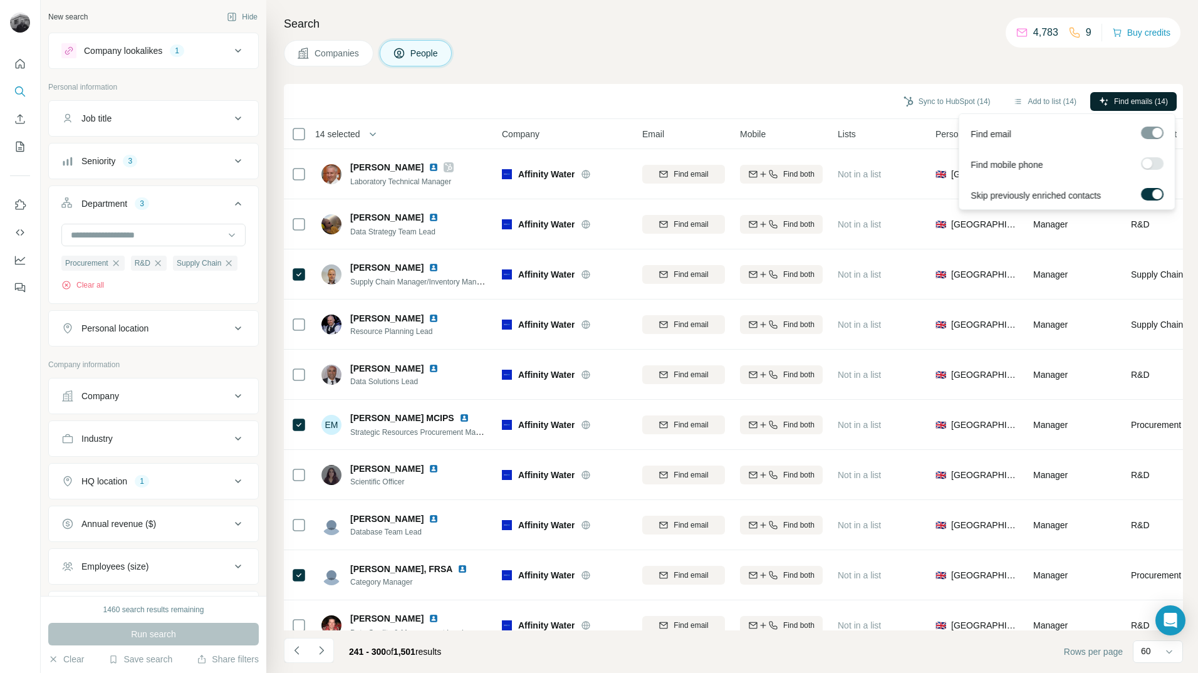
click at [1117, 100] on span "Find emails (14)" at bounding box center [1141, 101] width 54 height 11
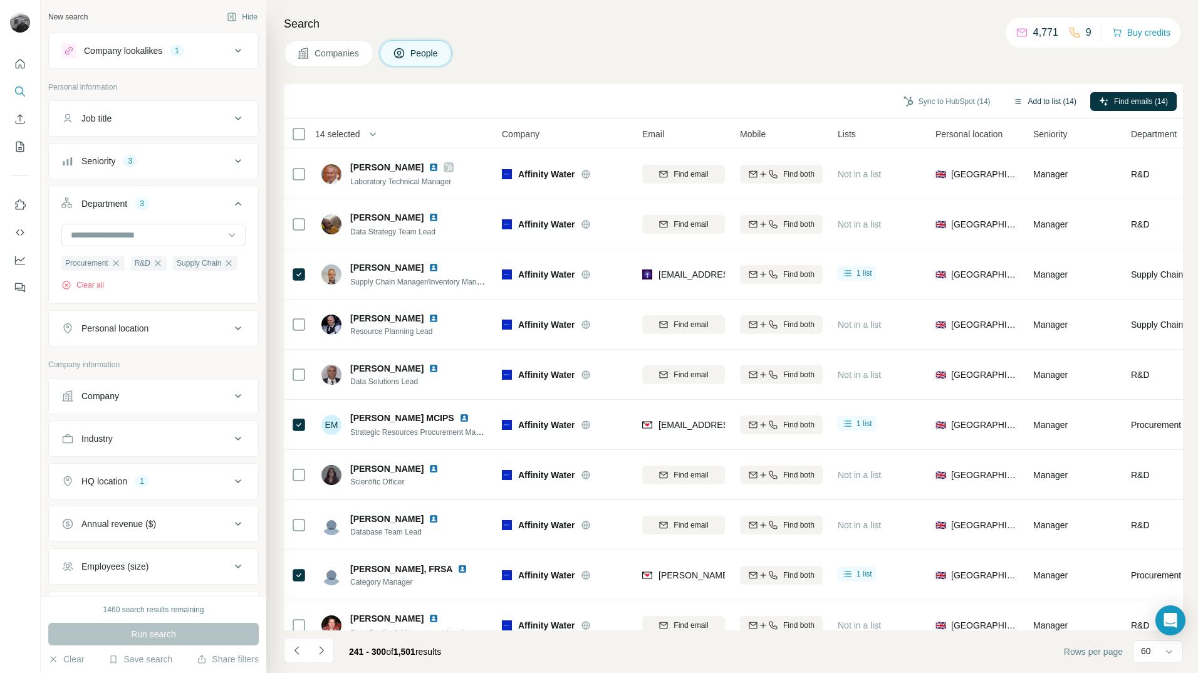
click at [1045, 98] on button "Add to list (14)" at bounding box center [1045, 101] width 81 height 19
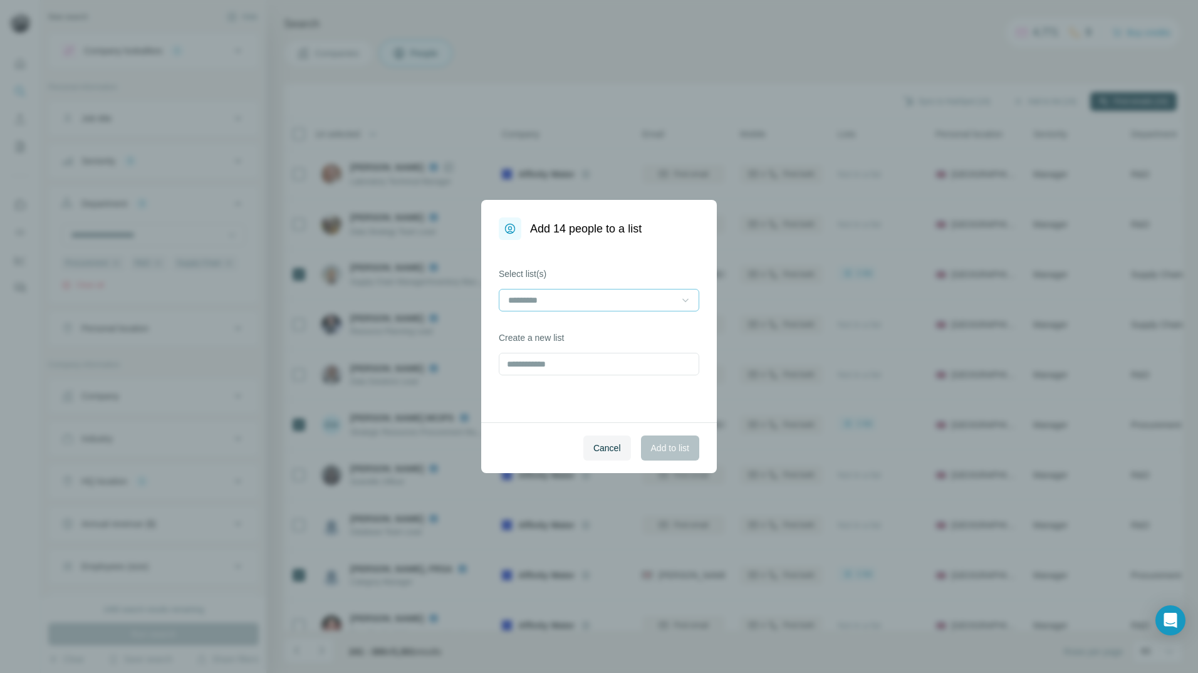
click at [681, 300] on icon at bounding box center [685, 300] width 13 height 13
click at [656, 331] on p "Fibaform Enclosures - Utility Contacts" at bounding box center [582, 328] width 147 height 13
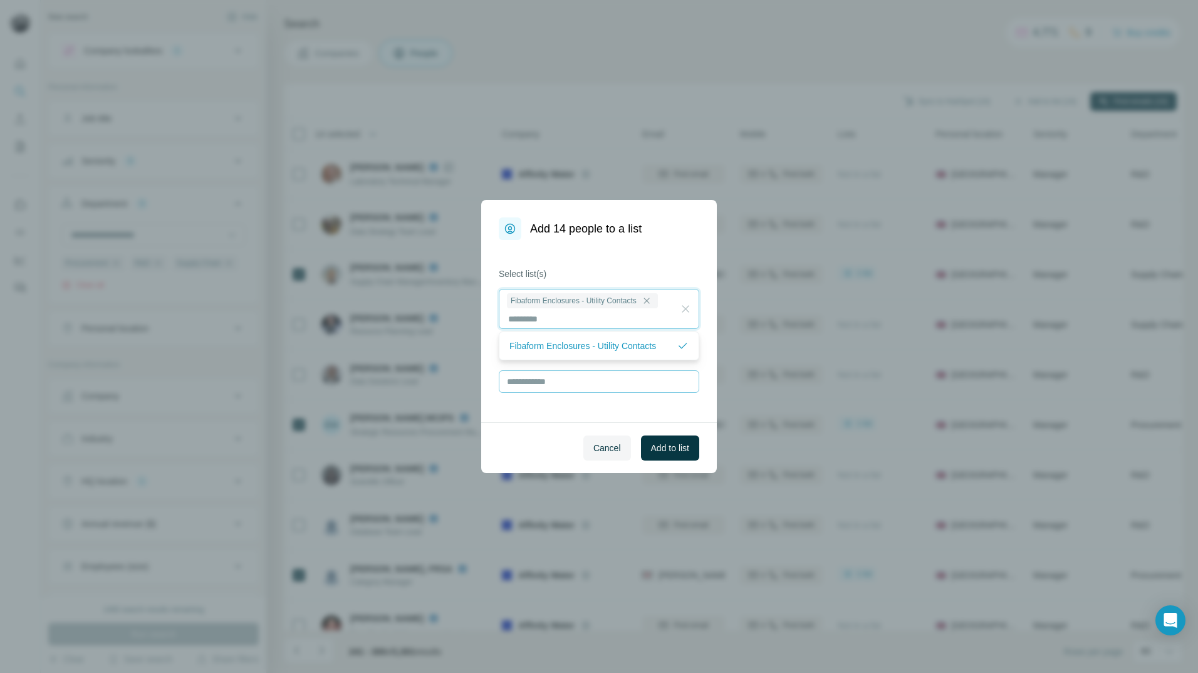
scroll to position [1, 0]
click at [684, 454] on span "Add to list" at bounding box center [670, 448] width 38 height 13
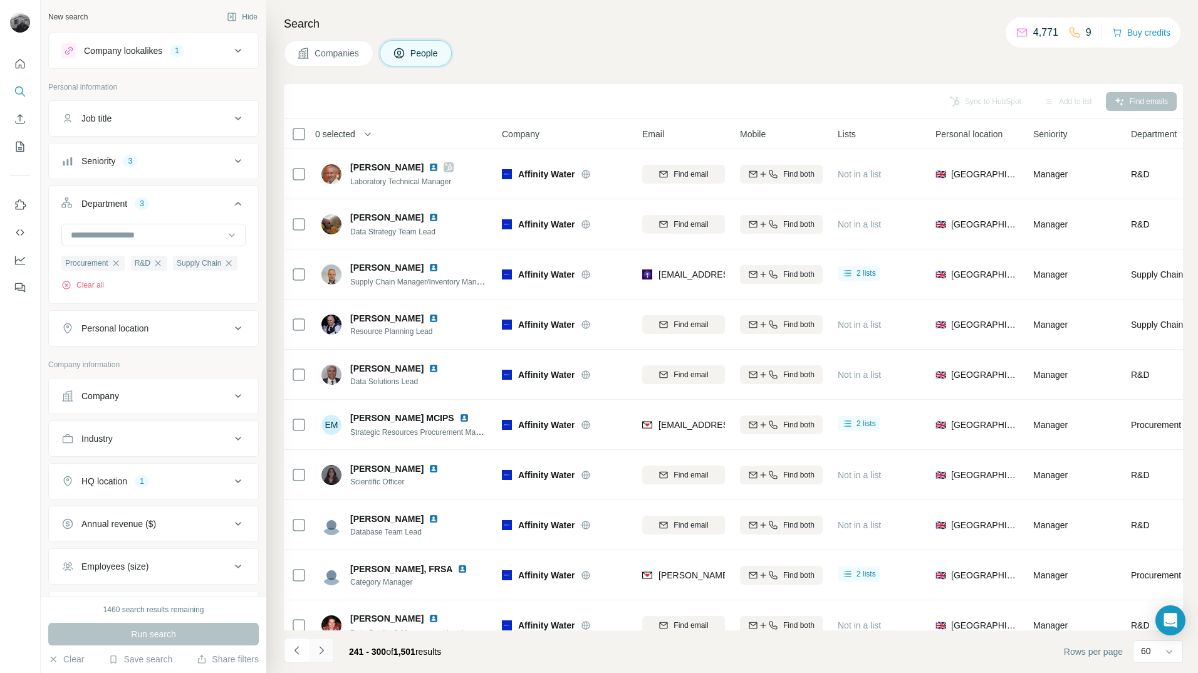
click at [325, 654] on icon "Navigate to next page" at bounding box center [321, 650] width 13 height 13
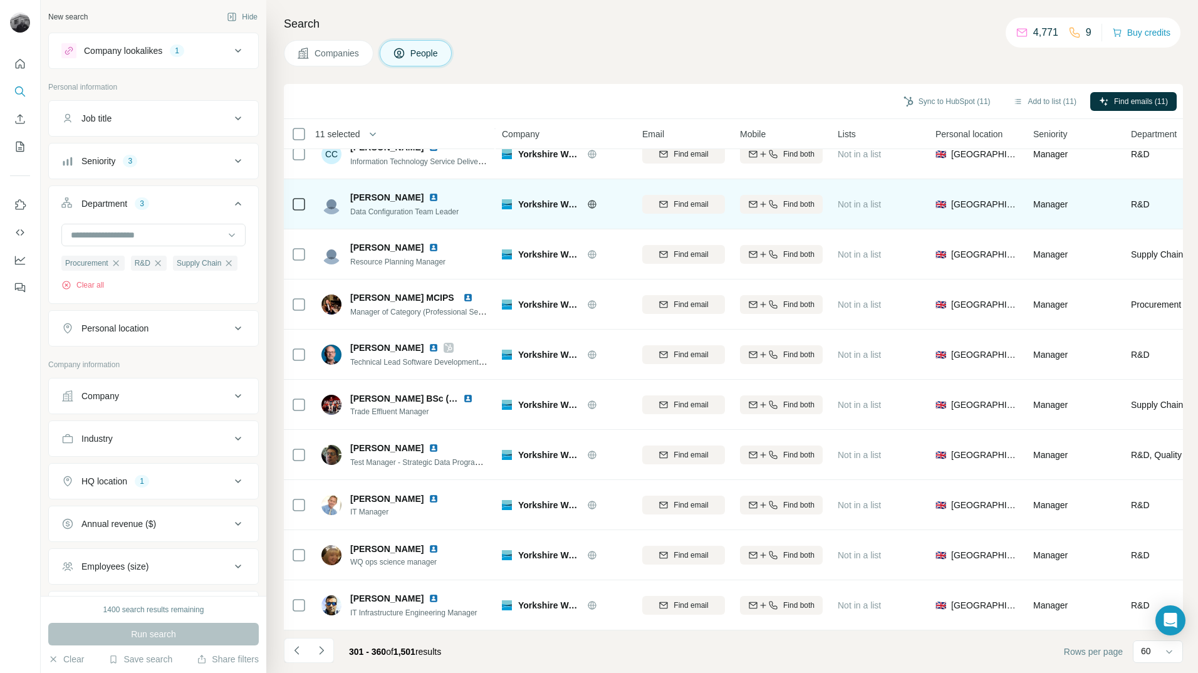
scroll to position [2533, 0]
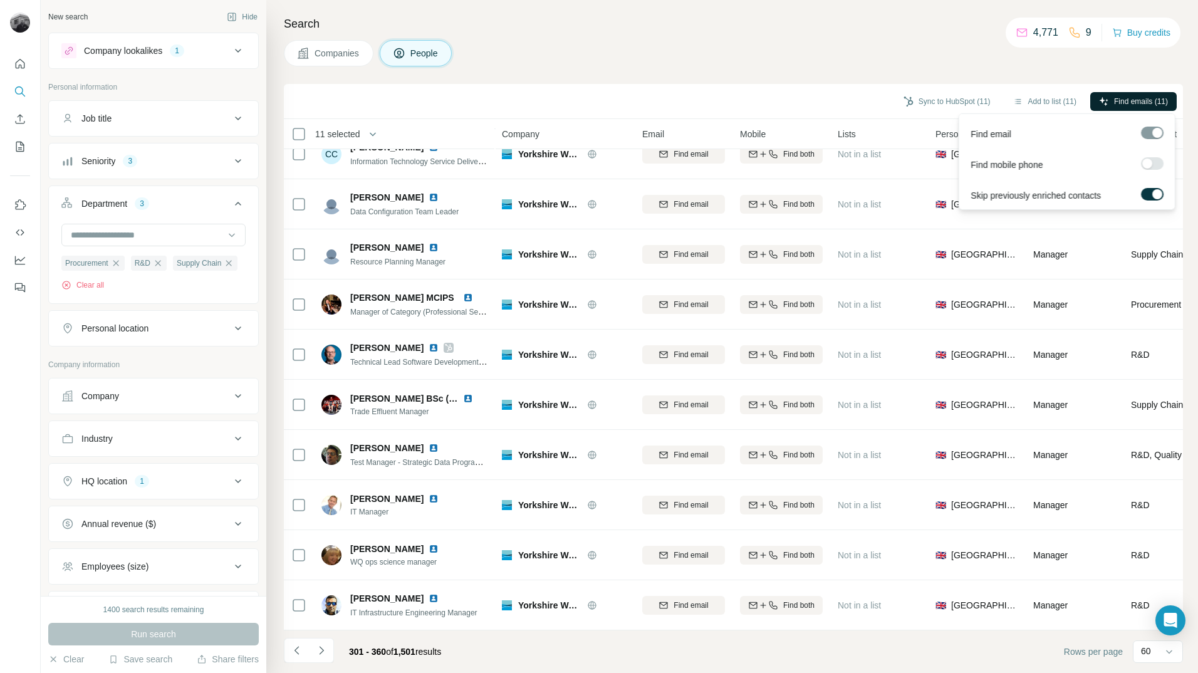
click at [1117, 103] on span "Find emails (11)" at bounding box center [1141, 101] width 54 height 11
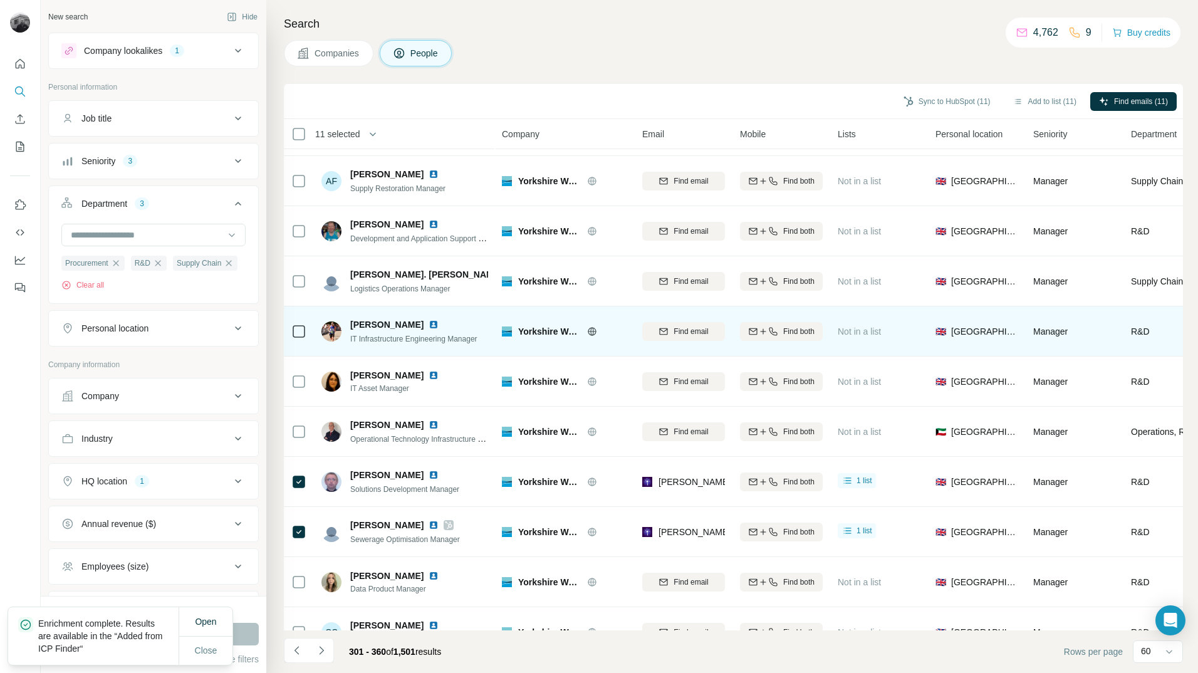
scroll to position [2157, 0]
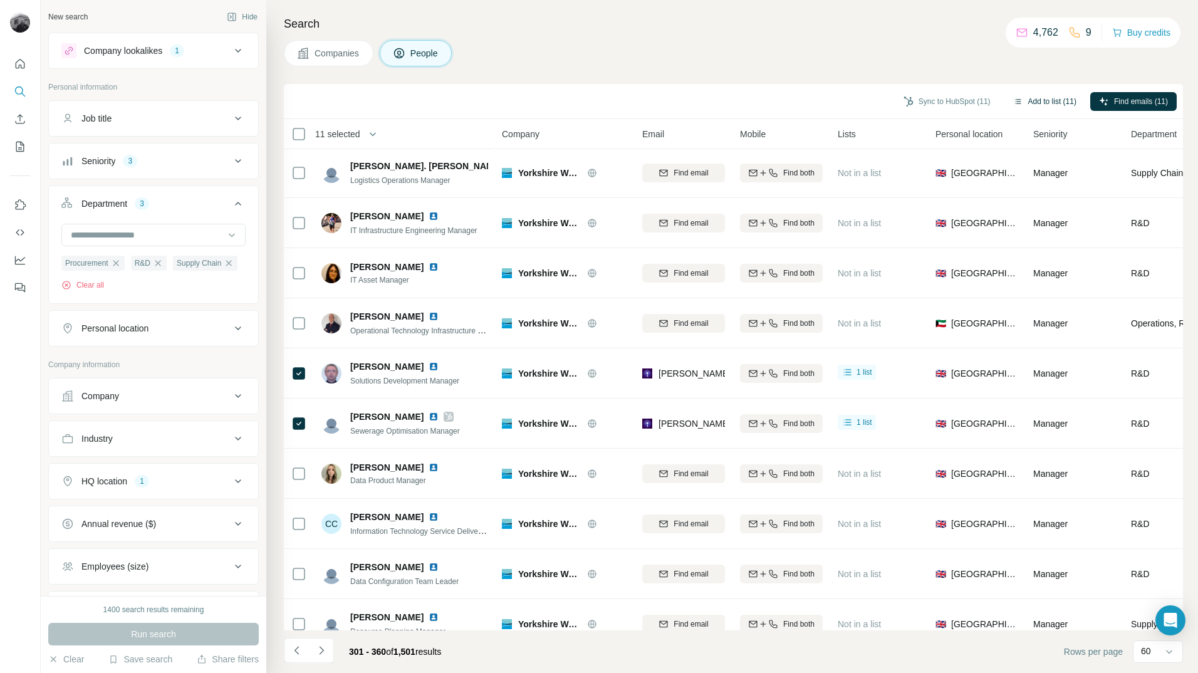
click at [1049, 103] on button "Add to list (11)" at bounding box center [1045, 101] width 81 height 19
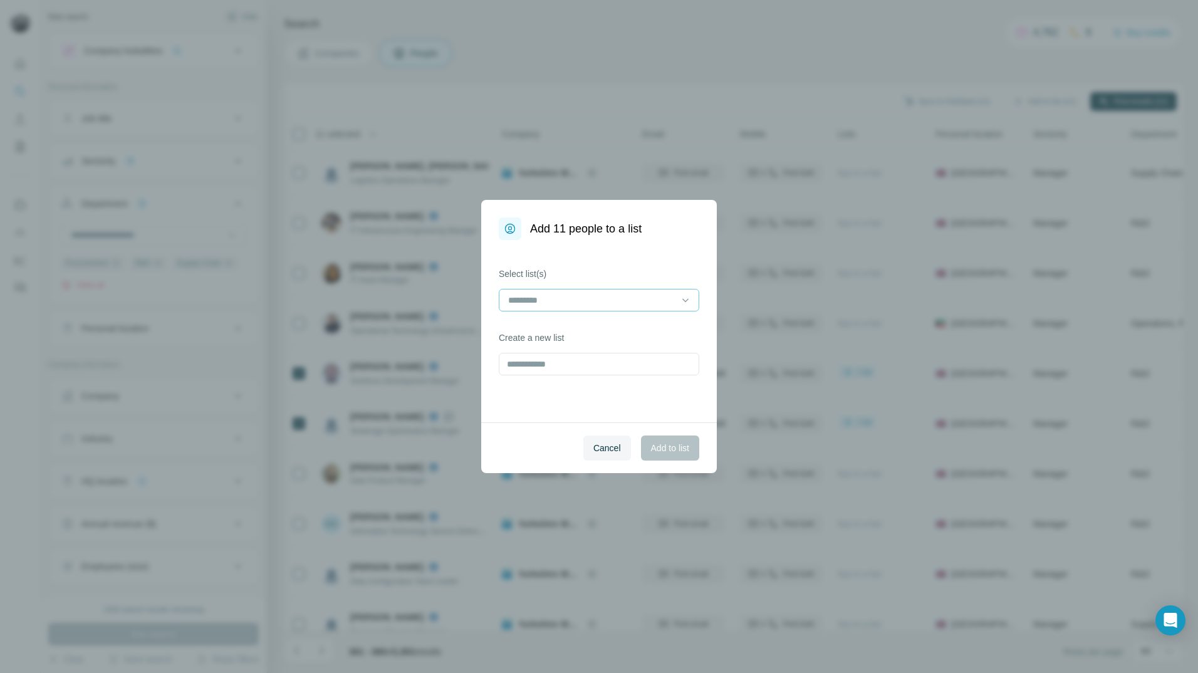
click at [669, 293] on div at bounding box center [591, 300] width 169 height 21
click at [640, 332] on p "Fibaform Enclosures - Utility Contacts" at bounding box center [582, 328] width 147 height 13
click at [667, 450] on span "Add to list" at bounding box center [670, 448] width 38 height 13
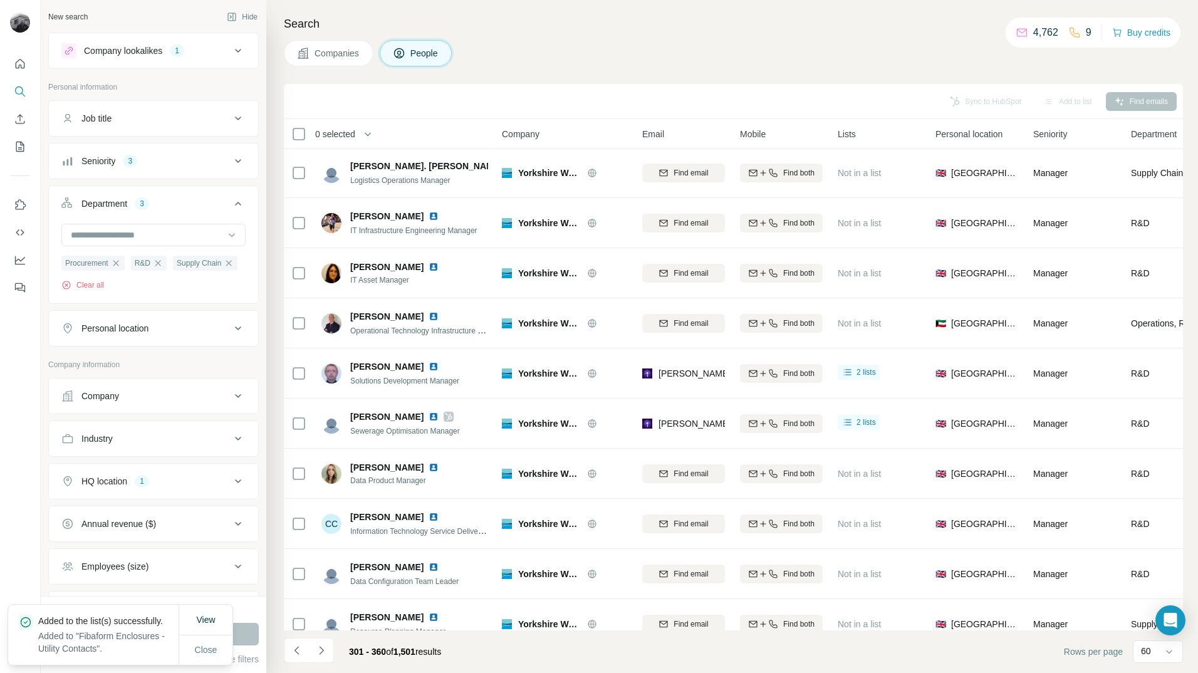
scroll to position [2533, 0]
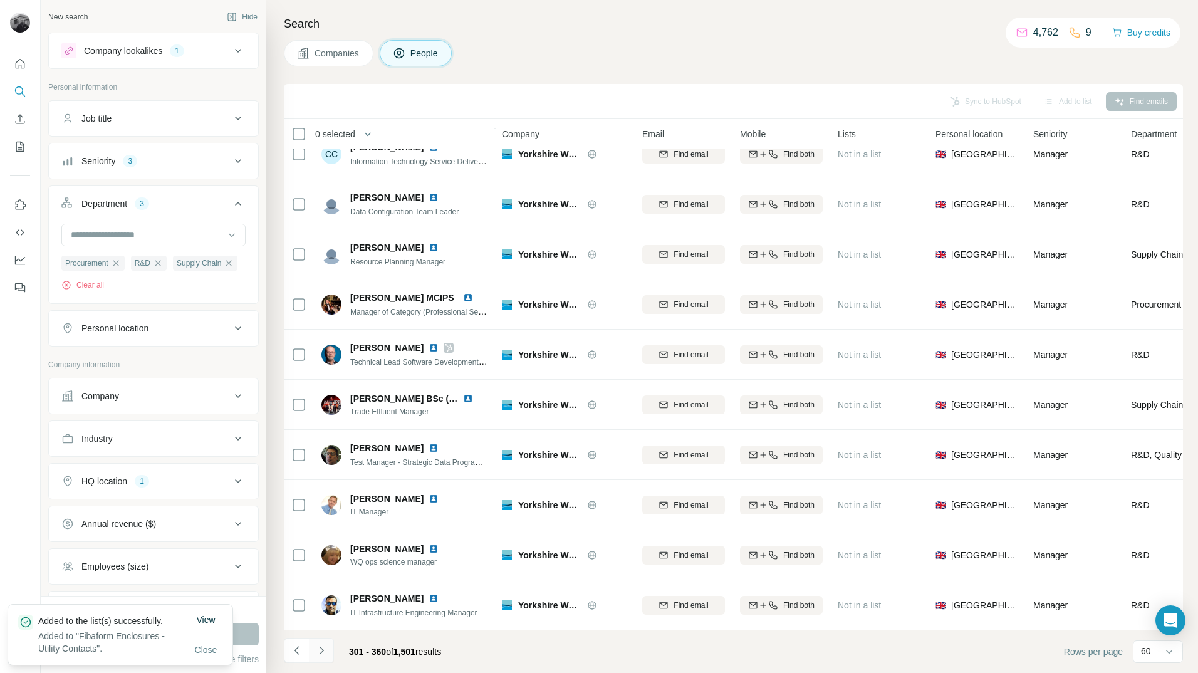
click at [322, 656] on icon "Navigate to next page" at bounding box center [321, 650] width 13 height 13
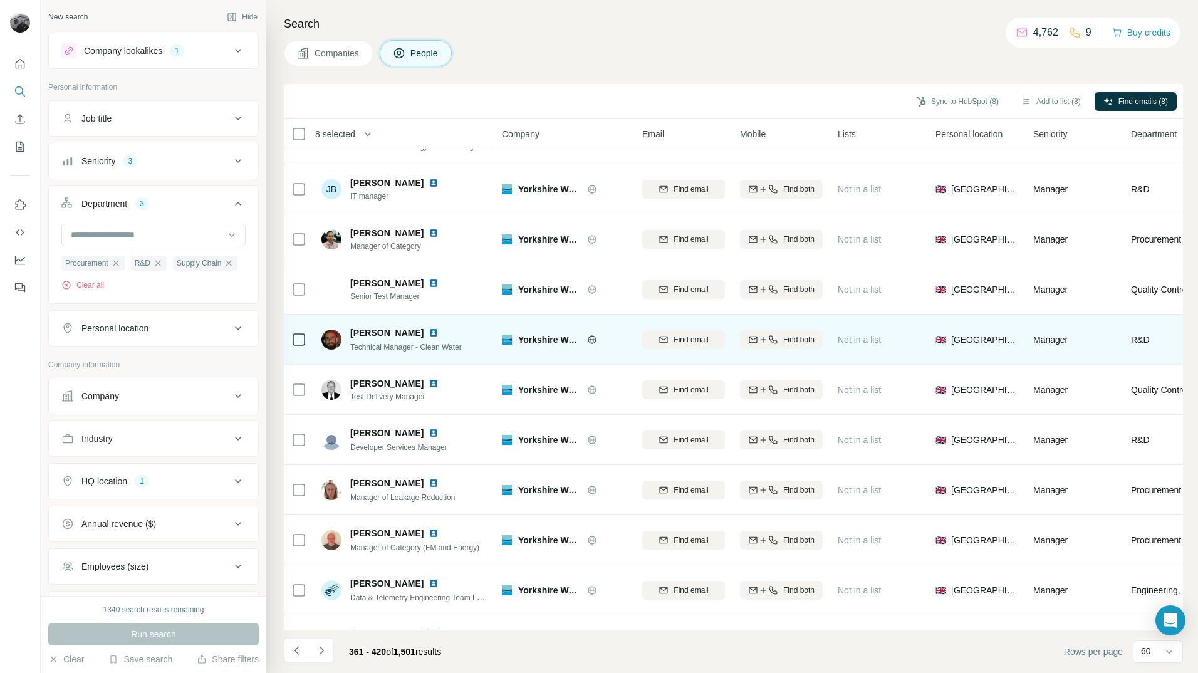
scroll to position [214, 0]
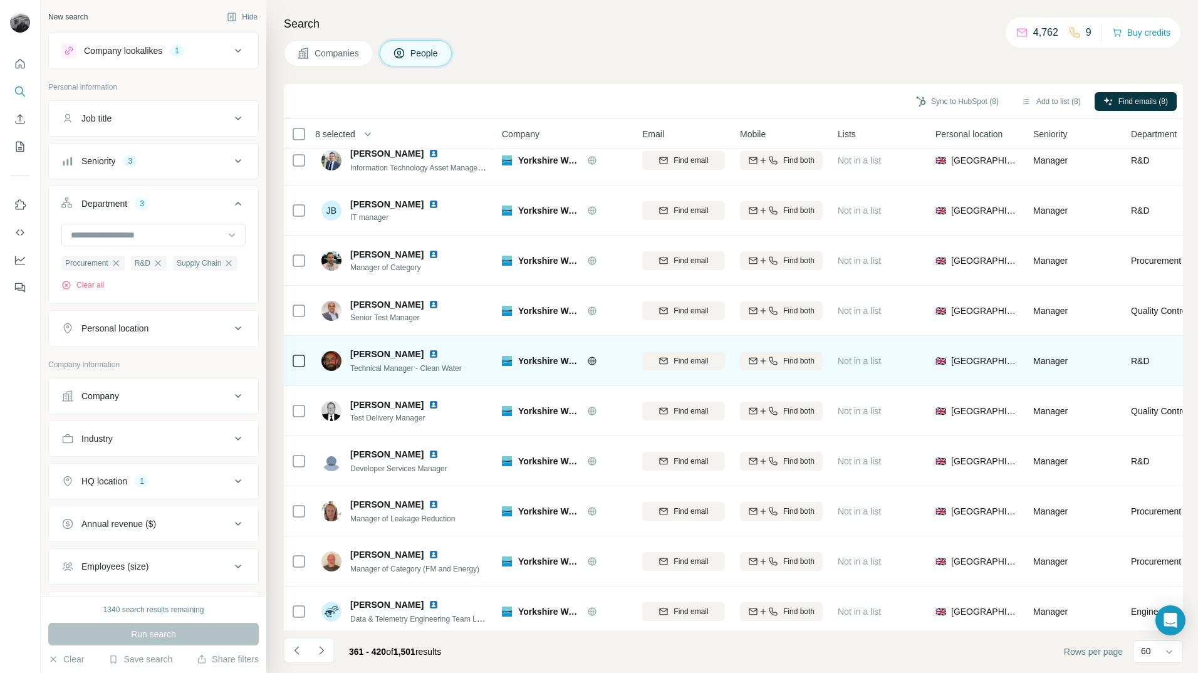
click at [292, 366] on icon at bounding box center [298, 360] width 15 height 15
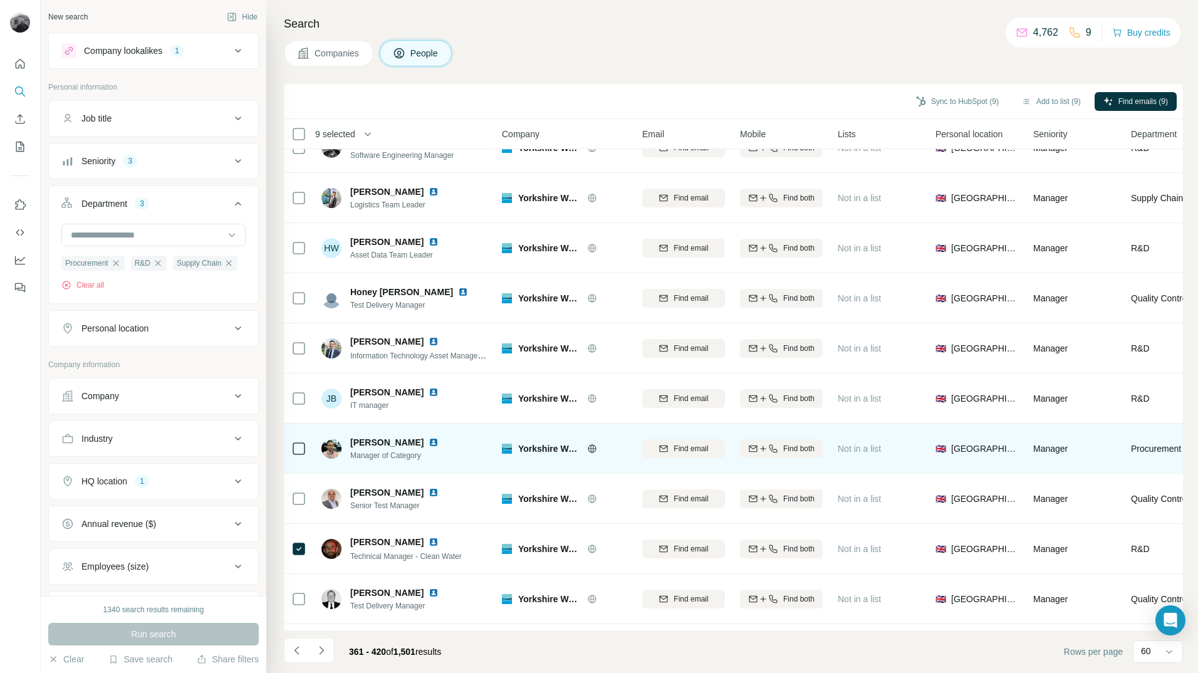
scroll to position [0, 0]
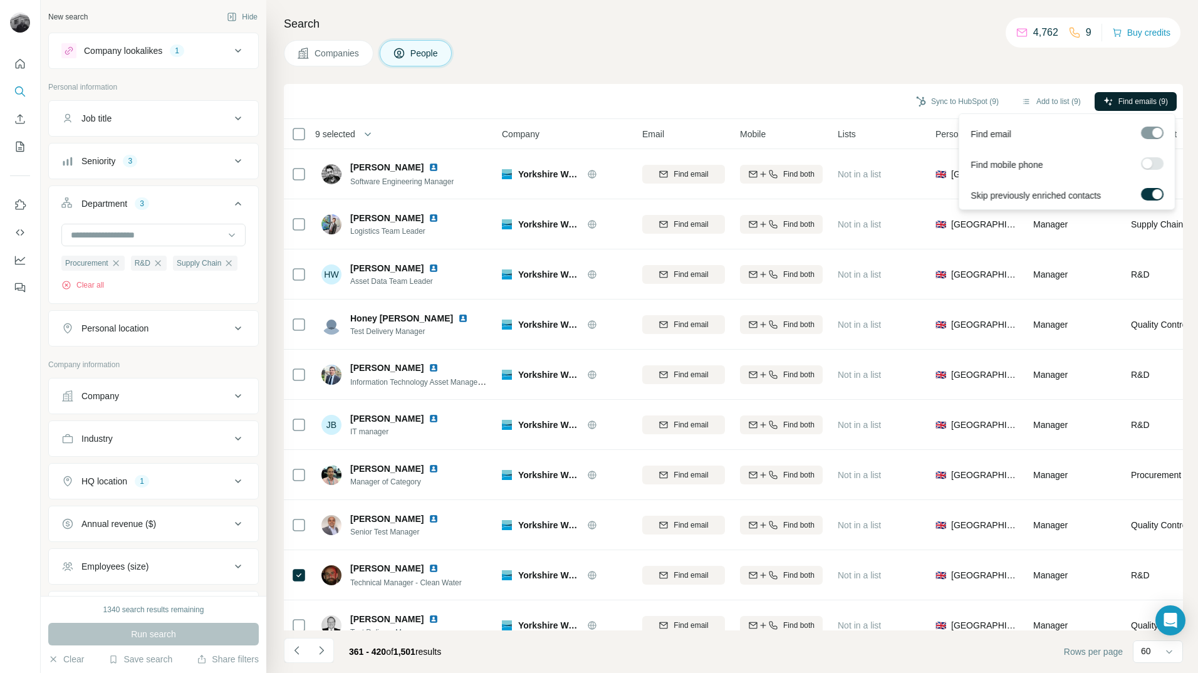
click at [1136, 102] on span "Find emails (9)" at bounding box center [1144, 101] width 50 height 11
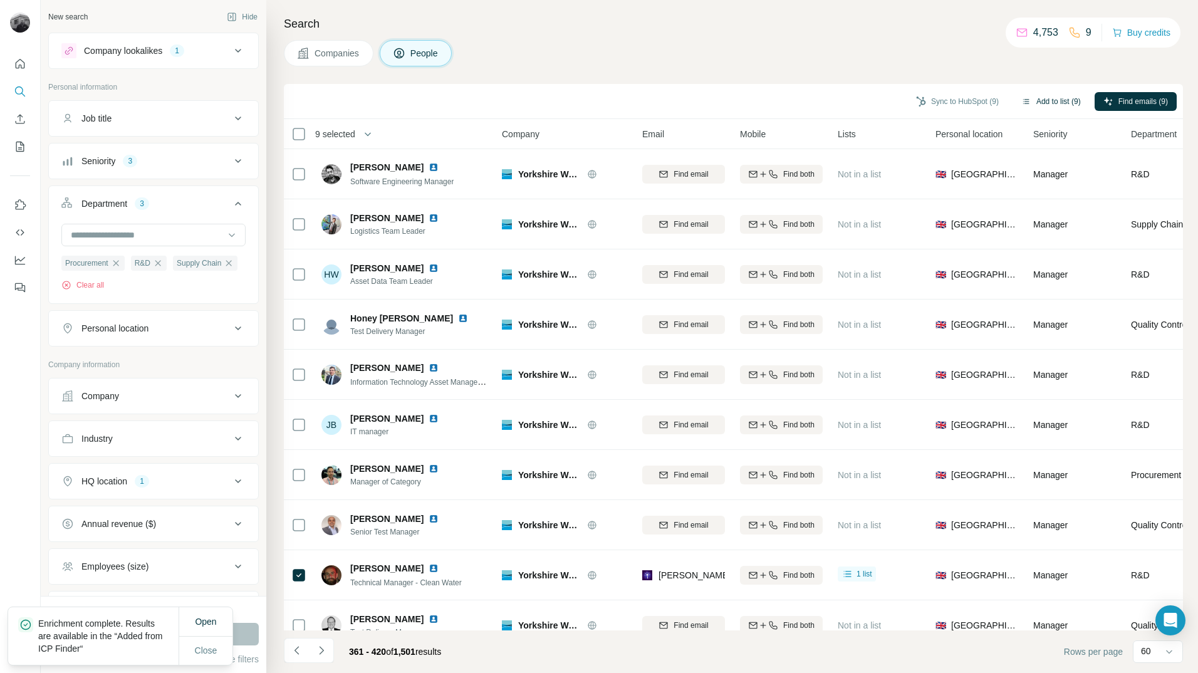
click at [1046, 100] on button "Add to list (9)" at bounding box center [1051, 101] width 77 height 19
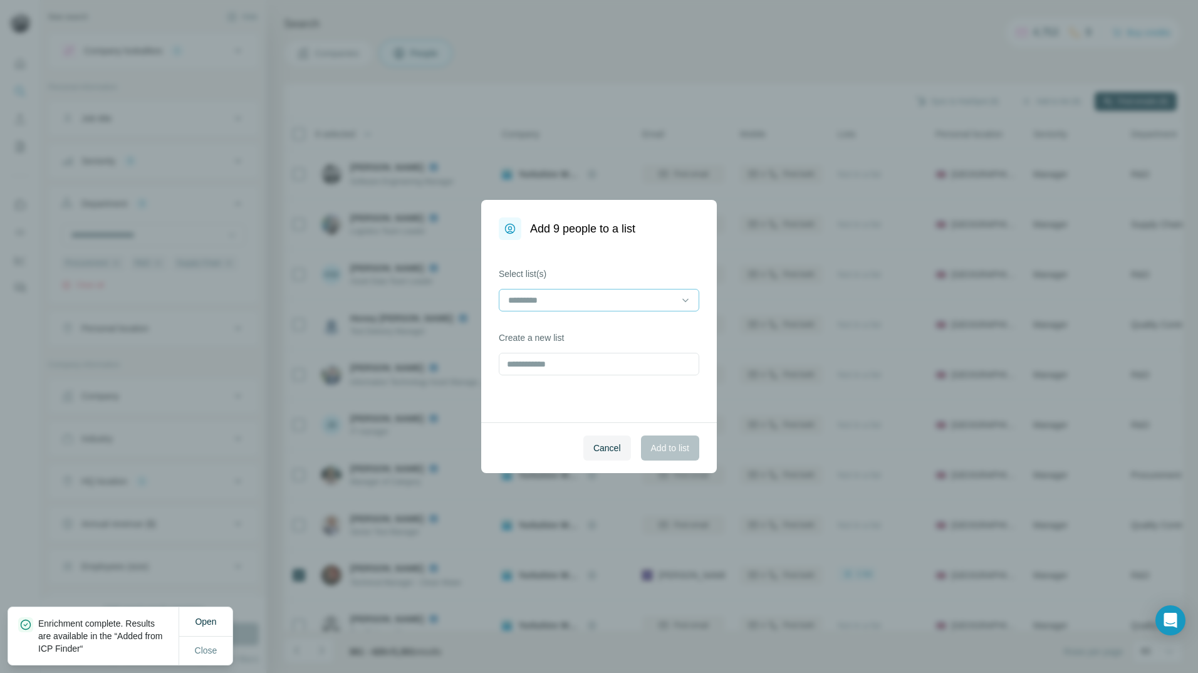
click at [661, 293] on div at bounding box center [591, 300] width 169 height 21
click at [629, 332] on p "Fibaform Enclosures - Utility Contacts" at bounding box center [582, 328] width 147 height 13
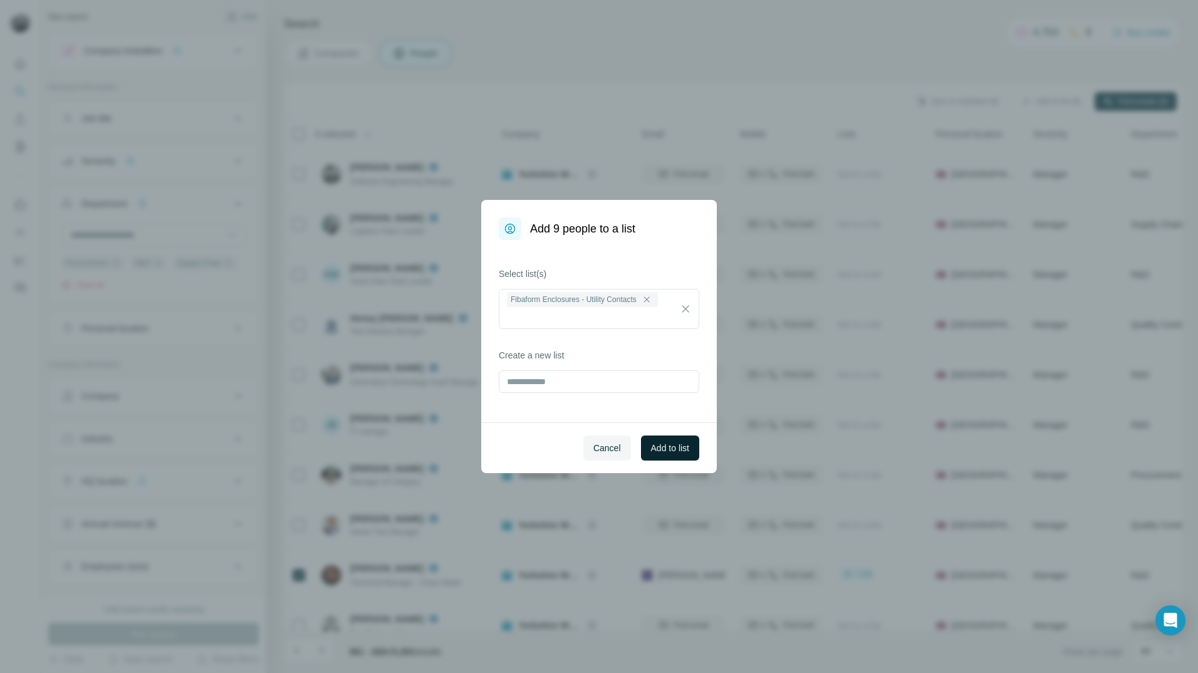
click at [678, 452] on span "Add to list" at bounding box center [670, 448] width 38 height 13
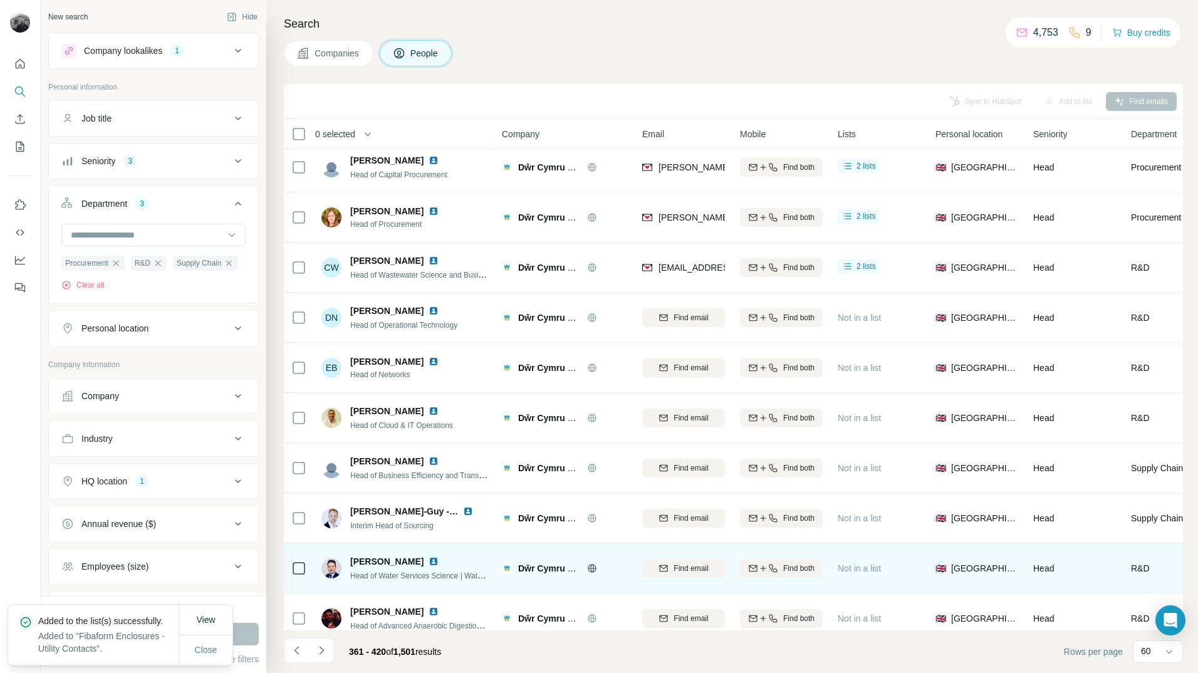
scroll to position [2533, 0]
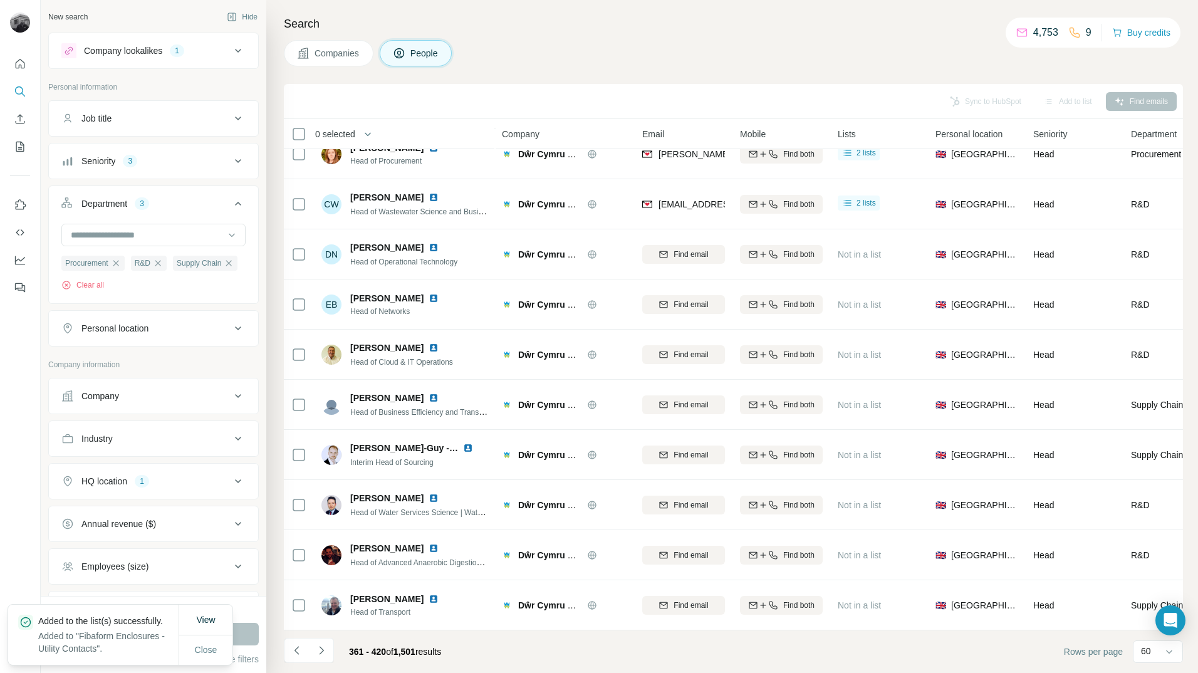
click at [323, 660] on button "Navigate to next page" at bounding box center [321, 650] width 25 height 25
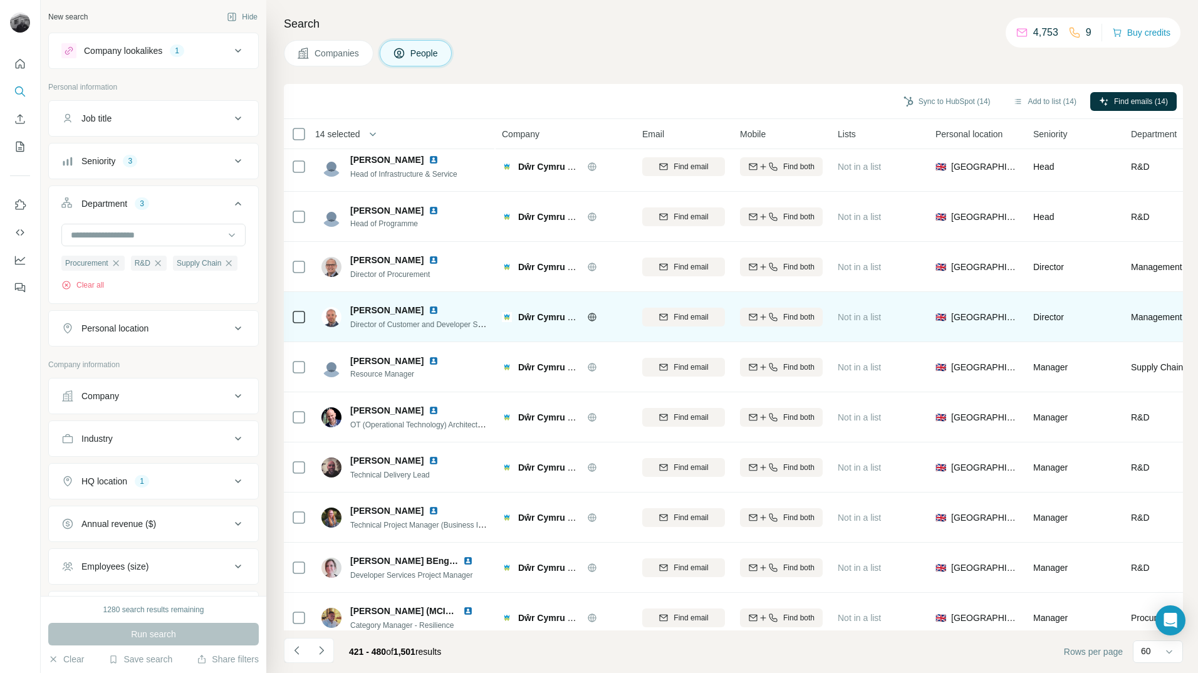
scroll to position [0, 0]
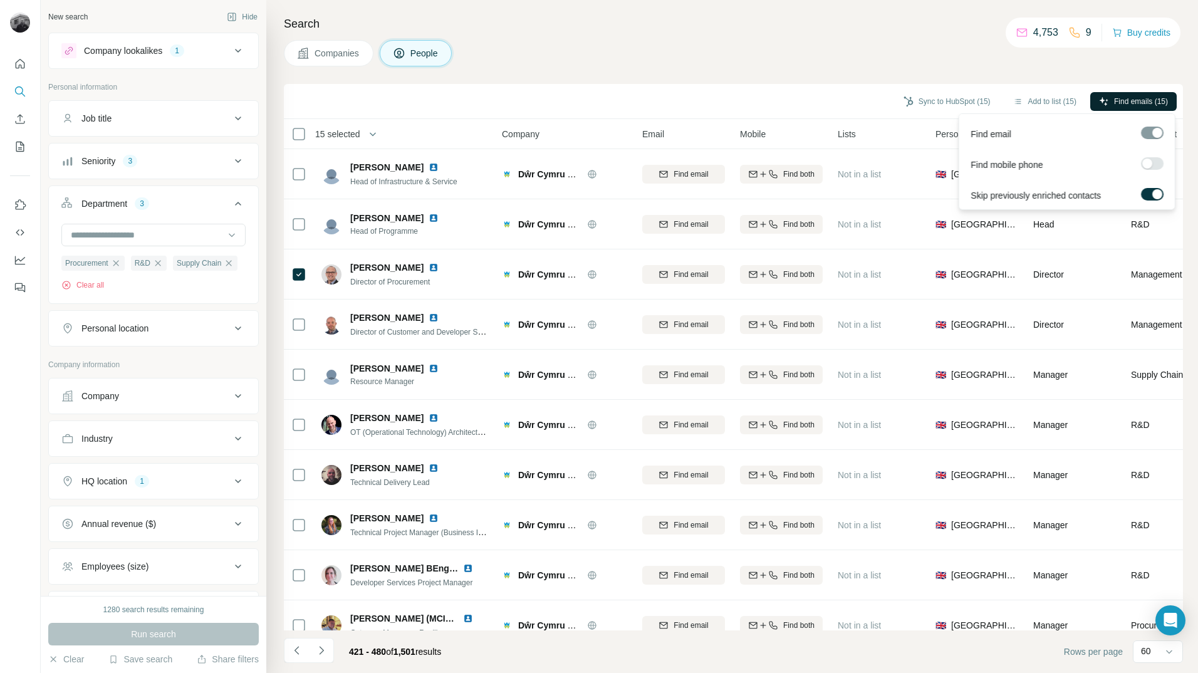
click at [1117, 99] on span "Find emails (15)" at bounding box center [1141, 101] width 54 height 11
click at [1041, 101] on button "Add to list (15)" at bounding box center [1045, 101] width 81 height 19
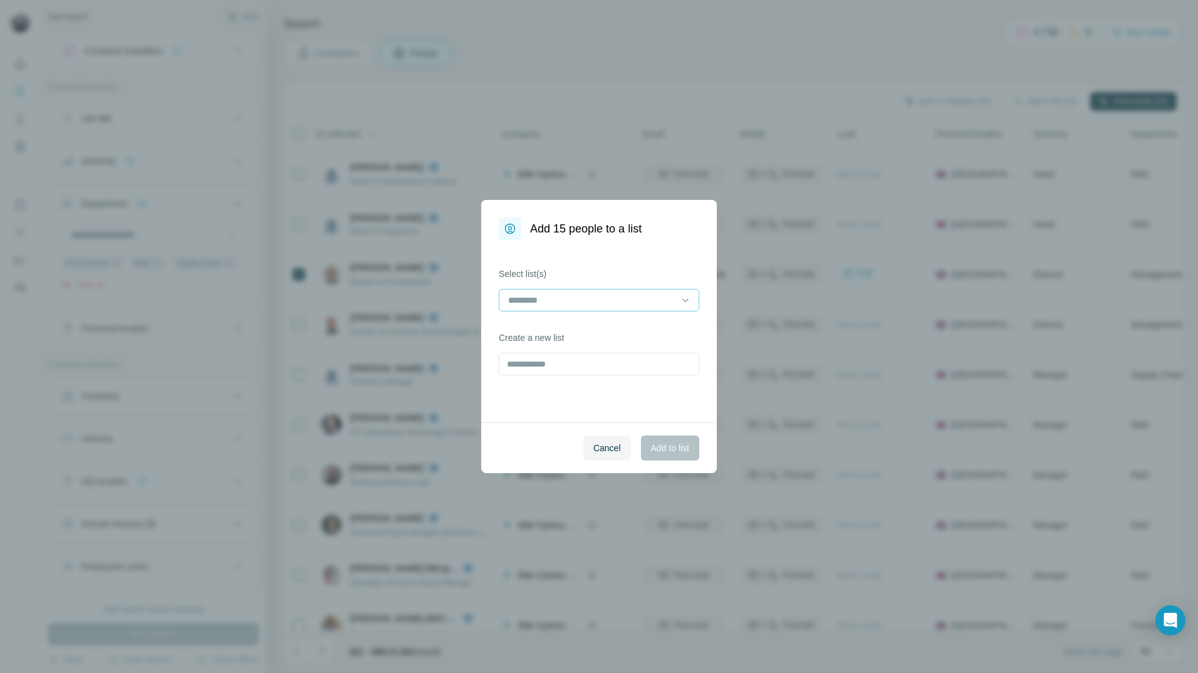
click at [671, 303] on input at bounding box center [591, 300] width 169 height 14
click at [625, 327] on p "Fibaform Enclosures - Utility Contacts" at bounding box center [582, 328] width 147 height 13
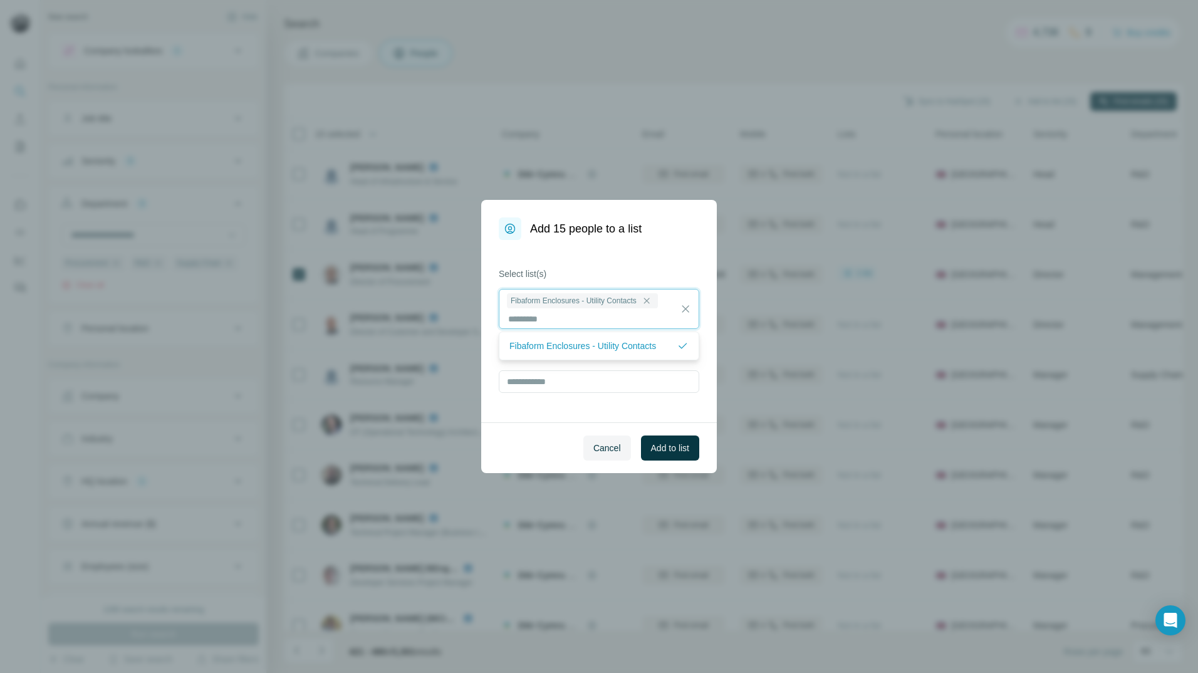
scroll to position [1, 0]
click at [677, 446] on span "Add to list" at bounding box center [670, 448] width 38 height 13
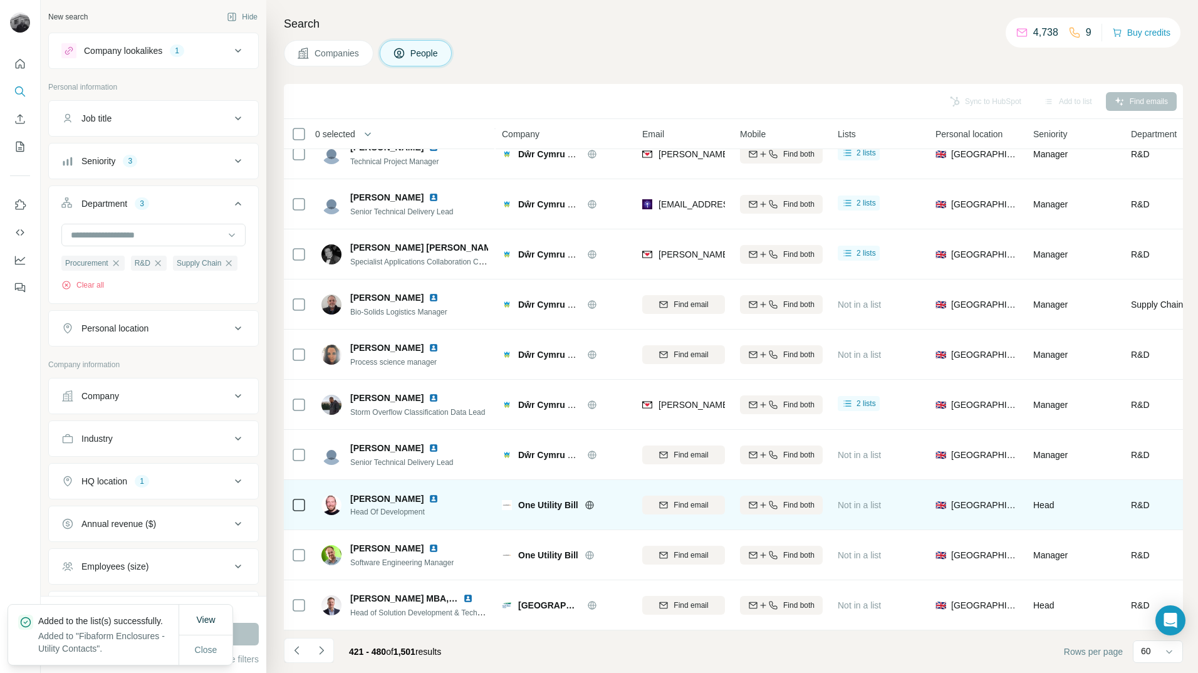
scroll to position [2533, 0]
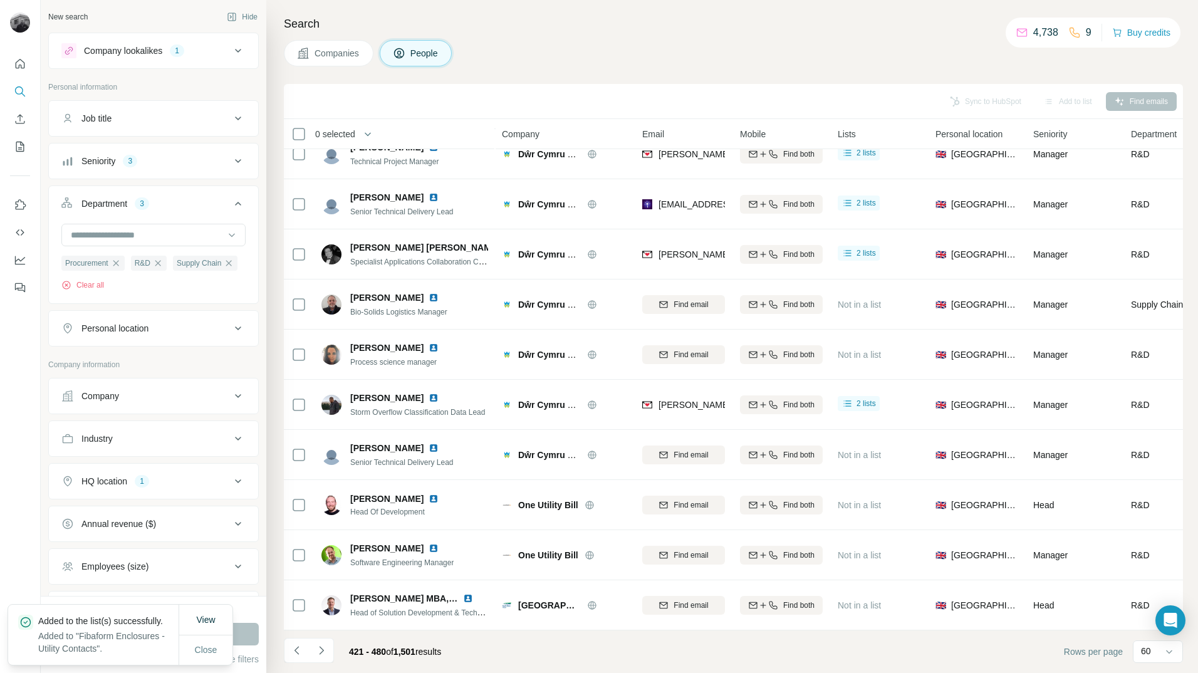
click at [325, 652] on icon "Navigate to next page" at bounding box center [321, 650] width 13 height 13
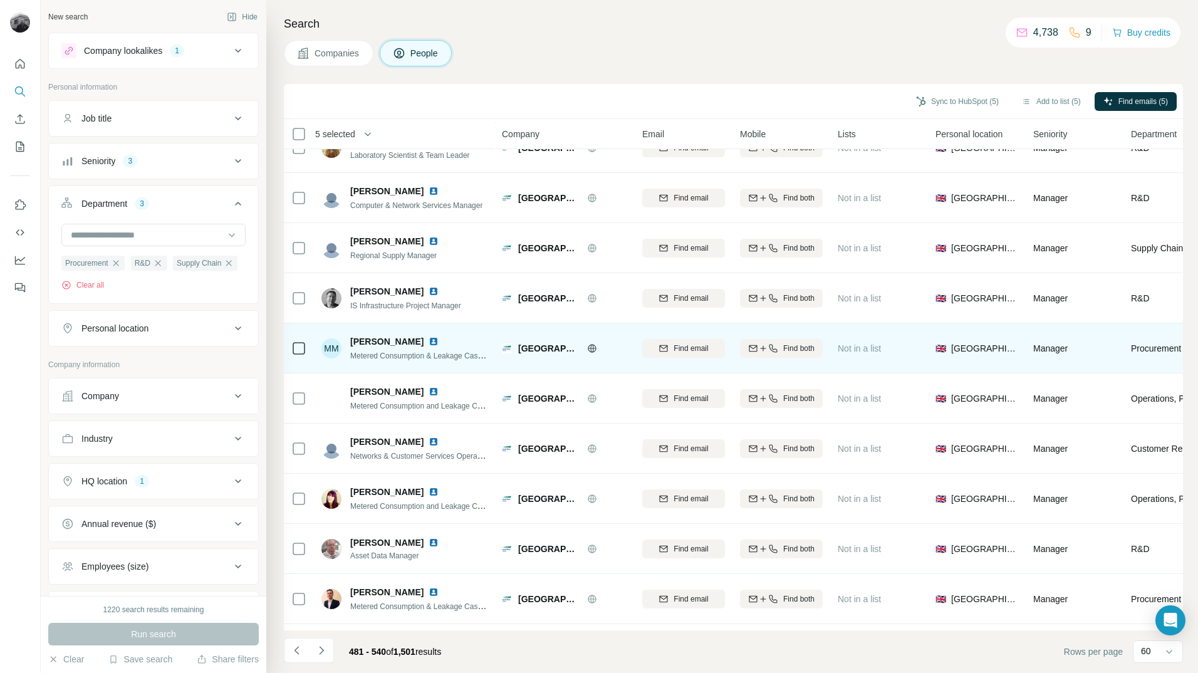
scroll to position [904, 0]
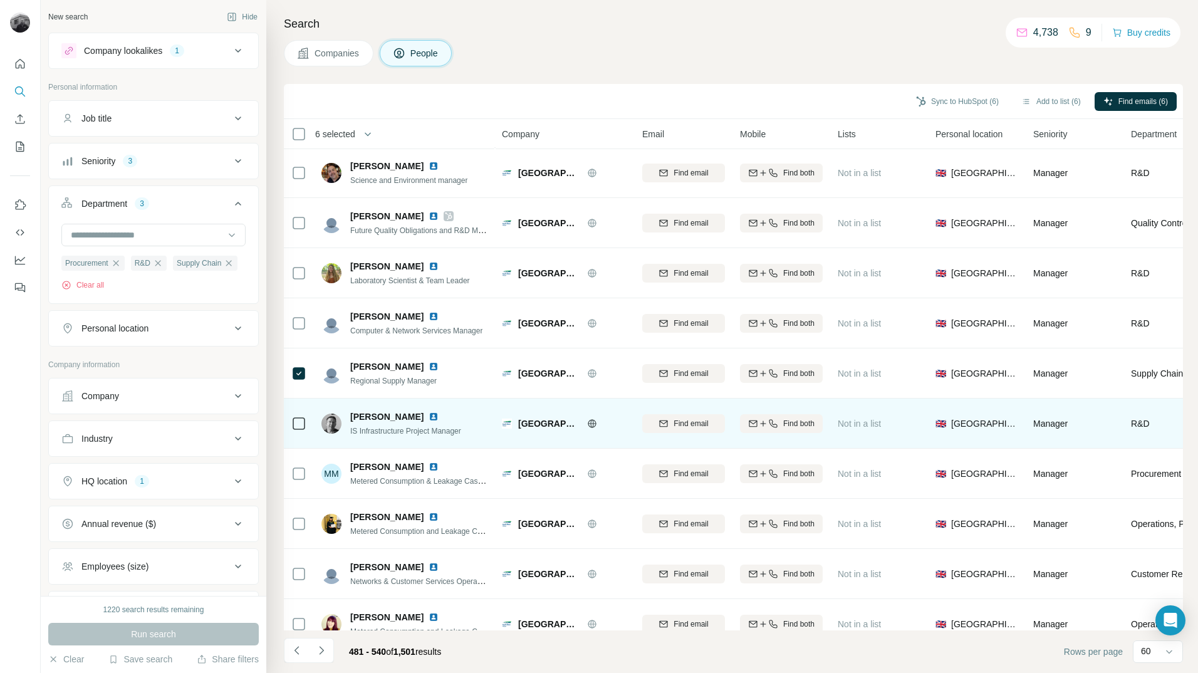
click at [308, 427] on td at bounding box center [299, 424] width 30 height 50
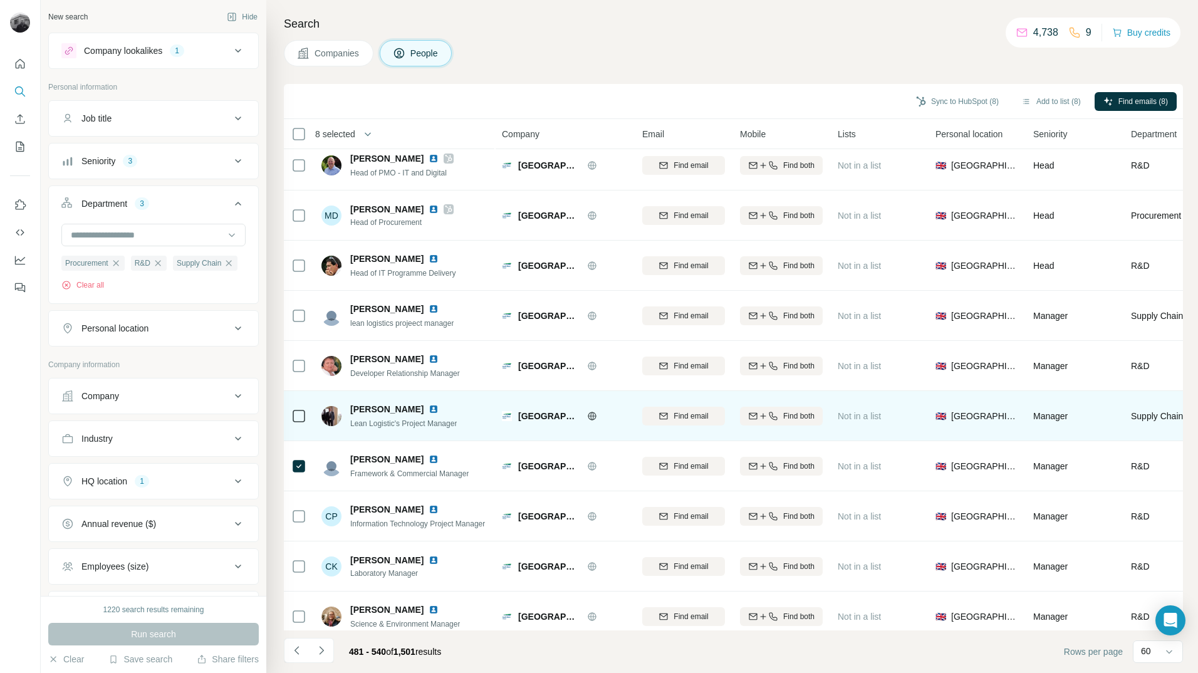
scroll to position [0, 0]
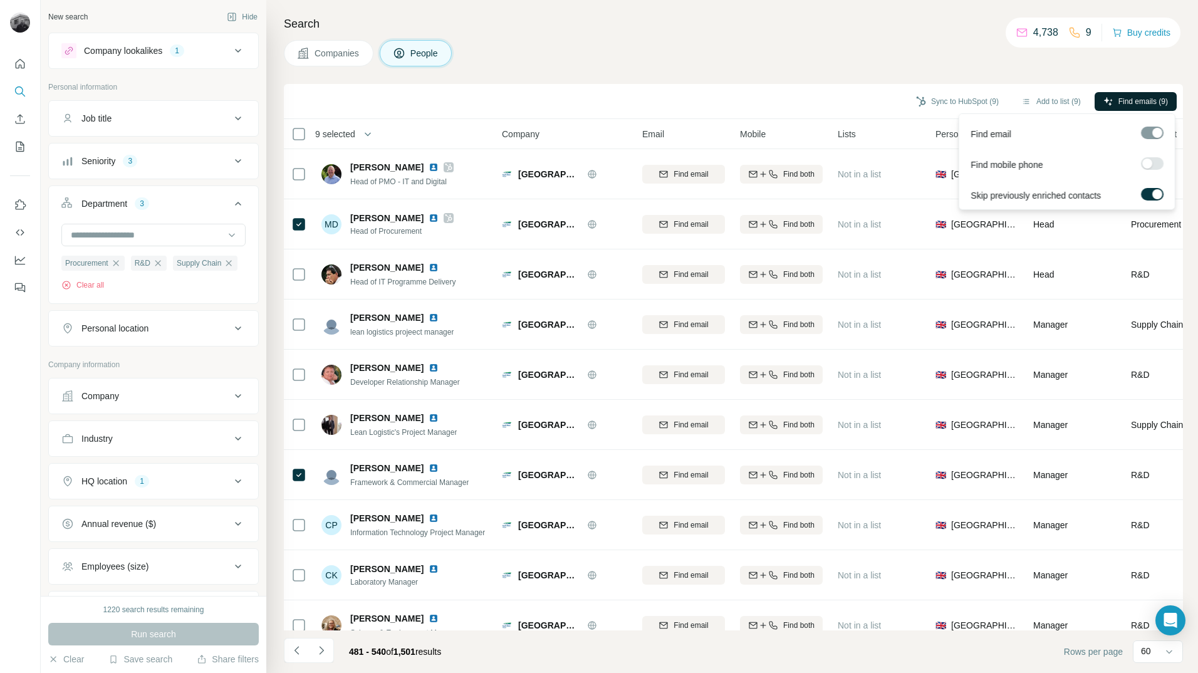
click at [1111, 102] on button "Find emails (9)" at bounding box center [1136, 101] width 82 height 19
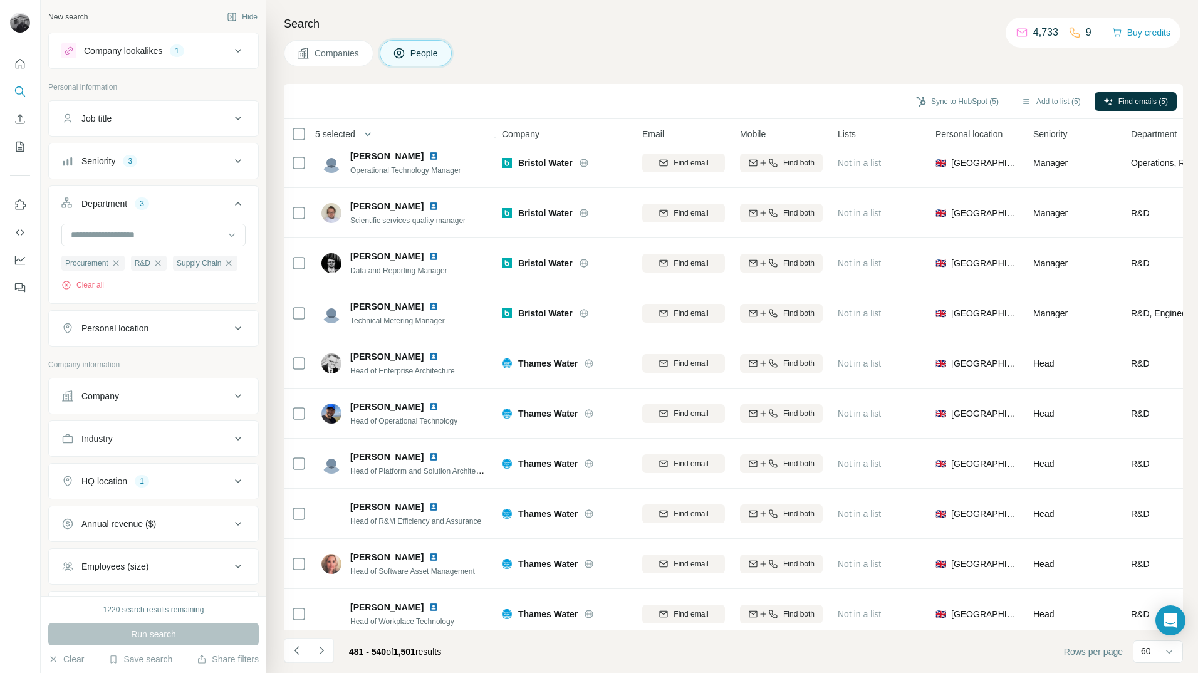
scroll to position [2533, 0]
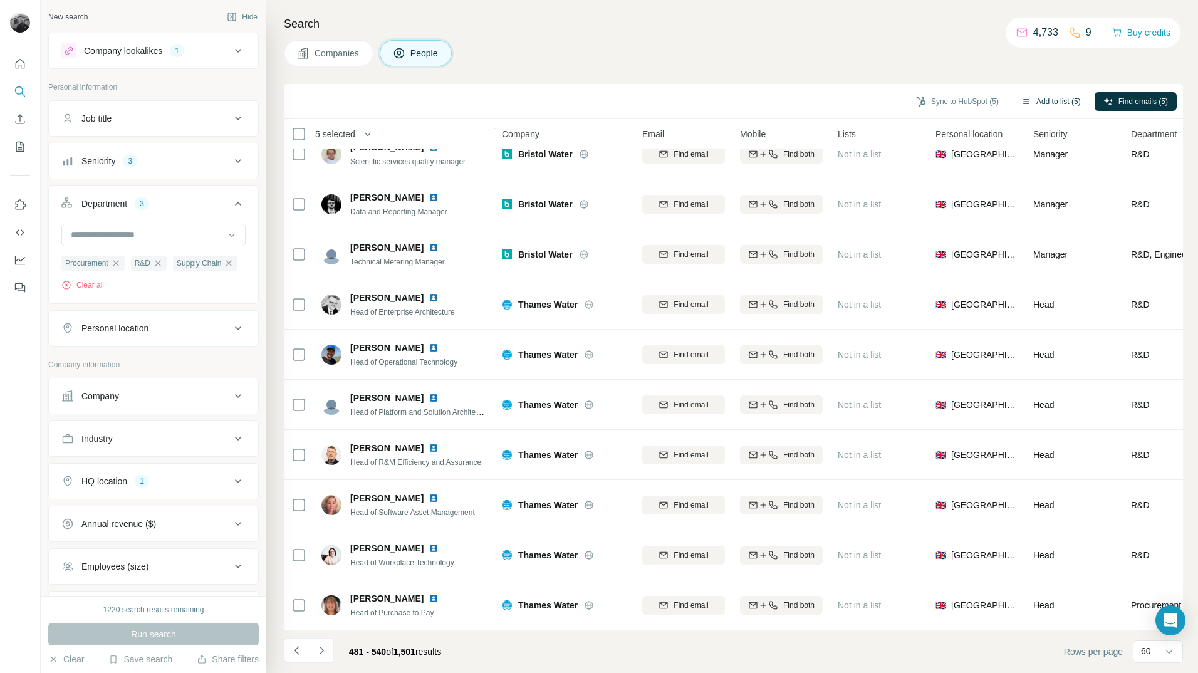
click at [1037, 104] on button "Add to list (5)" at bounding box center [1051, 101] width 77 height 19
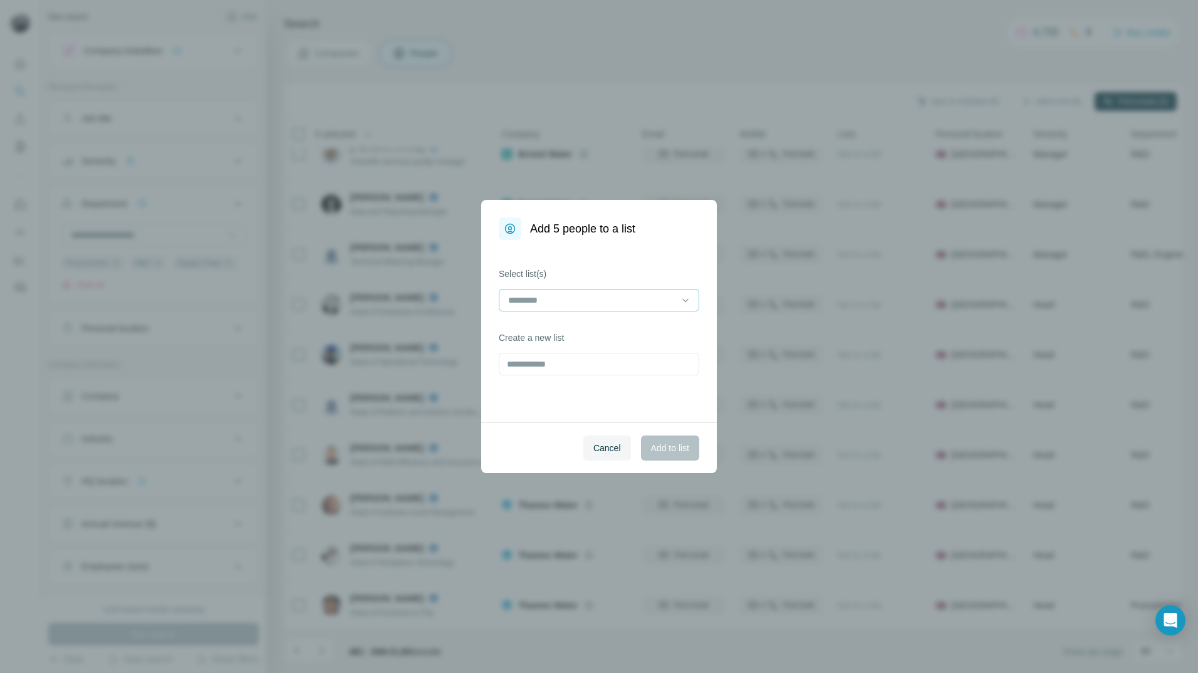
click at [653, 308] on div at bounding box center [591, 300] width 169 height 21
click at [632, 332] on p "Fibaform Enclosures - Utility Contacts" at bounding box center [582, 328] width 147 height 13
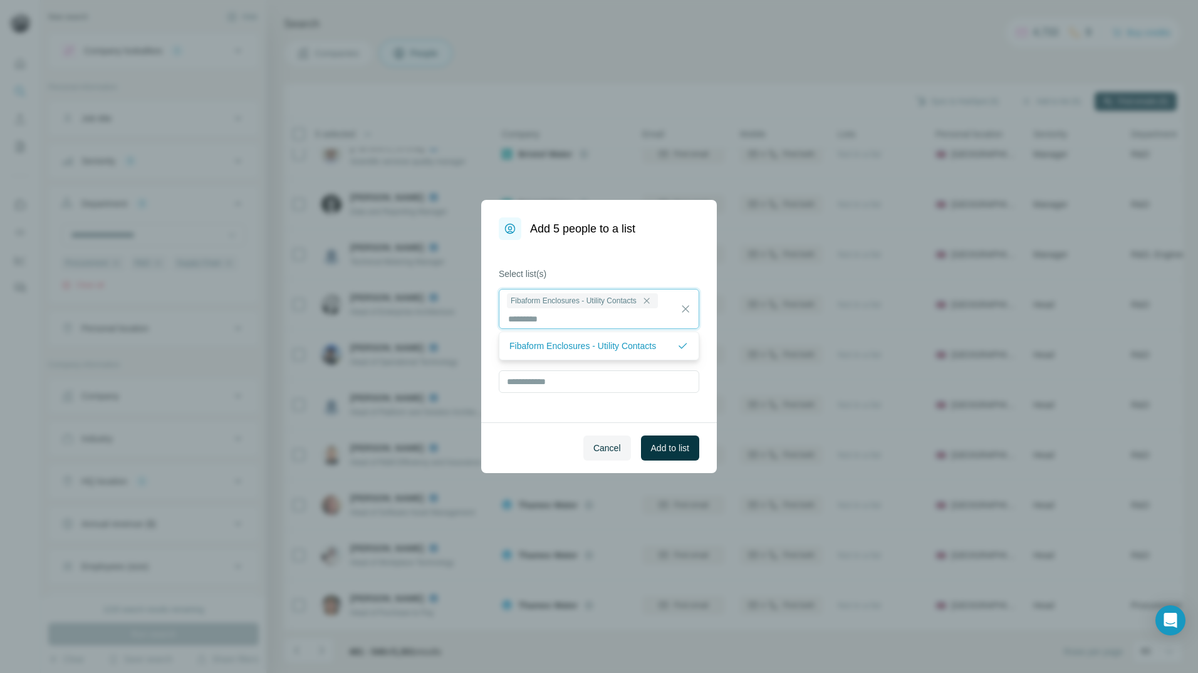
scroll to position [1, 0]
click at [674, 447] on span "Add to list" at bounding box center [670, 448] width 38 height 13
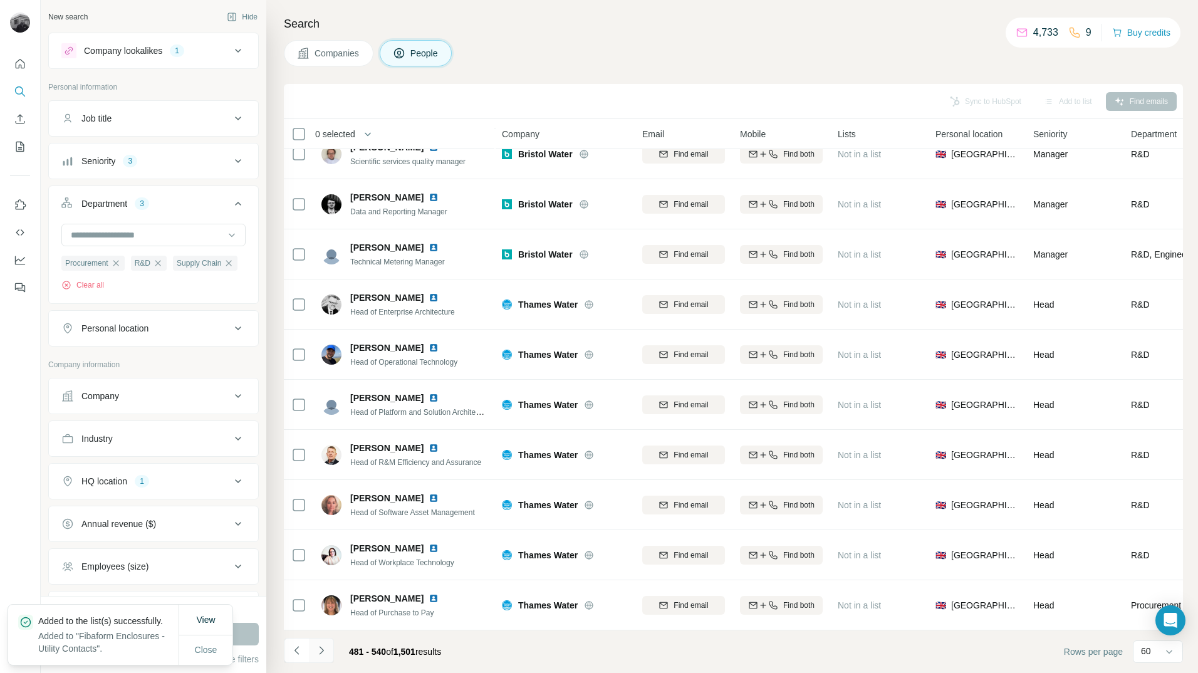
click at [318, 654] on icon "Navigate to next page" at bounding box center [321, 650] width 13 height 13
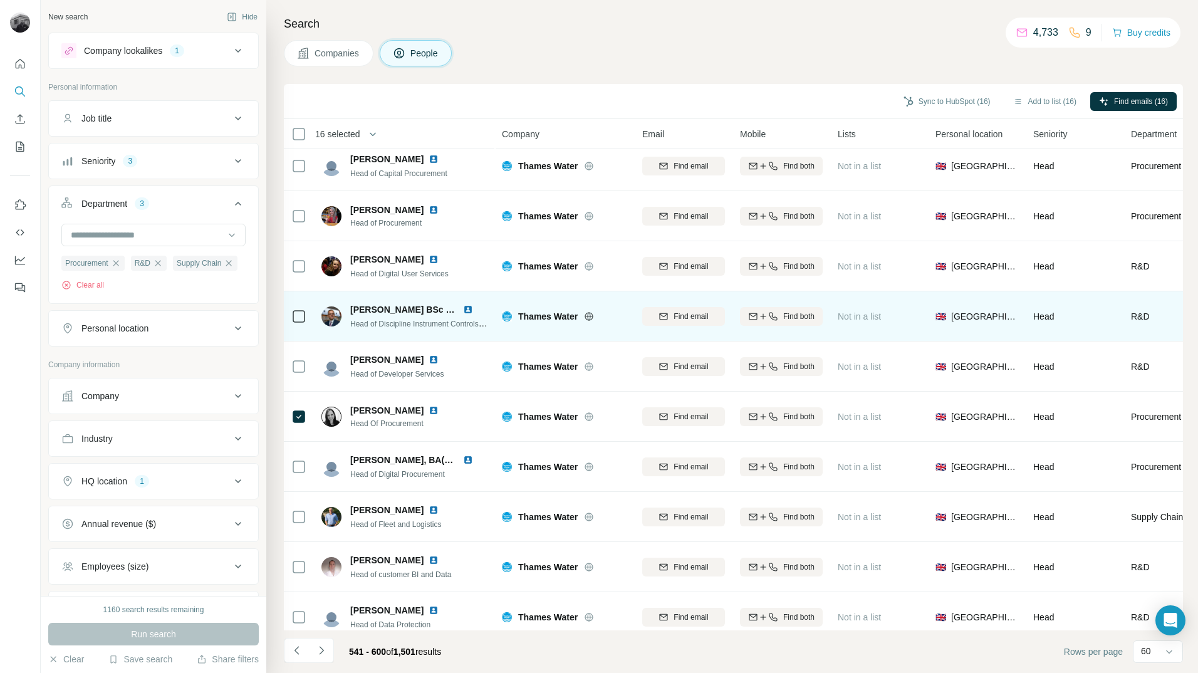
scroll to position [0, 0]
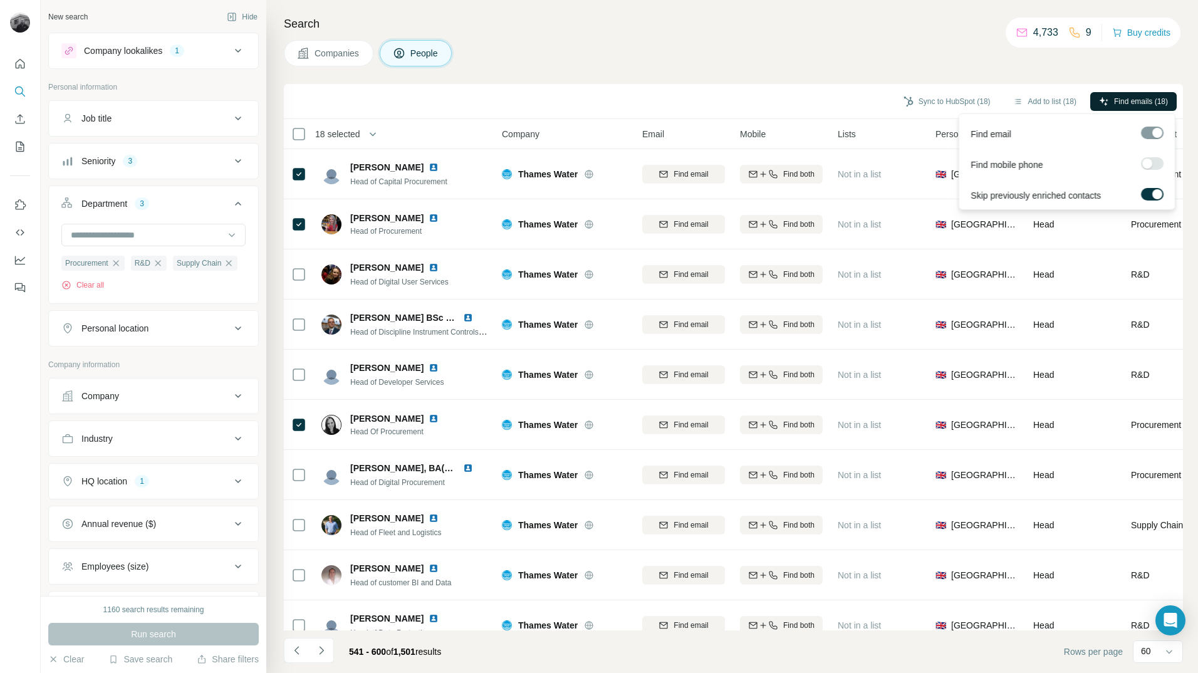
click at [1107, 97] on button "Find emails (18)" at bounding box center [1133, 101] width 86 height 19
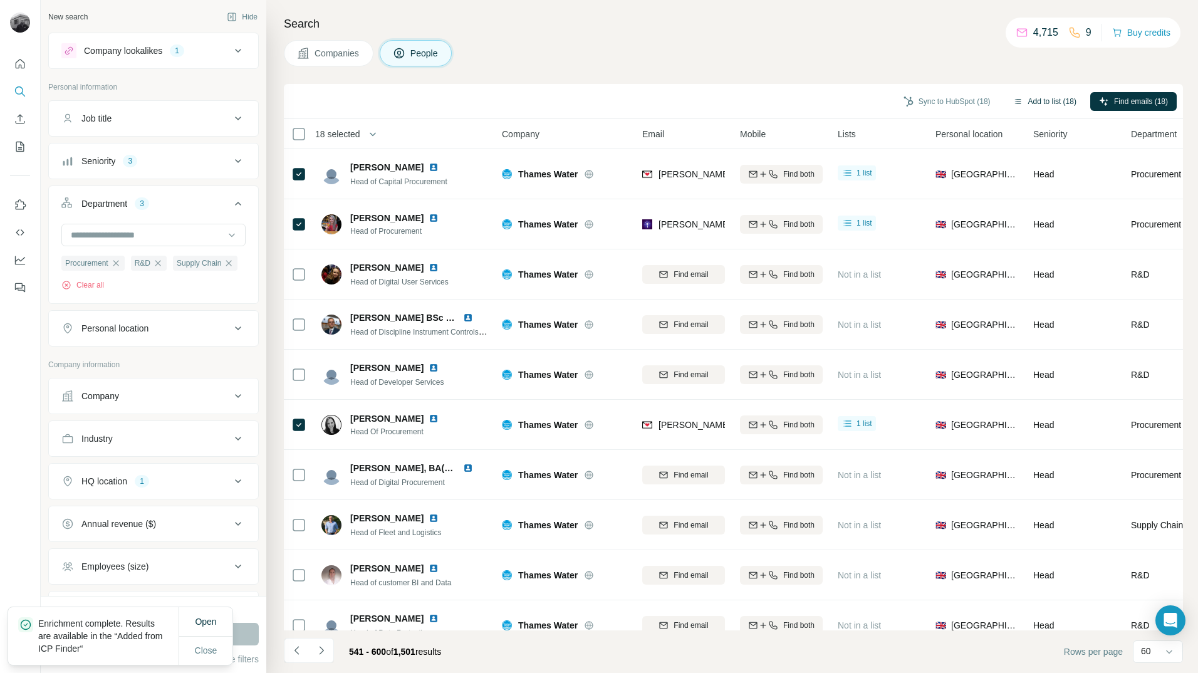
click at [1042, 103] on button "Add to list (18)" at bounding box center [1045, 101] width 81 height 19
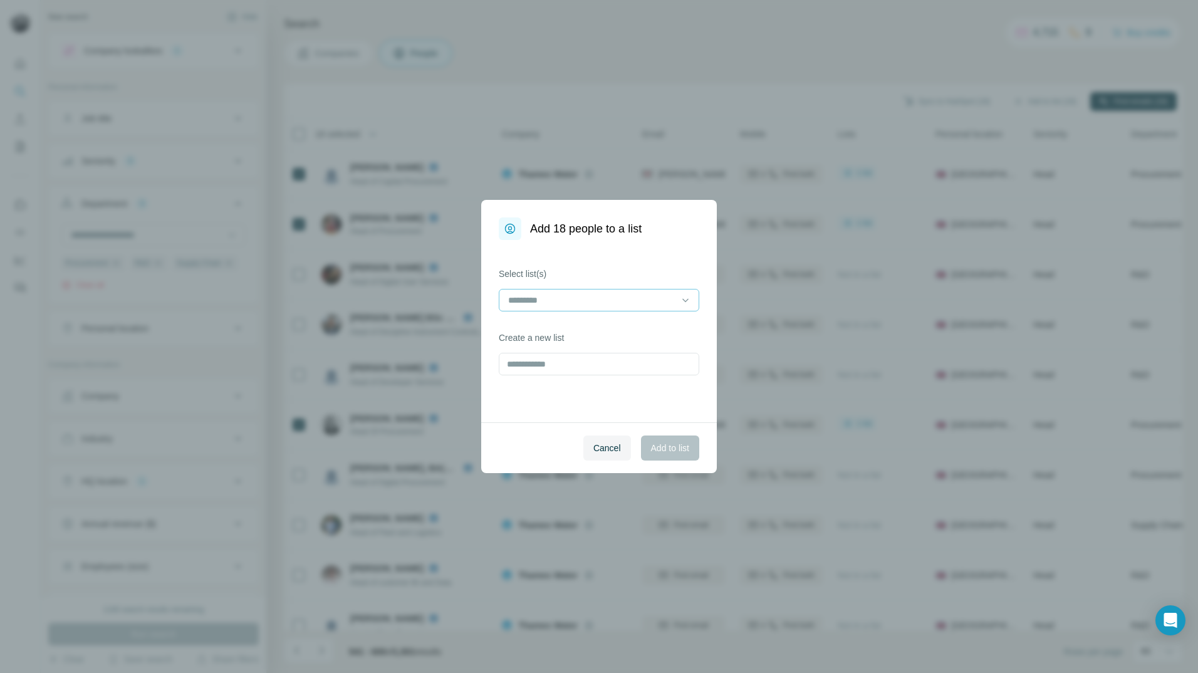
click at [625, 303] on input at bounding box center [591, 300] width 169 height 14
click at [606, 326] on p "Fibaform Enclosures - Utility Contacts" at bounding box center [582, 328] width 147 height 13
click at [669, 449] on span "Add to list" at bounding box center [670, 448] width 38 height 13
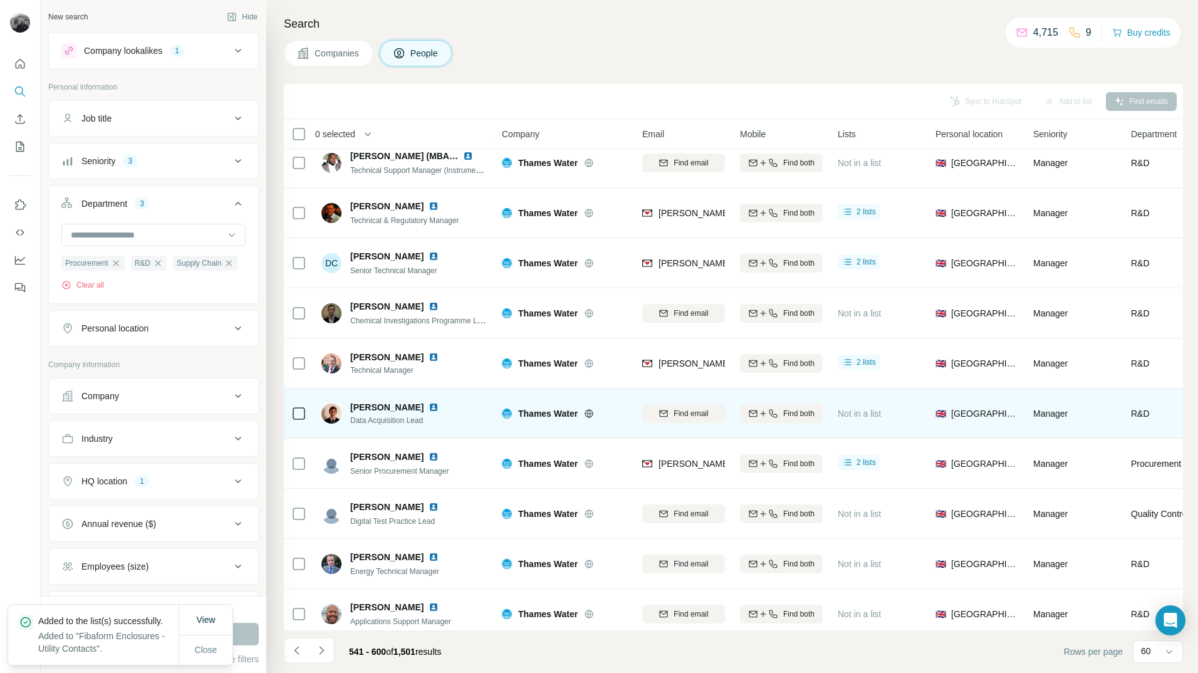
scroll to position [2533, 0]
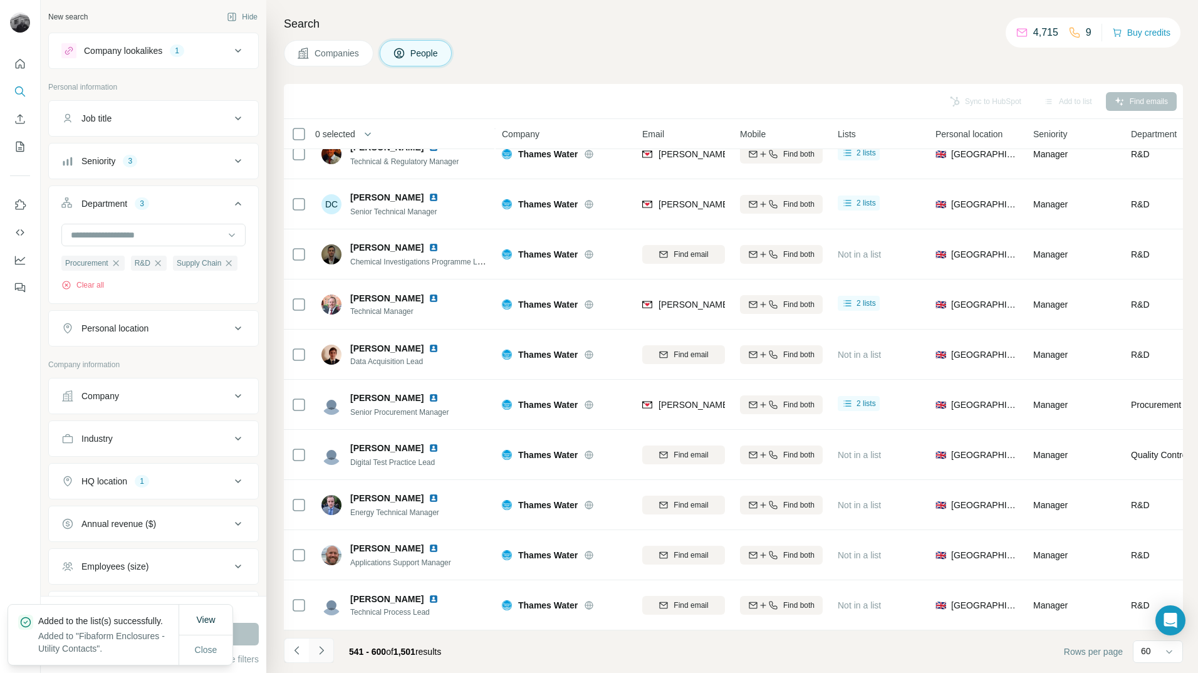
click at [328, 652] on button "Navigate to next page" at bounding box center [321, 650] width 25 height 25
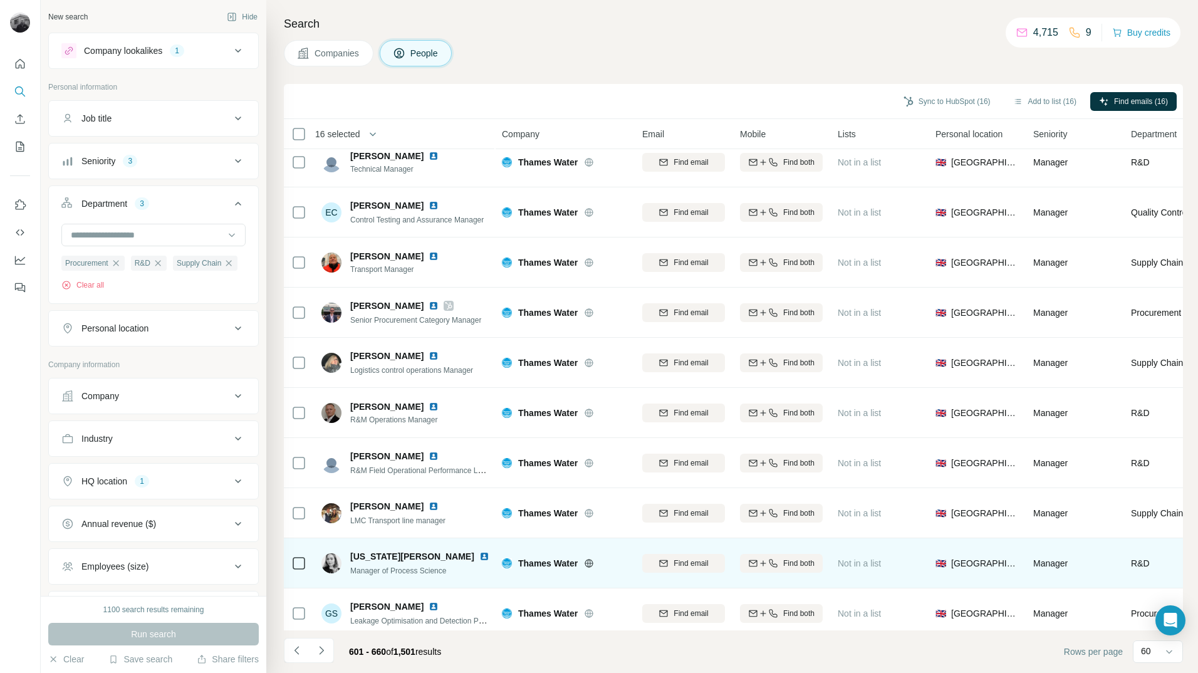
scroll to position [0, 0]
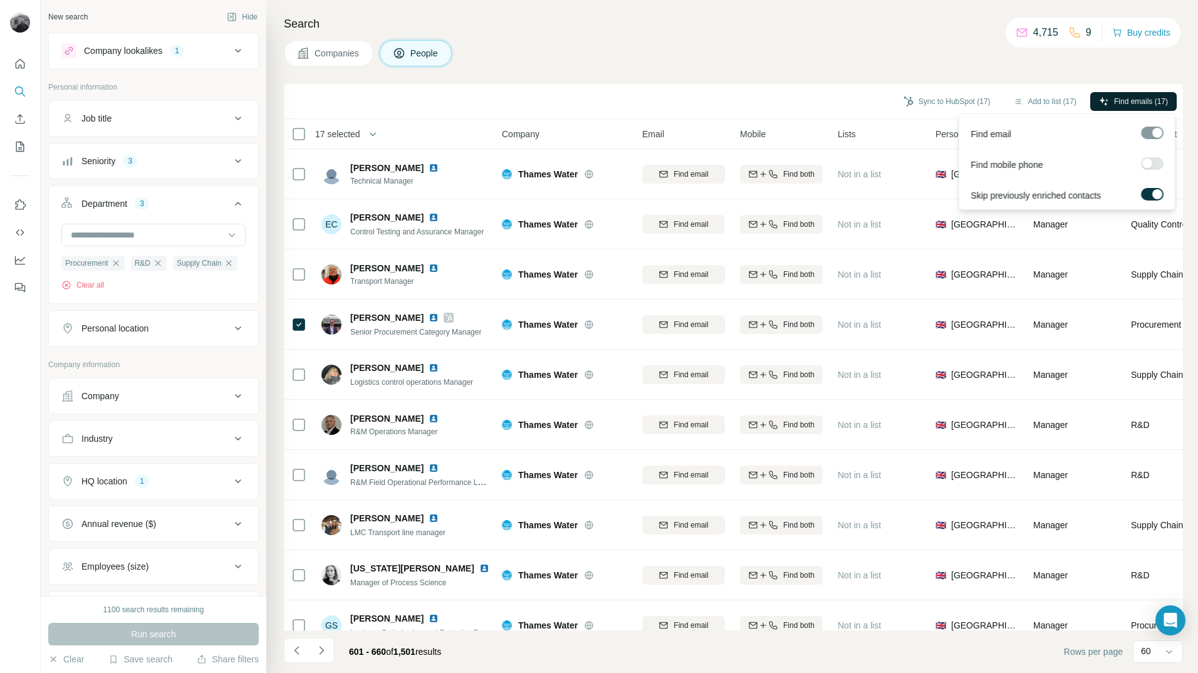
click at [1115, 98] on span "Find emails (17)" at bounding box center [1141, 101] width 54 height 11
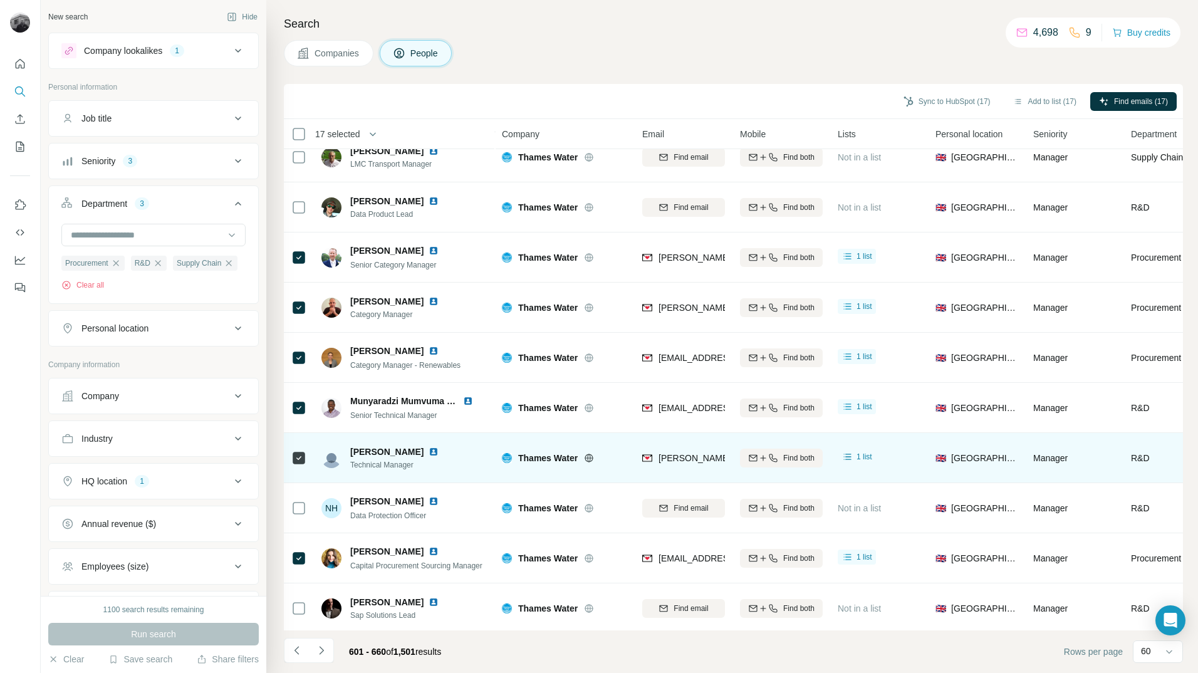
scroll to position [2533, 0]
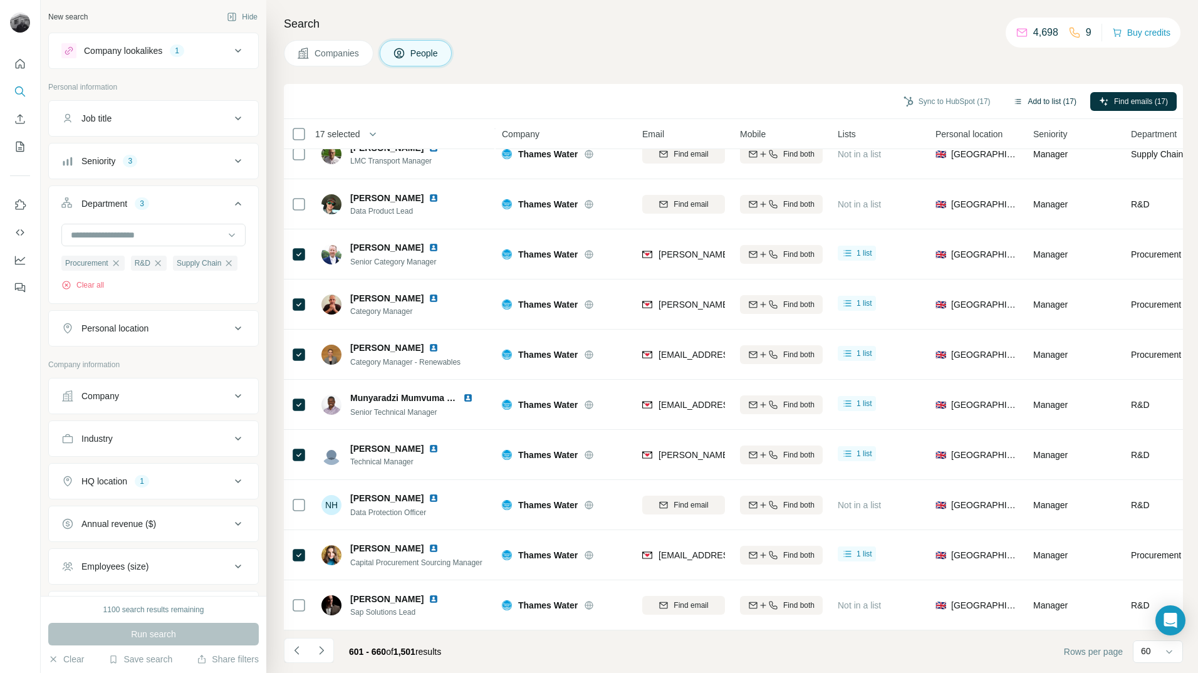
click at [1053, 103] on button "Add to list (17)" at bounding box center [1045, 101] width 81 height 19
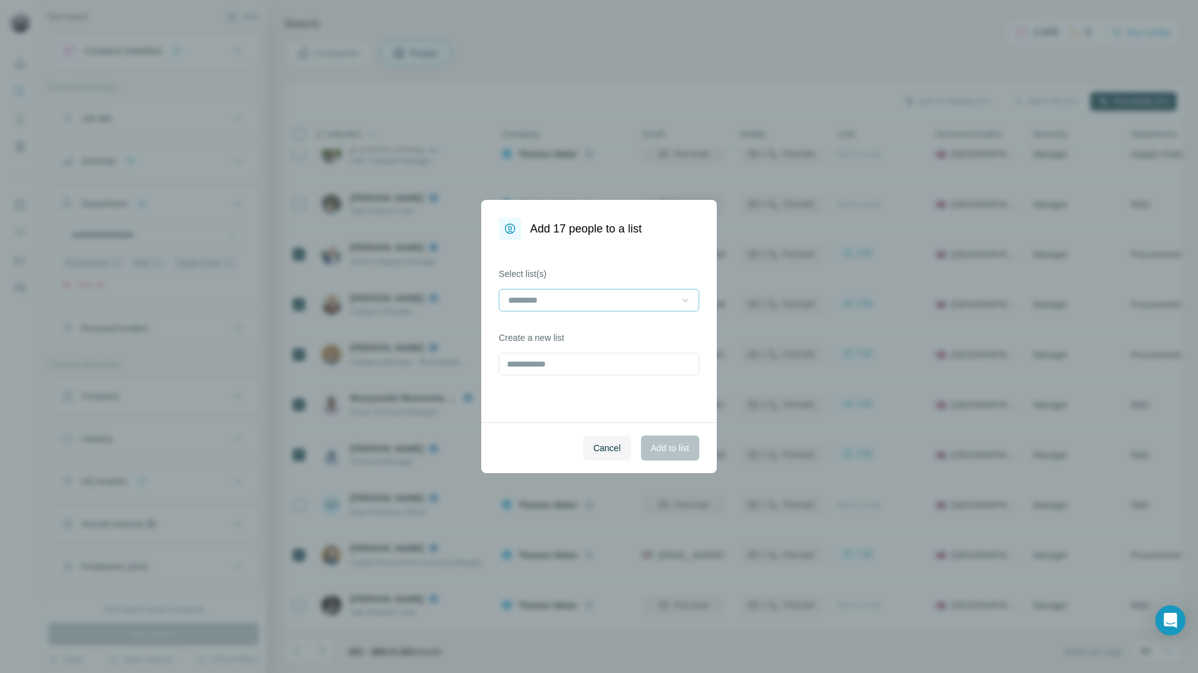
click at [689, 308] on div at bounding box center [685, 300] width 13 height 23
click at [658, 335] on div "Fibaform Enclosures - Utility Contacts" at bounding box center [599, 328] width 194 height 23
click at [668, 451] on span "Add to list" at bounding box center [670, 448] width 38 height 13
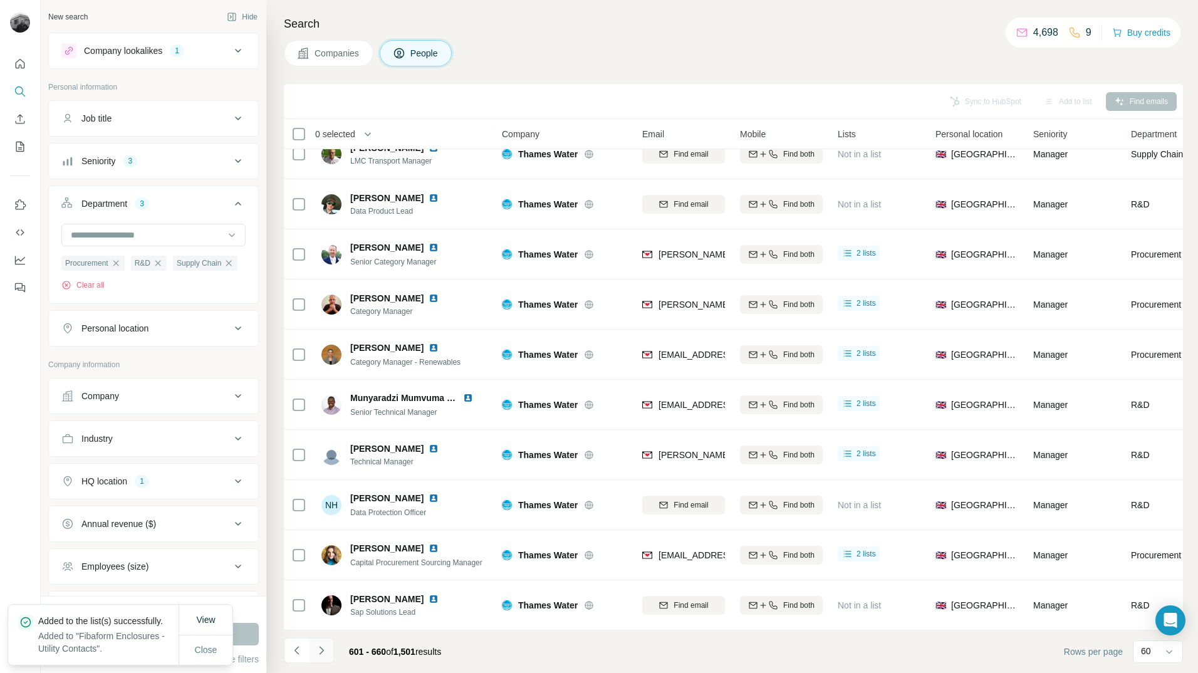
click at [320, 654] on icon "Navigate to next page" at bounding box center [321, 650] width 4 height 8
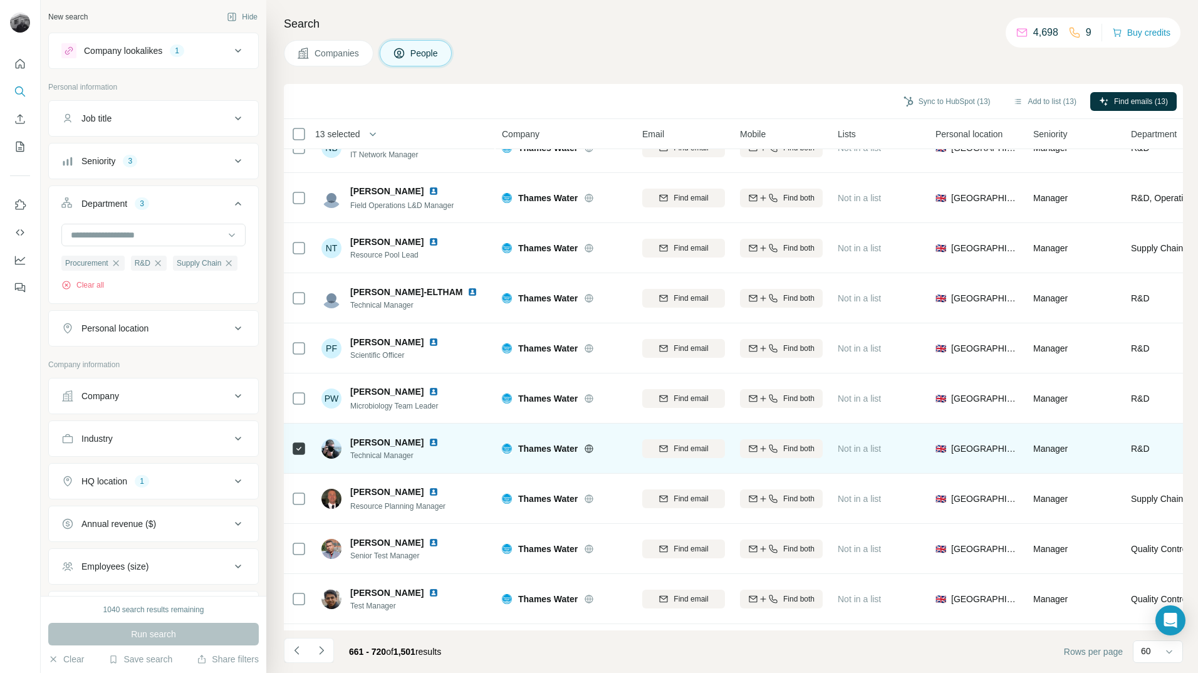
scroll to position [0, 0]
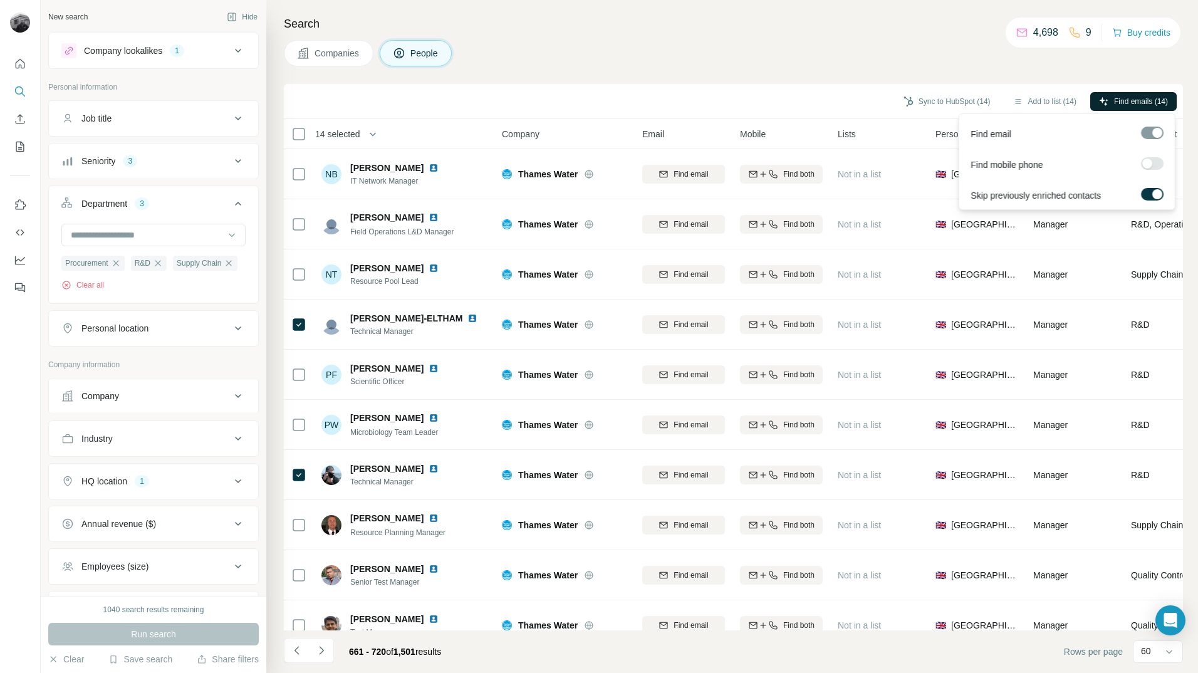
click at [1133, 98] on span "Find emails (14)" at bounding box center [1141, 101] width 54 height 11
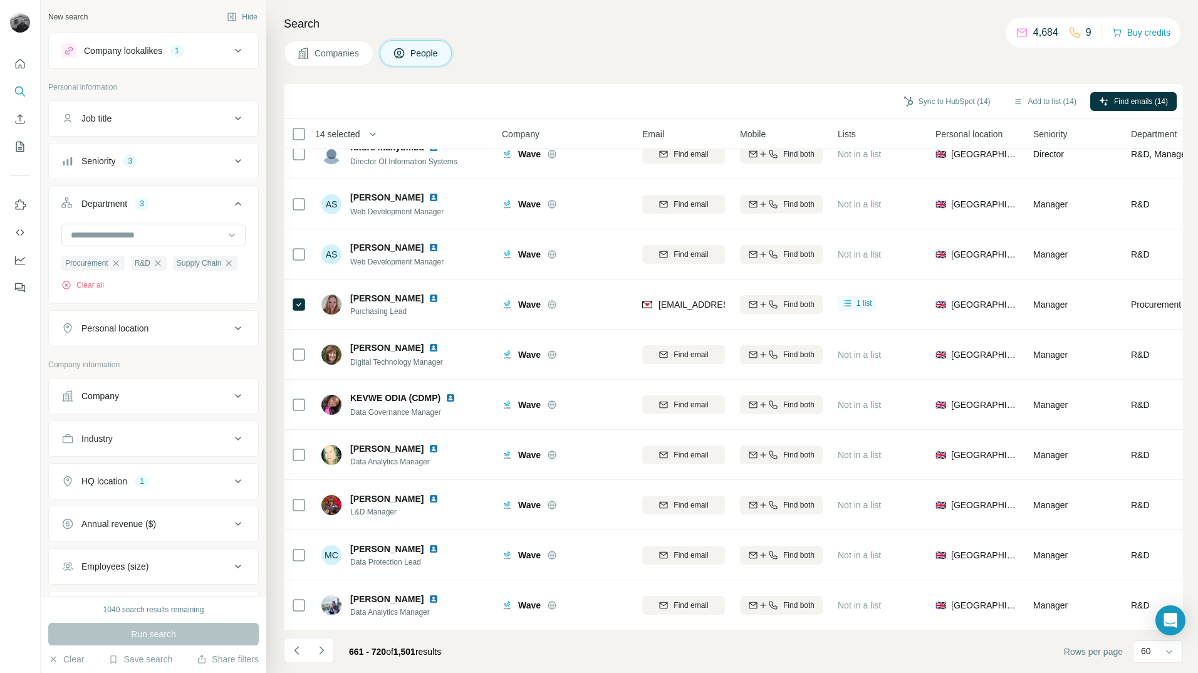
scroll to position [2533, 0]
click at [1050, 105] on button "Add to list (14)" at bounding box center [1045, 101] width 81 height 19
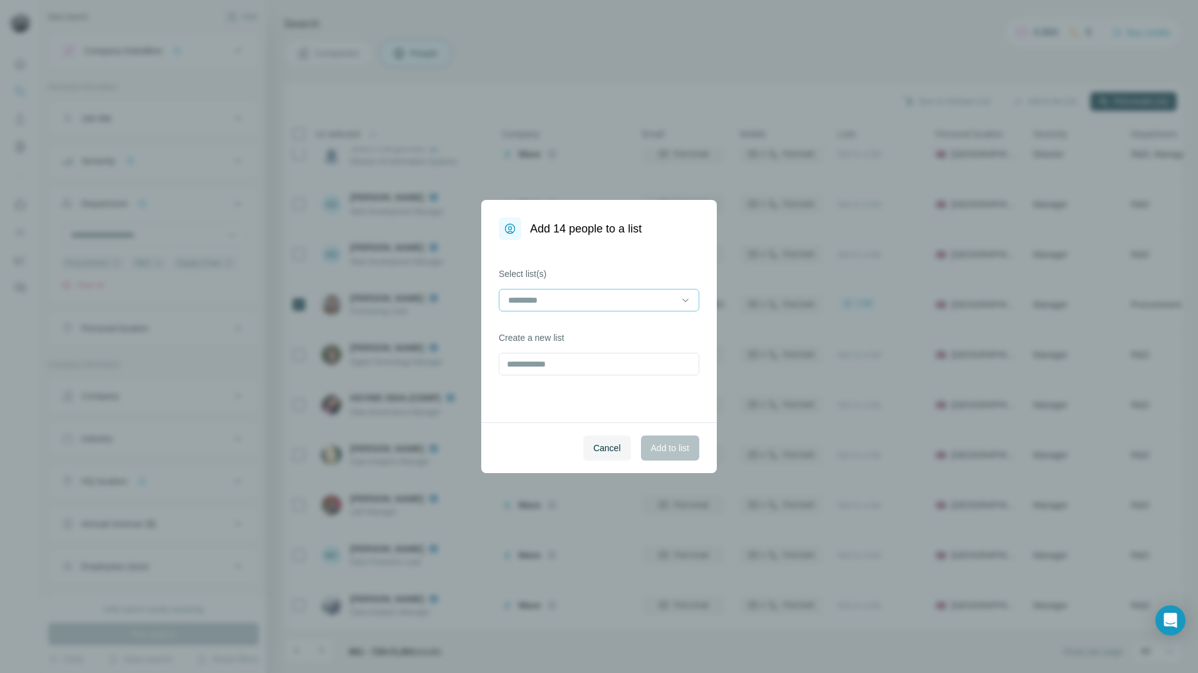
click at [694, 303] on div at bounding box center [599, 300] width 201 height 23
click at [634, 330] on p "Fibaform Enclosures - Utility Contacts" at bounding box center [582, 328] width 147 height 13
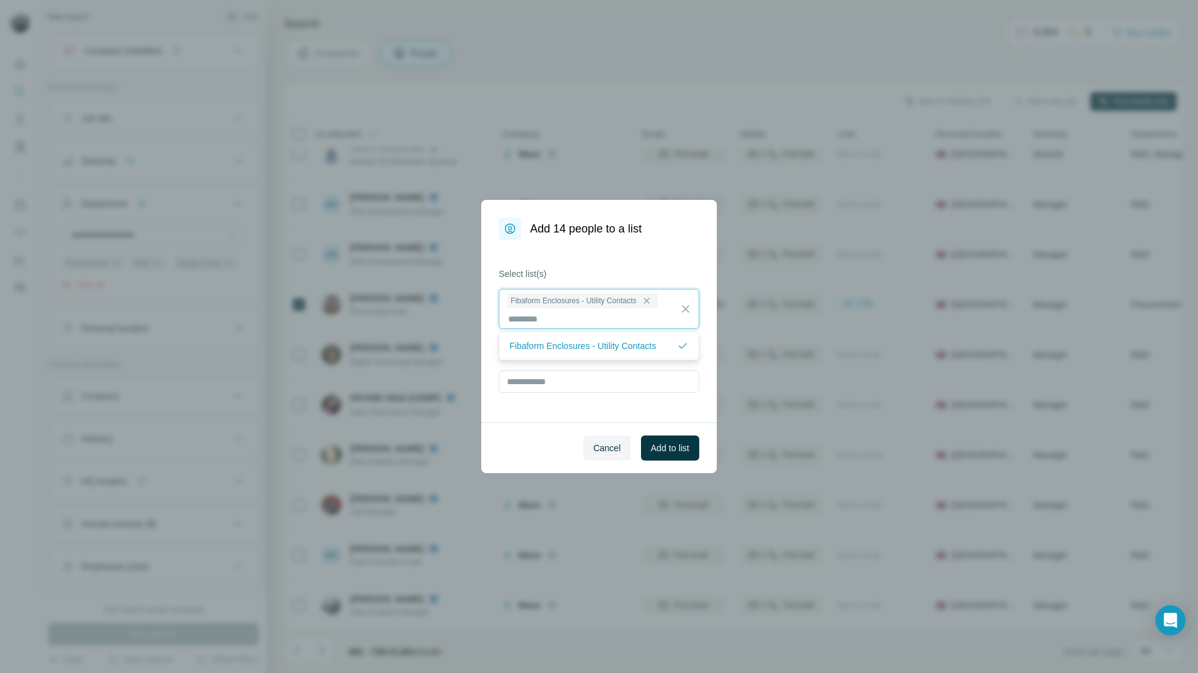
scroll to position [1, 0]
click at [684, 446] on span "Add to list" at bounding box center [670, 448] width 38 height 13
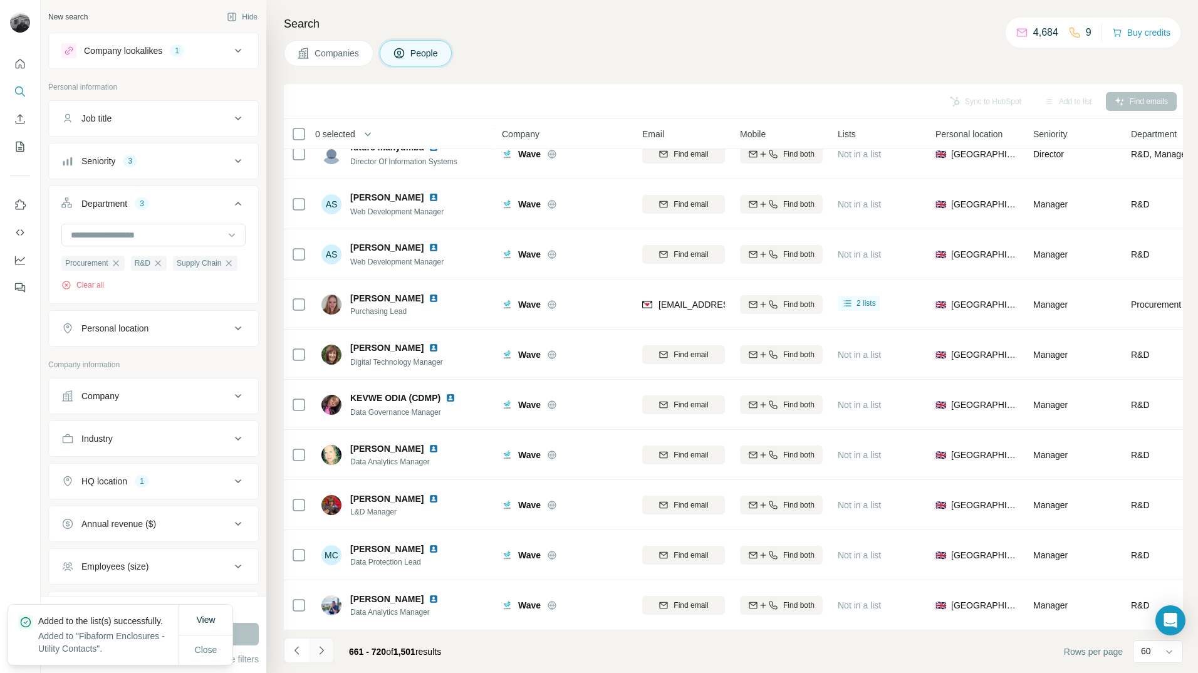
click at [328, 654] on button "Navigate to next page" at bounding box center [321, 650] width 25 height 25
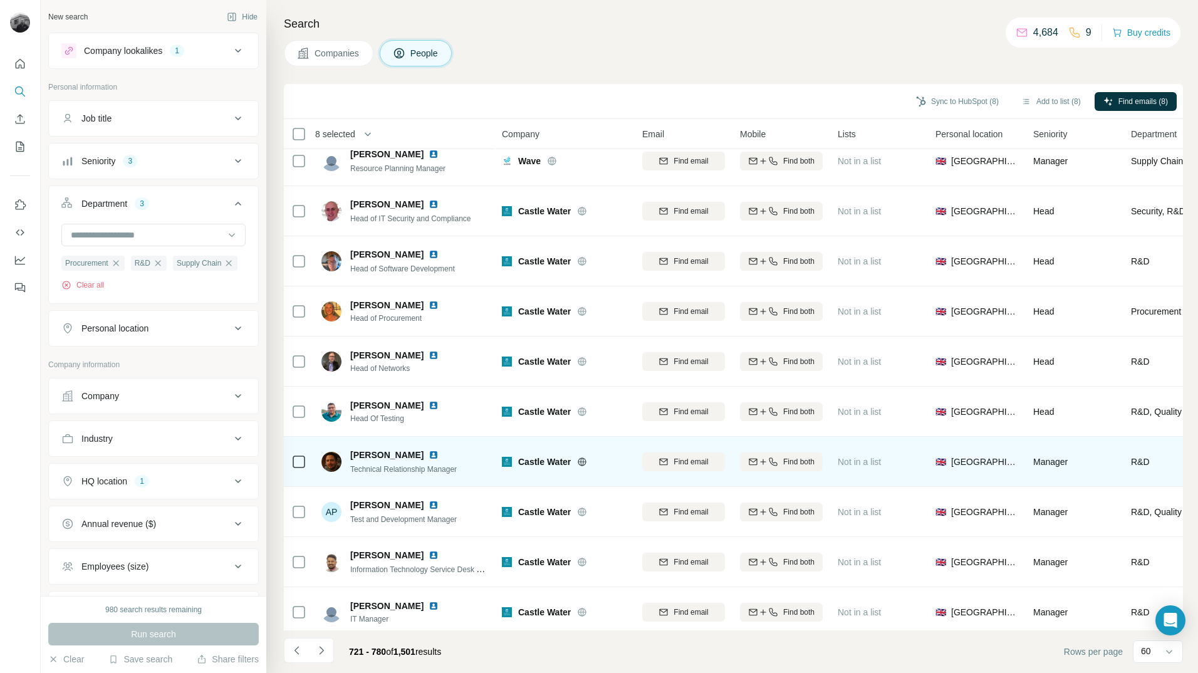
scroll to position [0, 0]
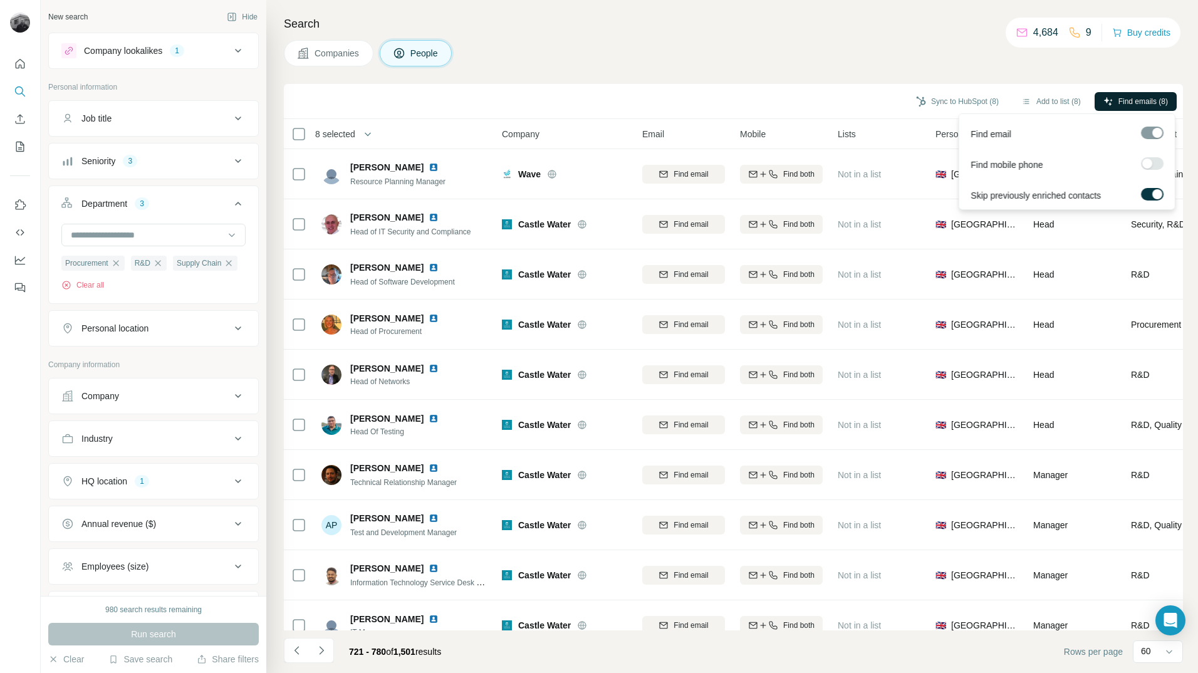
click at [1119, 100] on span "Find emails (8)" at bounding box center [1144, 101] width 50 height 11
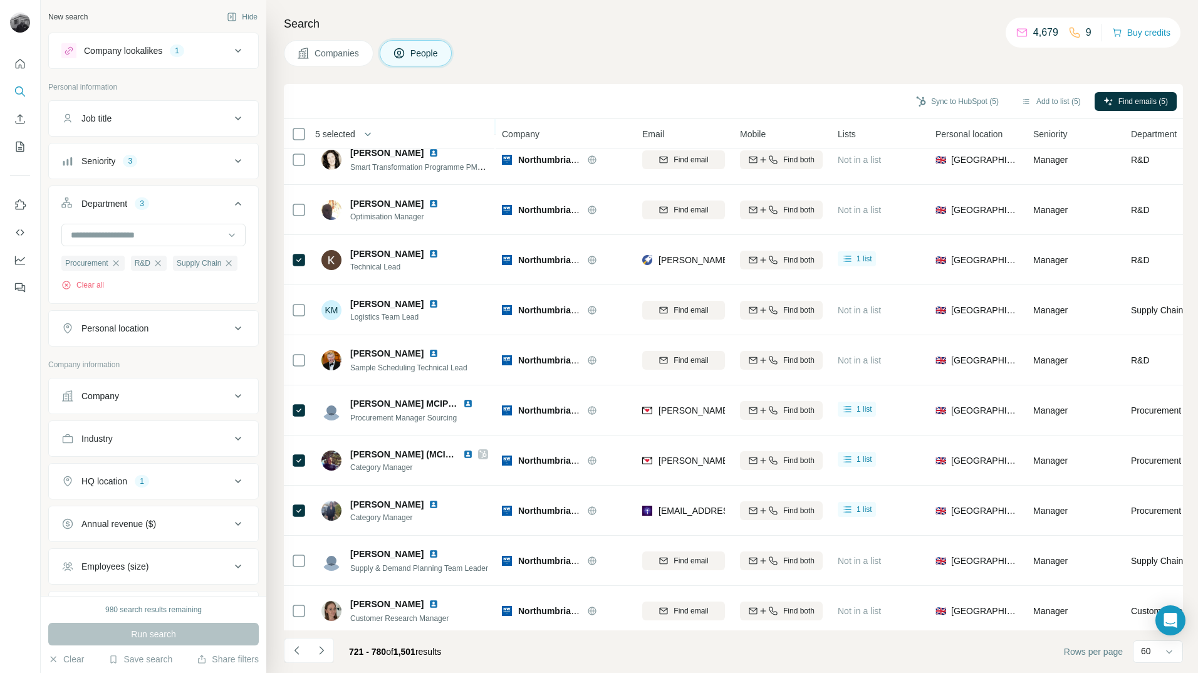
scroll to position [2533, 0]
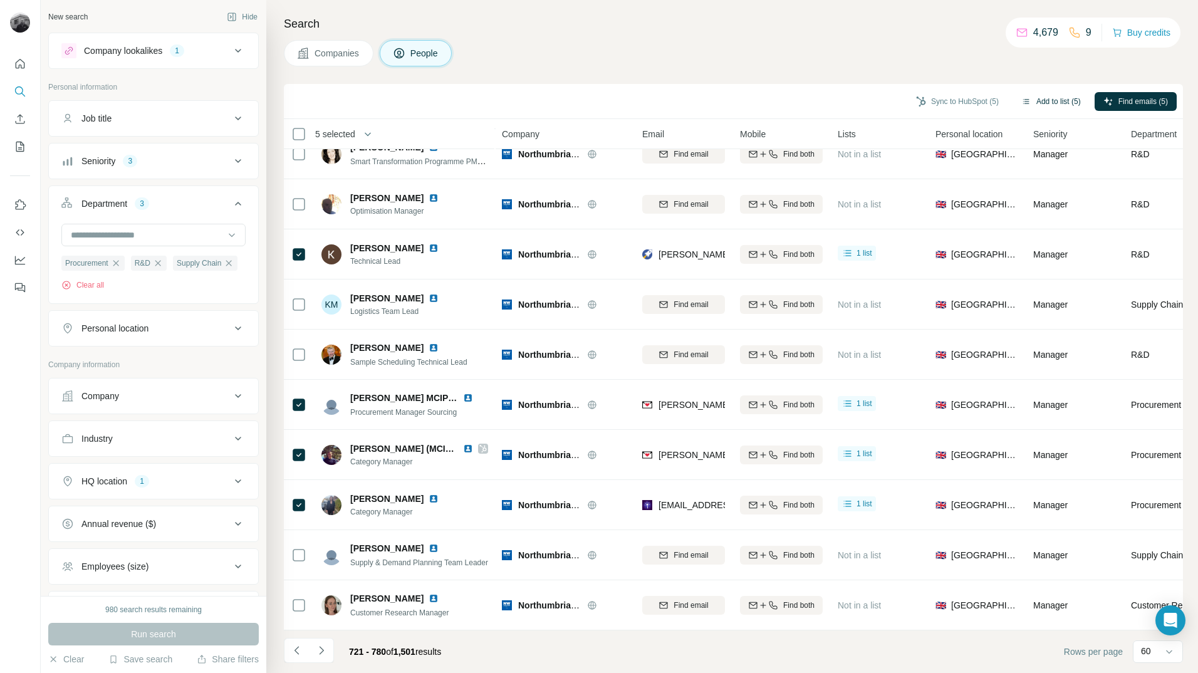
click at [1039, 101] on button "Add to list (5)" at bounding box center [1051, 101] width 77 height 19
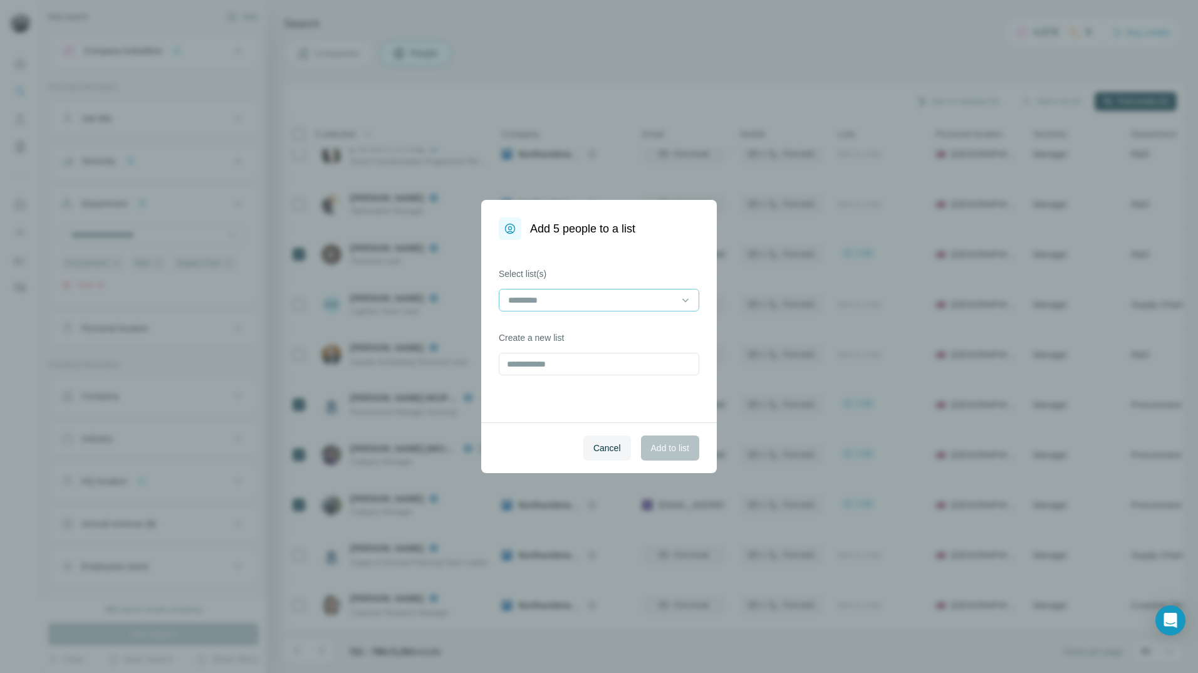
click at [666, 300] on input at bounding box center [591, 300] width 169 height 14
click at [632, 332] on p "Fibaform Enclosures - Utility Contacts" at bounding box center [582, 328] width 147 height 13
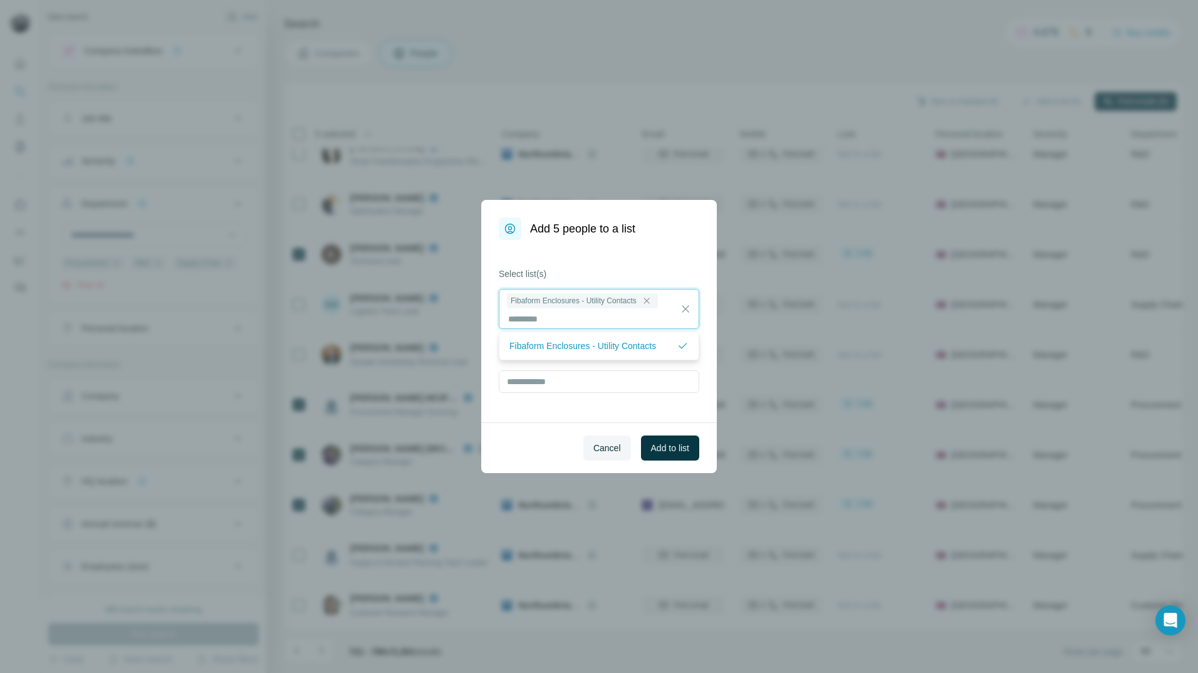
scroll to position [1, 0]
click at [682, 446] on span "Add to list" at bounding box center [670, 448] width 38 height 13
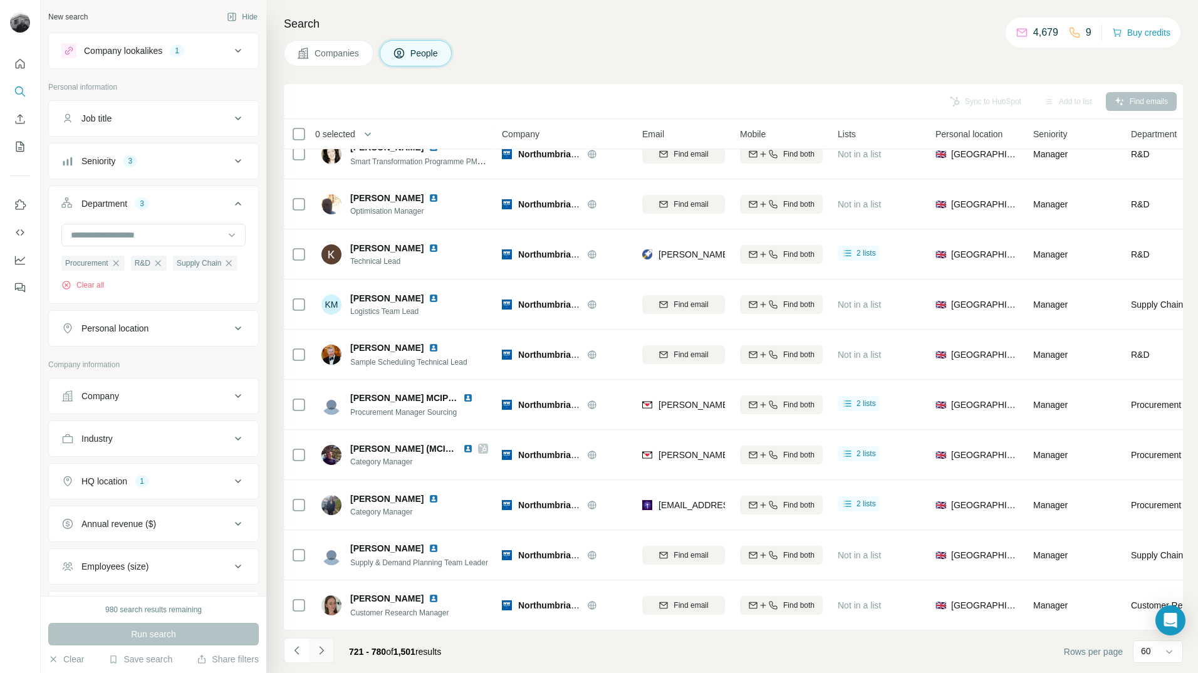
click at [325, 650] on icon "Navigate to next page" at bounding box center [321, 650] width 13 height 13
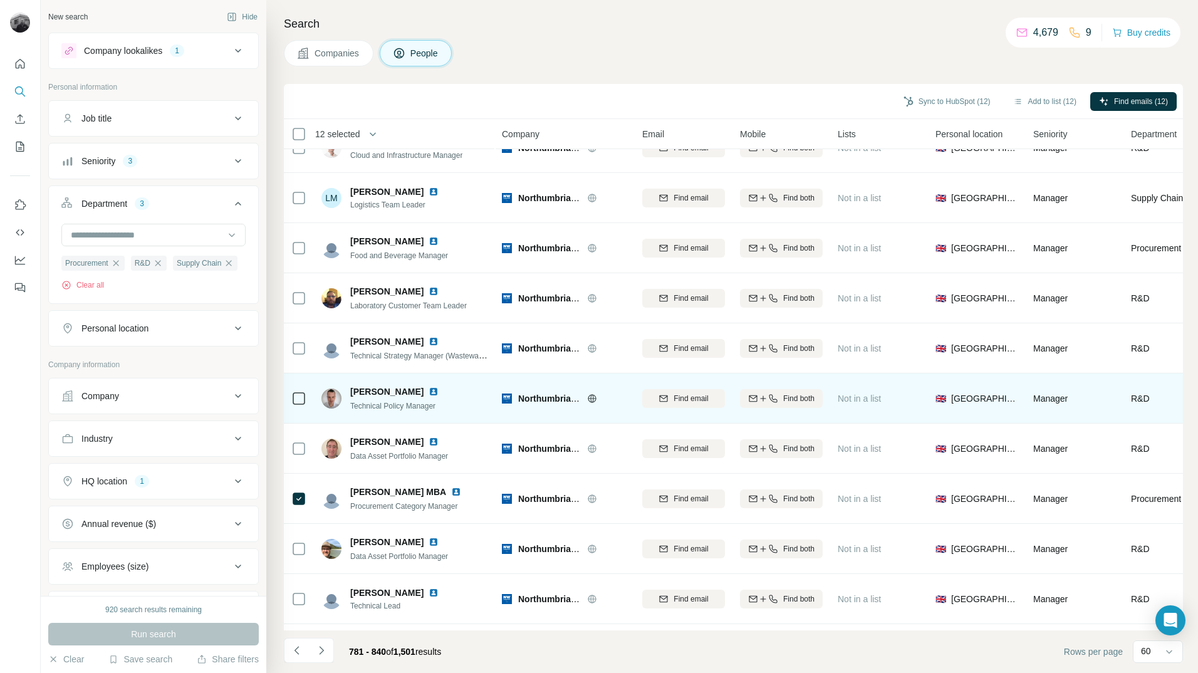
scroll to position [0, 0]
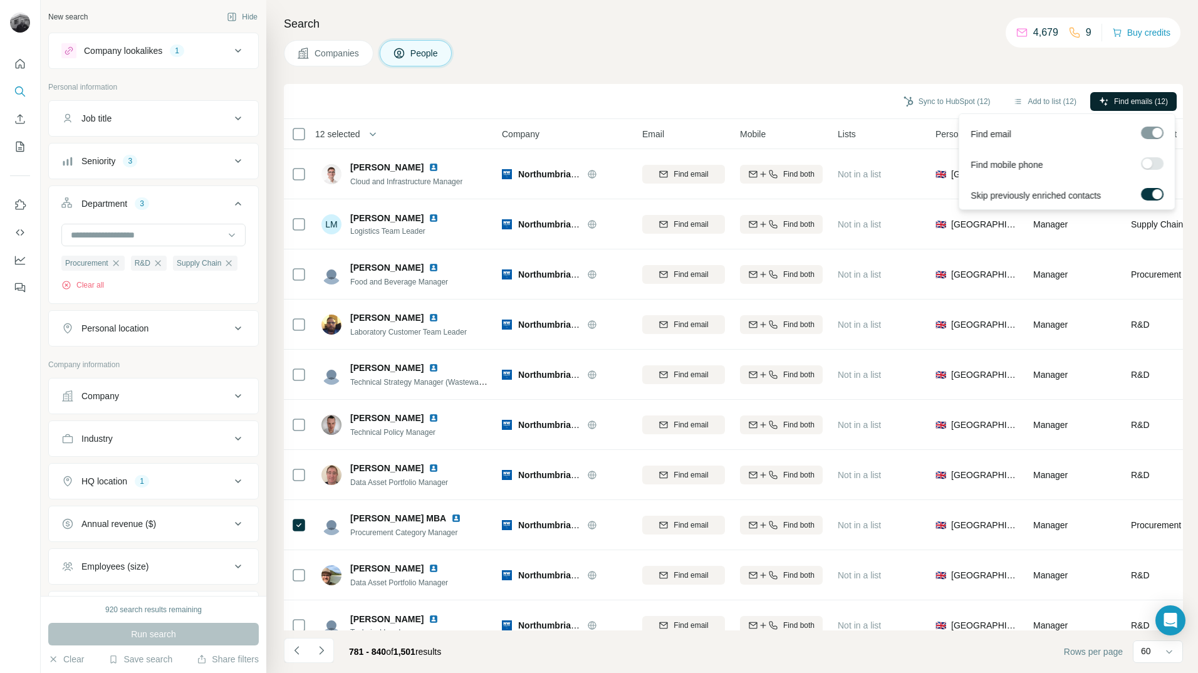
click at [1122, 102] on span "Find emails (12)" at bounding box center [1141, 101] width 54 height 11
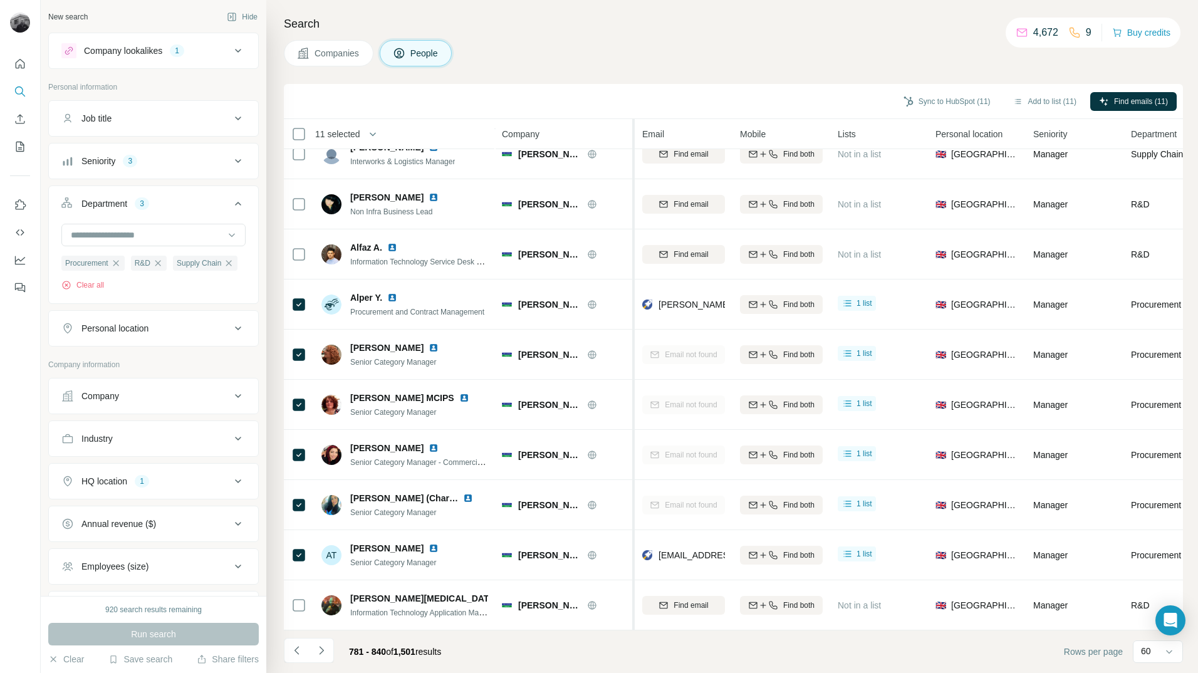
scroll to position [2533, 0]
click at [1054, 101] on button "Add to list (7)" at bounding box center [1051, 101] width 77 height 19
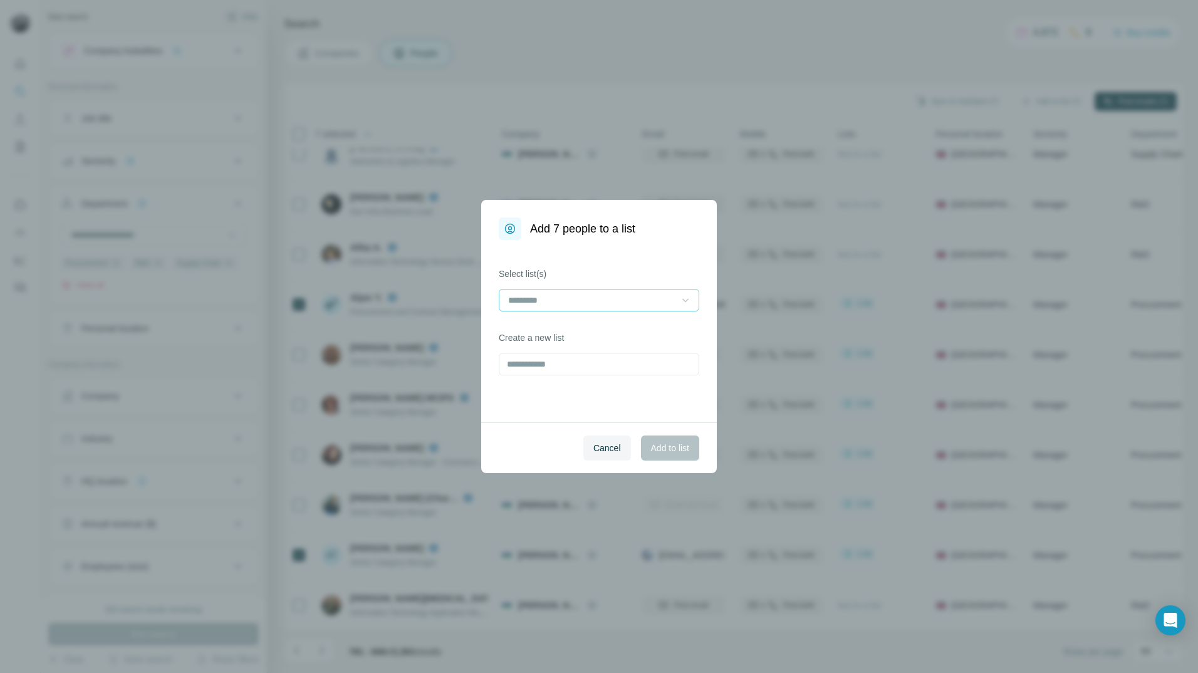
click at [683, 298] on icon at bounding box center [685, 300] width 13 height 13
click at [641, 332] on p "Fibaform Enclosures - Utility Contacts" at bounding box center [582, 328] width 147 height 13
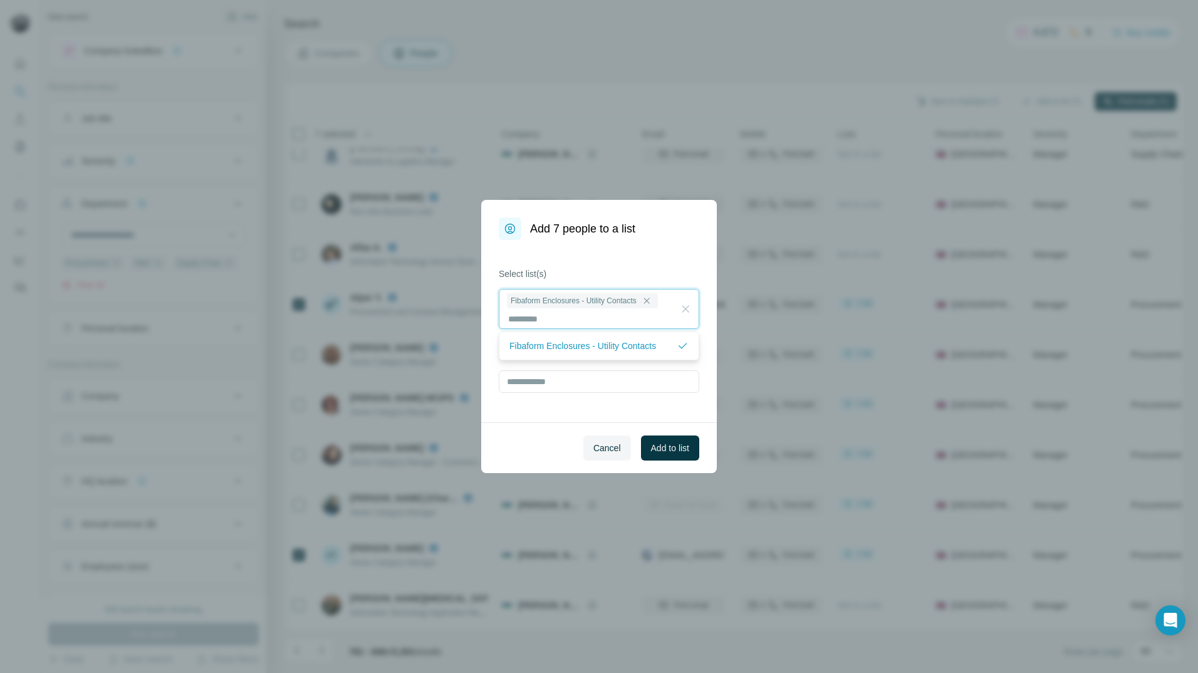
scroll to position [1, 0]
click at [668, 455] on button "Add to list" at bounding box center [670, 448] width 58 height 25
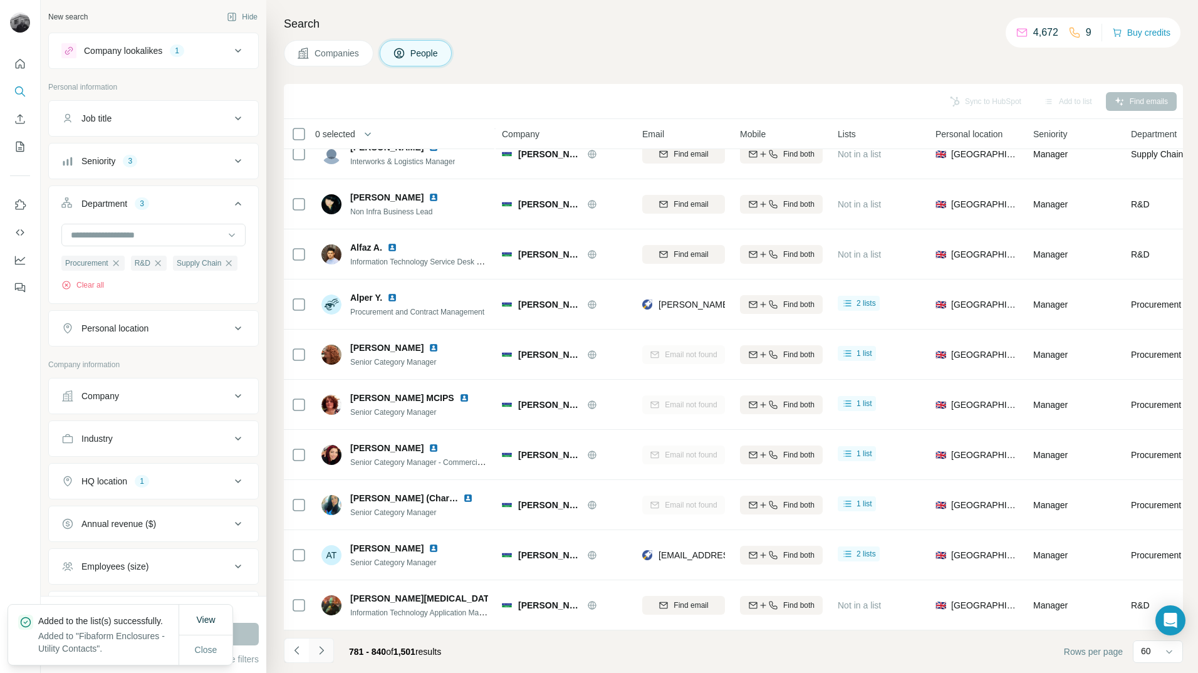
click at [326, 657] on button "Navigate to next page" at bounding box center [321, 650] width 25 height 25
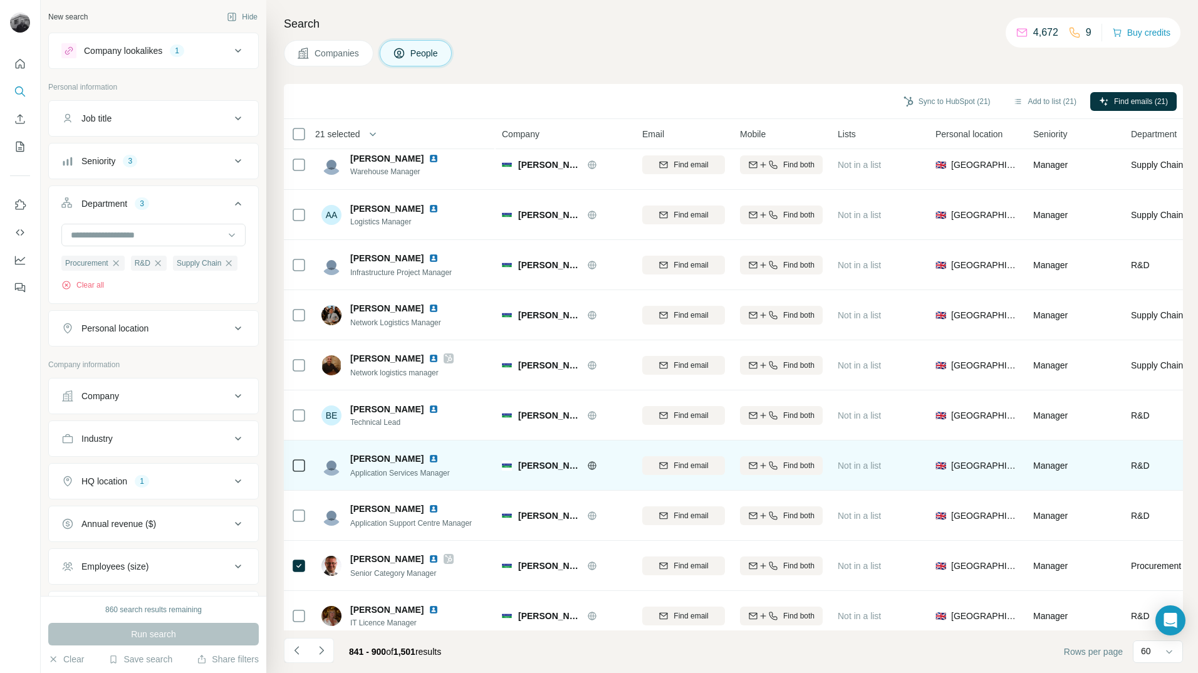
scroll to position [0, 0]
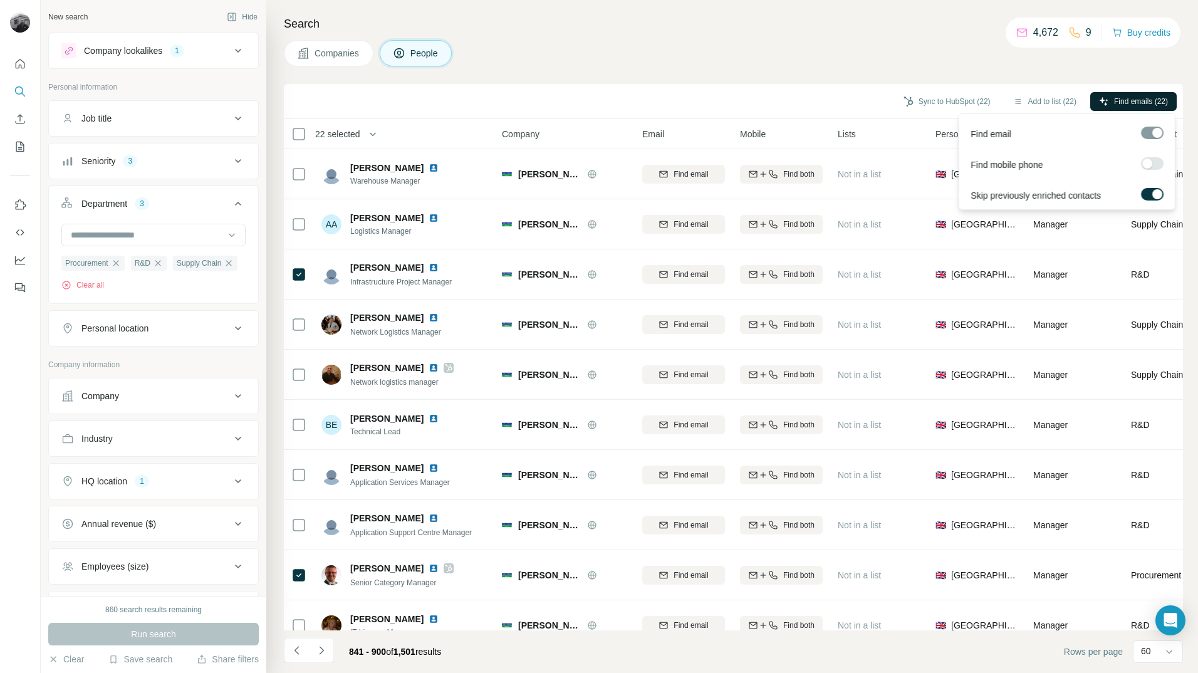
click at [1131, 98] on span "Find emails (22)" at bounding box center [1141, 101] width 54 height 11
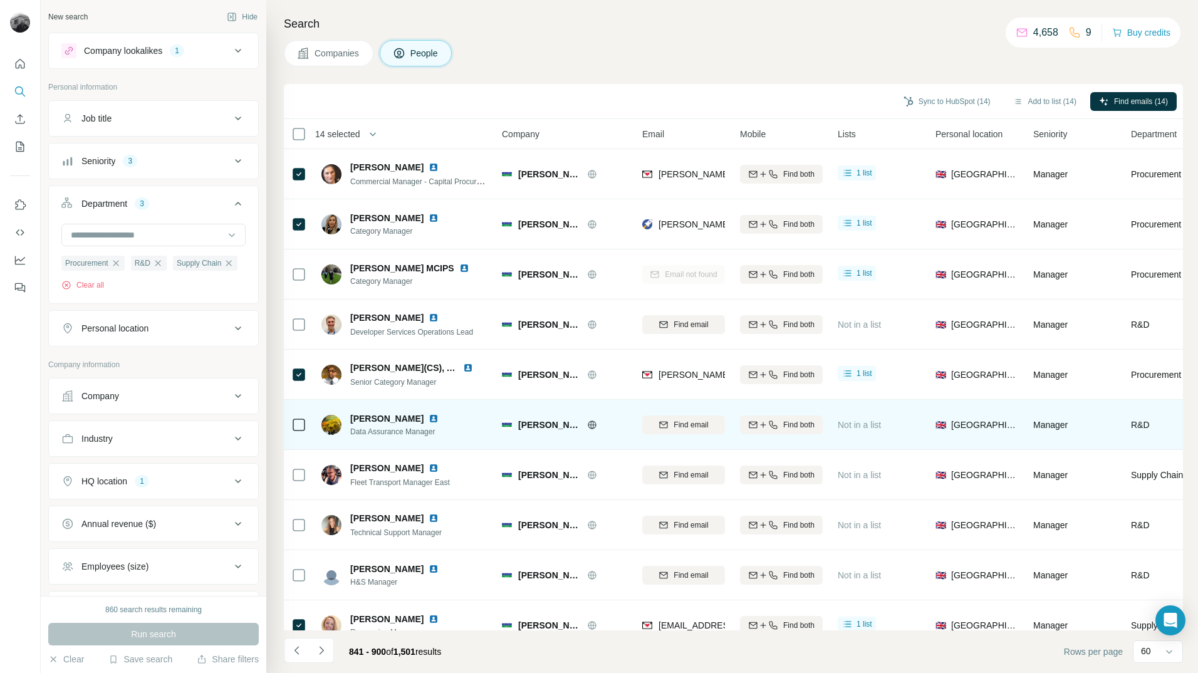
scroll to position [2533, 0]
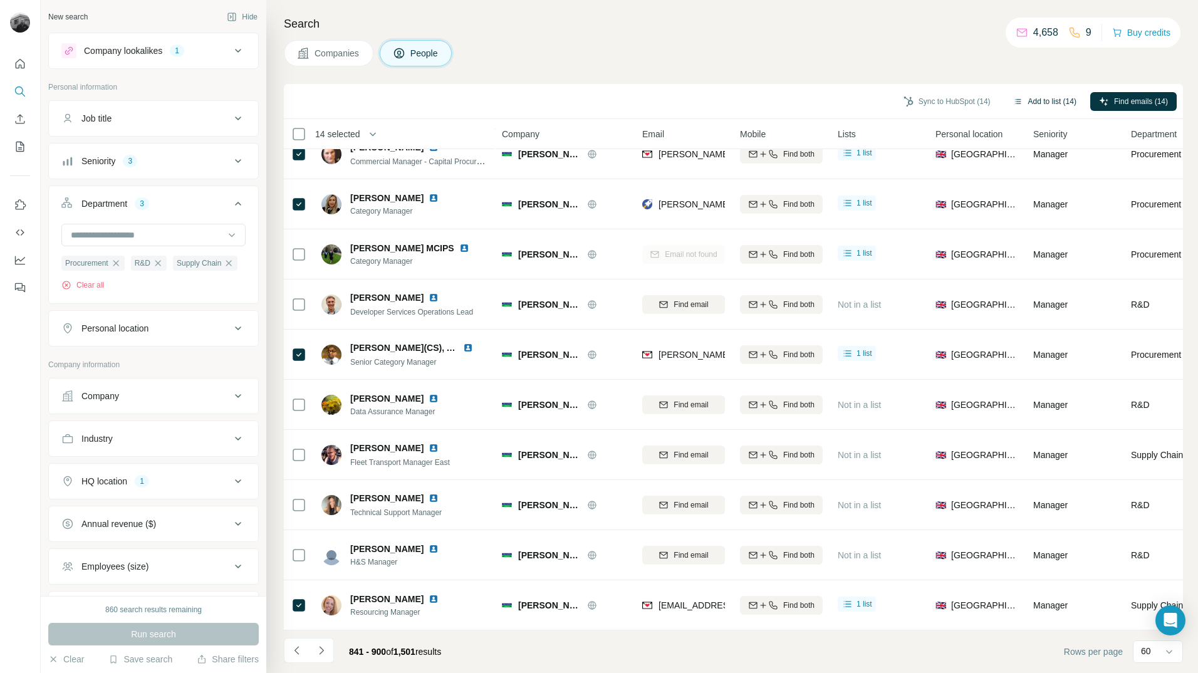
click at [1058, 105] on button "Add to list (14)" at bounding box center [1045, 101] width 81 height 19
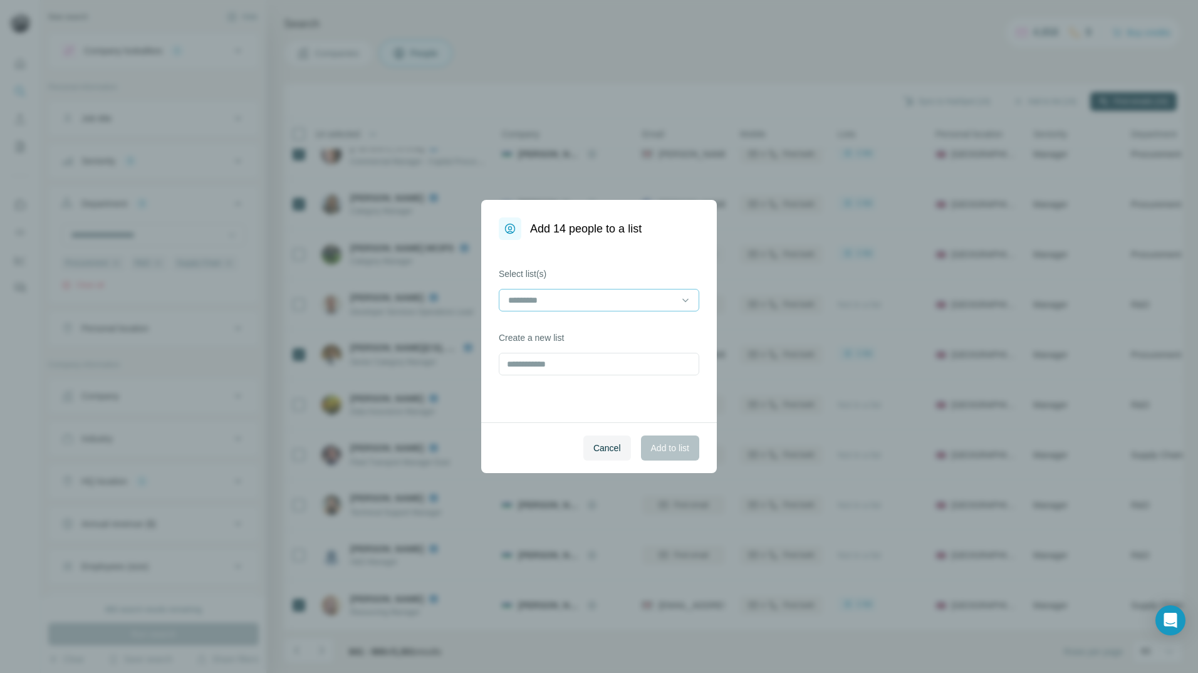
click at [640, 301] on input at bounding box center [591, 300] width 169 height 14
click at [629, 330] on p "Fibaform Enclosures - Utility Contacts" at bounding box center [582, 328] width 147 height 13
click at [684, 451] on span "Add to list" at bounding box center [670, 448] width 38 height 13
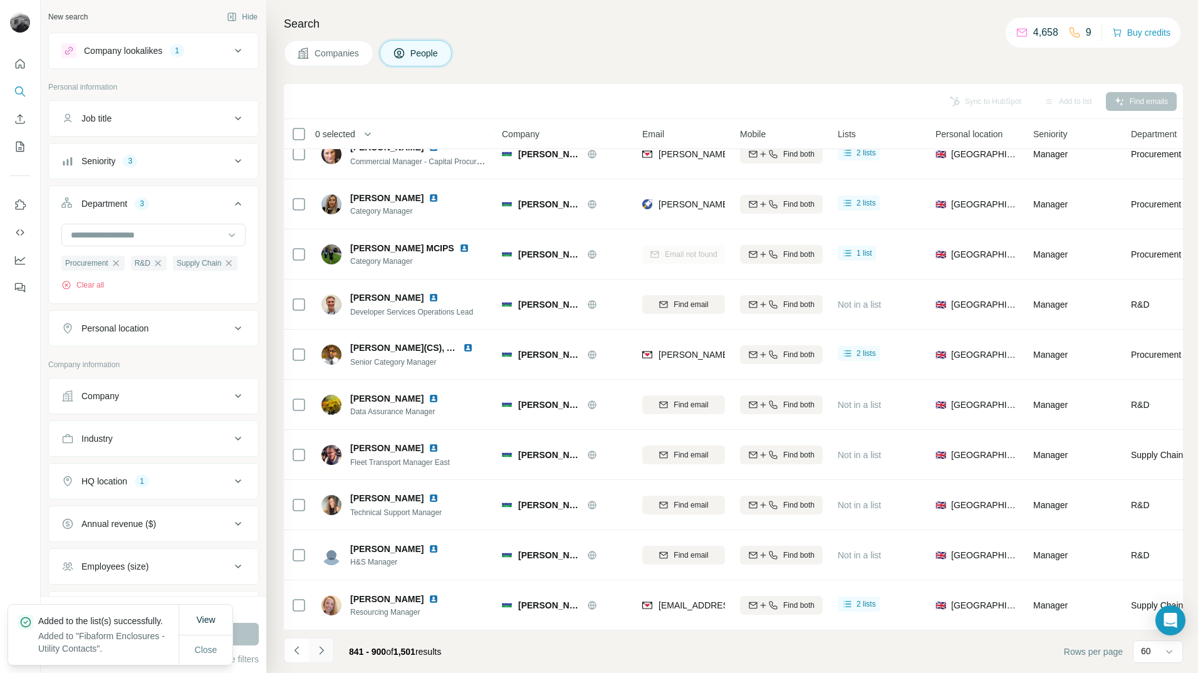
click at [322, 650] on icon "Navigate to next page" at bounding box center [321, 650] width 13 height 13
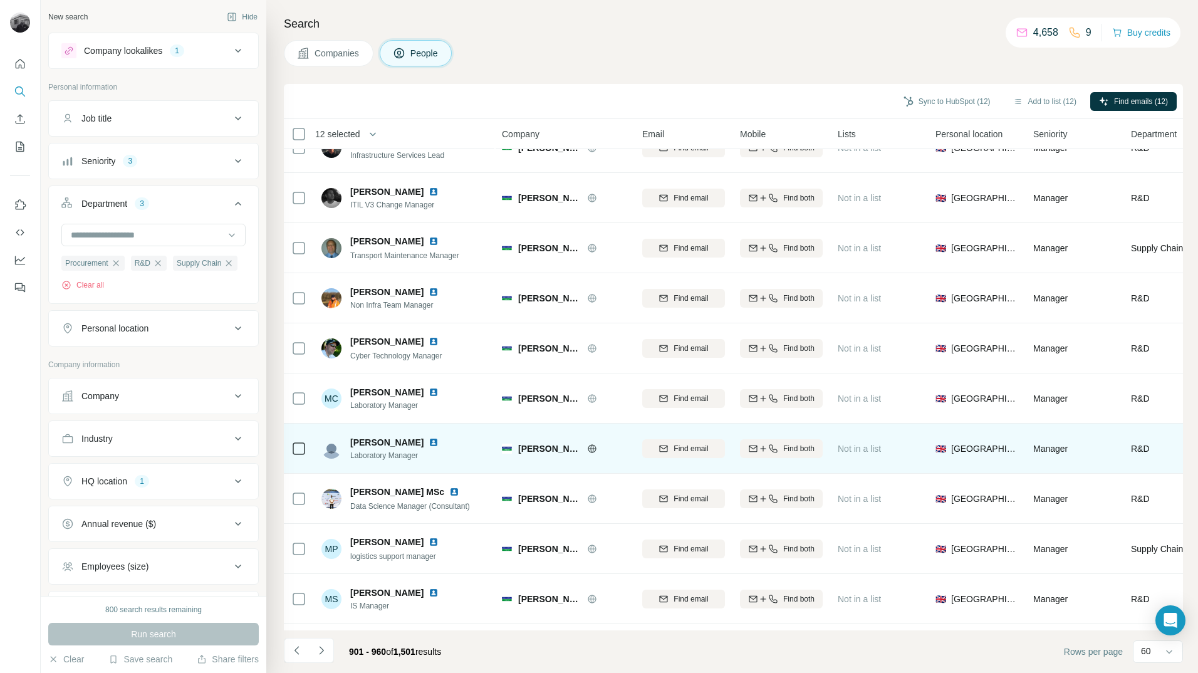
scroll to position [0, 0]
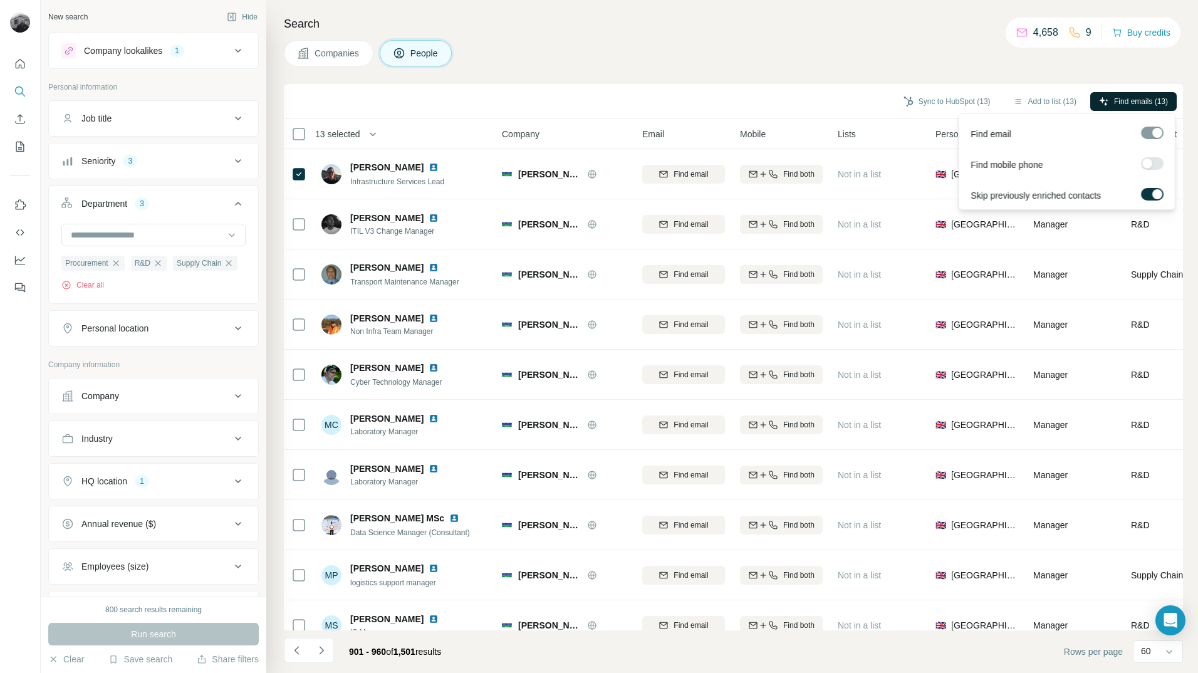
click at [1124, 99] on span "Find emails (13)" at bounding box center [1141, 101] width 54 height 11
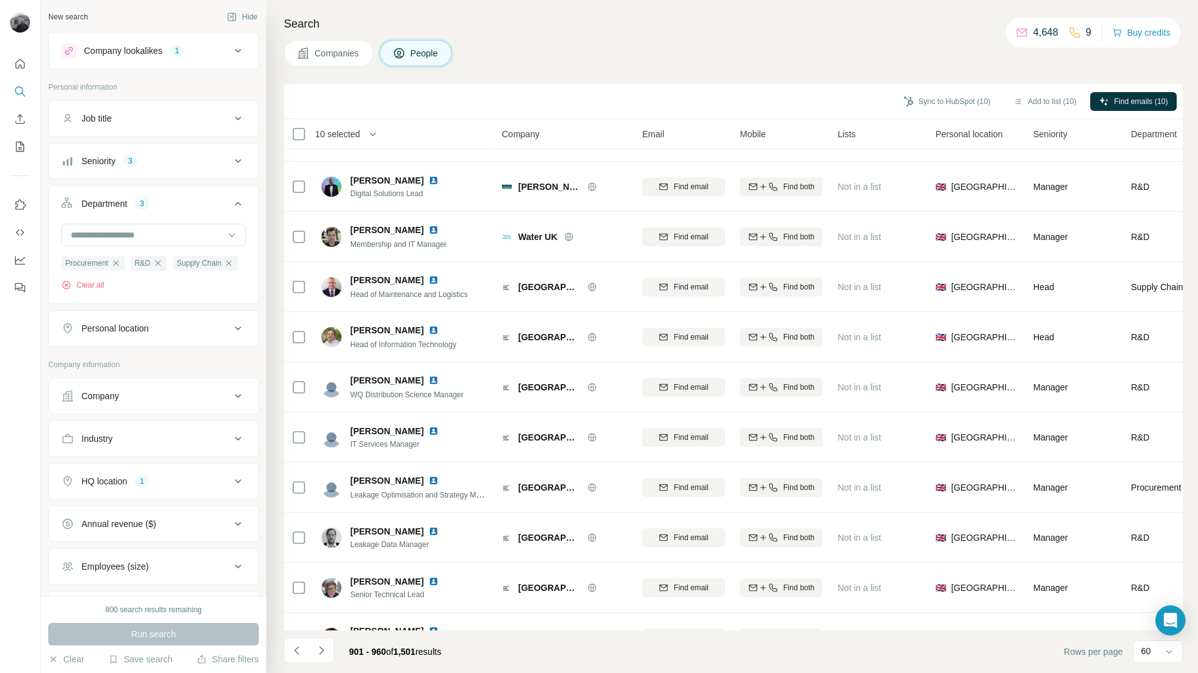
scroll to position [2533, 0]
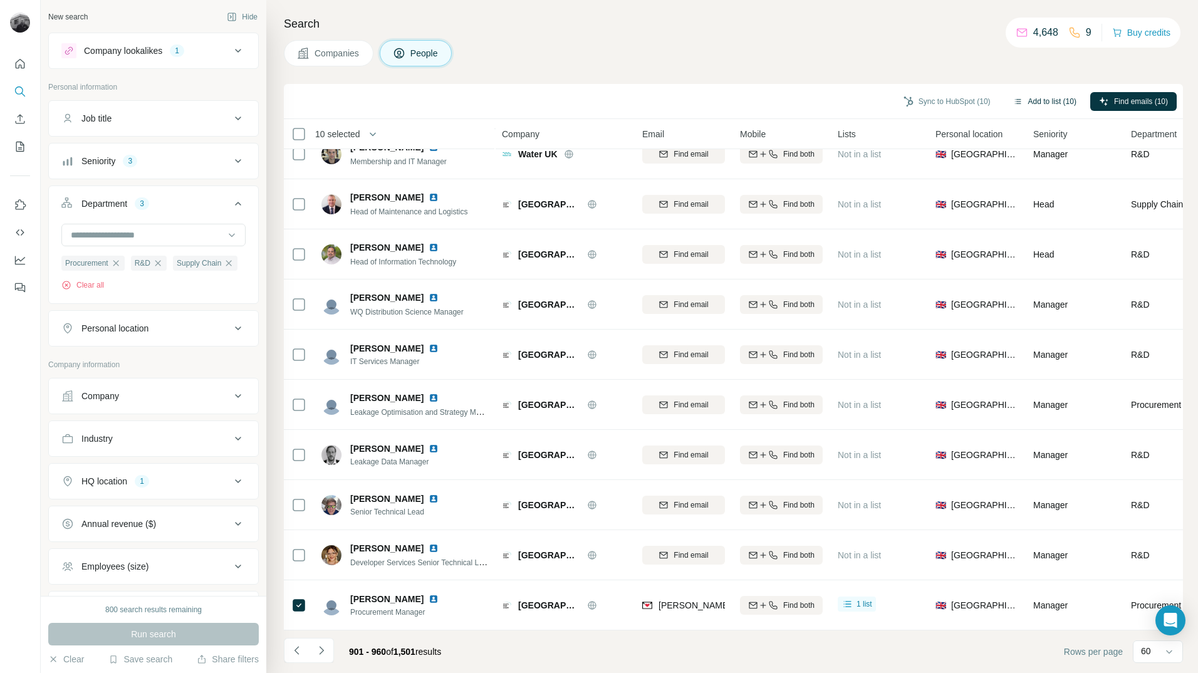
click at [1038, 102] on button "Add to list (10)" at bounding box center [1045, 101] width 81 height 19
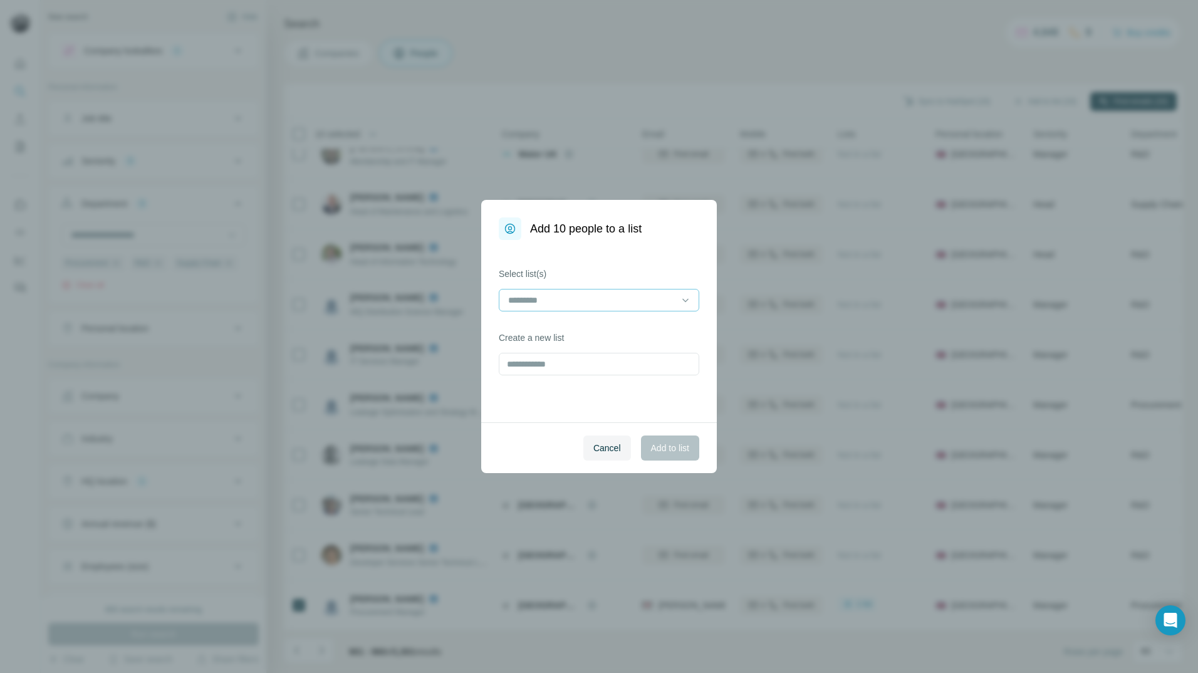
click at [672, 306] on input at bounding box center [591, 300] width 169 height 14
click at [645, 325] on p "Fibaform Enclosures - Utility Contacts" at bounding box center [582, 328] width 147 height 13
click at [677, 446] on span "Add to list" at bounding box center [670, 448] width 38 height 13
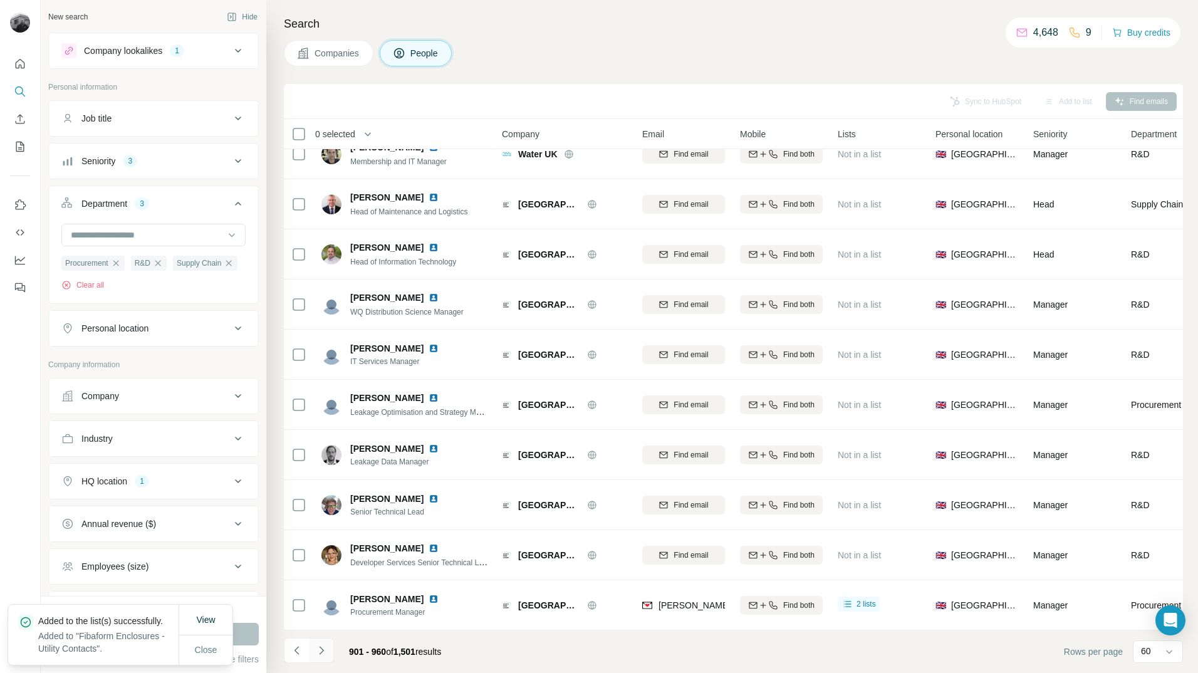
click at [321, 655] on icon "Navigate to next page" at bounding box center [321, 650] width 13 height 13
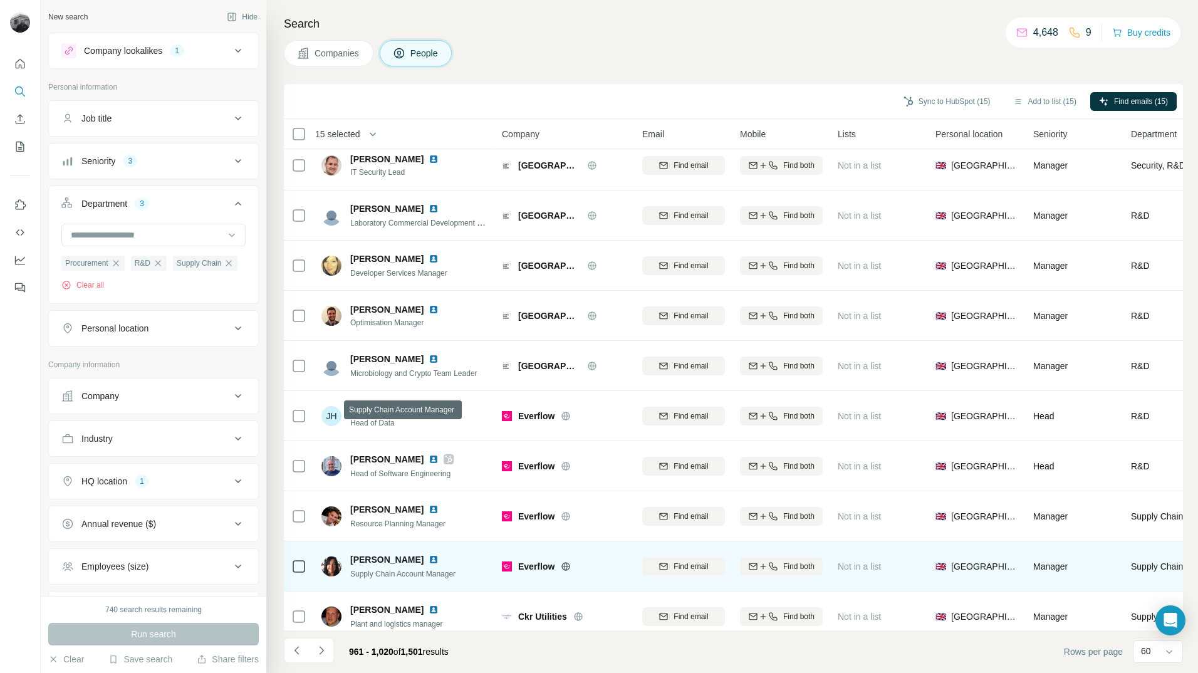
scroll to position [0, 0]
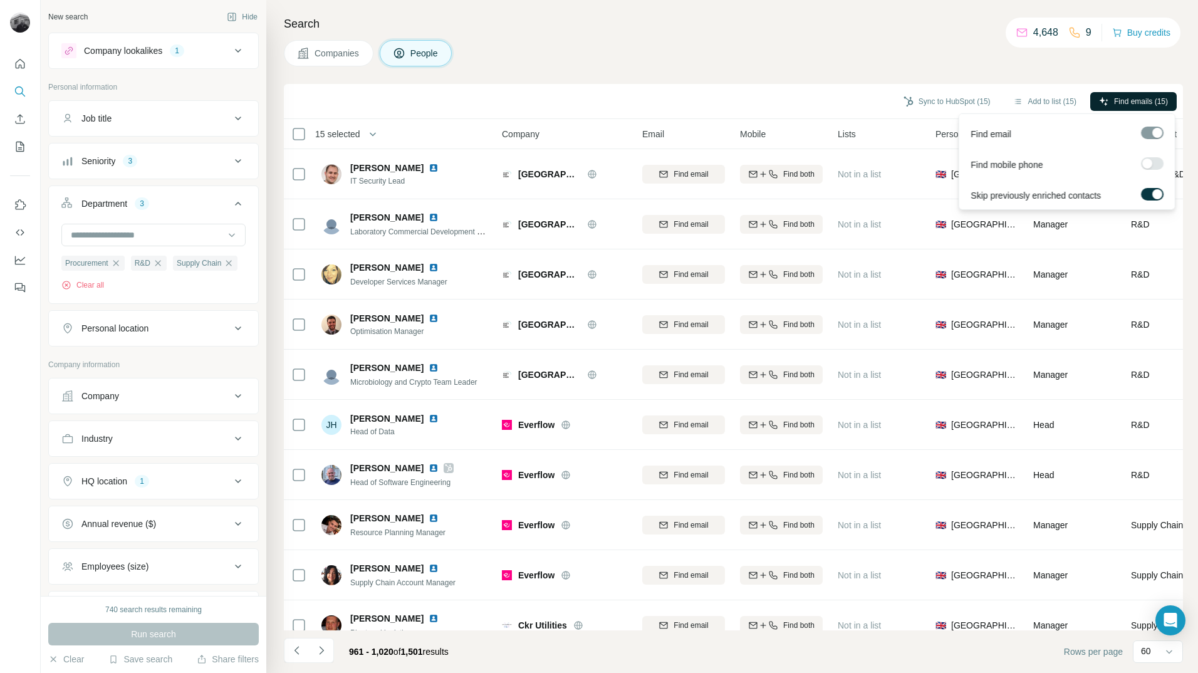
click at [1103, 97] on icon "button" at bounding box center [1104, 102] width 10 height 10
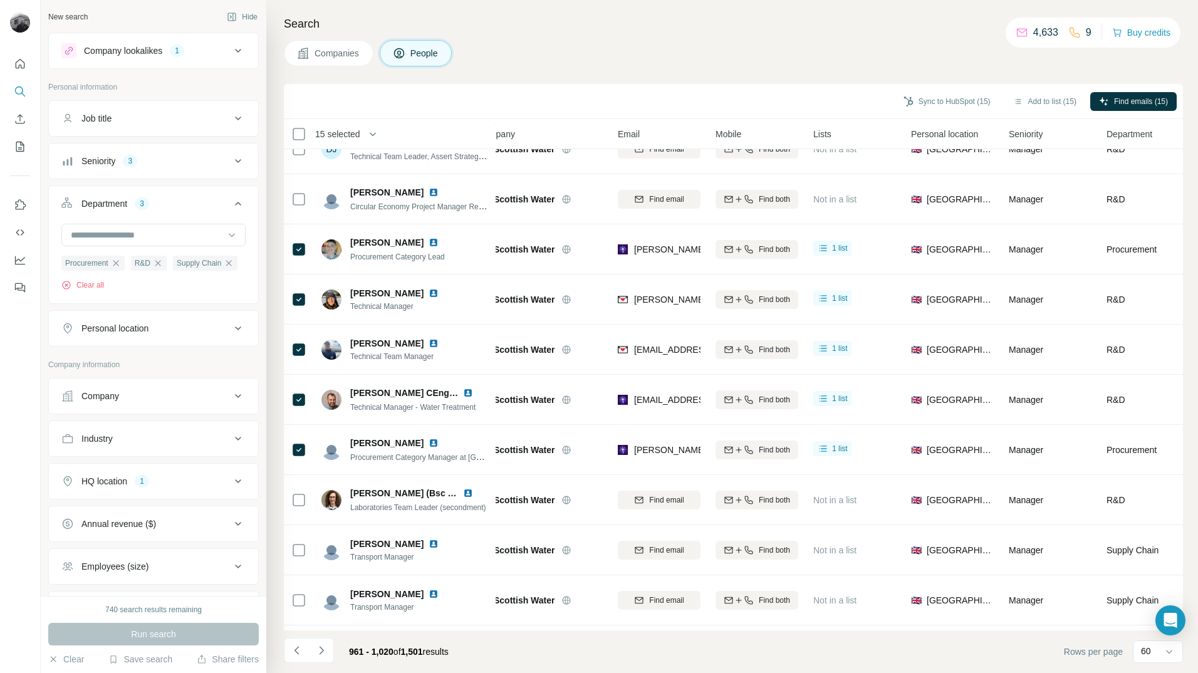
scroll to position [2131, 0]
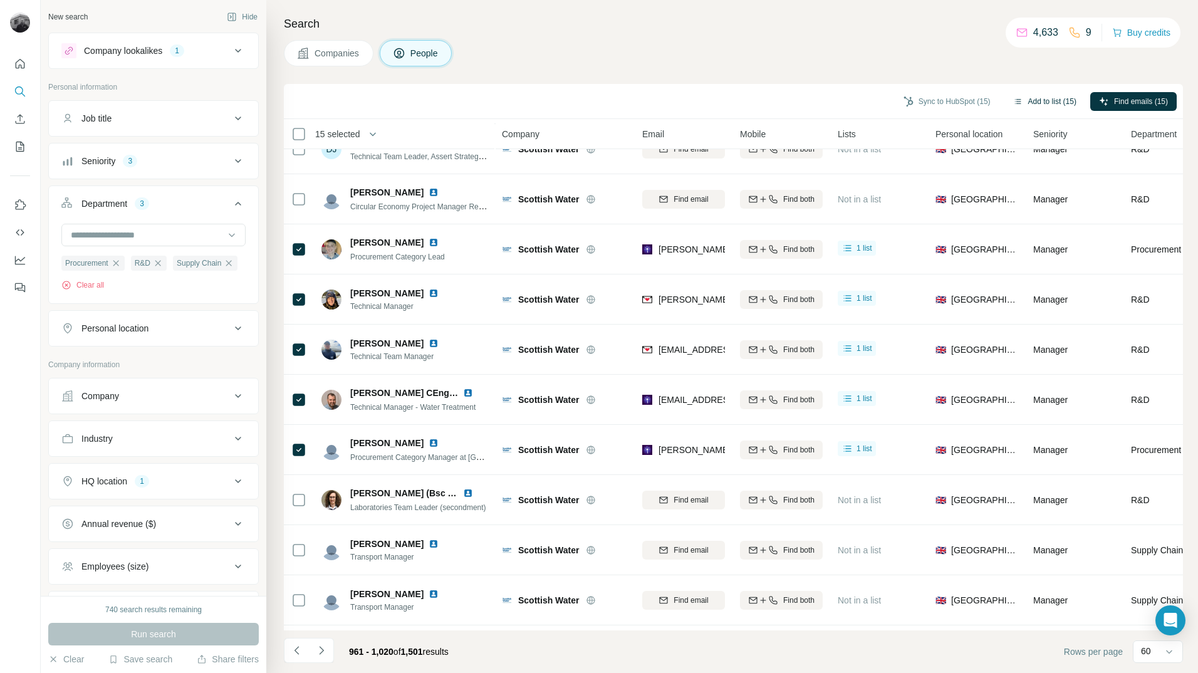
click at [1050, 100] on button "Add to list (15)" at bounding box center [1045, 101] width 81 height 19
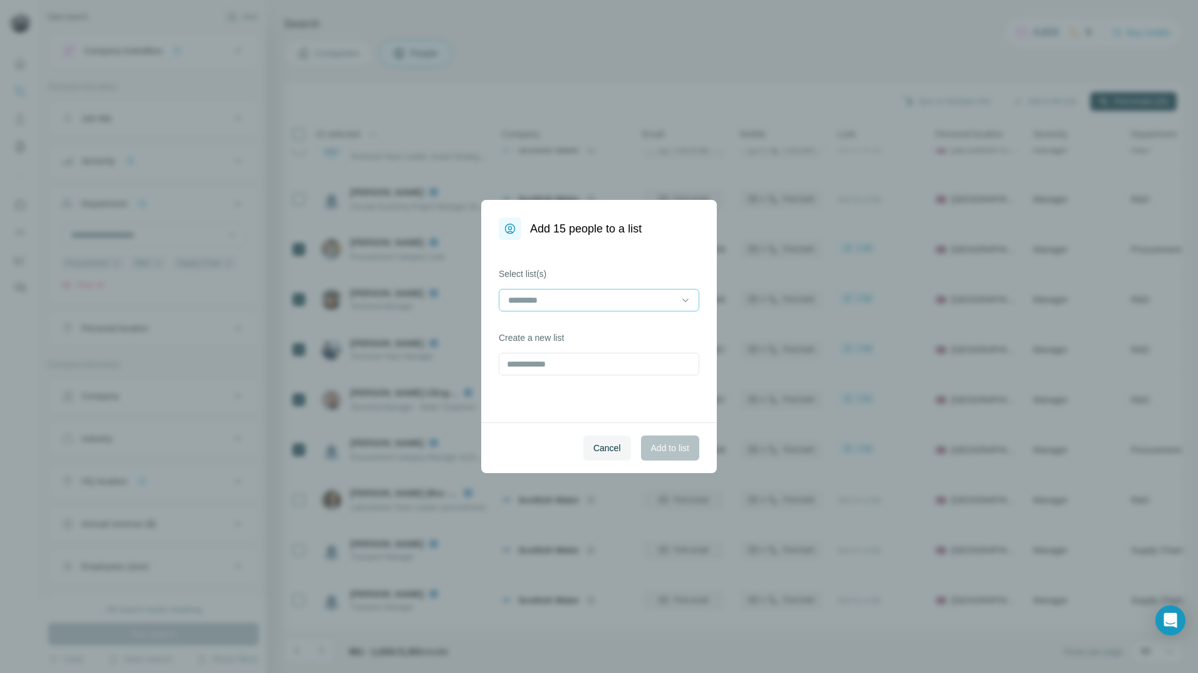
click at [666, 304] on input at bounding box center [591, 300] width 169 height 14
click at [647, 335] on div "Fibaform Enclosures - Utility Contacts" at bounding box center [599, 328] width 194 height 23
click at [682, 447] on span "Add to list" at bounding box center [670, 448] width 38 height 13
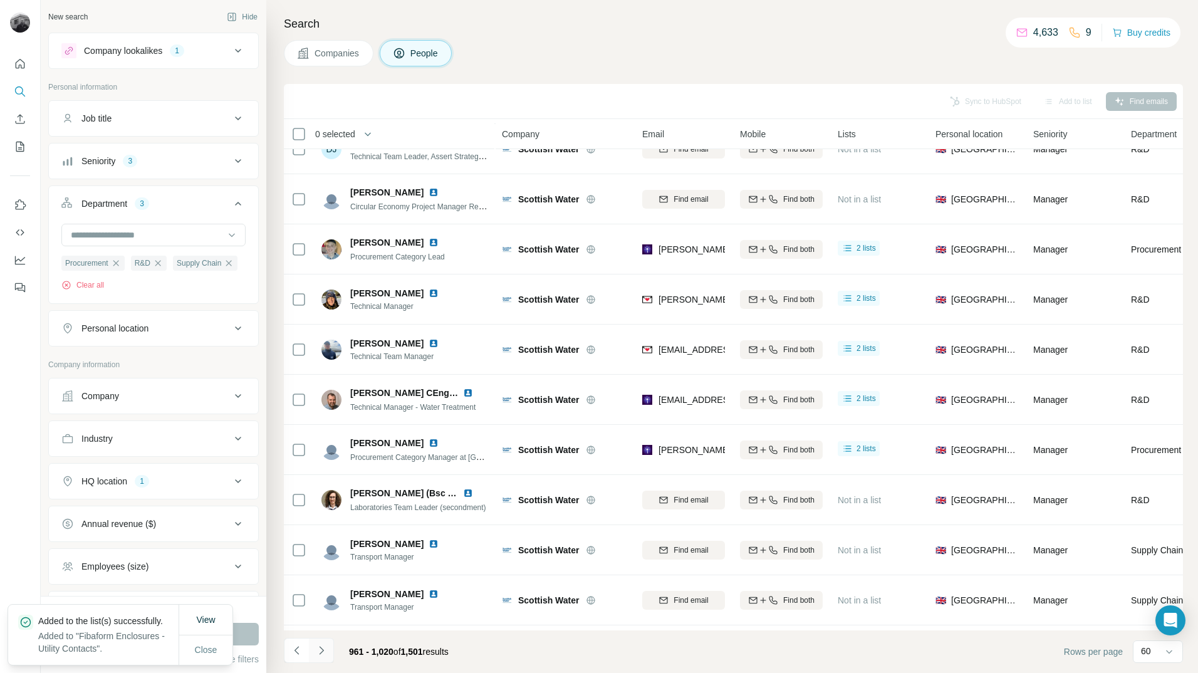
click at [324, 653] on icon "Navigate to next page" at bounding box center [321, 650] width 13 height 13
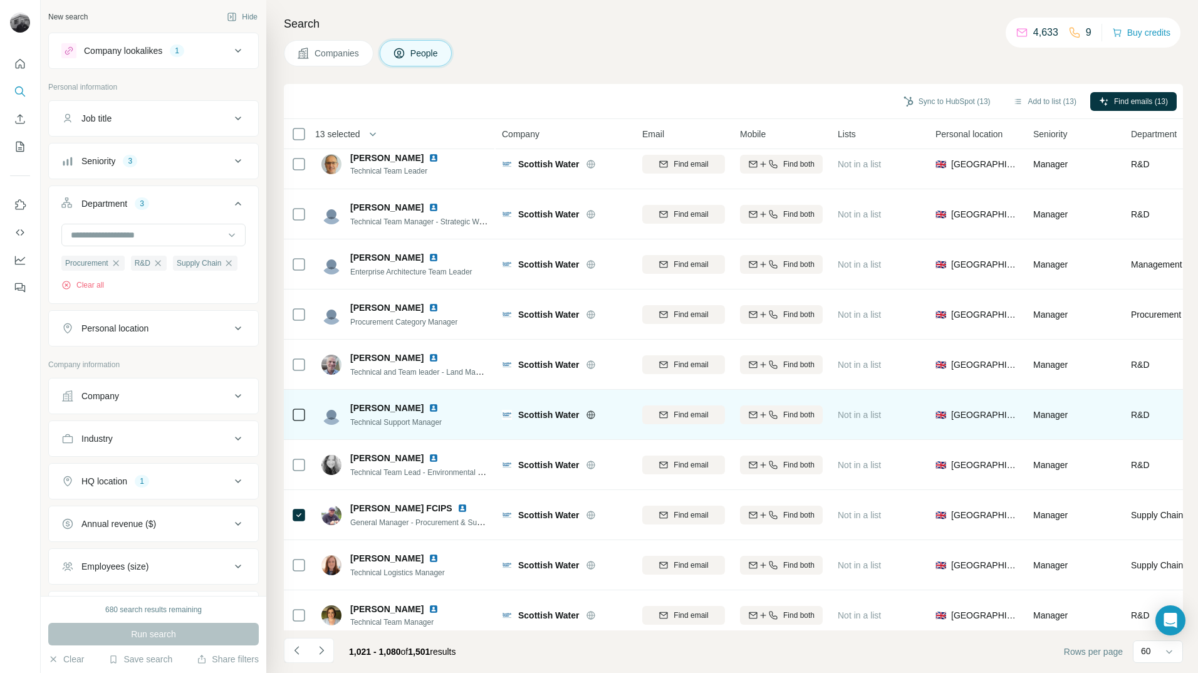
scroll to position [0, 0]
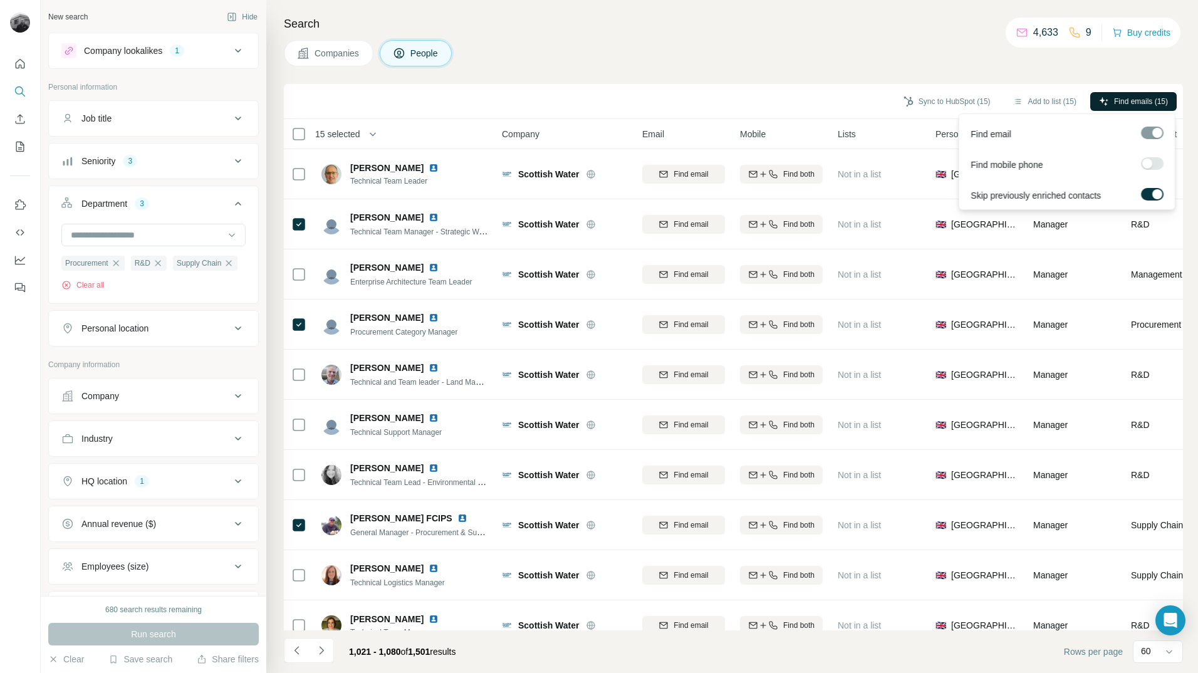
click at [1118, 99] on span "Find emails (15)" at bounding box center [1141, 101] width 54 height 11
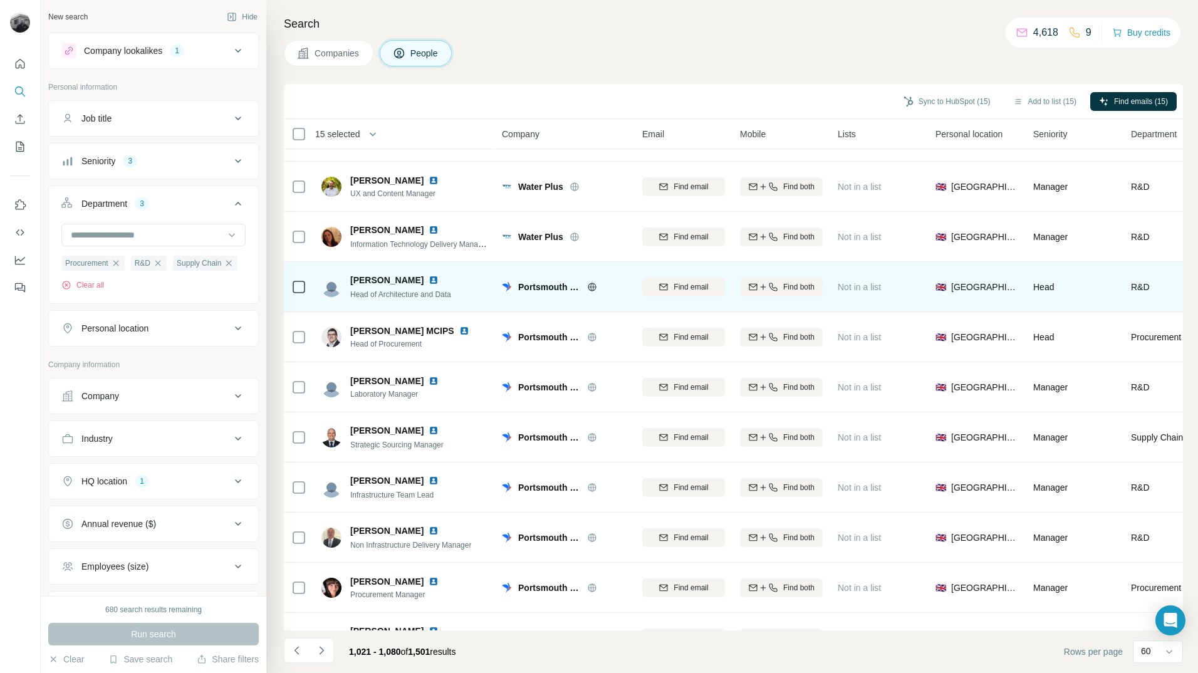
scroll to position [2533, 0]
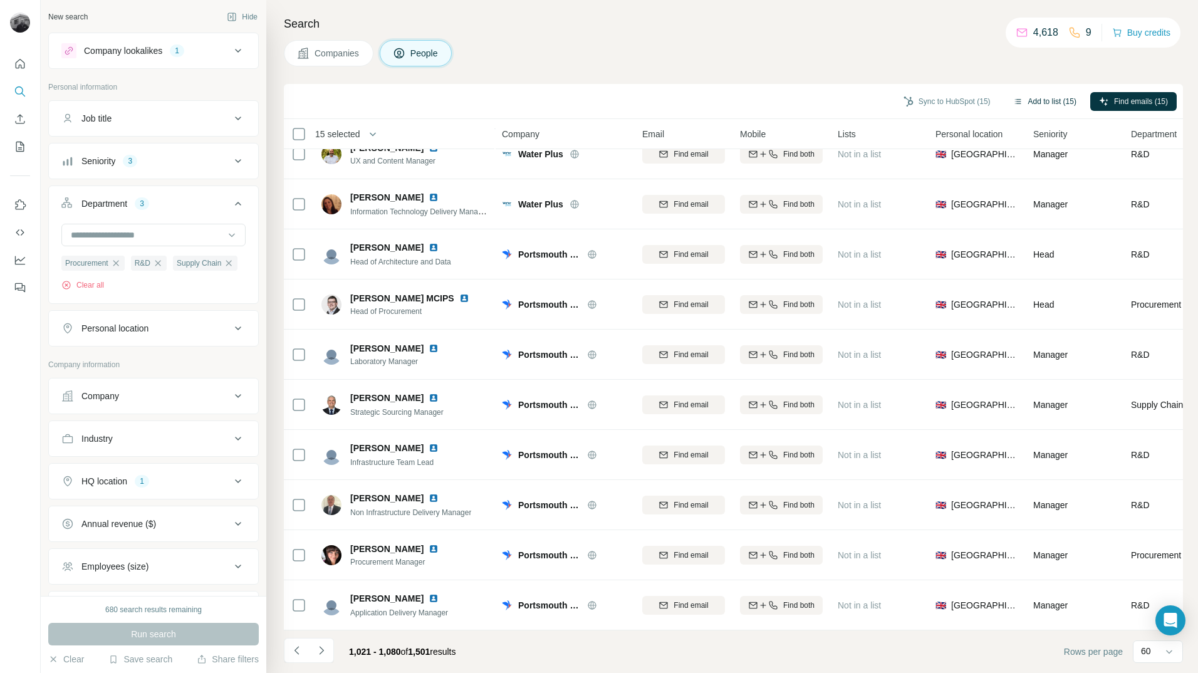
click at [1050, 105] on button "Add to list (15)" at bounding box center [1045, 101] width 81 height 19
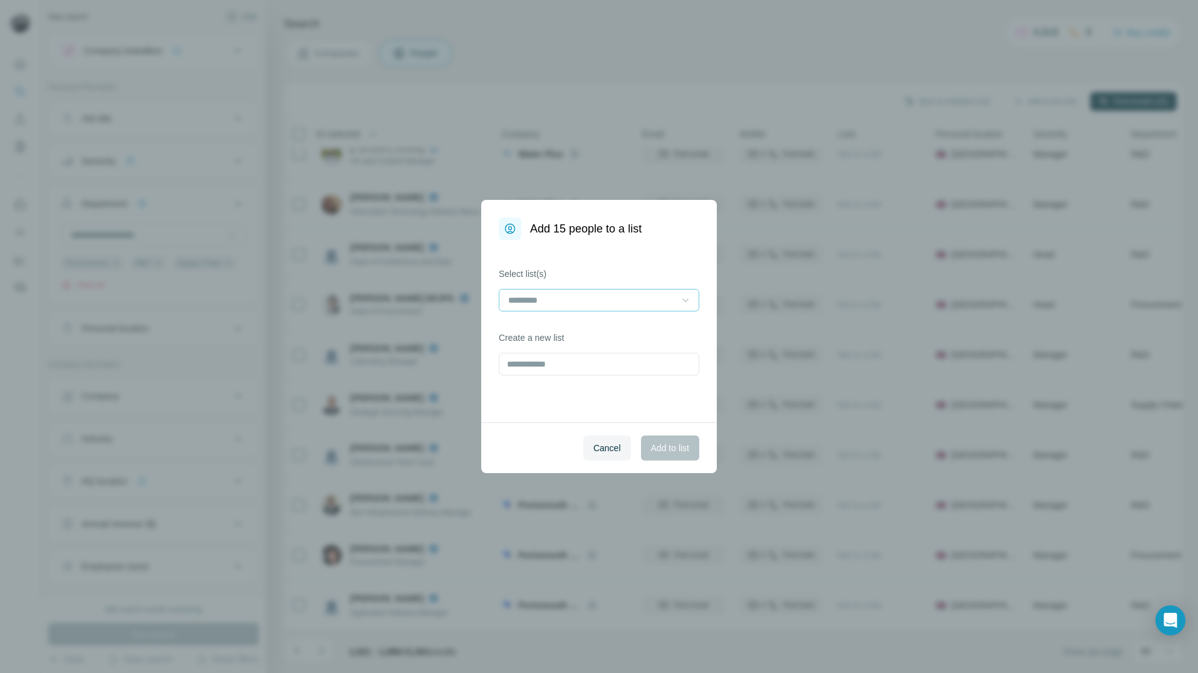
click at [684, 308] on div at bounding box center [685, 300] width 13 height 23
click at [632, 330] on p "Fibaform Enclosures - Utility Contacts" at bounding box center [582, 328] width 147 height 13
click at [666, 452] on span "Add to list" at bounding box center [670, 448] width 38 height 13
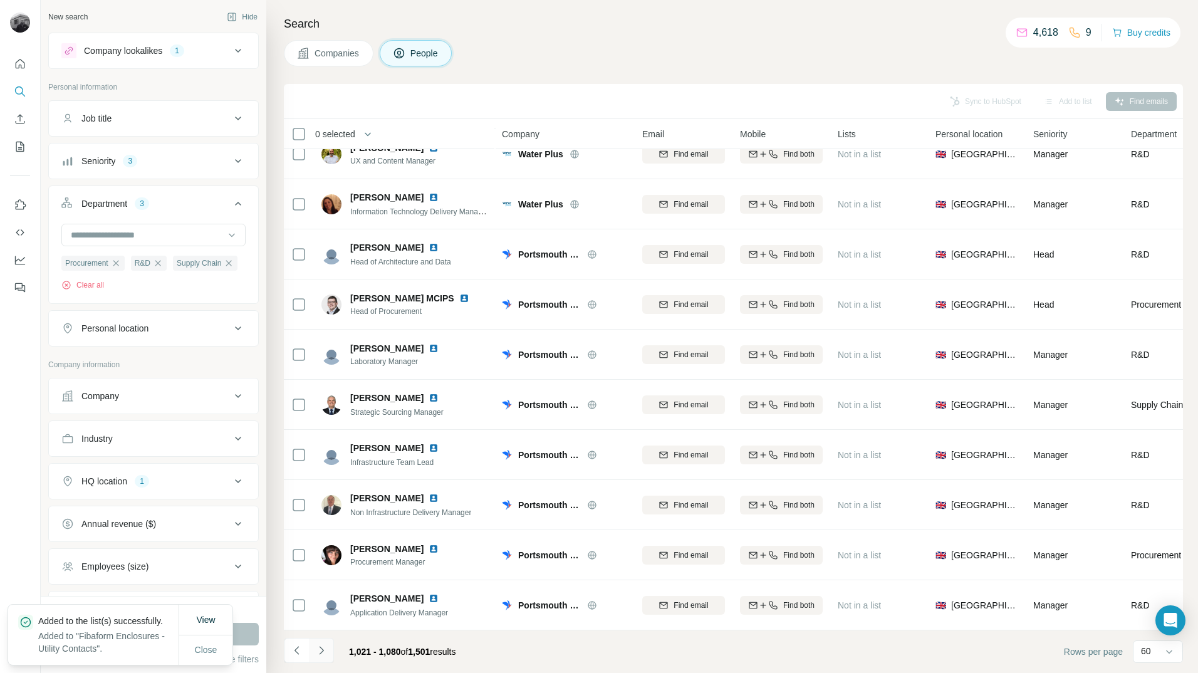
click at [325, 653] on icon "Navigate to next page" at bounding box center [321, 650] width 13 height 13
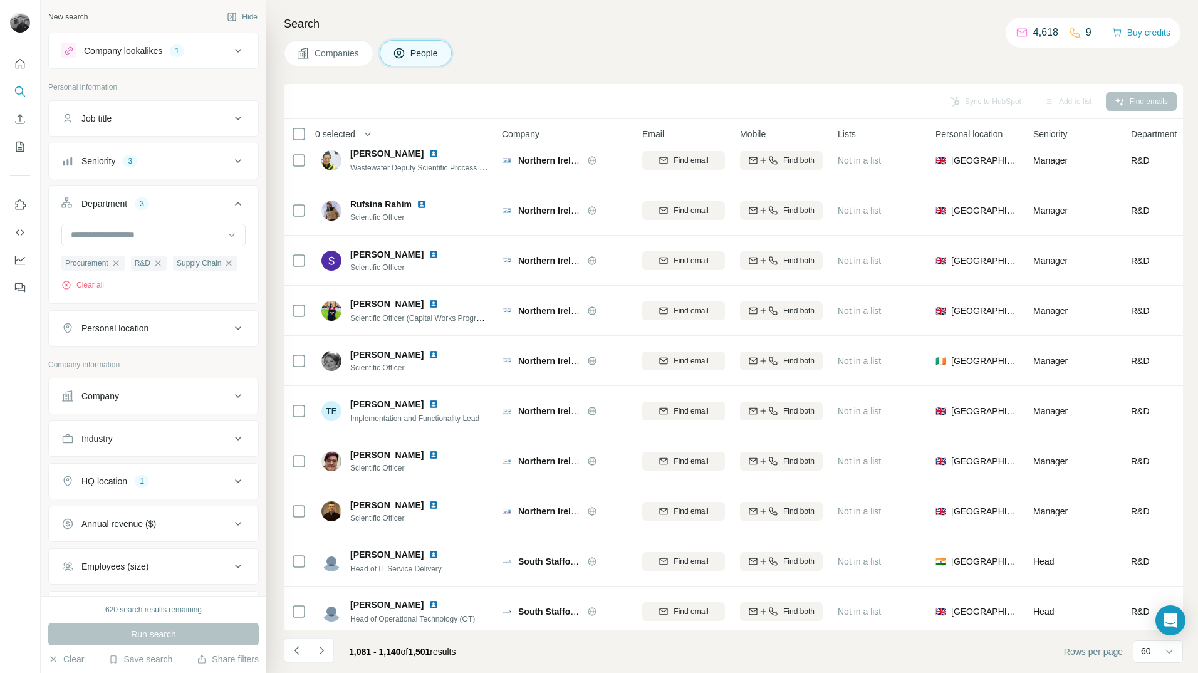
scroll to position [2533, 0]
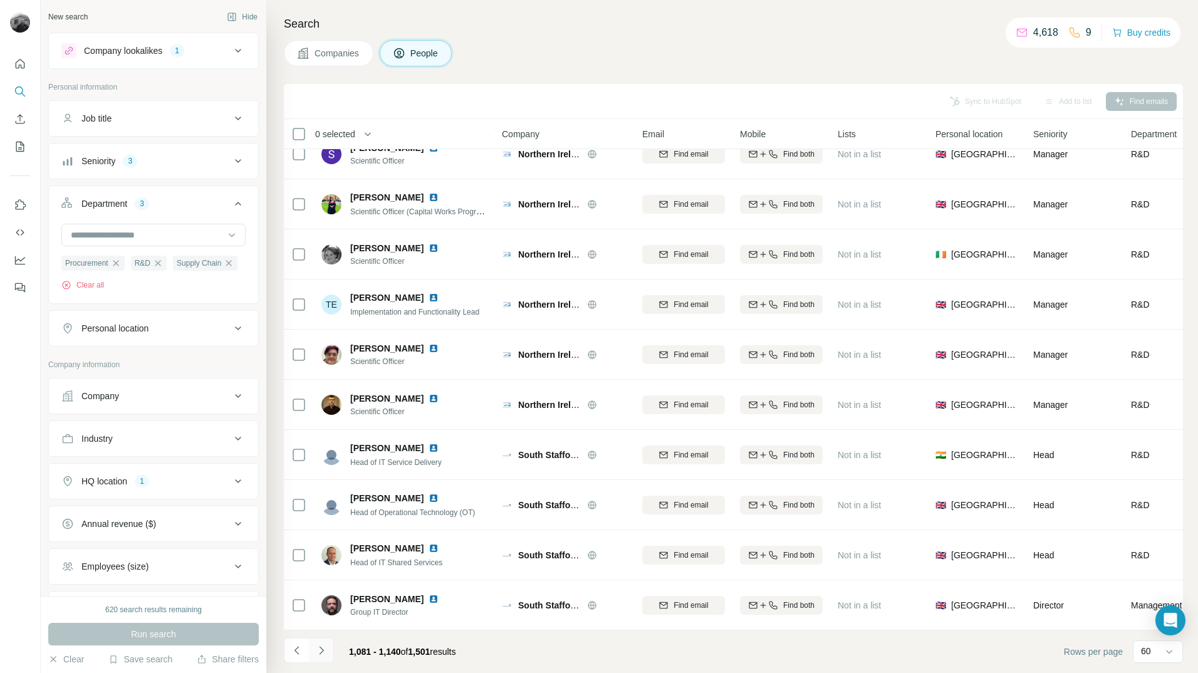
click at [331, 653] on button "Navigate to next page" at bounding box center [321, 650] width 25 height 25
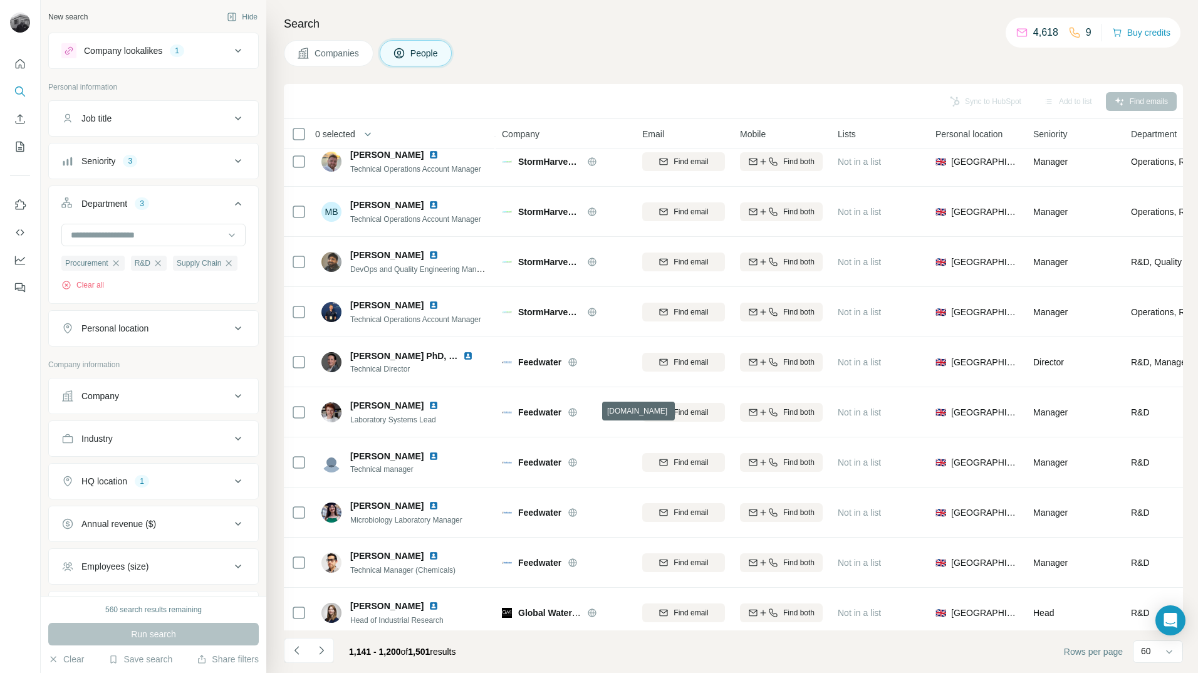
scroll to position [1906, 0]
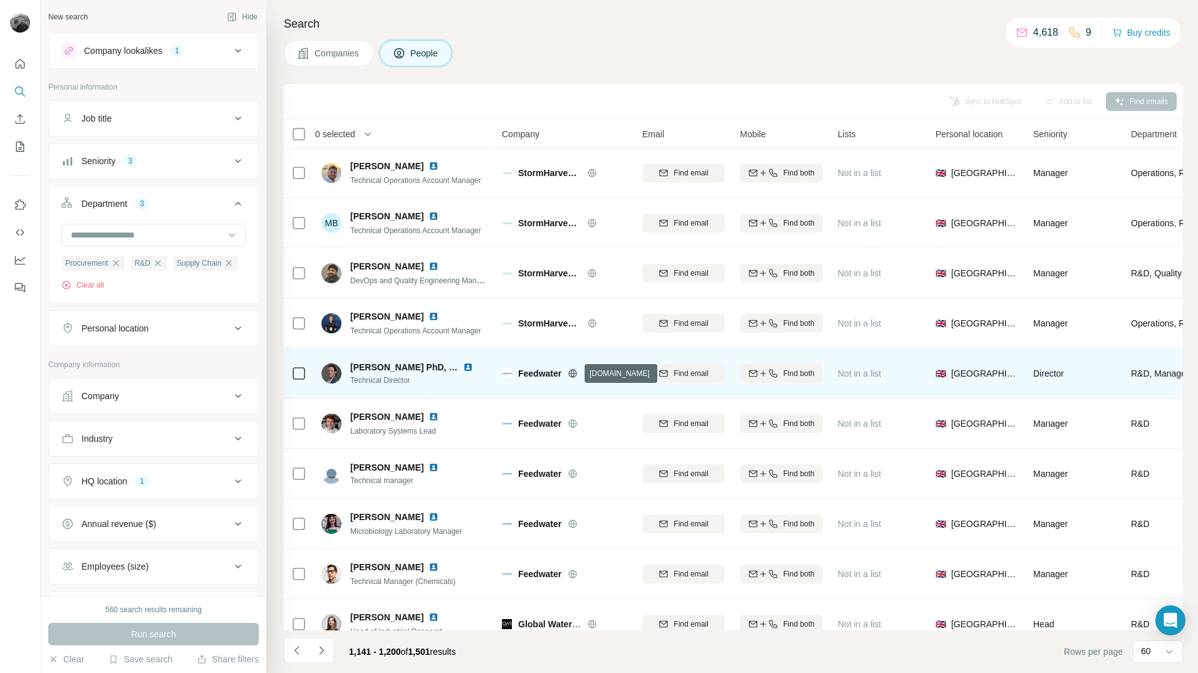
click at [573, 374] on icon at bounding box center [573, 373] width 10 height 10
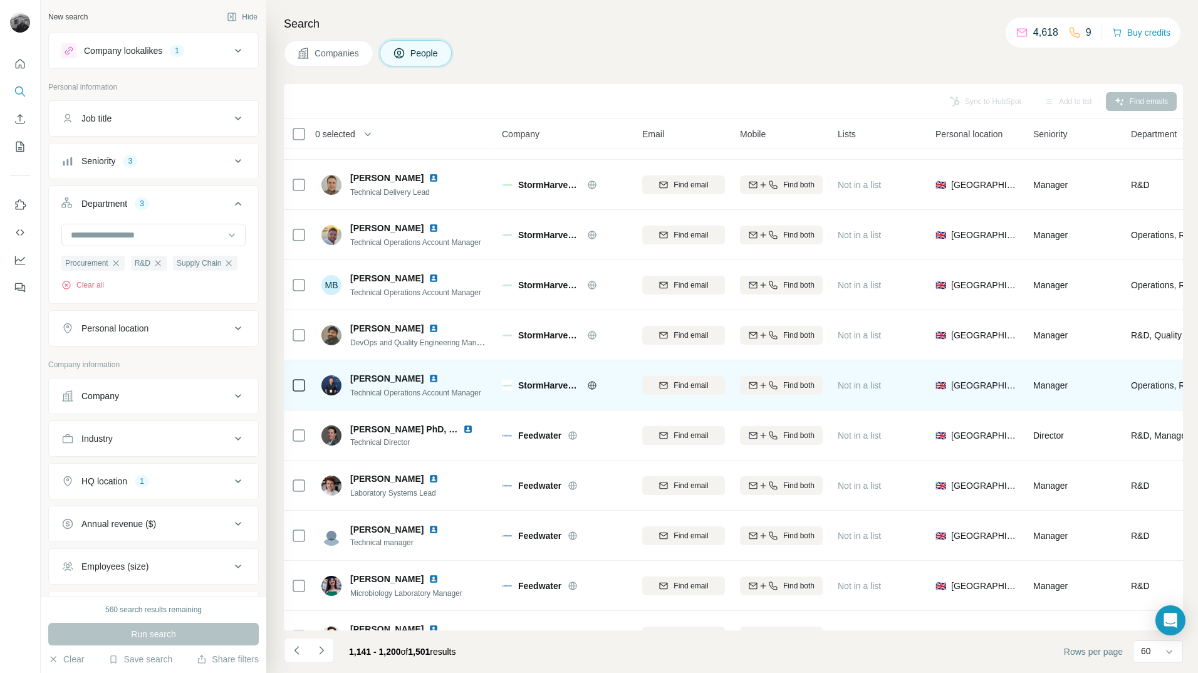
scroll to position [1844, 0]
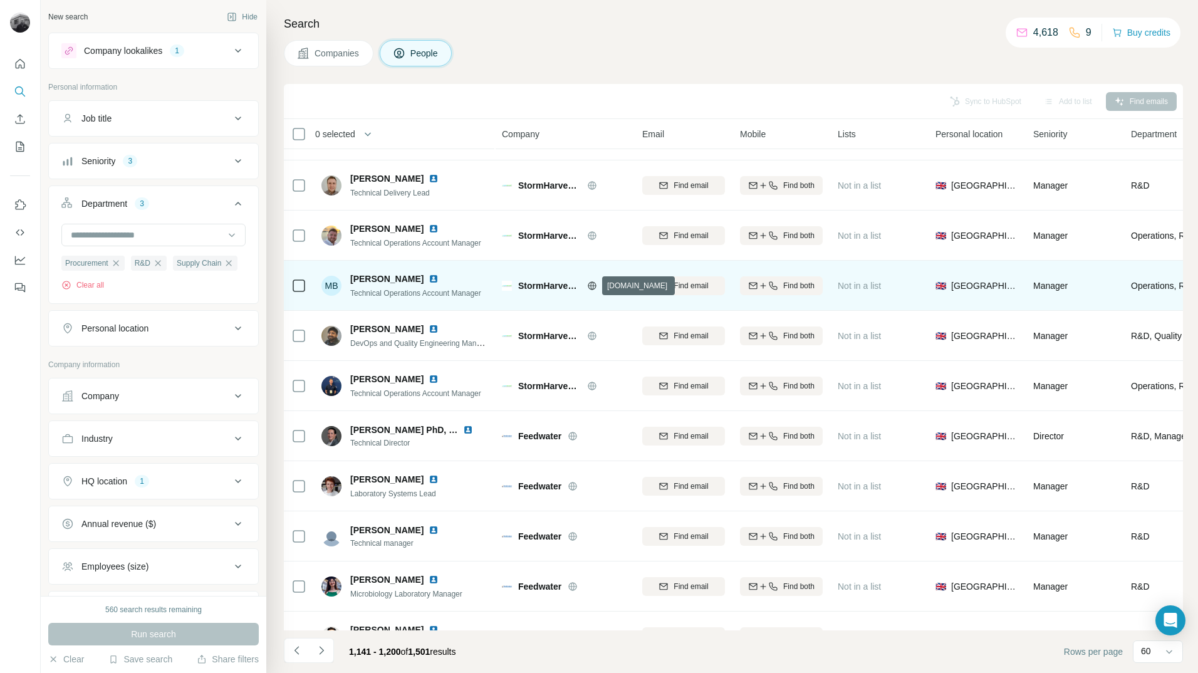
click at [592, 285] on icon at bounding box center [592, 286] width 10 height 10
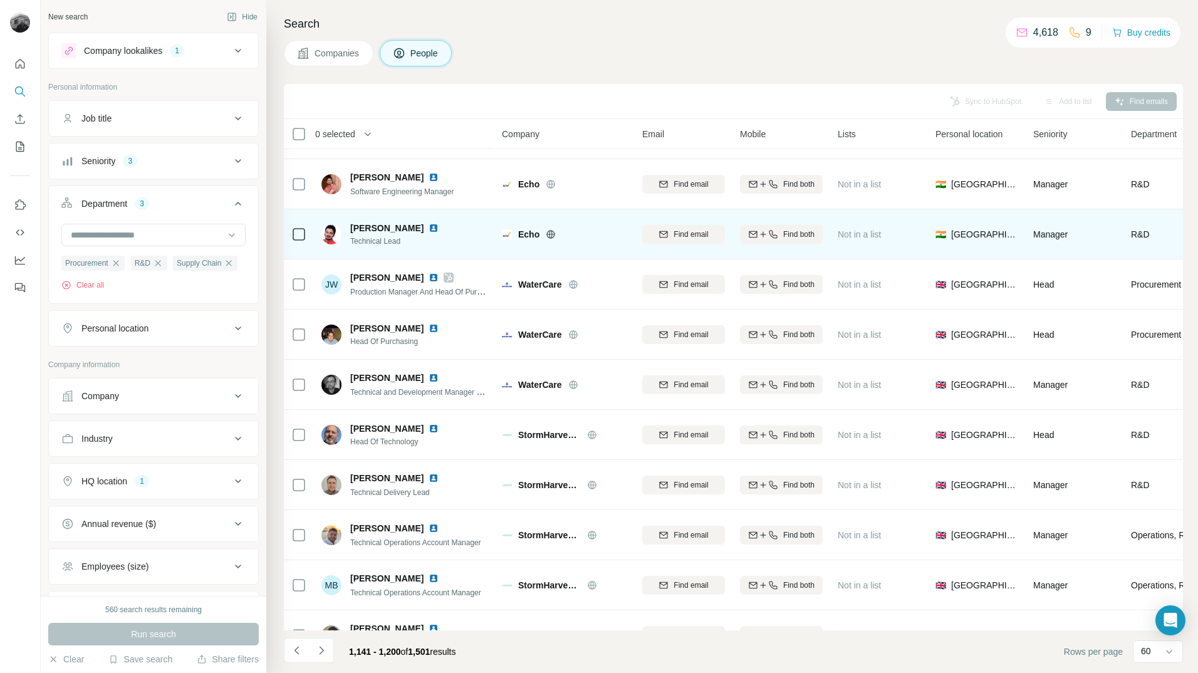
scroll to position [1530, 0]
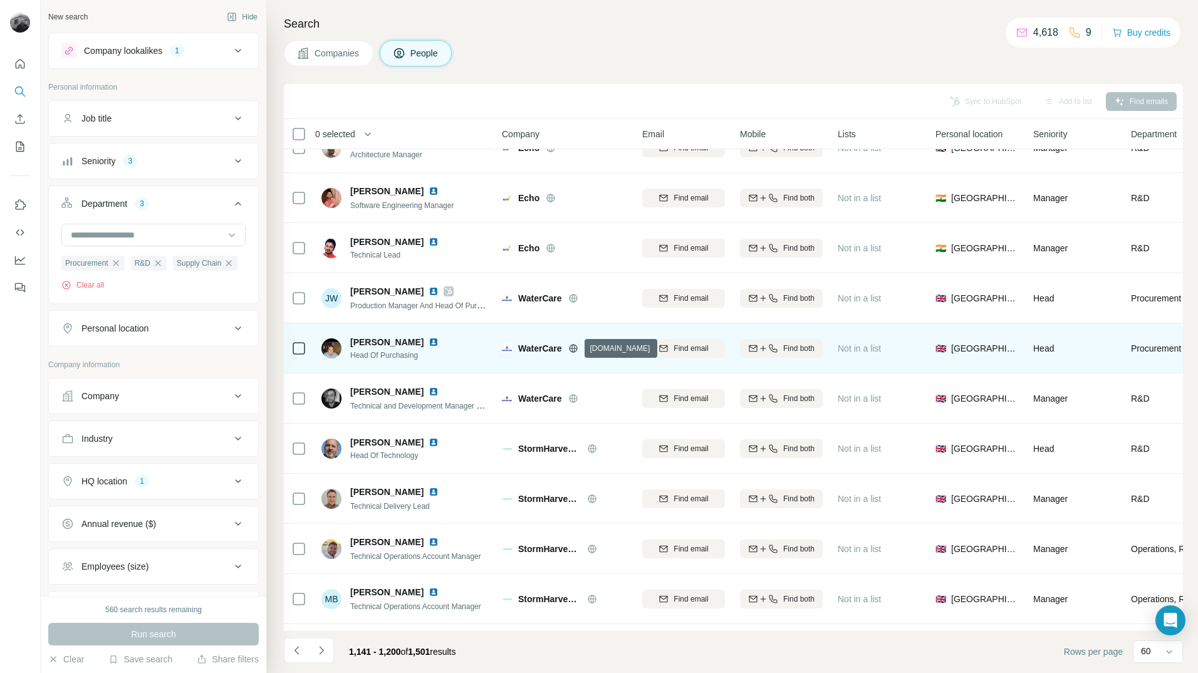
click at [578, 349] on icon at bounding box center [573, 348] width 10 height 10
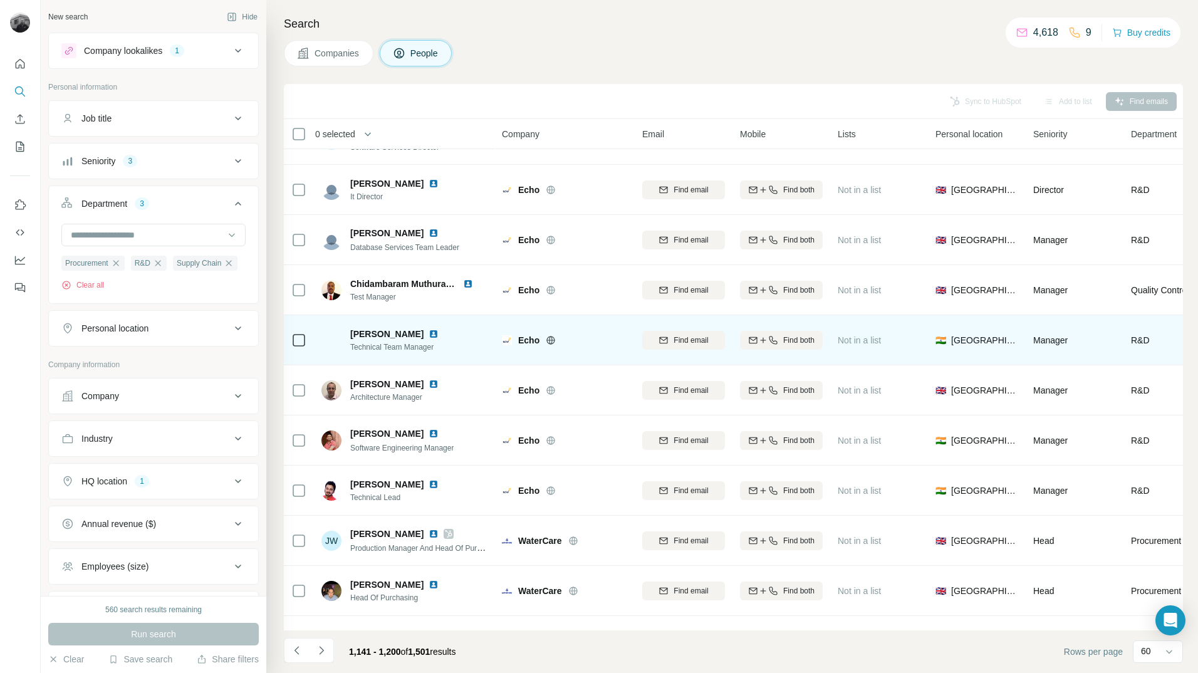
scroll to position [1280, 0]
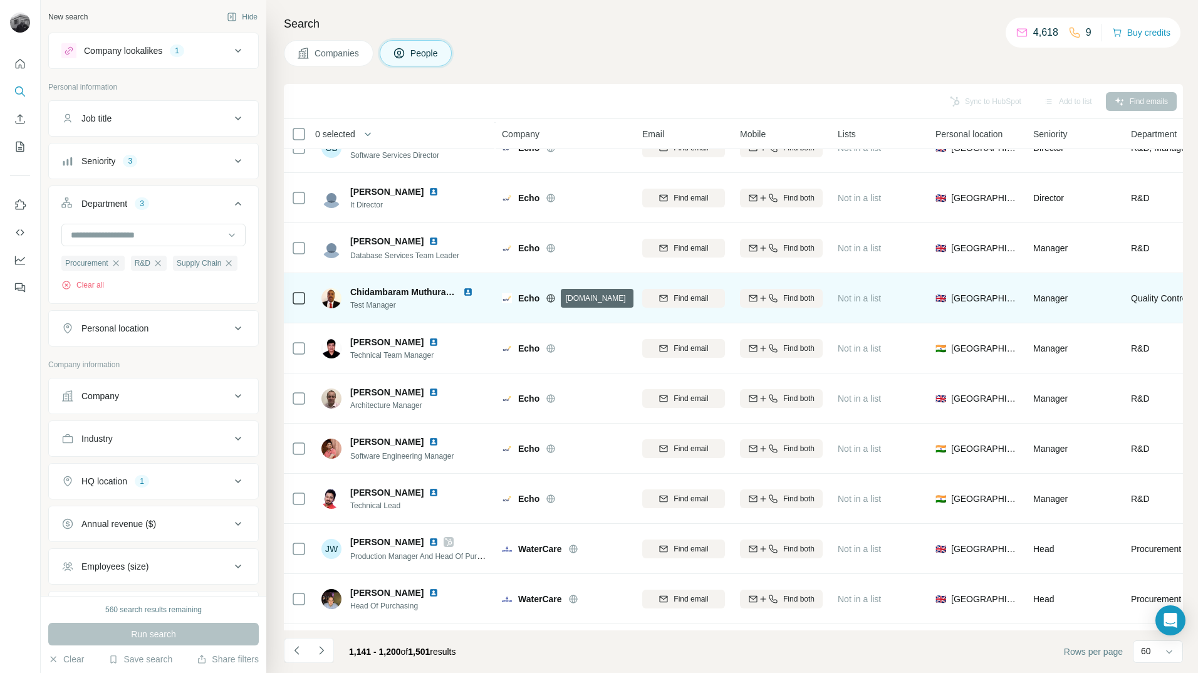
click at [553, 298] on icon at bounding box center [551, 298] width 8 height 1
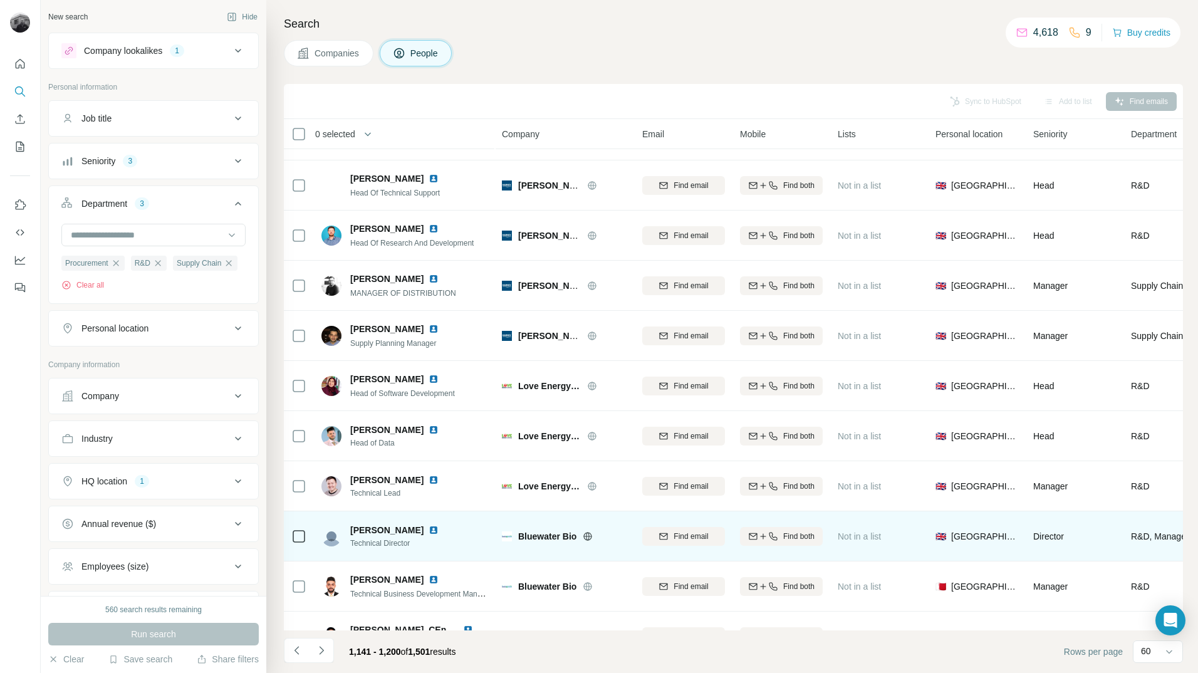
scroll to position [528, 0]
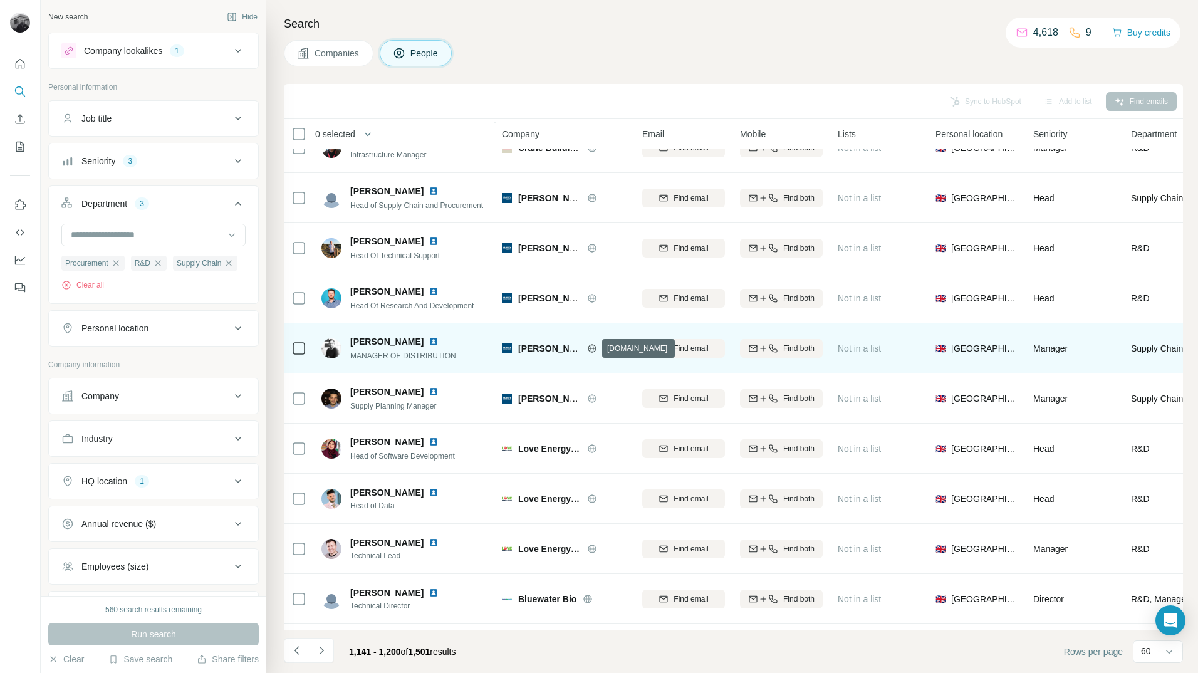
click at [593, 345] on icon at bounding box center [592, 348] width 8 height 8
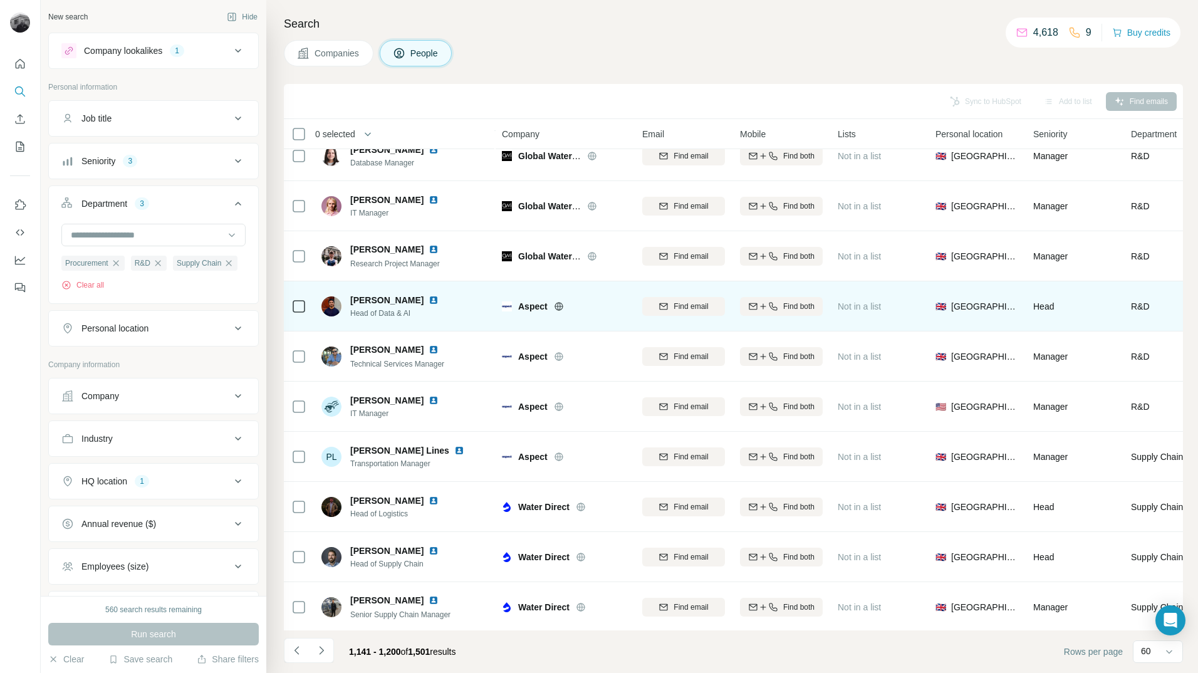
scroll to position [2533, 0]
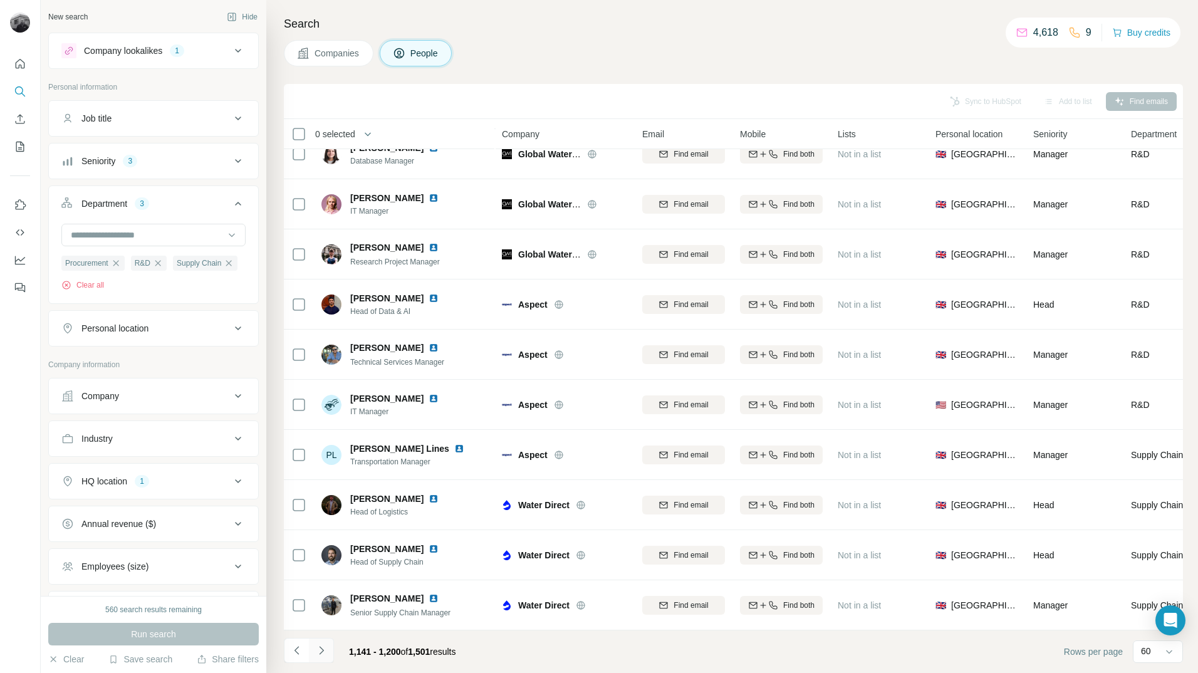
click at [326, 654] on icon "Navigate to next page" at bounding box center [321, 650] width 13 height 13
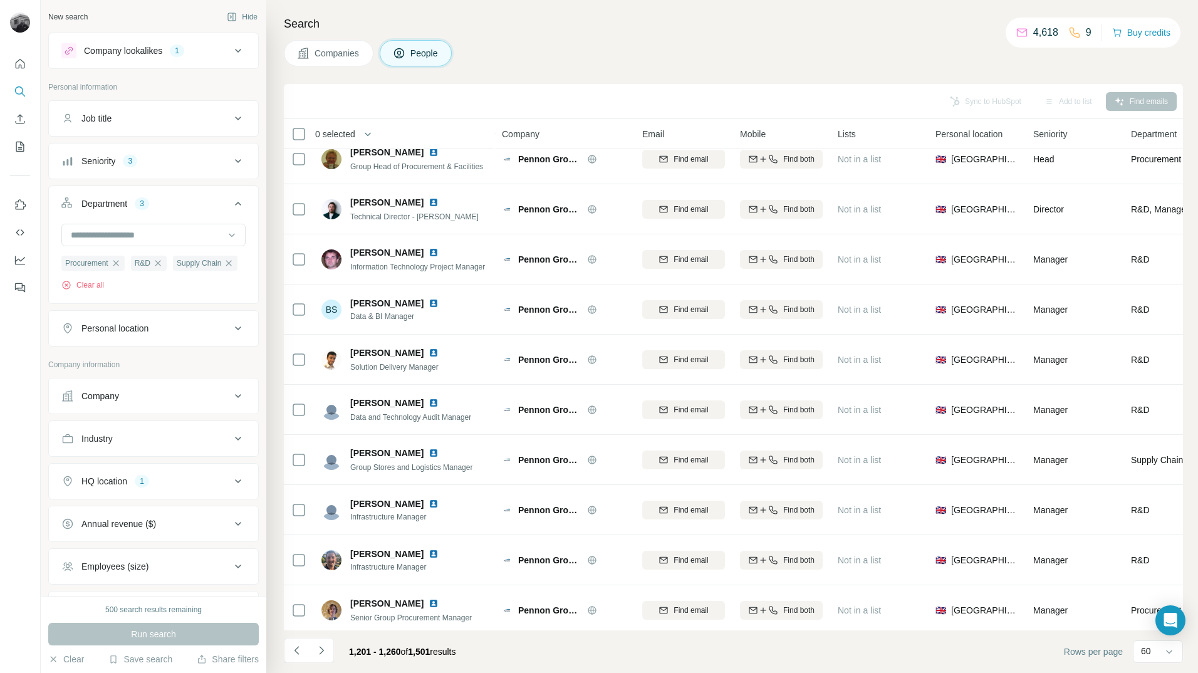
scroll to position [2094, 0]
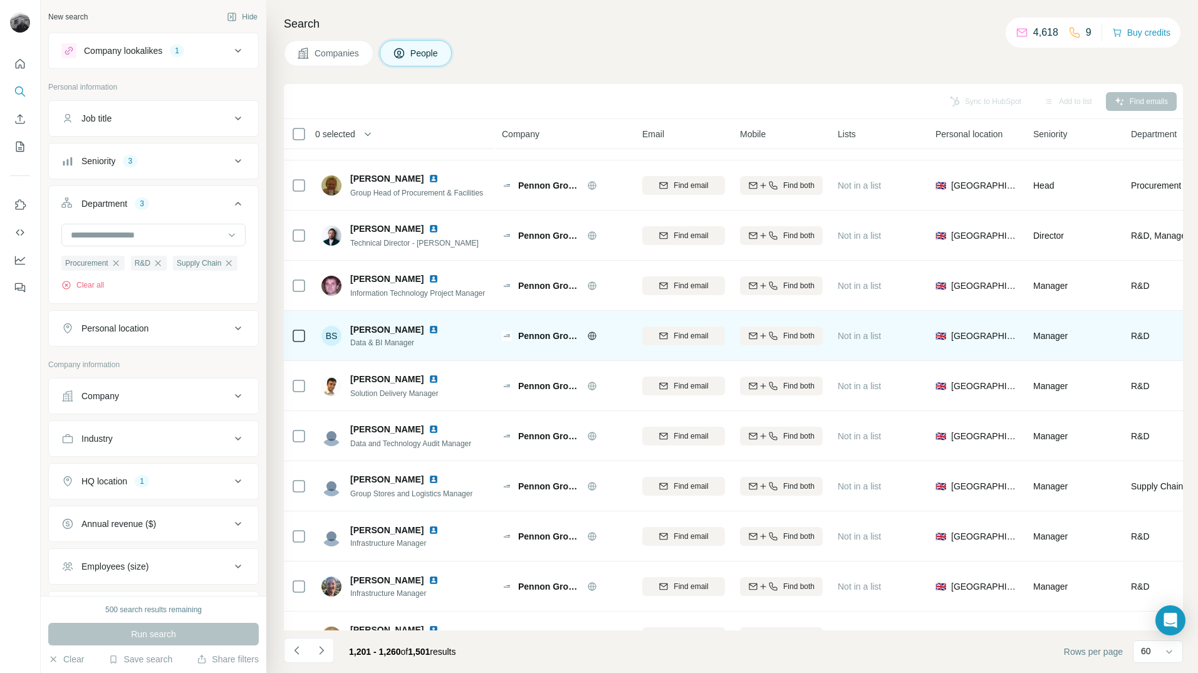
click at [592, 335] on icon at bounding box center [592, 336] width 10 height 10
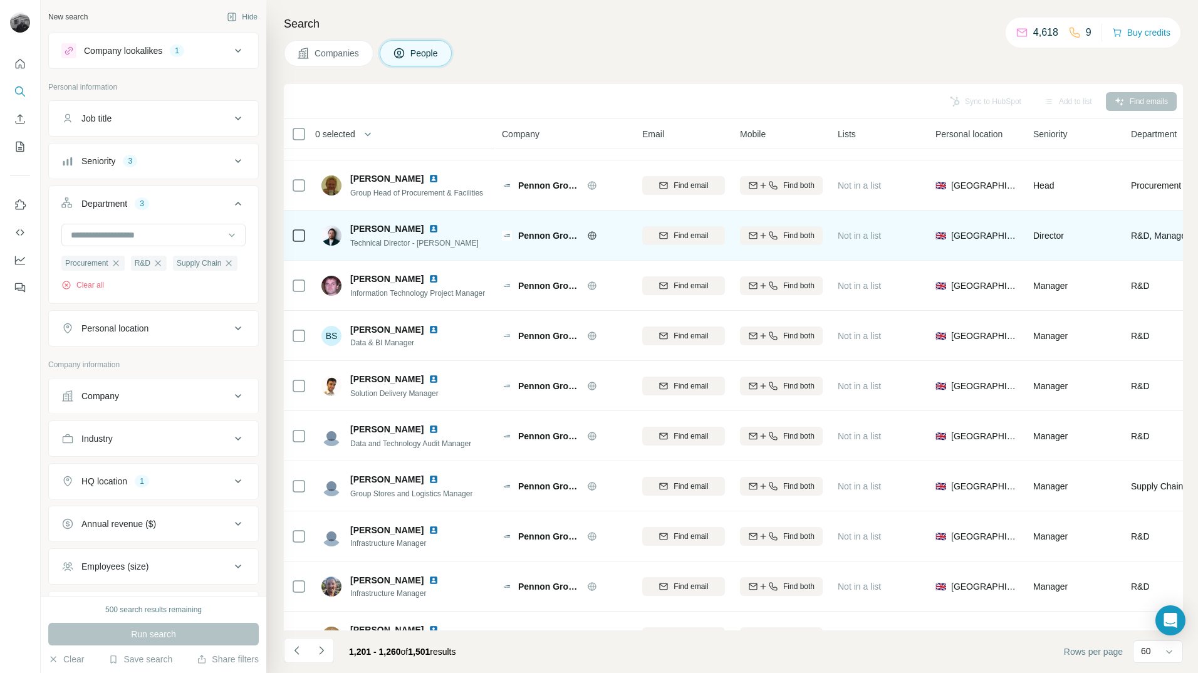
click at [595, 237] on icon at bounding box center [592, 236] width 10 height 10
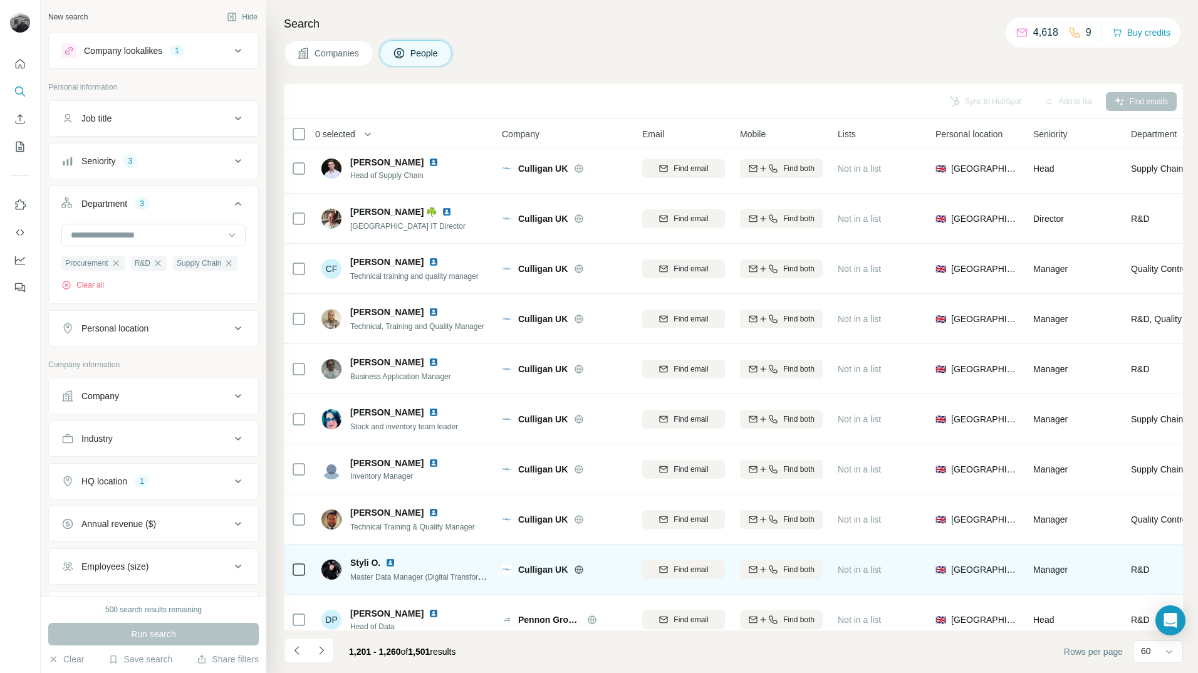
scroll to position [1405, 0]
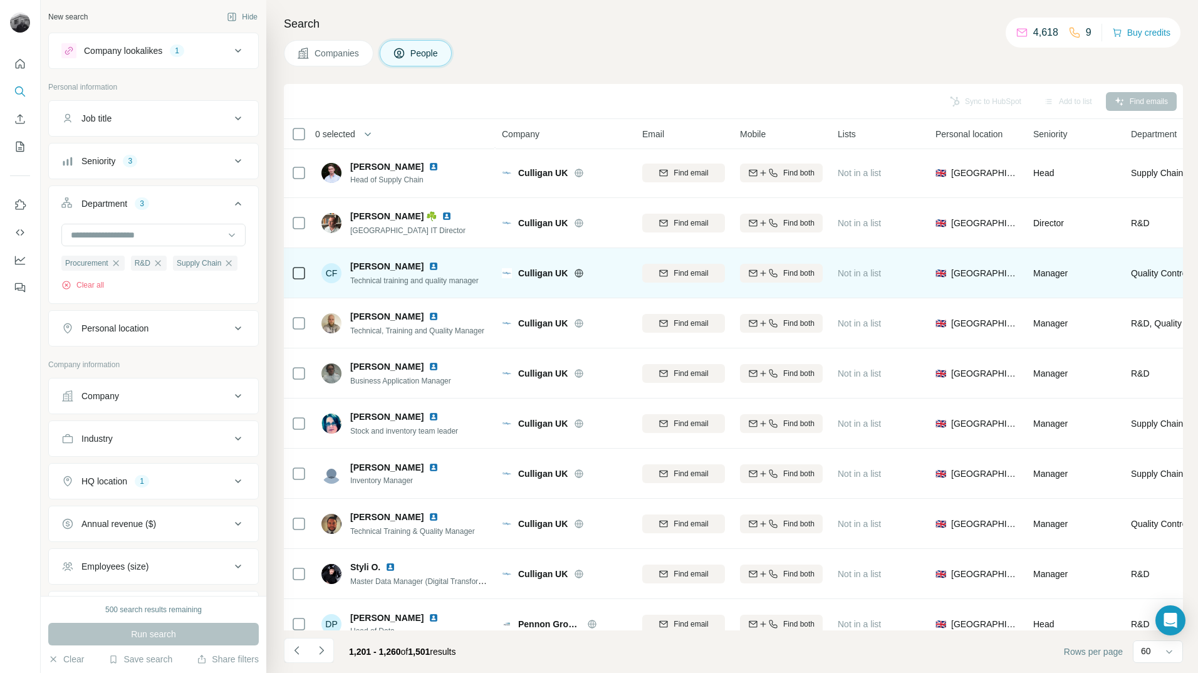
click at [580, 269] on icon at bounding box center [579, 273] width 10 height 10
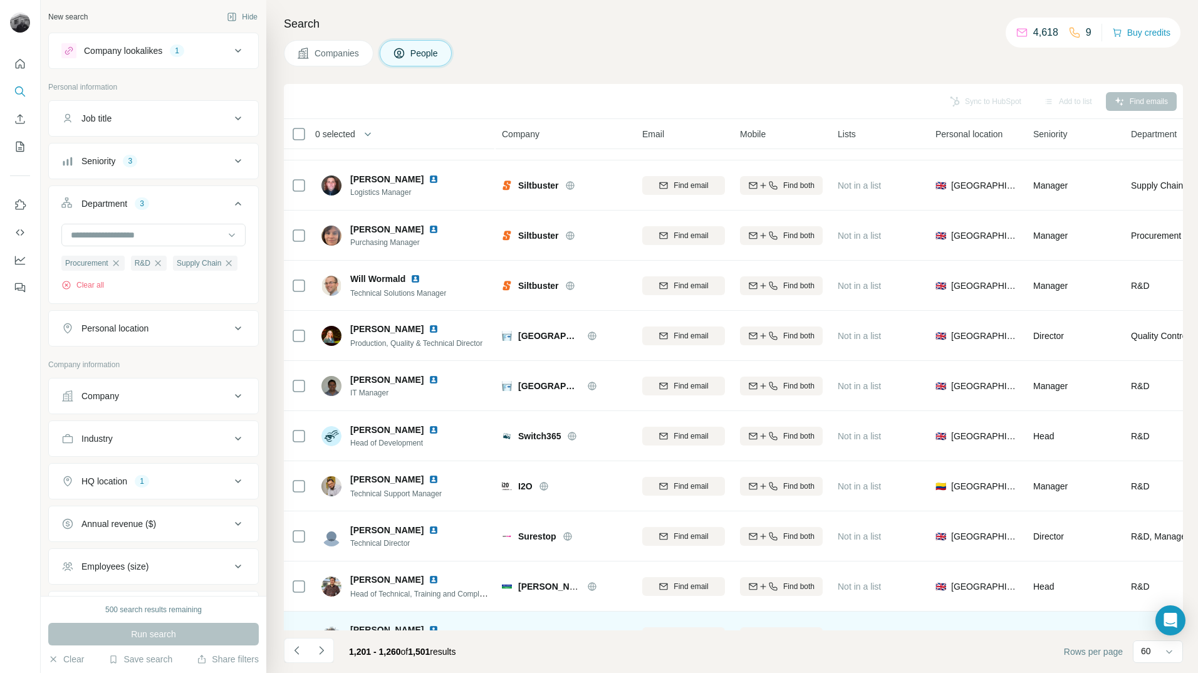
scroll to position [528, 0]
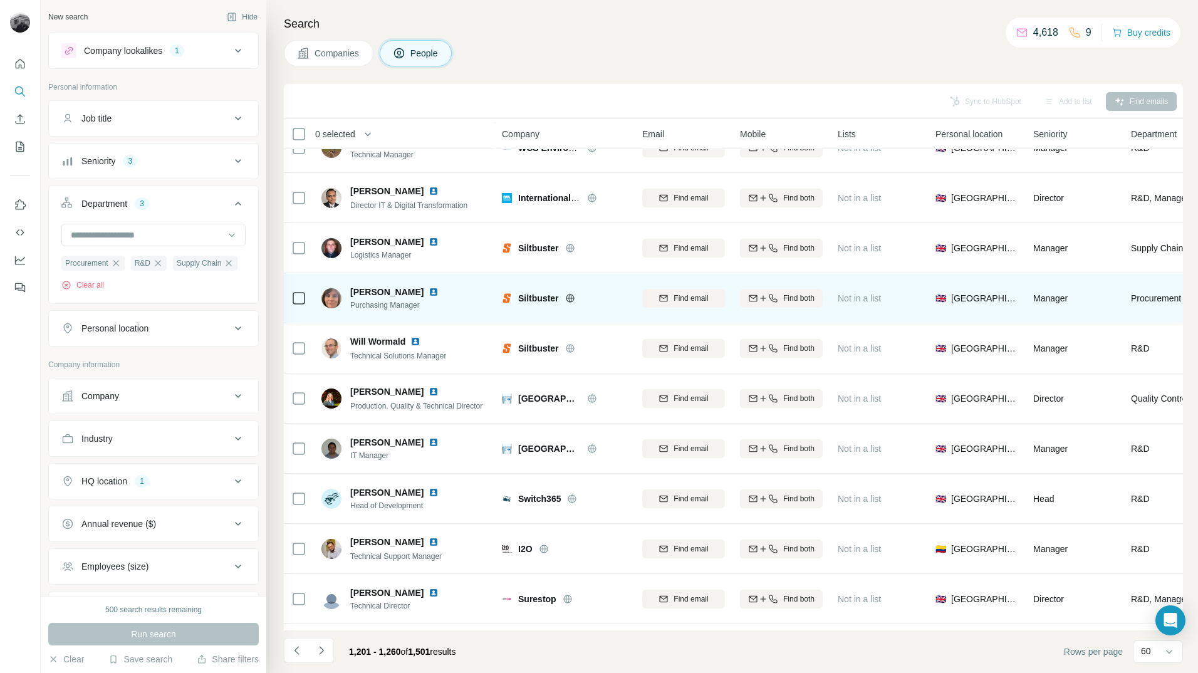
click at [574, 298] on icon at bounding box center [570, 298] width 8 height 1
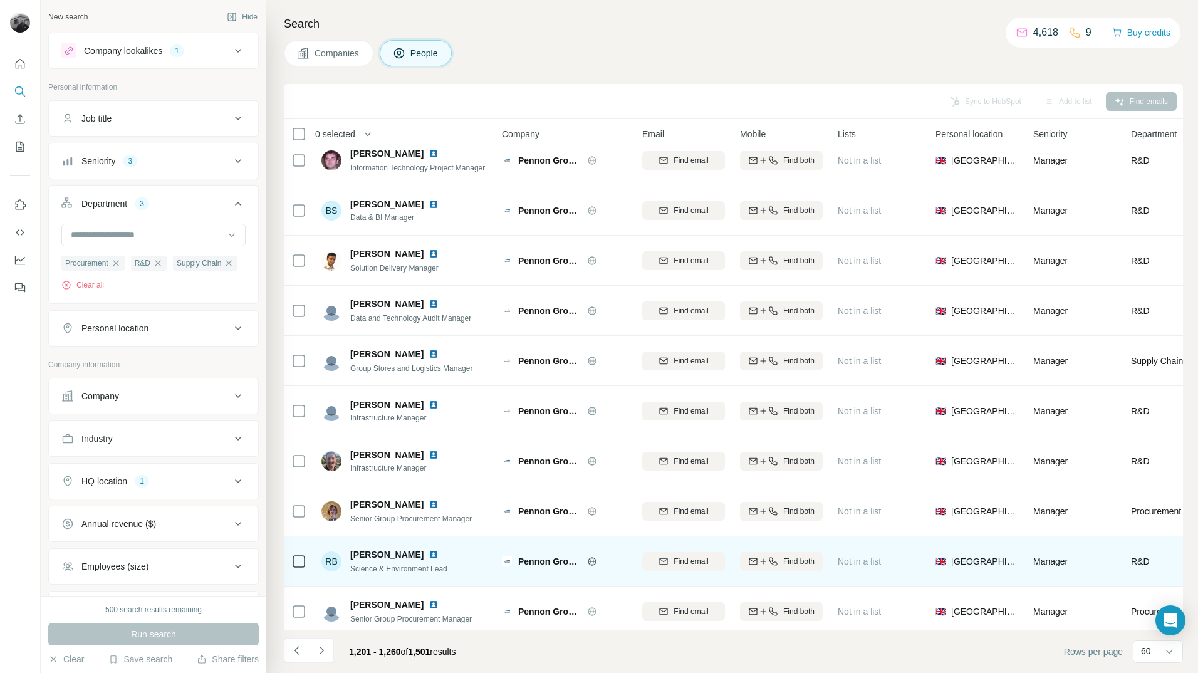
scroll to position [2533, 0]
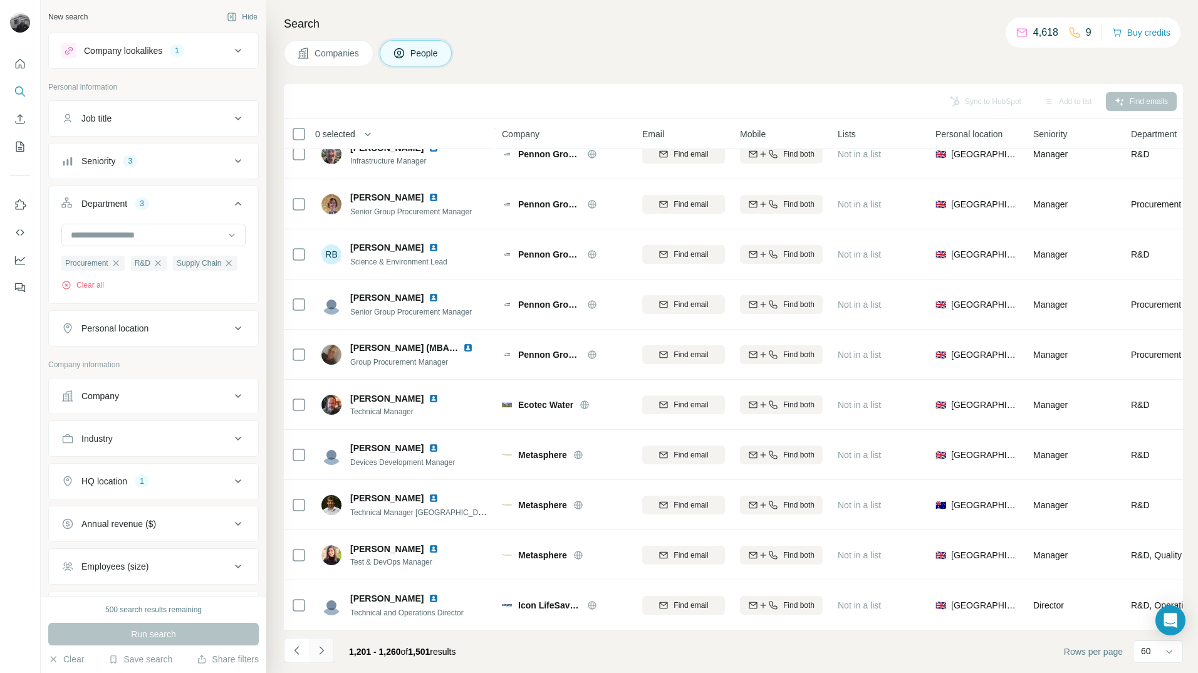
click at [323, 652] on icon "Navigate to next page" at bounding box center [321, 650] width 13 height 13
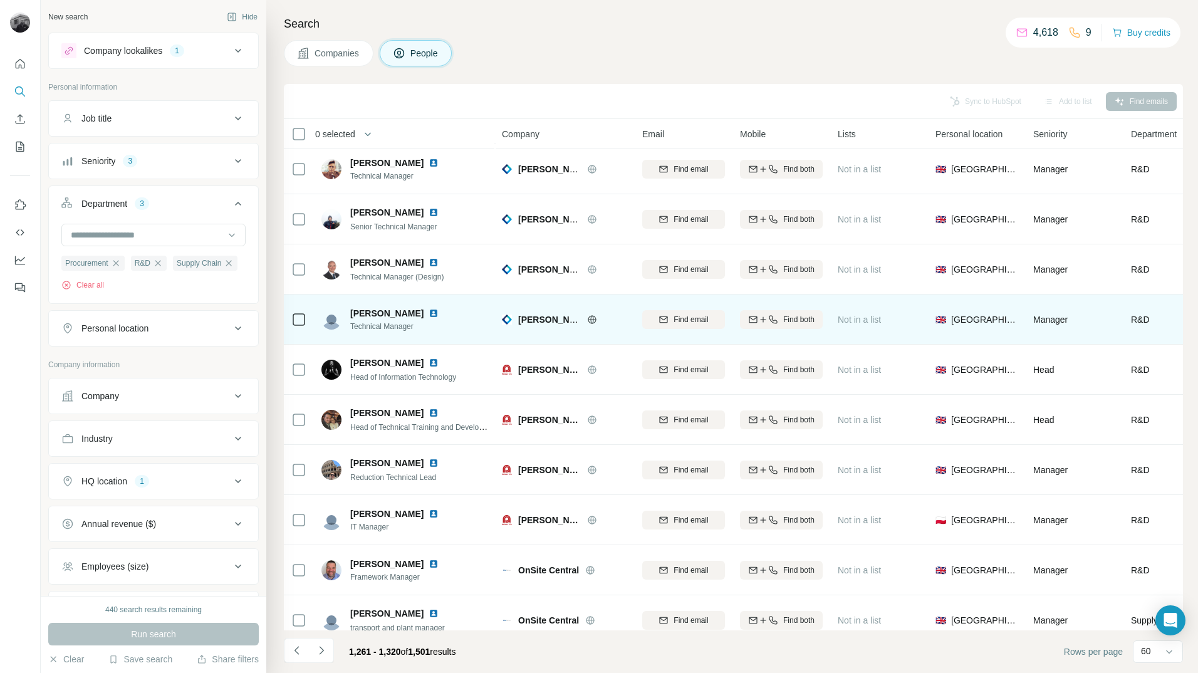
scroll to position [1969, 0]
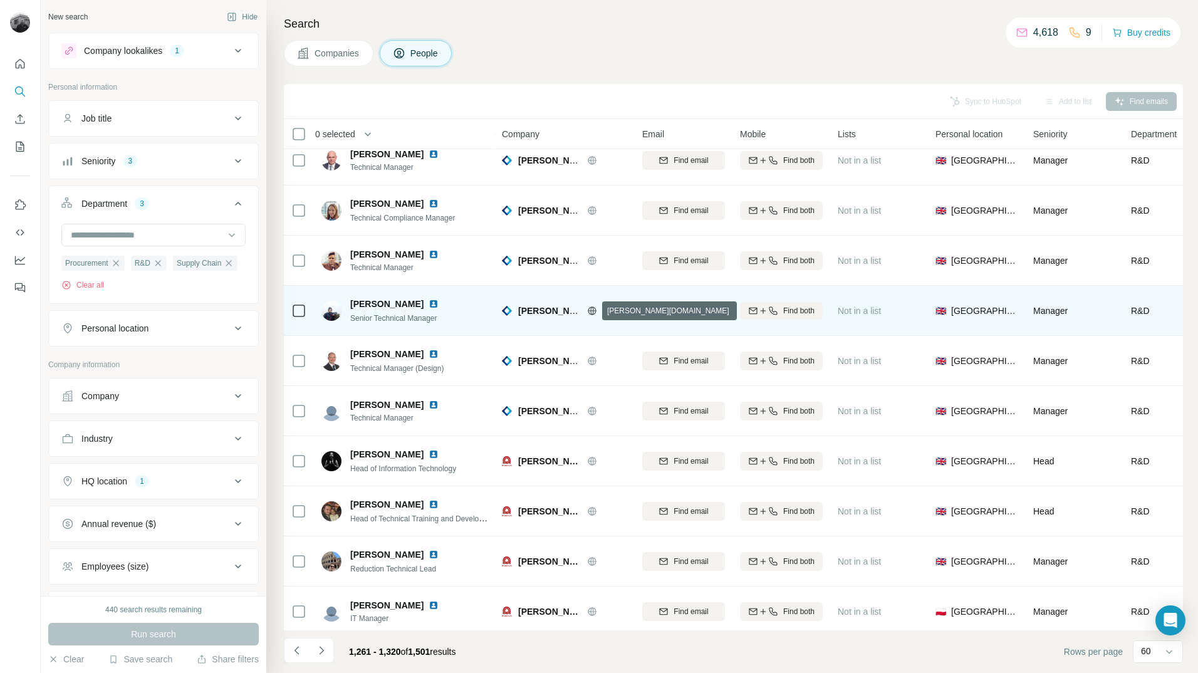
click at [592, 310] on icon at bounding box center [592, 310] width 8 height 1
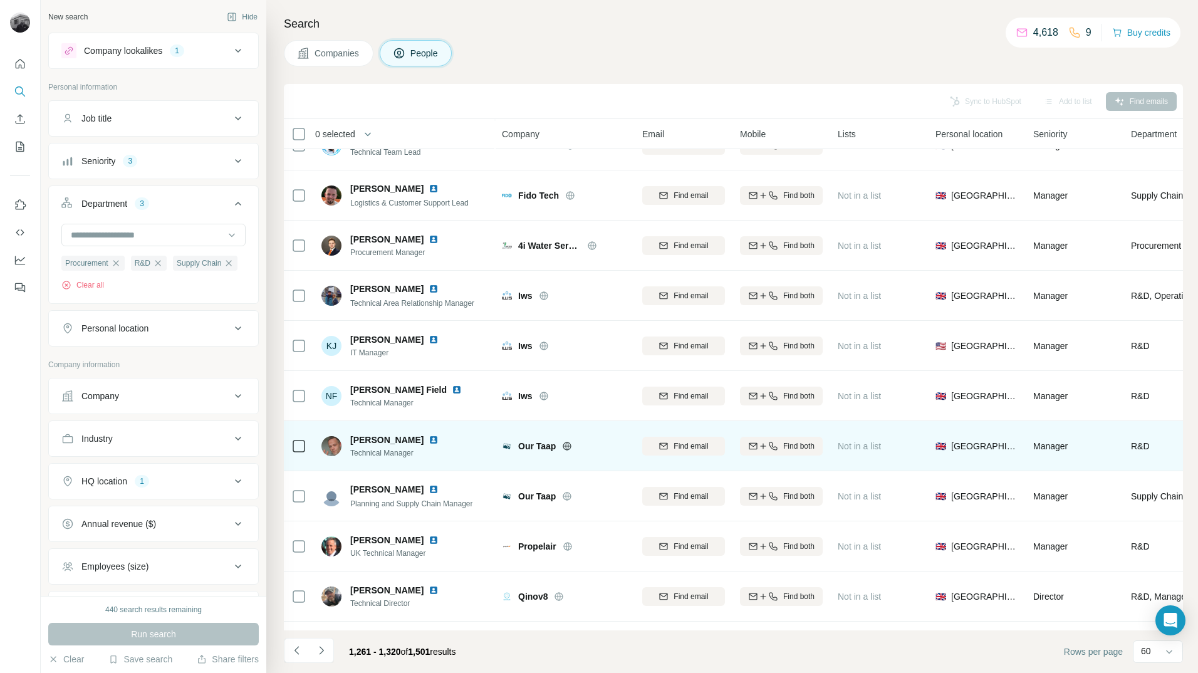
scroll to position [778, 0]
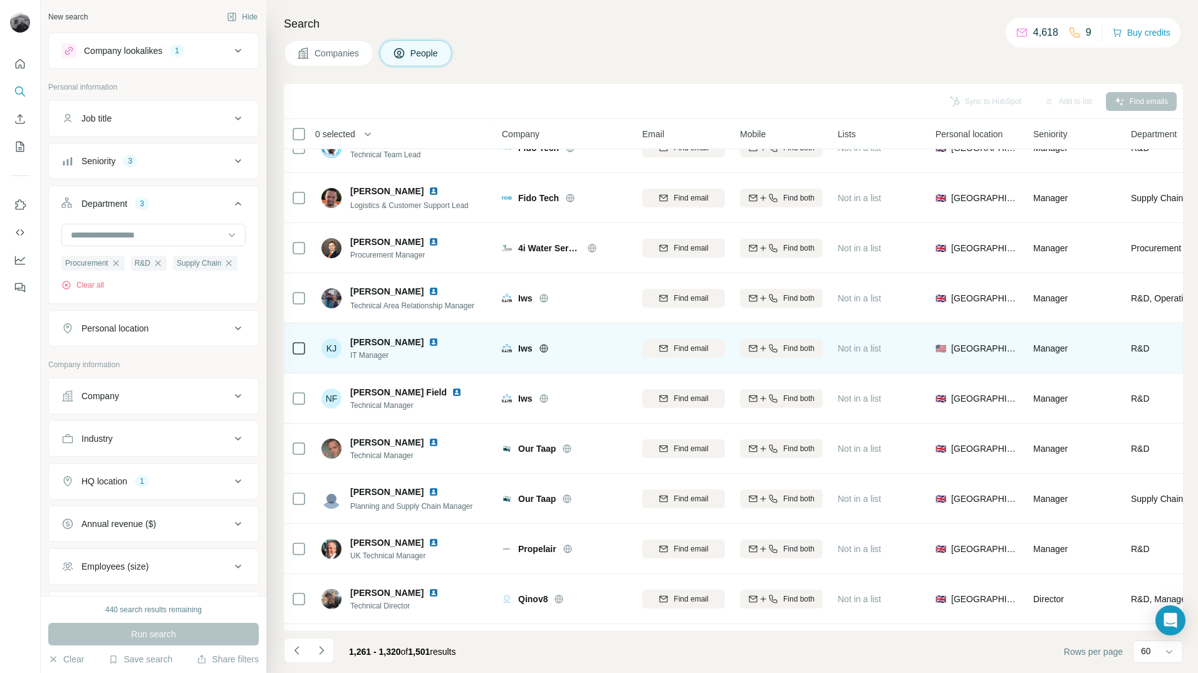
click at [543, 348] on icon at bounding box center [544, 348] width 8 height 1
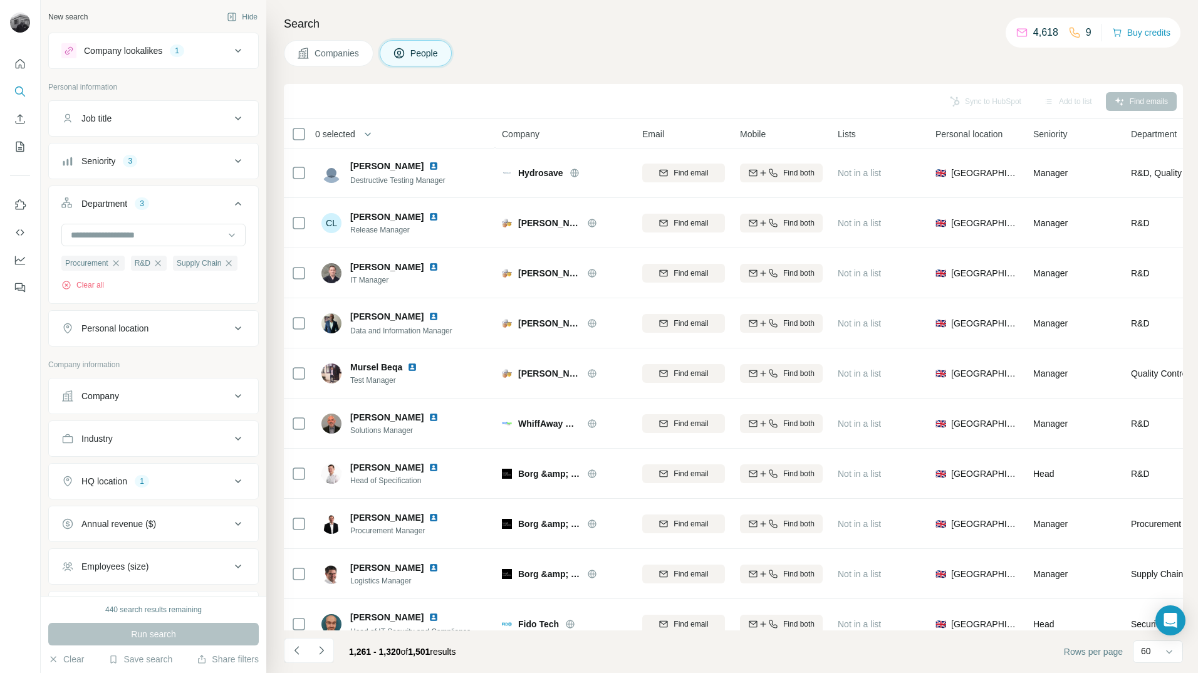
scroll to position [0, 0]
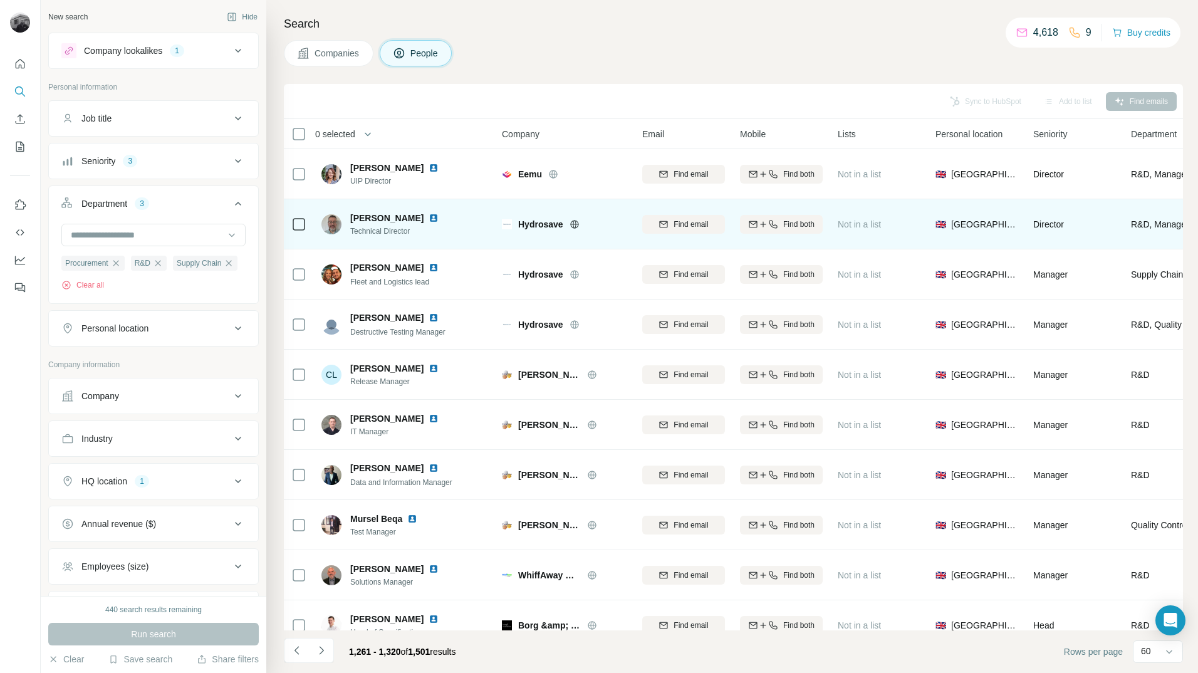
click at [575, 226] on icon at bounding box center [575, 224] width 10 height 10
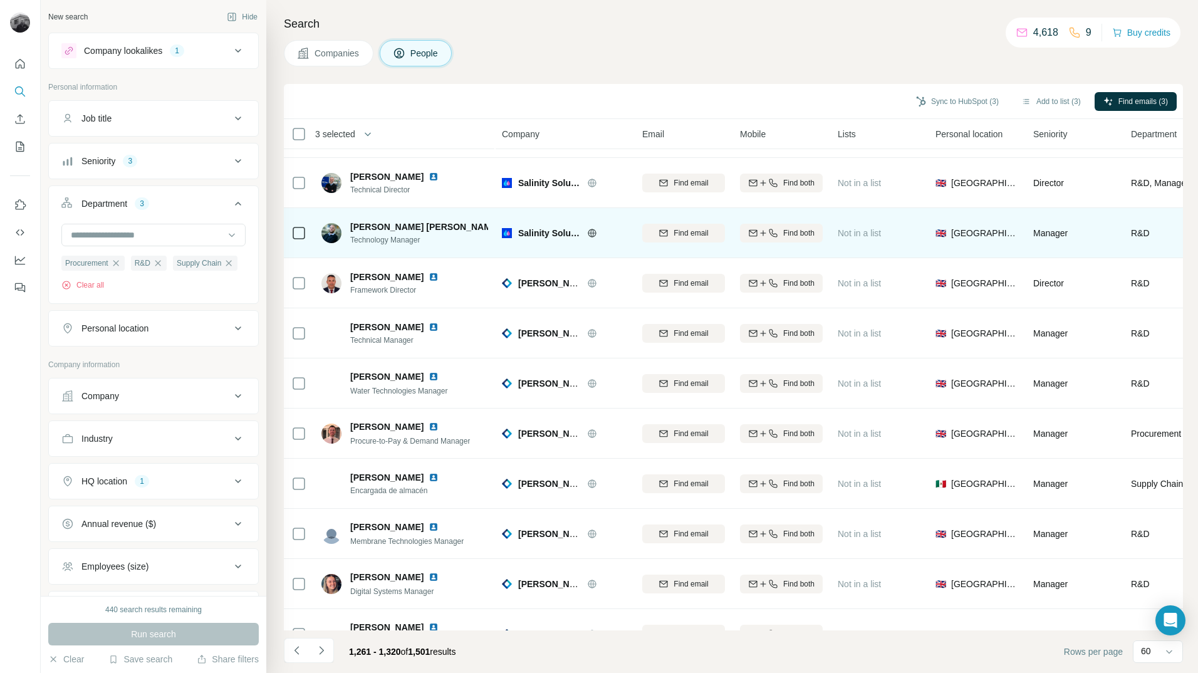
scroll to position [1316, 0]
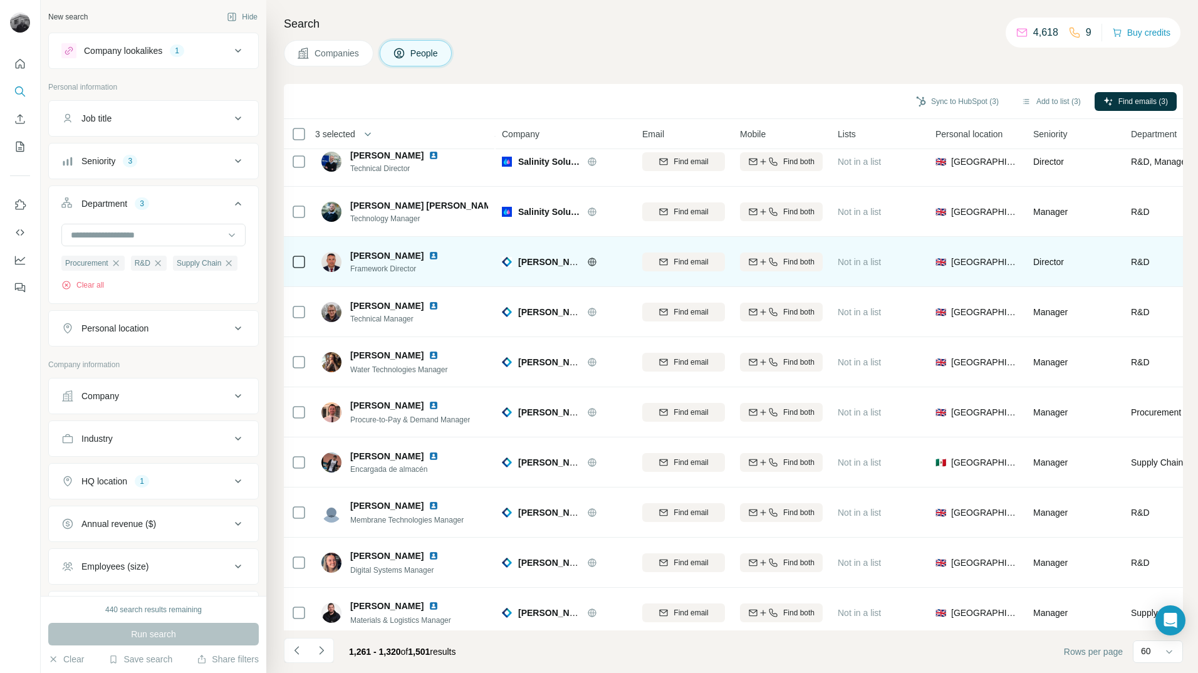
click at [591, 259] on icon at bounding box center [592, 262] width 10 height 10
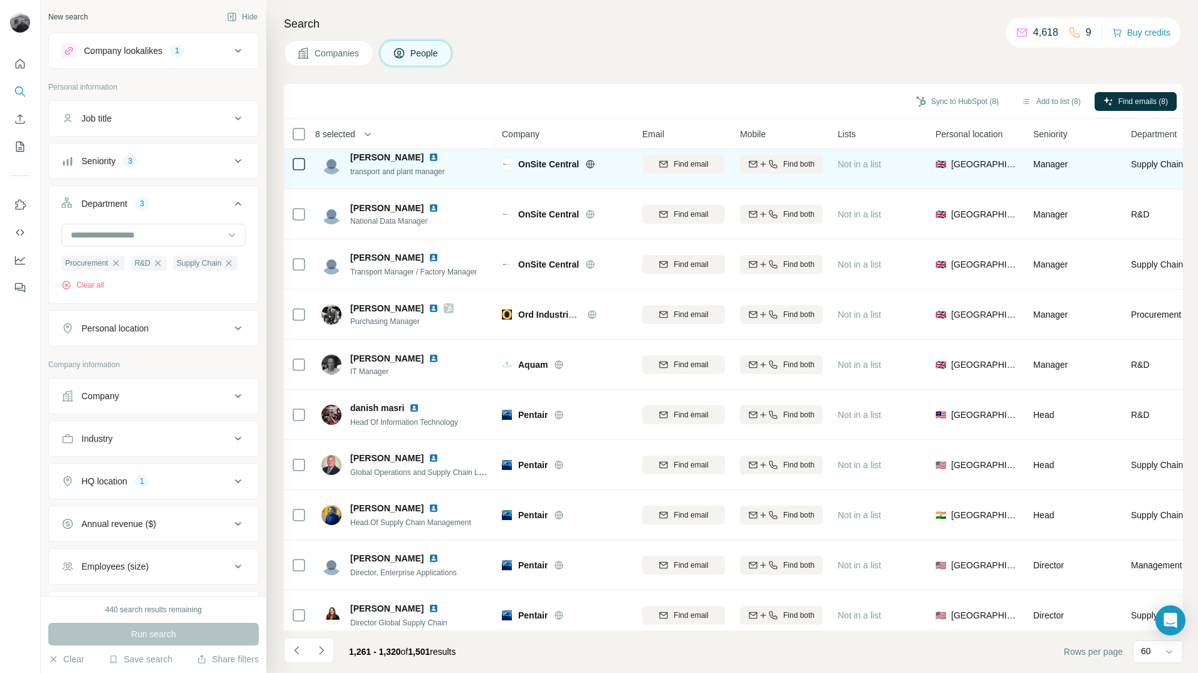
scroll to position [2533, 0]
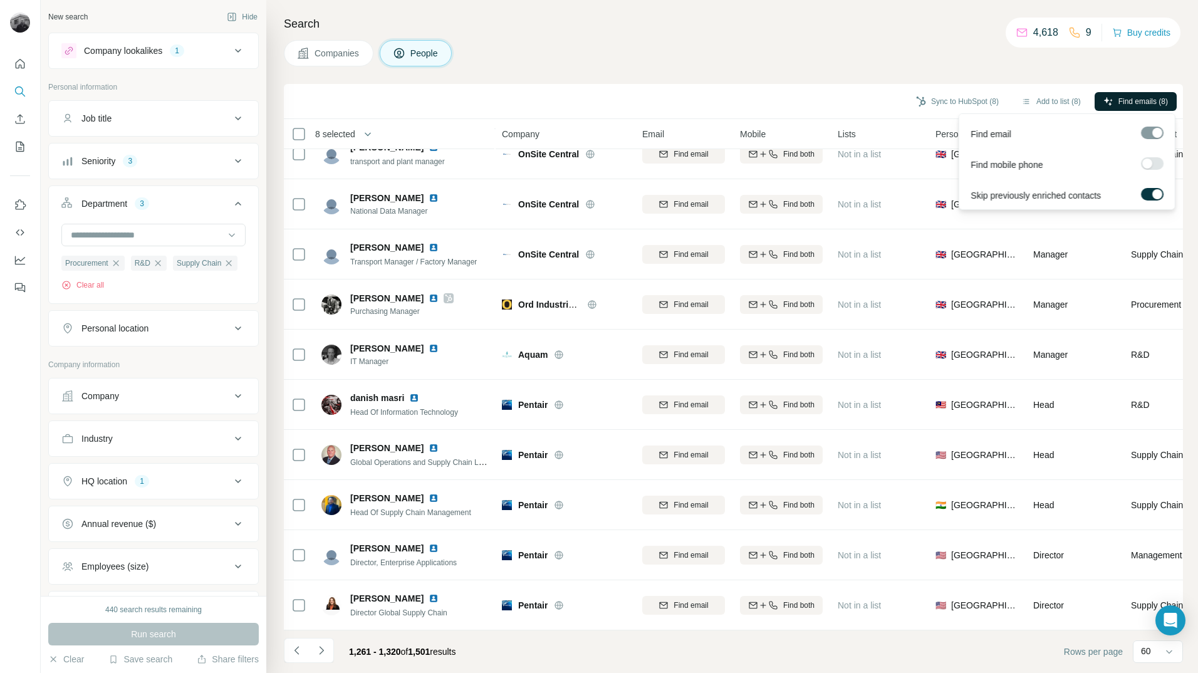
click at [1119, 97] on span "Find emails (8)" at bounding box center [1144, 101] width 50 height 11
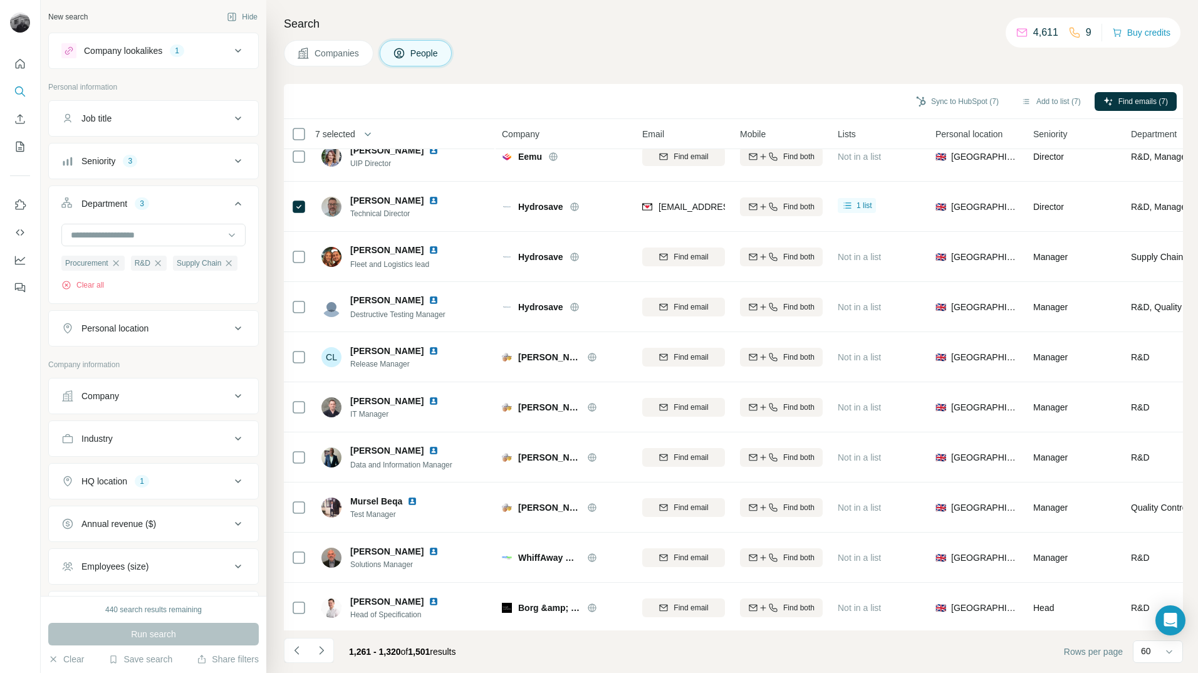
scroll to position [0, 0]
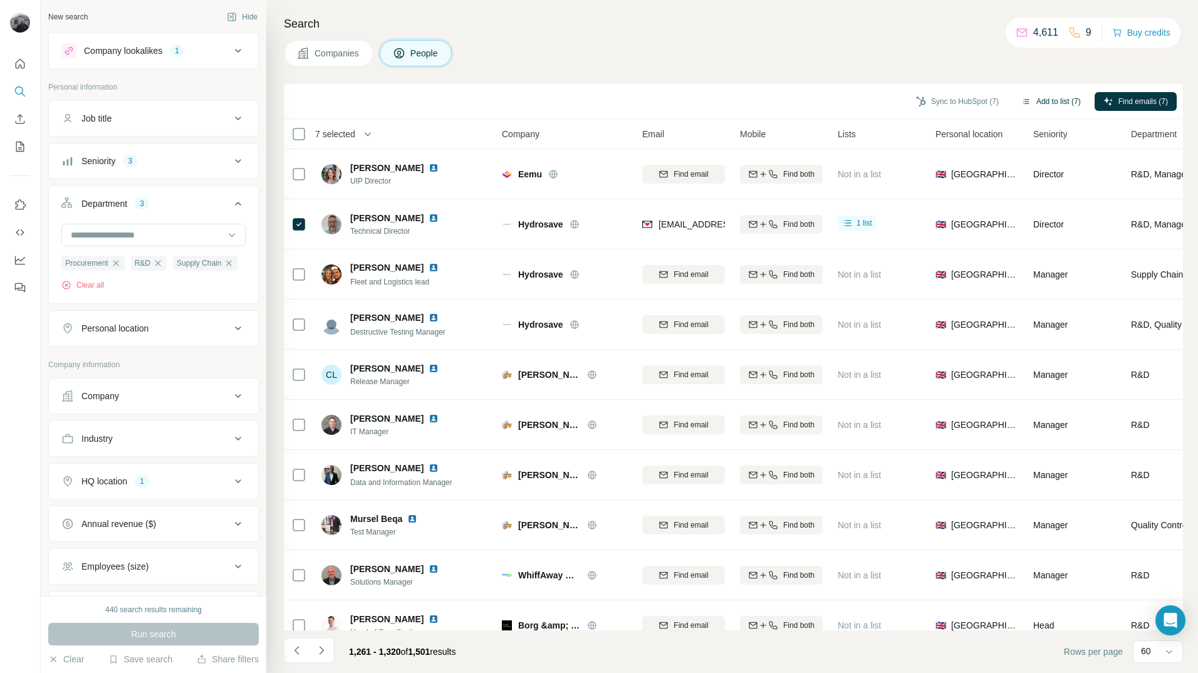
click at [1048, 102] on button "Add to list (7)" at bounding box center [1051, 101] width 77 height 19
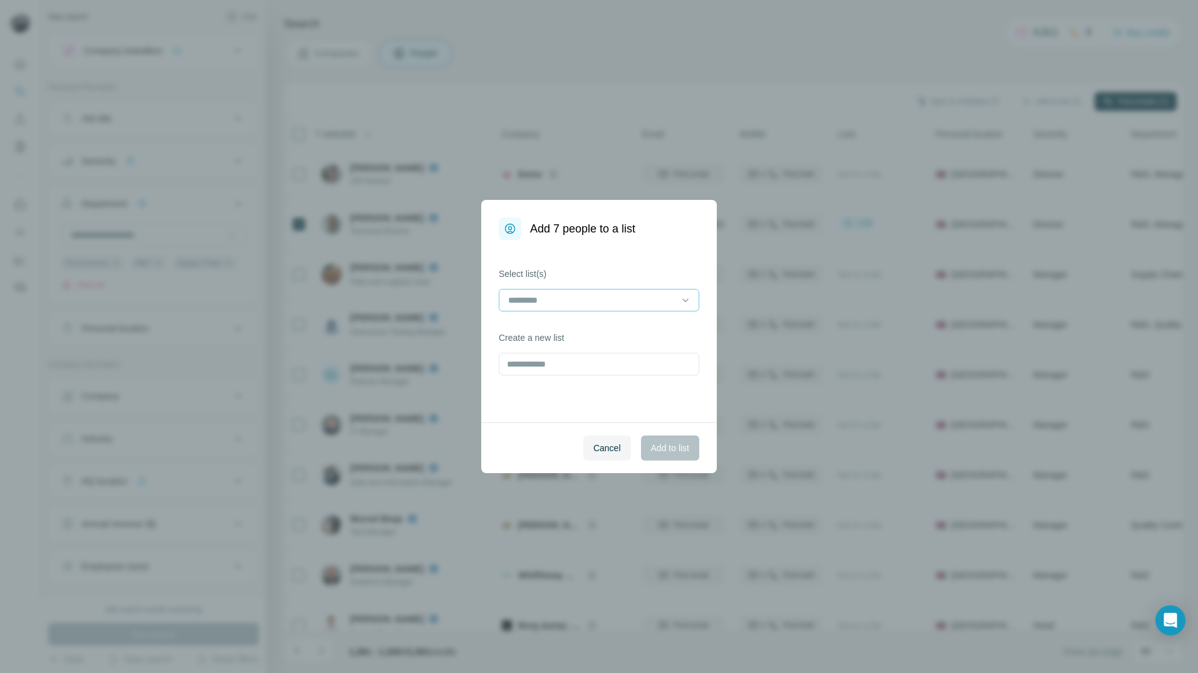
click at [640, 303] on input at bounding box center [591, 300] width 169 height 14
click at [629, 330] on p "Fibaform Enclosures - Utility Contacts" at bounding box center [582, 328] width 147 height 13
click at [666, 451] on span "Add to list" at bounding box center [670, 448] width 38 height 13
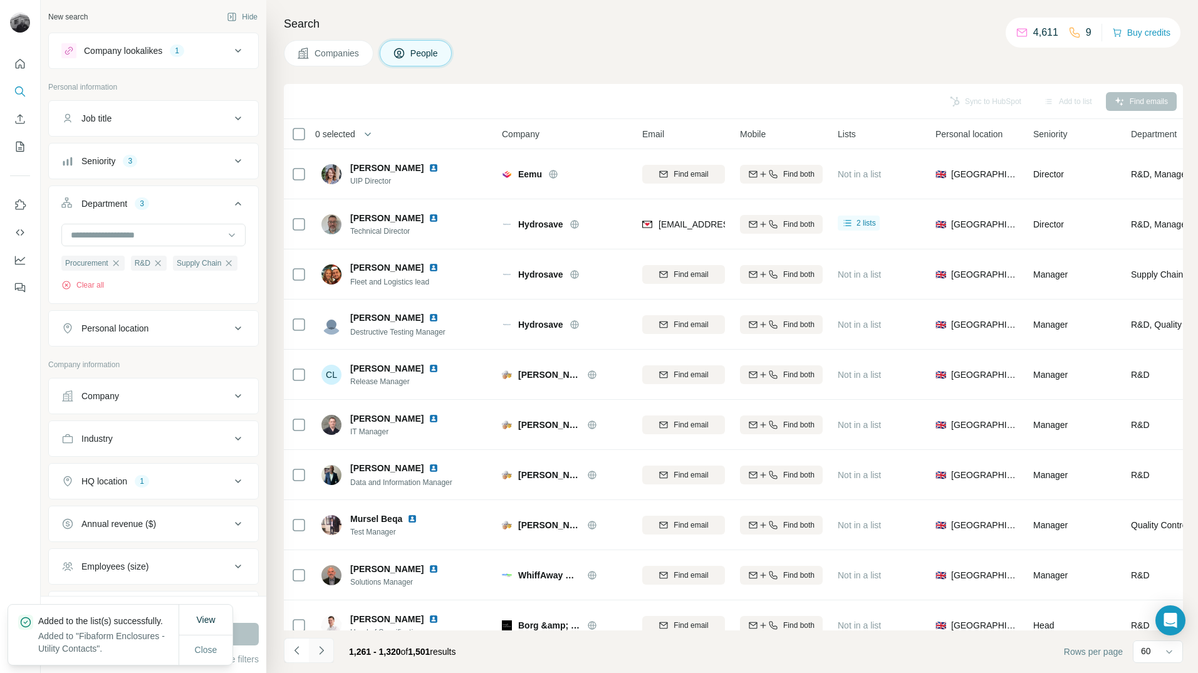
click at [324, 656] on icon "Navigate to next page" at bounding box center [321, 650] width 13 height 13
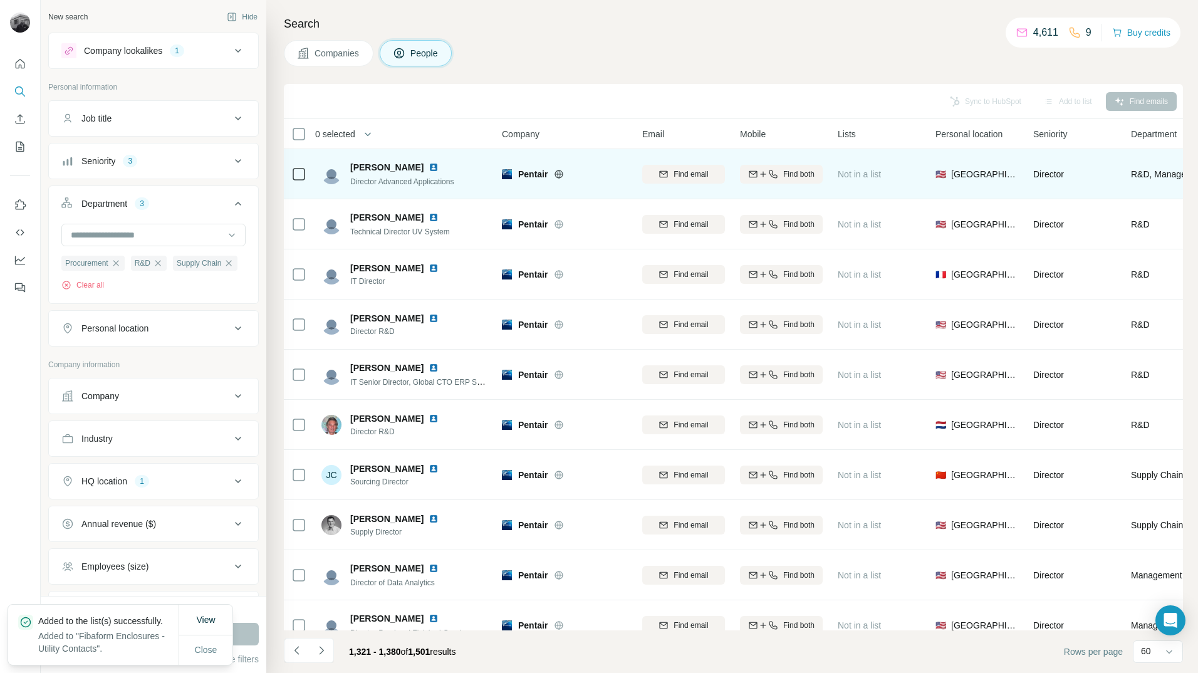
click at [563, 175] on icon at bounding box center [559, 174] width 10 height 10
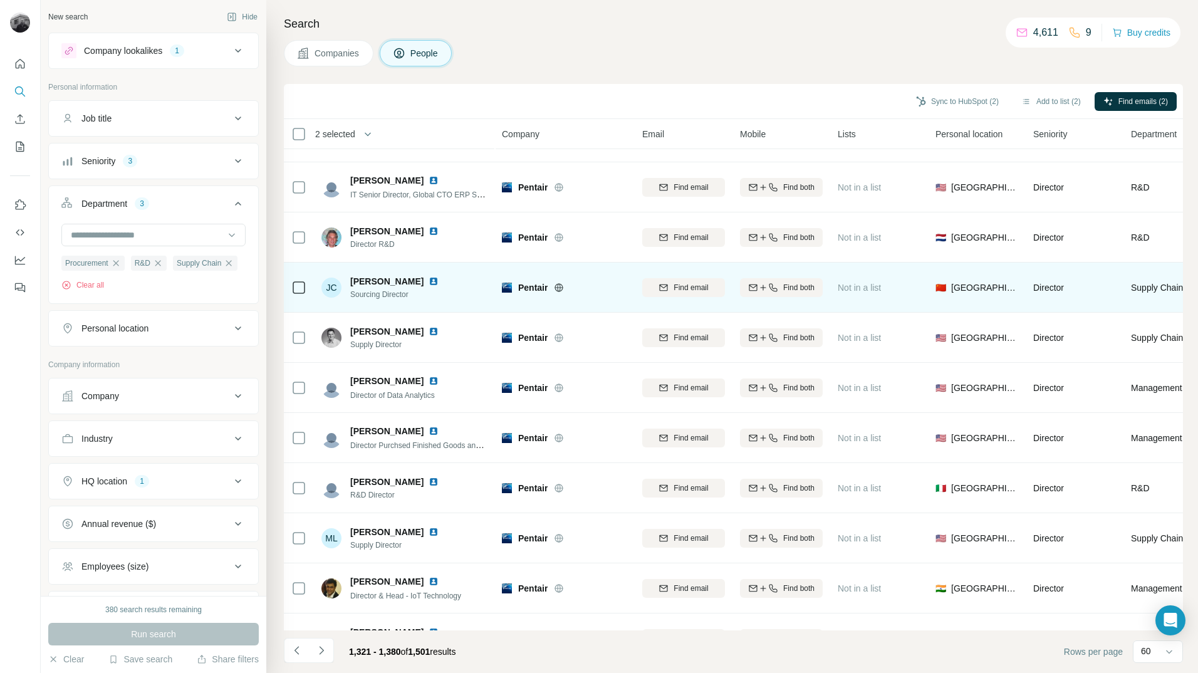
scroll to position [188, 0]
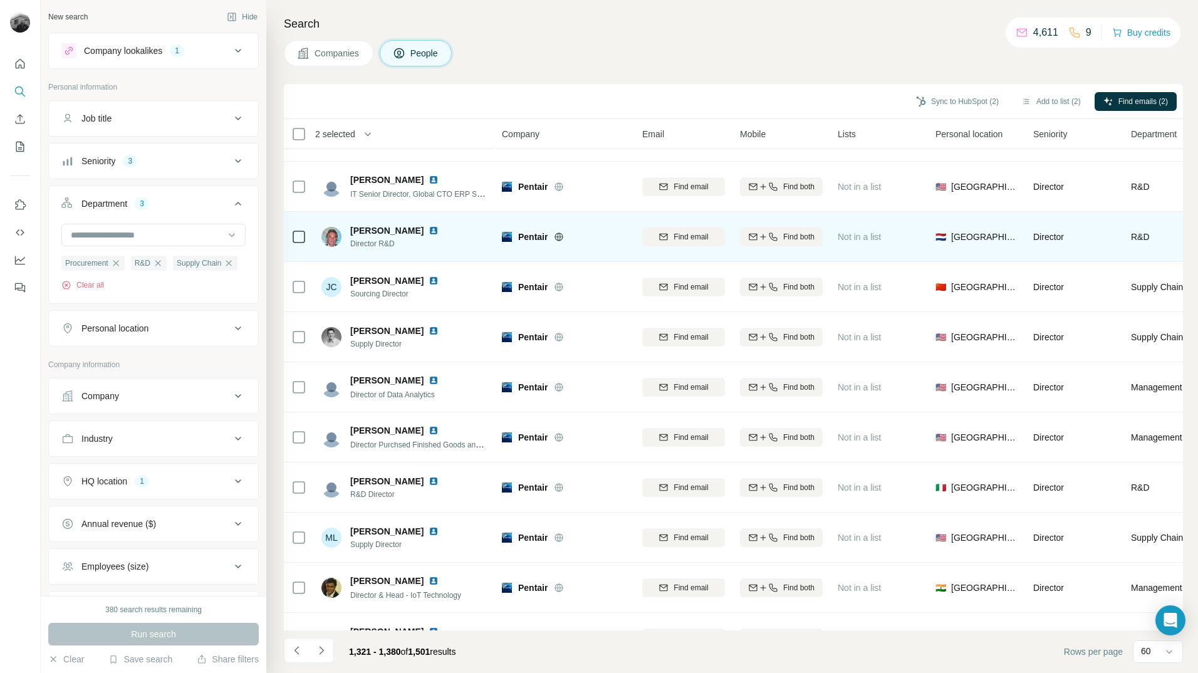
click at [302, 243] on icon at bounding box center [298, 236] width 15 height 15
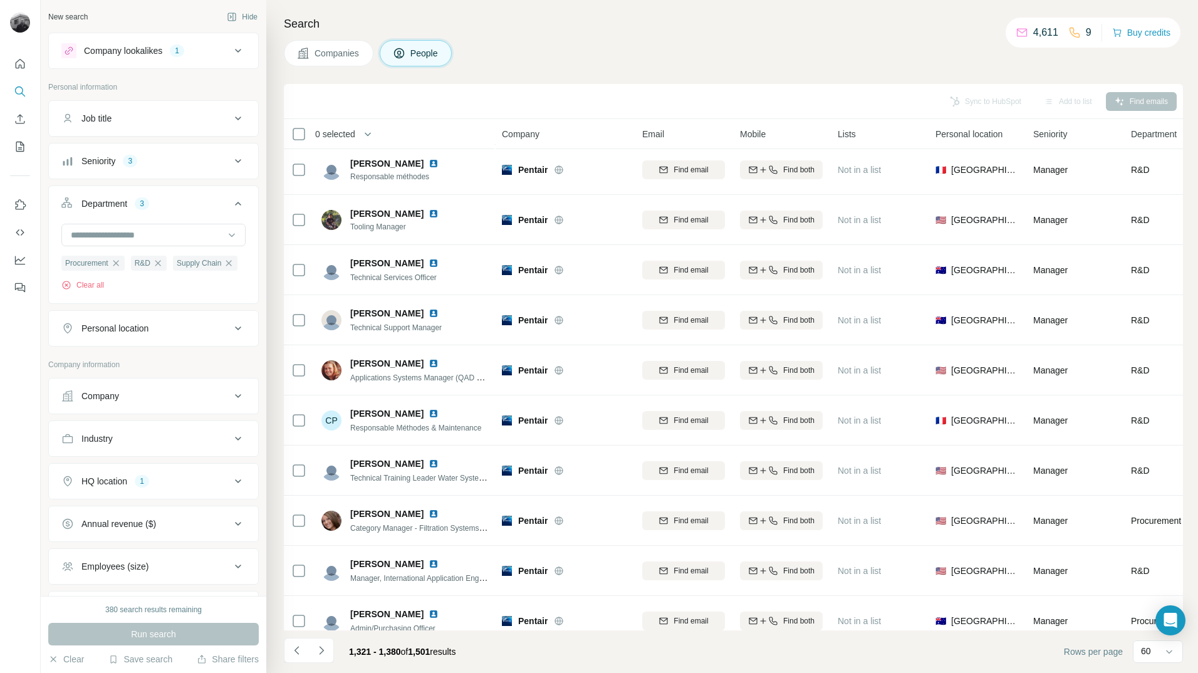
scroll to position [2533, 0]
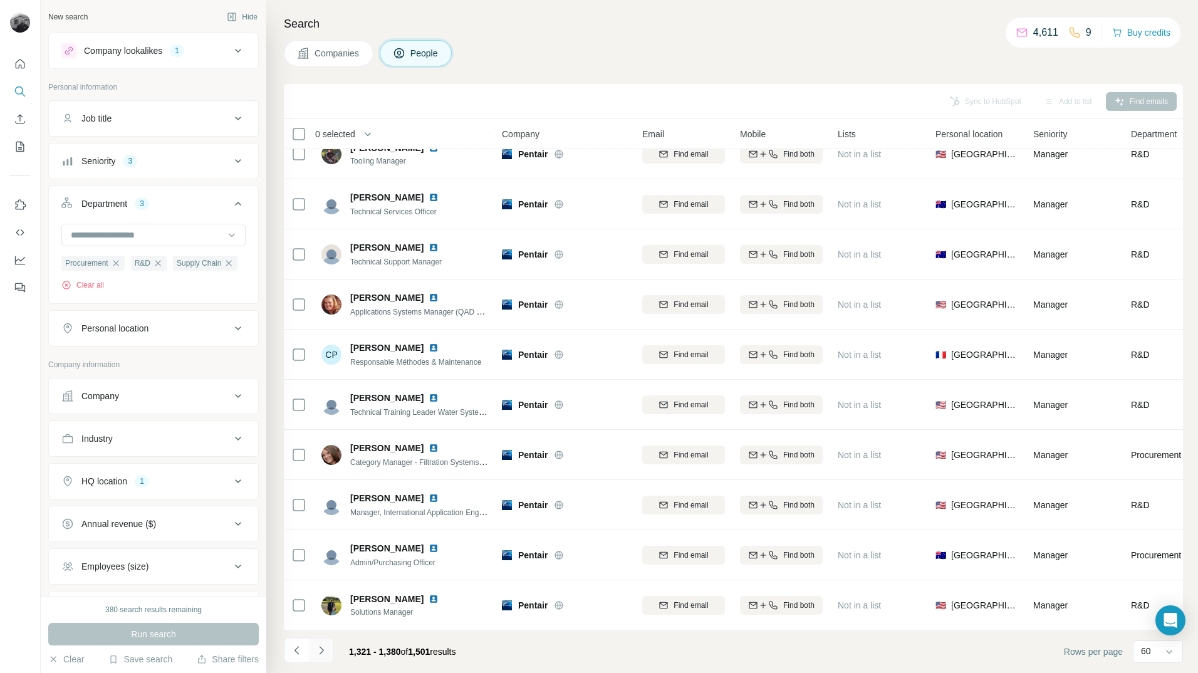
click at [328, 653] on button "Navigate to next page" at bounding box center [321, 650] width 25 height 25
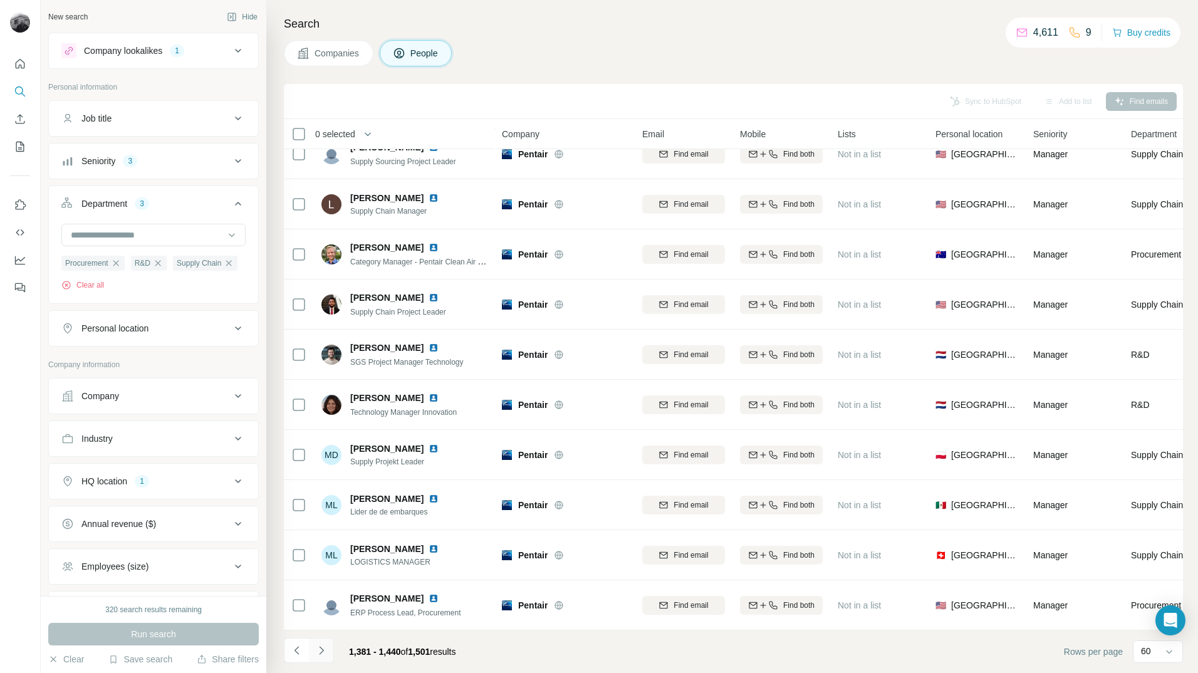
click at [320, 655] on icon "Navigate to next page" at bounding box center [321, 650] width 13 height 13
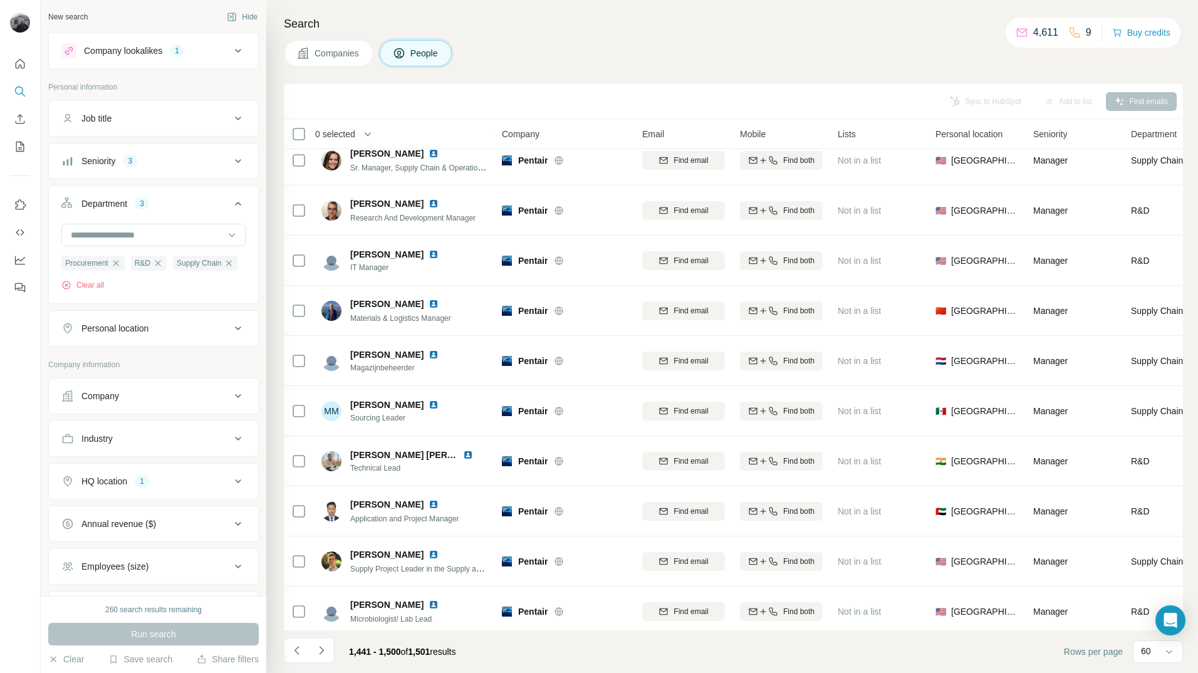
scroll to position [0, 0]
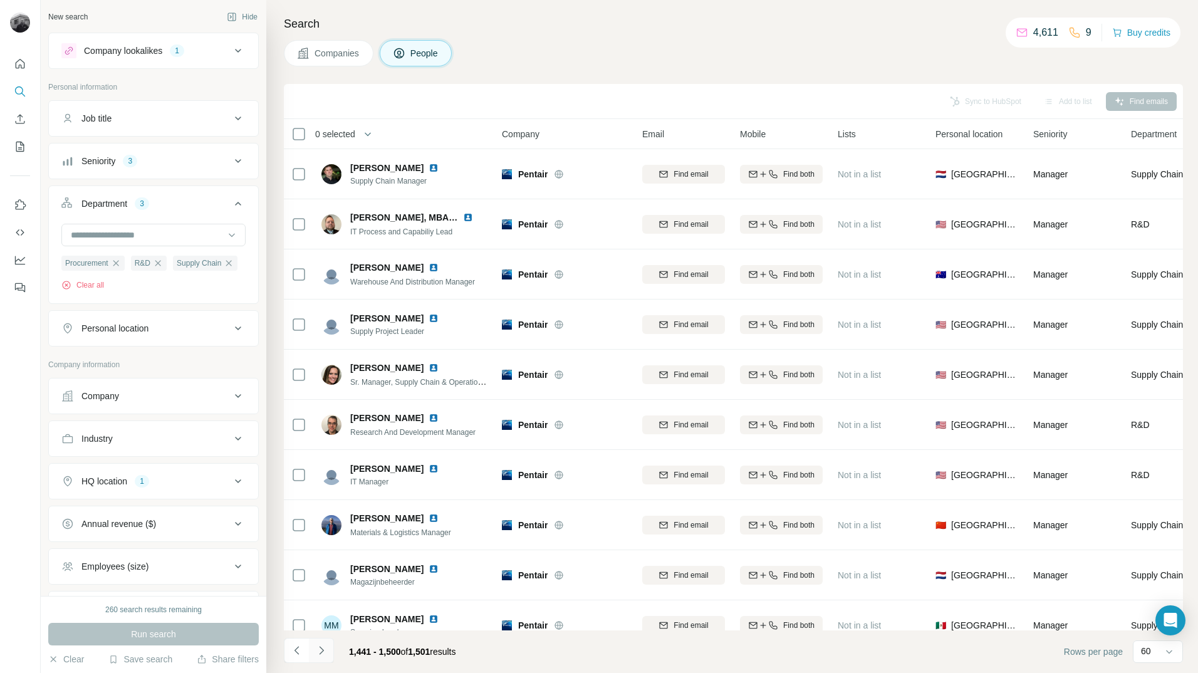
click at [323, 654] on icon "Navigate to next page" at bounding box center [321, 650] width 13 height 13
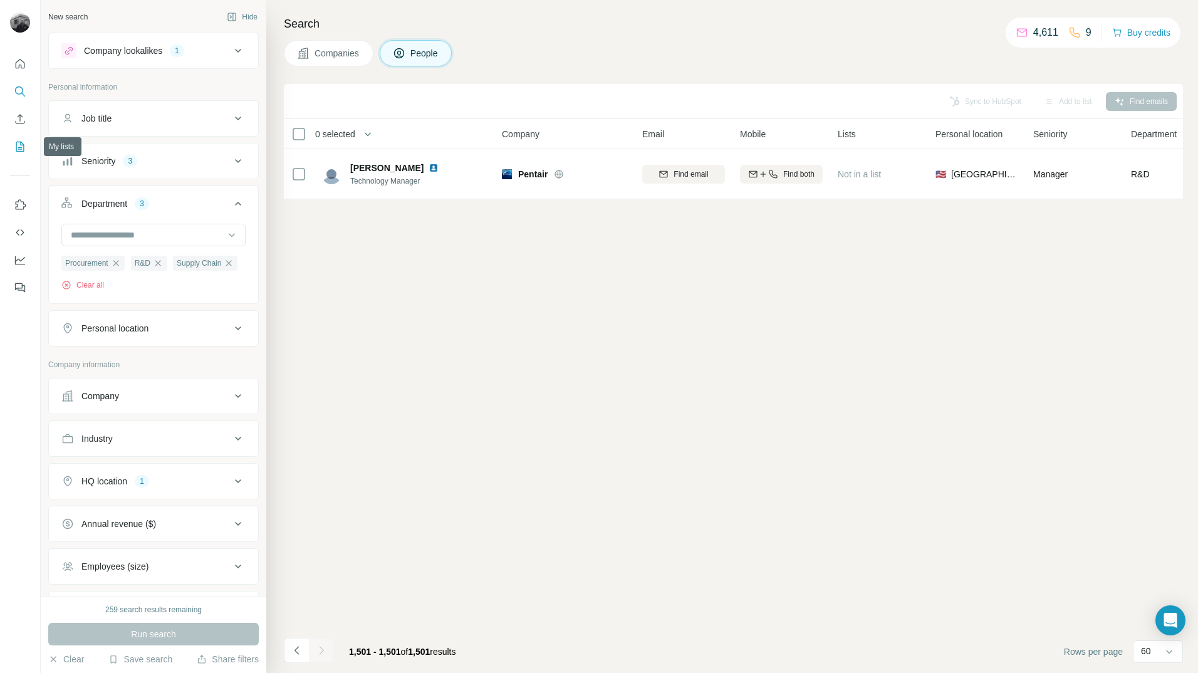
click at [16, 148] on icon "My lists" at bounding box center [20, 147] width 8 height 10
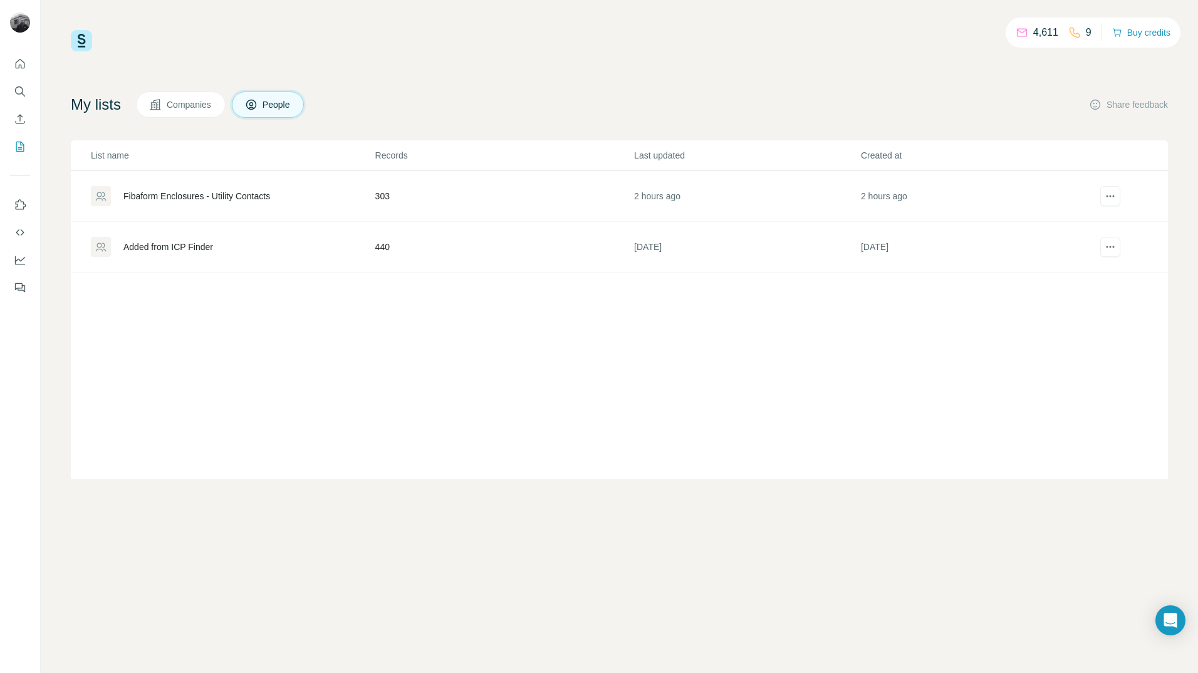
click at [240, 195] on div "Fibaform Enclosures - Utility Contacts" at bounding box center [196, 196] width 147 height 13
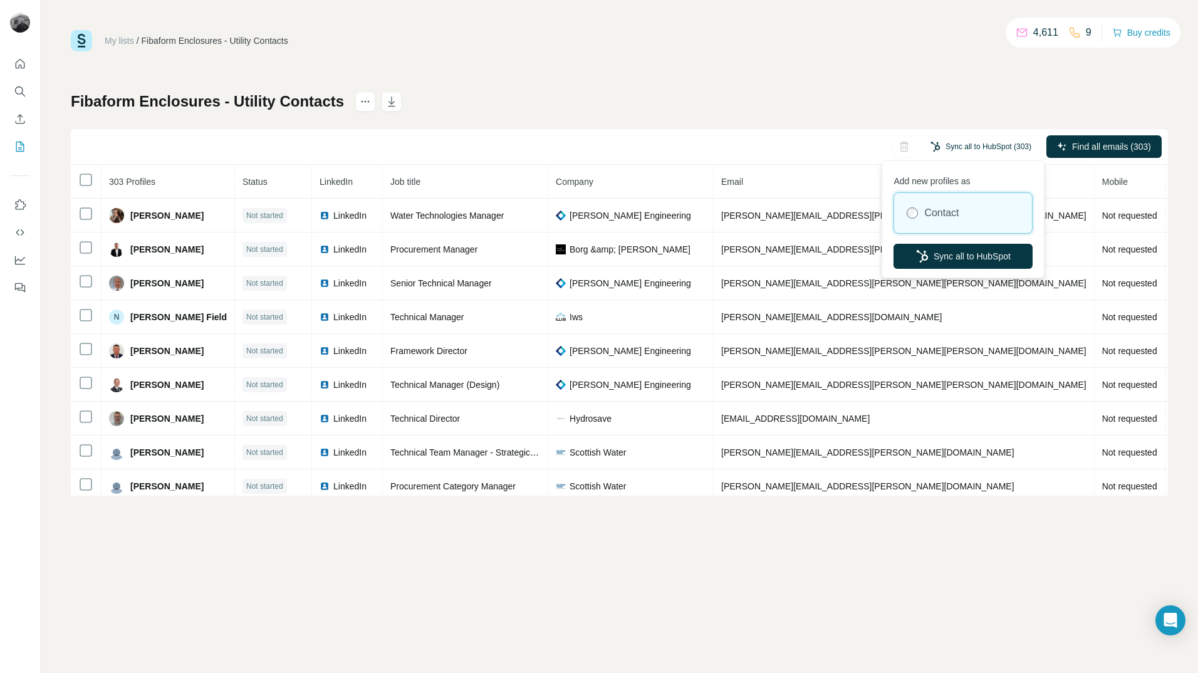
click at [969, 145] on button "Sync all to HubSpot (303)" at bounding box center [981, 146] width 118 height 19
click at [956, 257] on button "Sync all to HubSpot" at bounding box center [963, 256] width 139 height 25
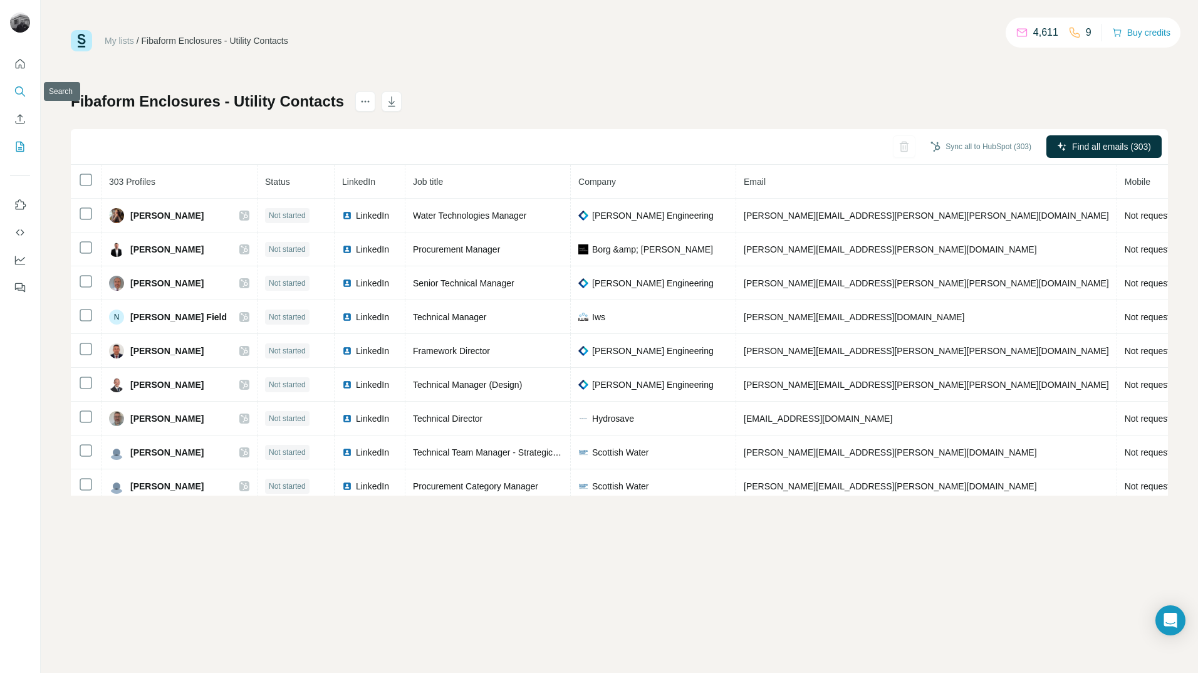
click at [18, 90] on icon "Search" at bounding box center [20, 91] width 13 height 13
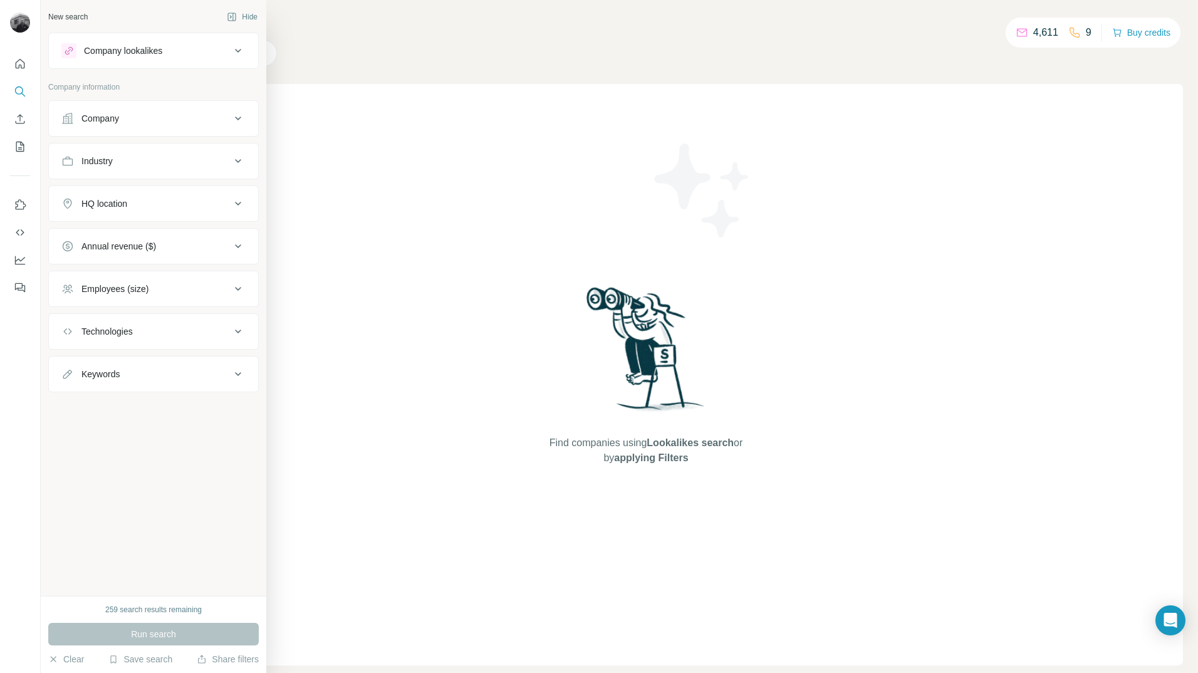
click at [178, 51] on div "Company lookalikes" at bounding box center [145, 50] width 169 height 15
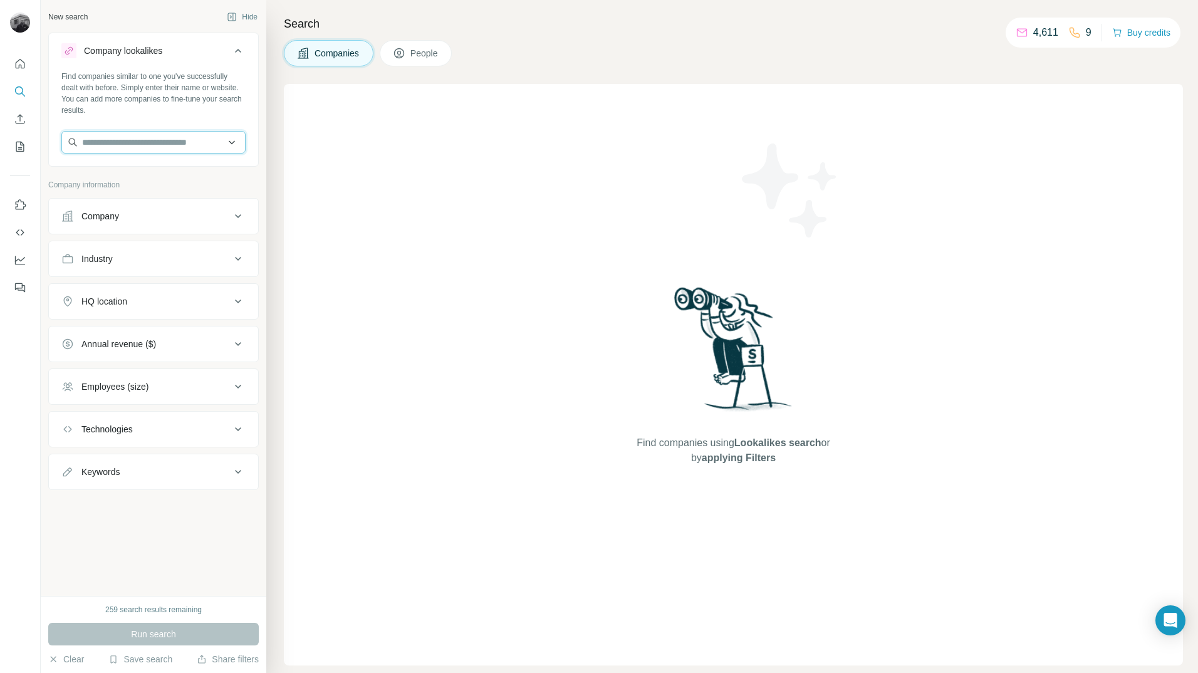
click at [129, 148] on input "text" at bounding box center [153, 142] width 184 height 23
type input "*"
type input "**********"
click at [184, 115] on div "Find companies similar to one you've successfully dealt with before. Simply ent…" at bounding box center [153, 93] width 184 height 45
click at [158, 143] on input "text" at bounding box center [153, 142] width 184 height 23
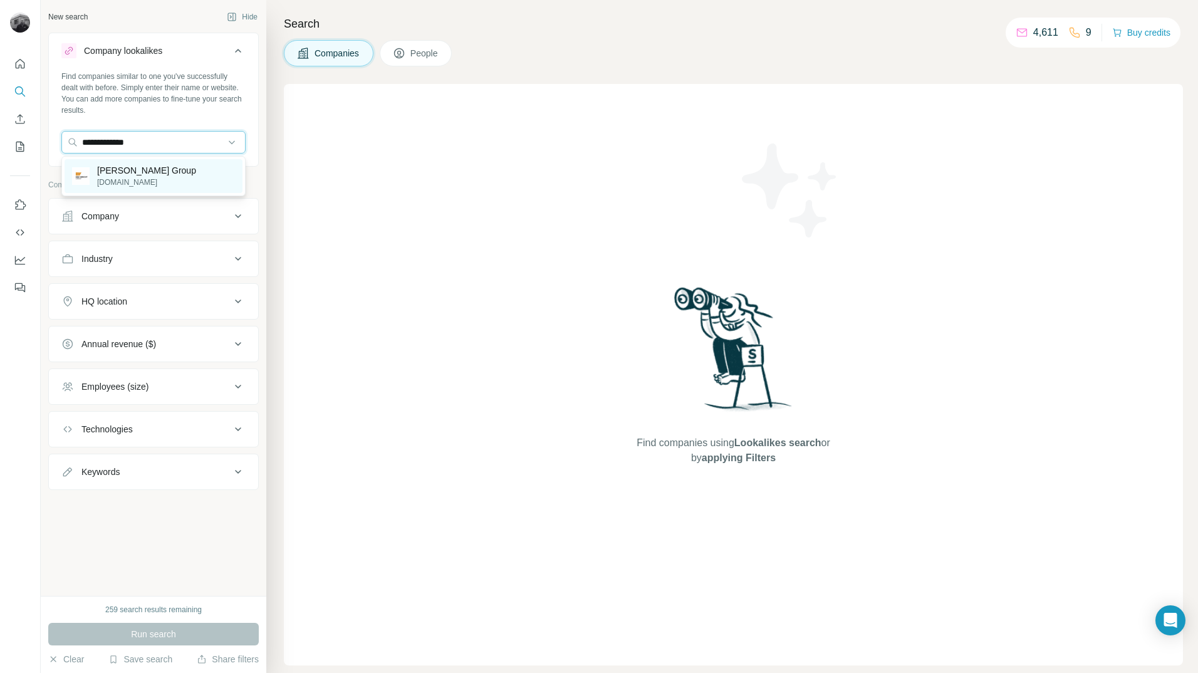
type input "**********"
click at [132, 172] on p "[PERSON_NAME] Group" at bounding box center [146, 170] width 99 height 13
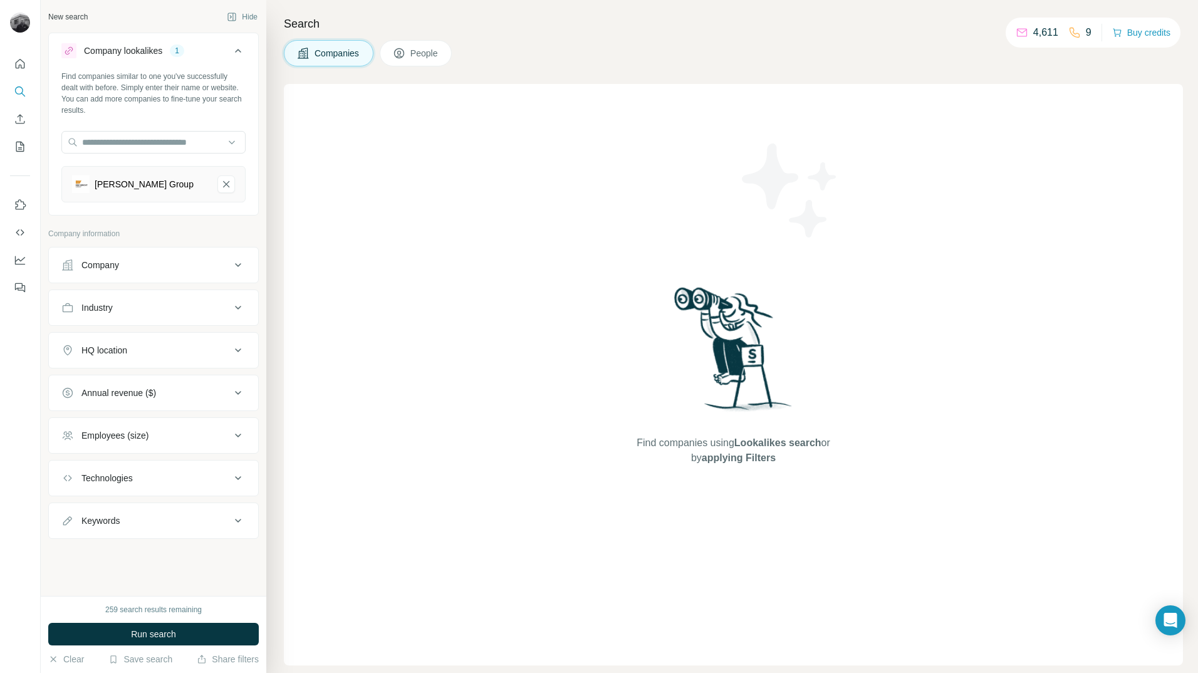
click at [227, 259] on div "Company" at bounding box center [145, 265] width 169 height 13
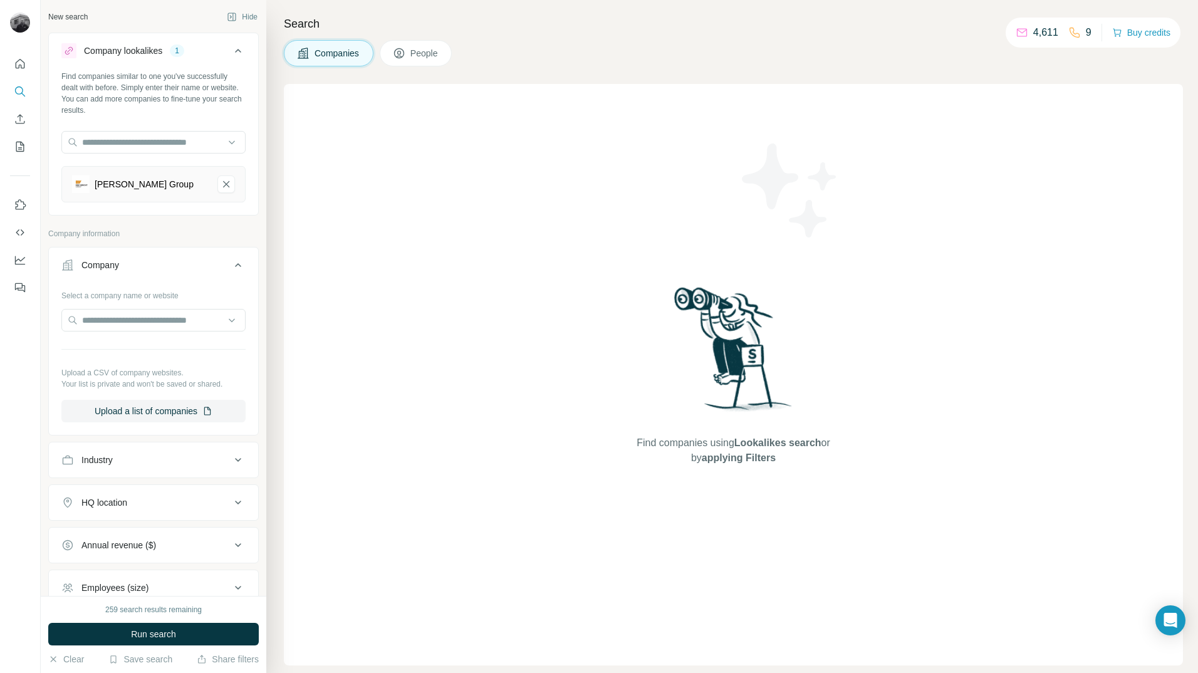
click at [217, 264] on div "Company" at bounding box center [145, 265] width 169 height 13
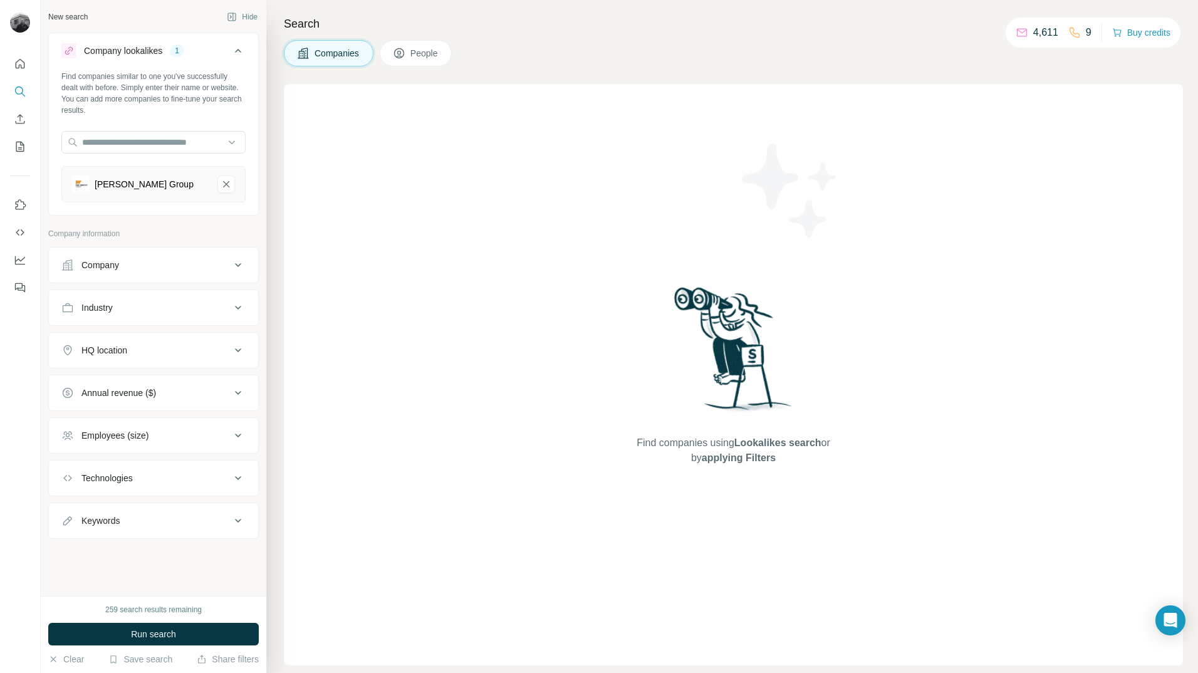
click at [193, 309] on div "Industry" at bounding box center [145, 307] width 169 height 13
click at [158, 337] on input at bounding box center [147, 339] width 155 height 14
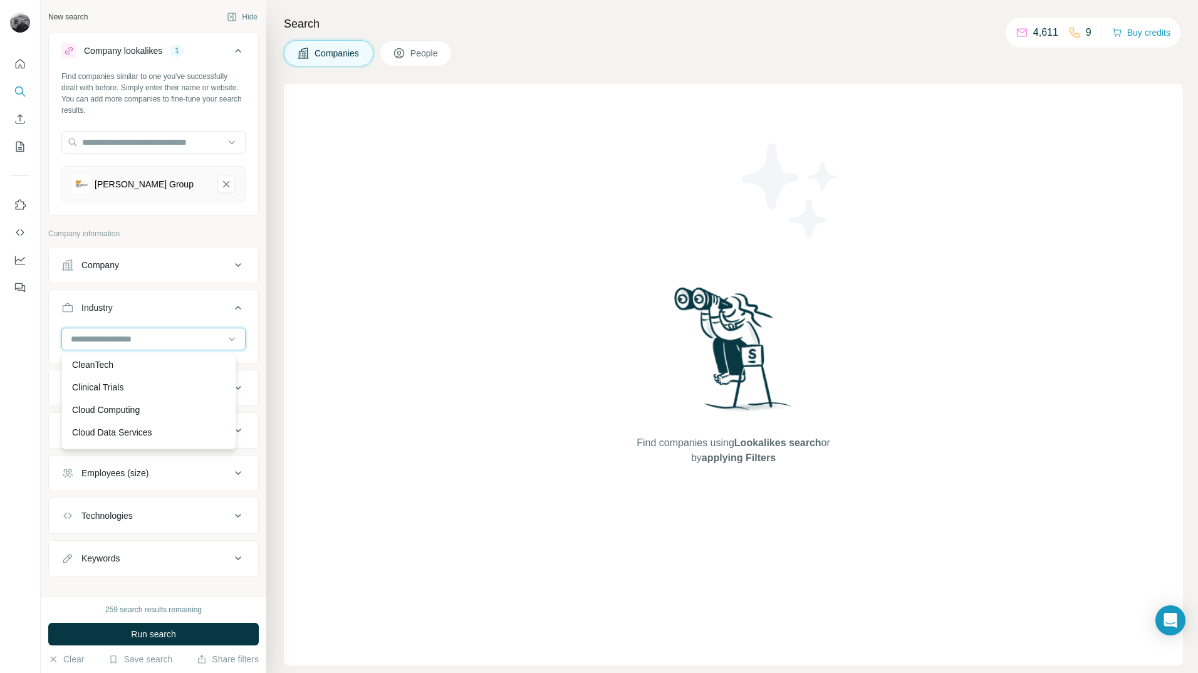
click at [149, 340] on input at bounding box center [147, 339] width 155 height 14
click at [151, 340] on input at bounding box center [147, 339] width 155 height 14
click at [92, 379] on p "Water" at bounding box center [83, 372] width 23 height 13
click at [170, 335] on input at bounding box center [147, 339] width 155 height 14
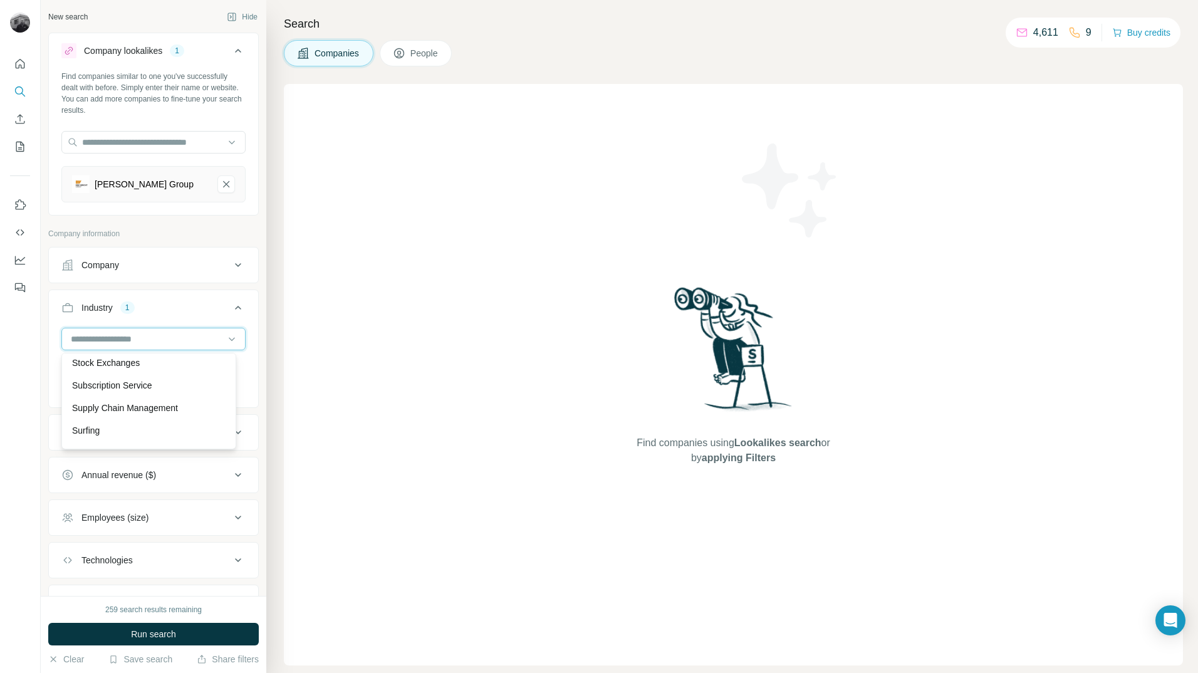
scroll to position [12045, 0]
click at [252, 306] on div "New search Hide Company lookalikes 1 Find companies similar to one you've succe…" at bounding box center [154, 298] width 226 height 596
click at [171, 440] on button "HQ location" at bounding box center [153, 432] width 209 height 30
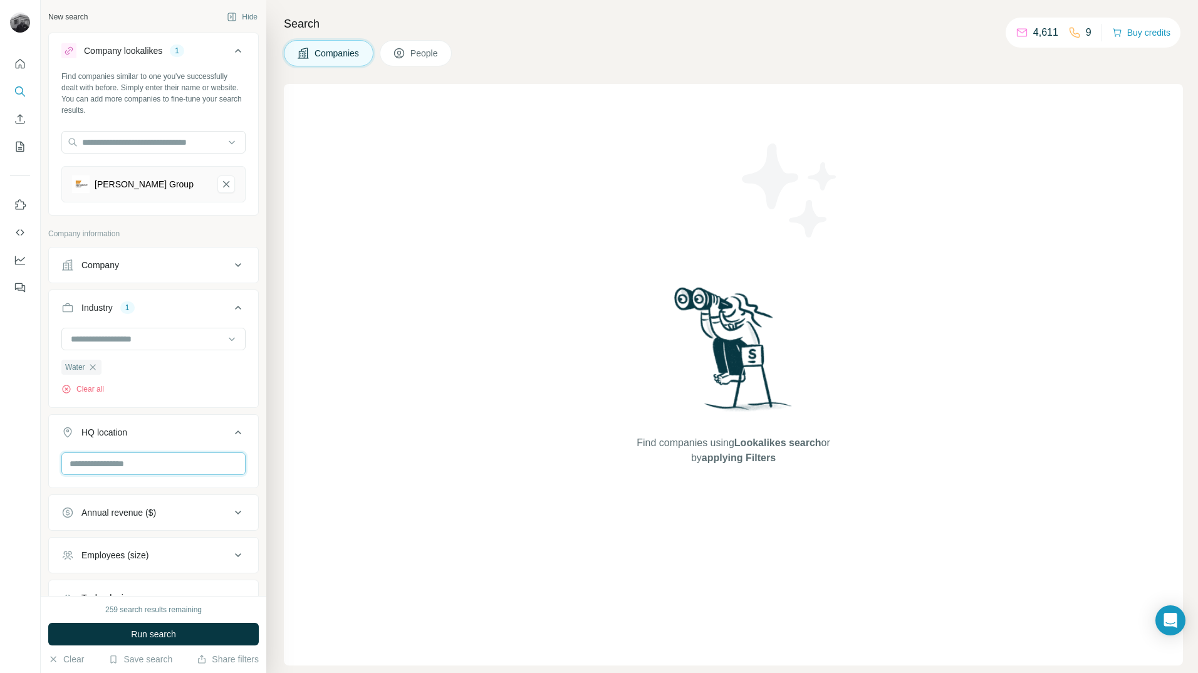
click at [157, 472] on input "text" at bounding box center [153, 463] width 184 height 23
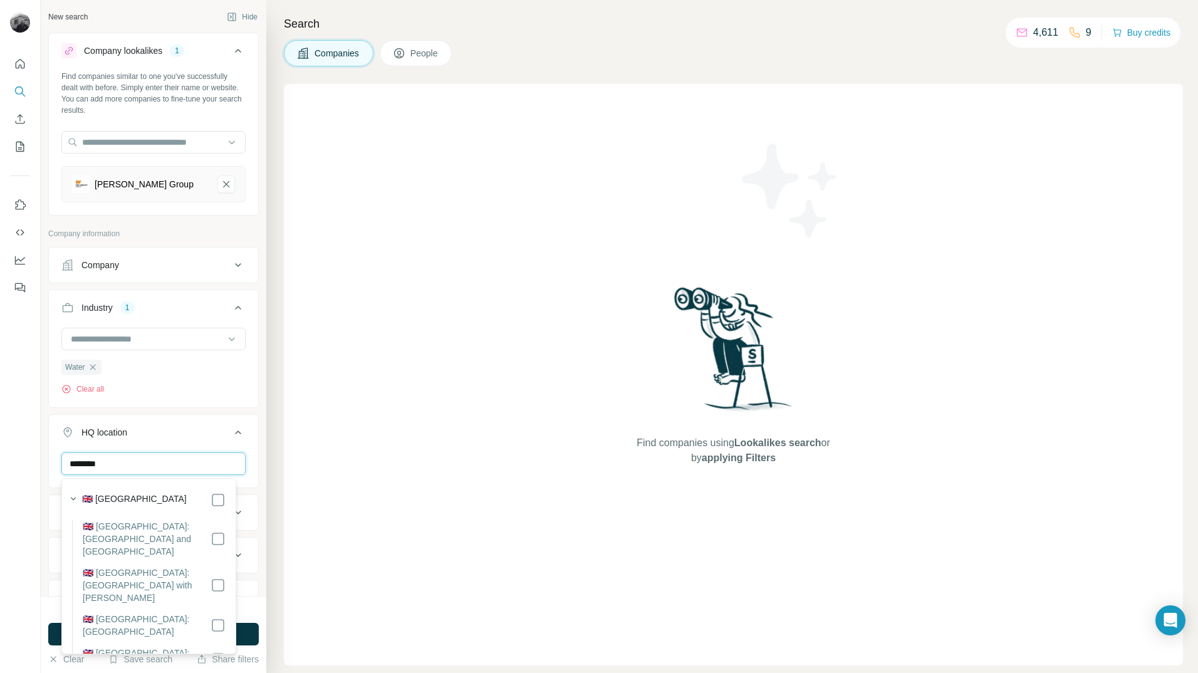
type input "********"
click at [148, 494] on label "🇬🇧 [GEOGRAPHIC_DATA]" at bounding box center [134, 500] width 105 height 15
click at [167, 395] on div "Water Clear all" at bounding box center [153, 366] width 209 height 77
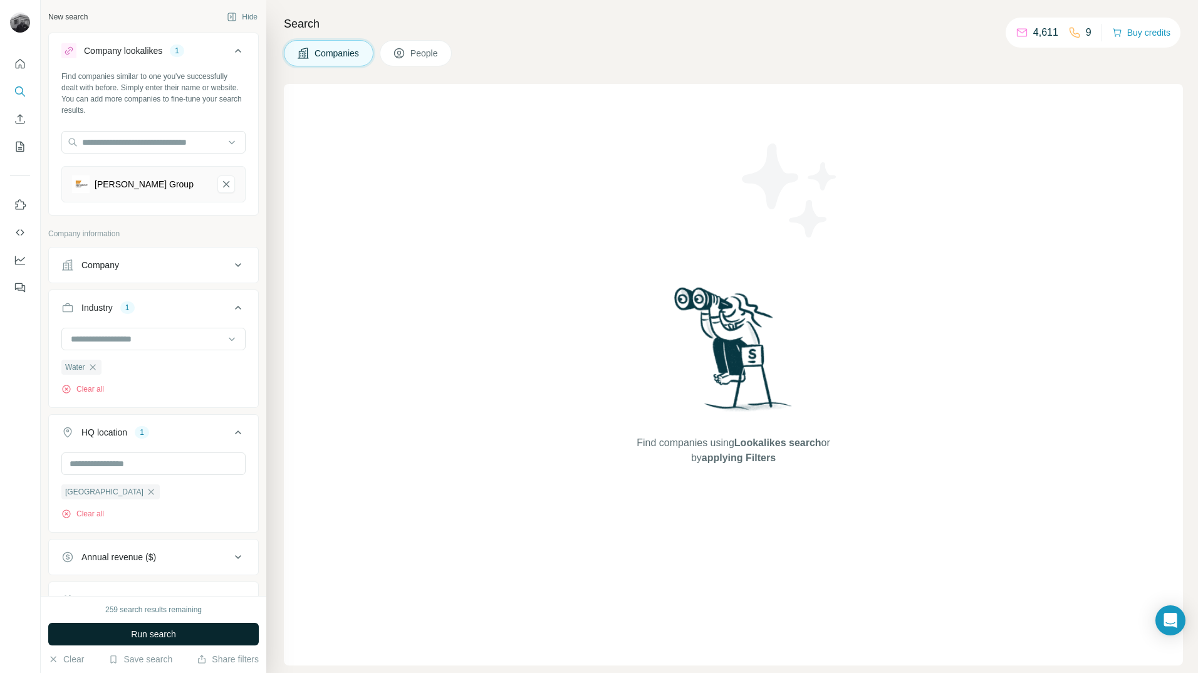
click at [182, 633] on button "Run search" at bounding box center [153, 634] width 211 height 23
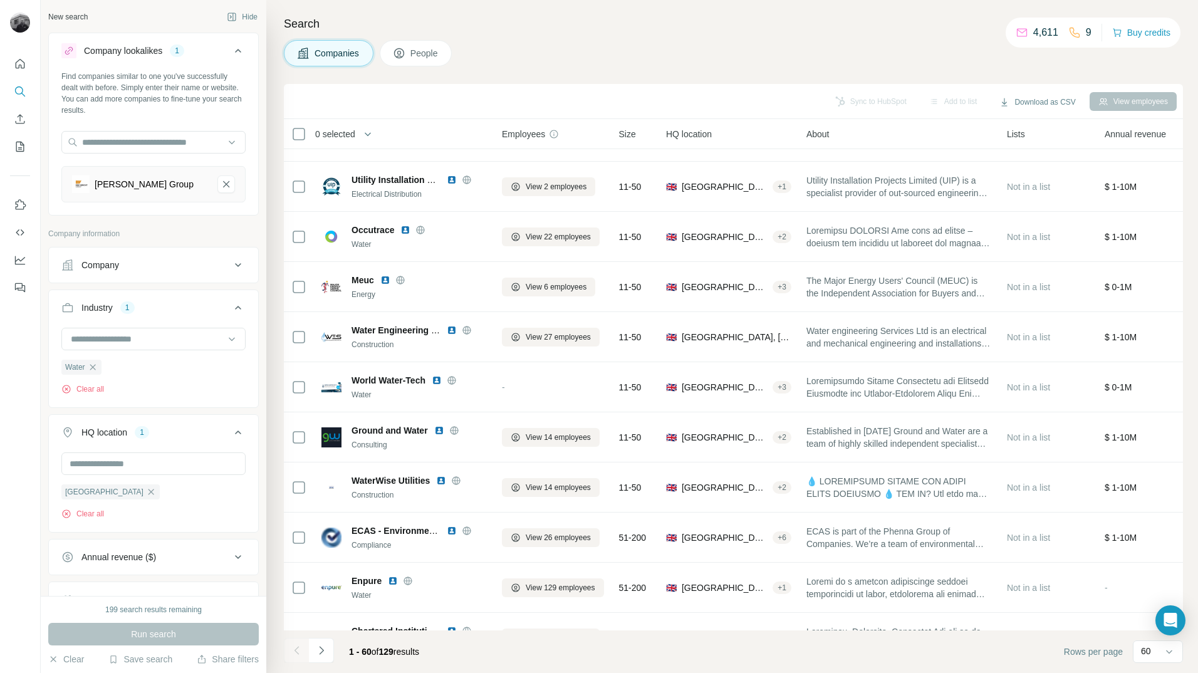
scroll to position [1128, 0]
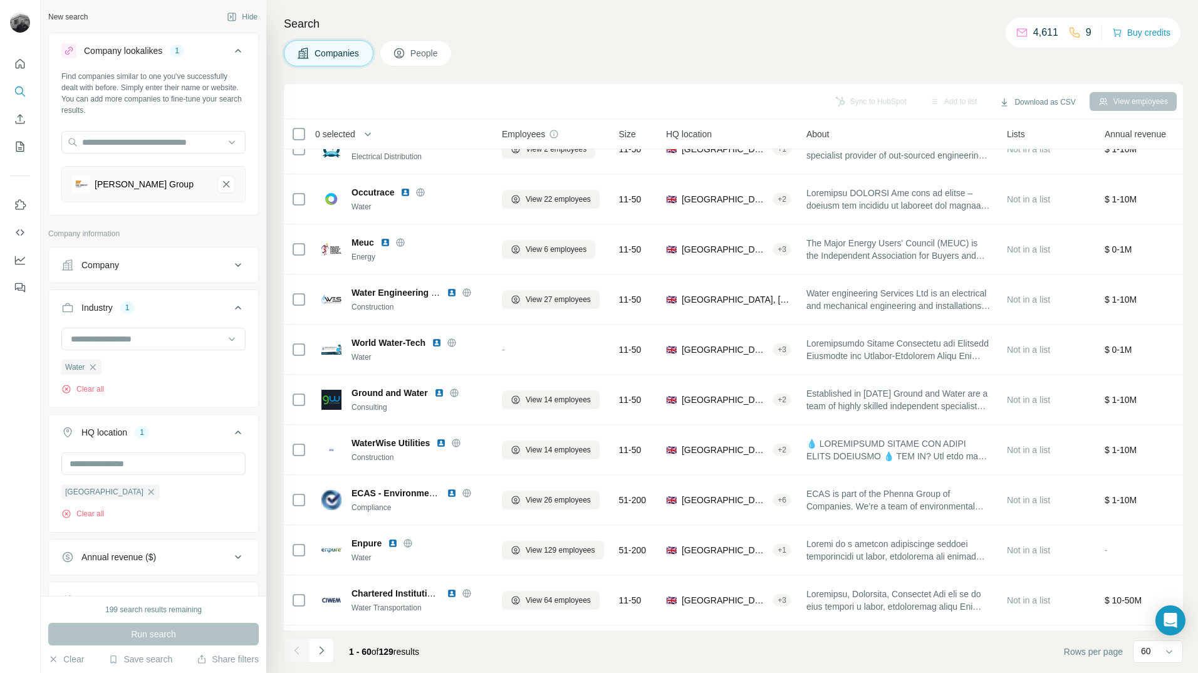
click at [417, 54] on span "People" at bounding box center [424, 53] width 29 height 13
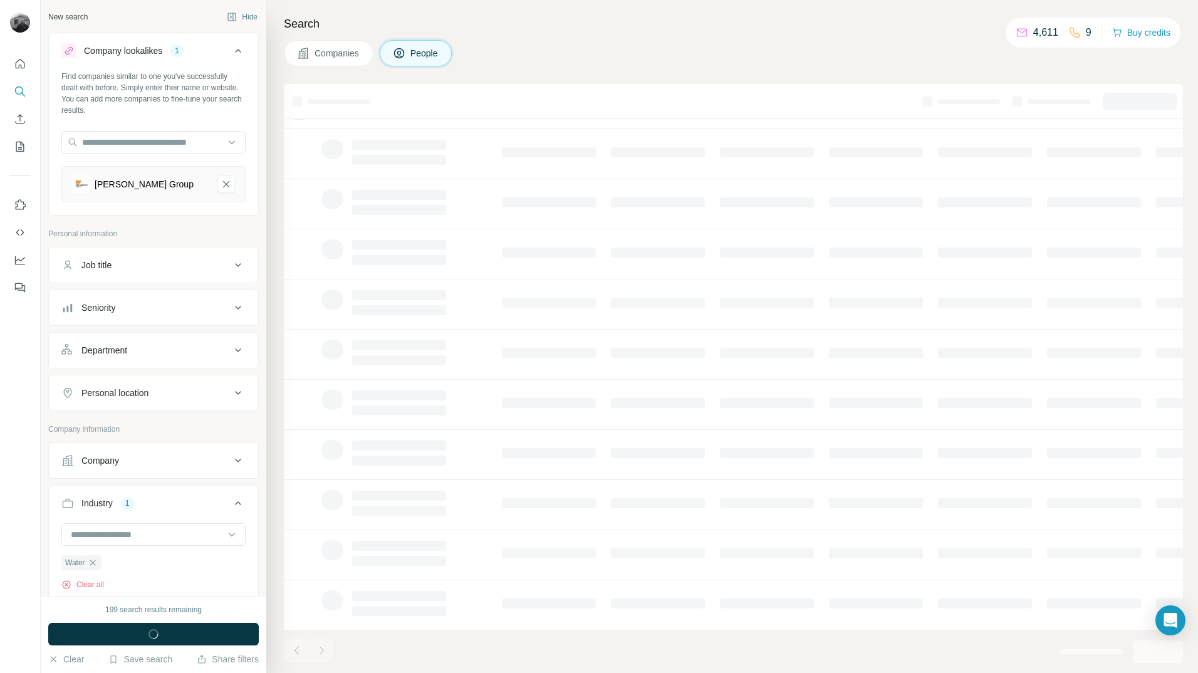
scroll to position [26, 0]
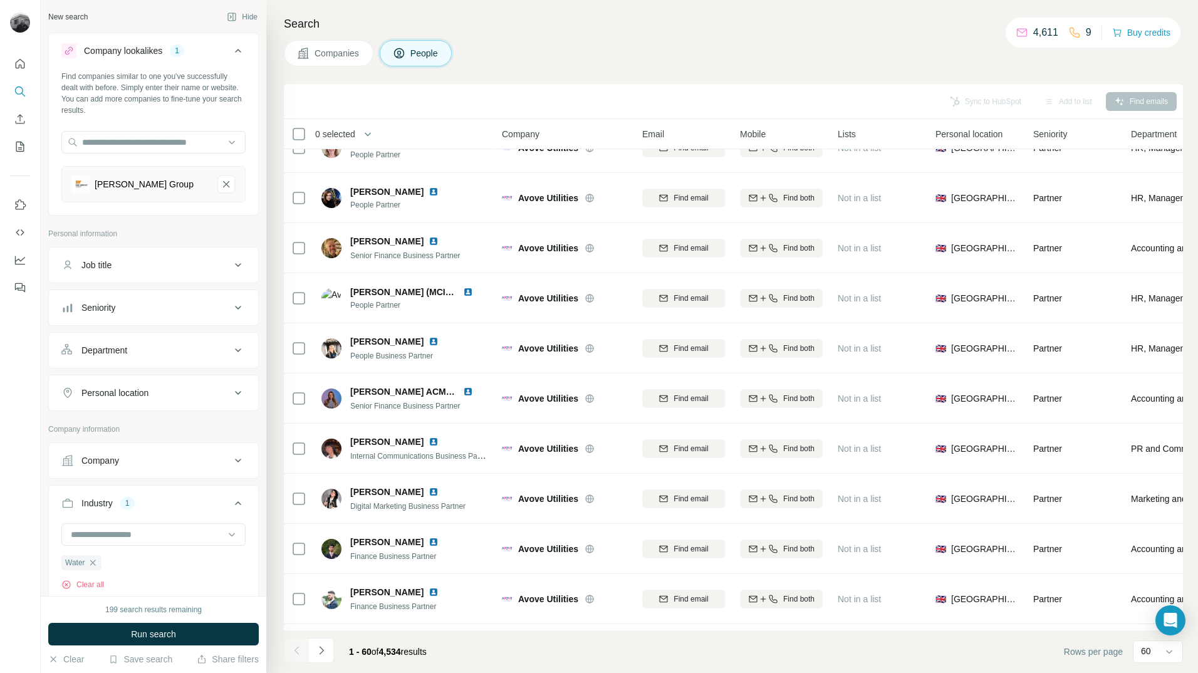
scroll to position [1128, 0]
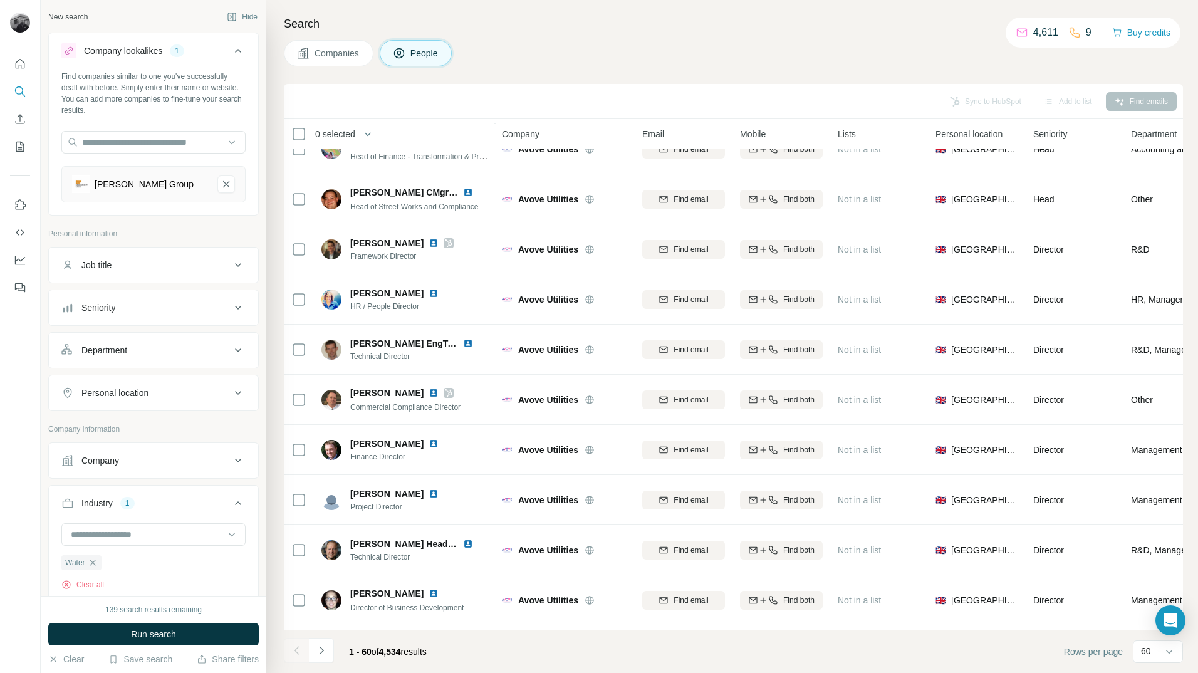
click at [328, 52] on span "Companies" at bounding box center [338, 53] width 46 height 13
